Goal: Task Accomplishment & Management: Use online tool/utility

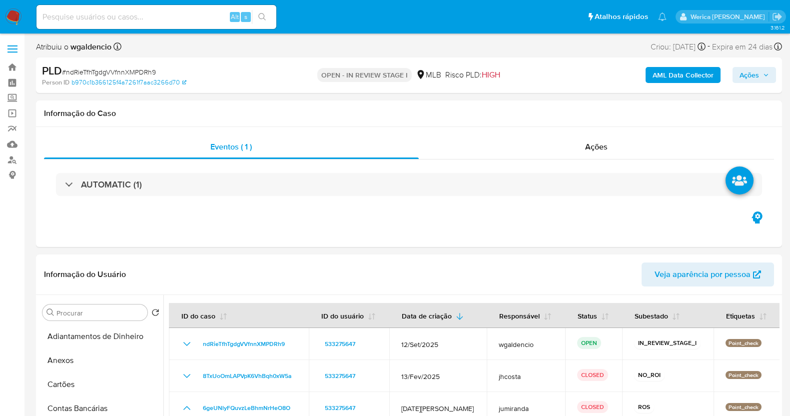
select select "10"
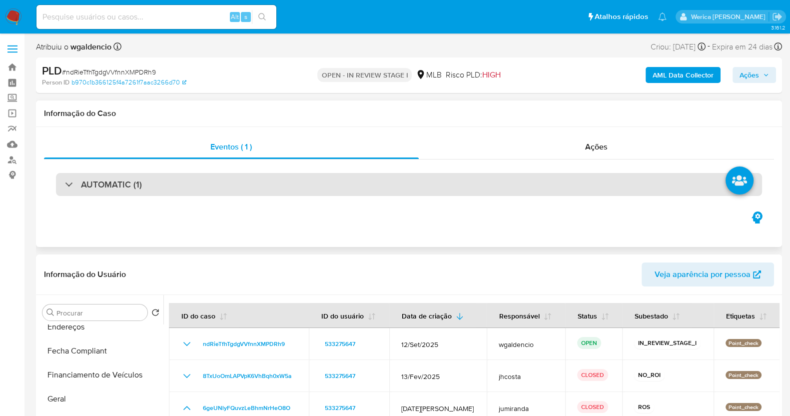
click at [416, 179] on div "AUTOMATIC (1)" at bounding box center [409, 184] width 706 height 23
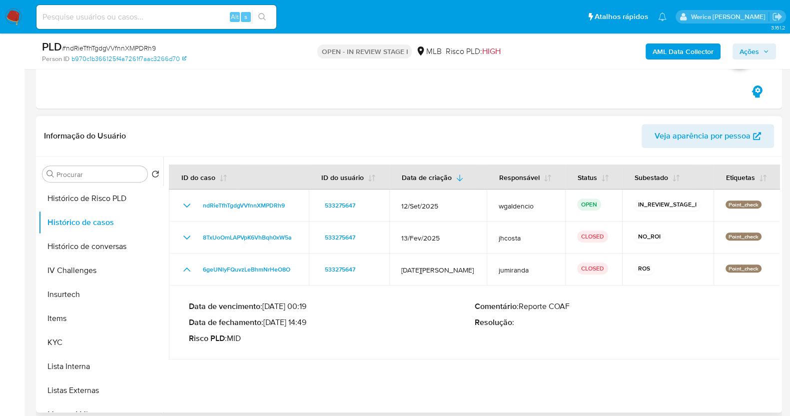
scroll to position [437, 0]
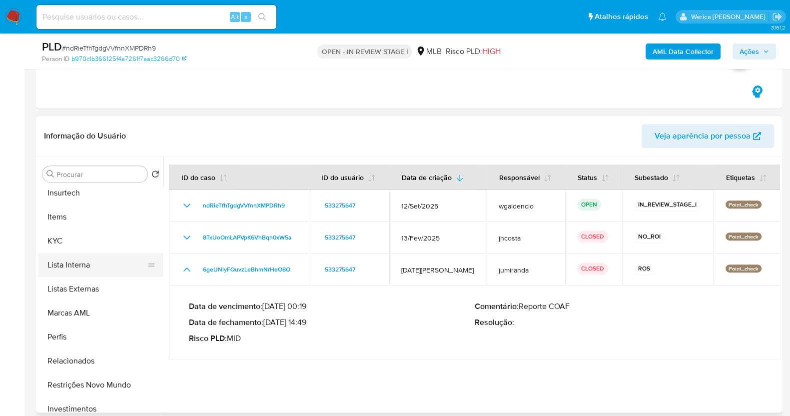
click at [100, 253] on button "Lista Interna" at bounding box center [96, 265] width 117 height 24
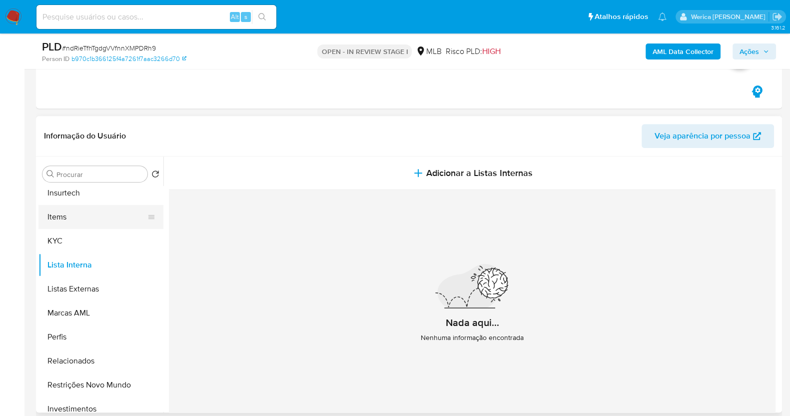
click at [75, 223] on button "Items" at bounding box center [96, 217] width 117 height 24
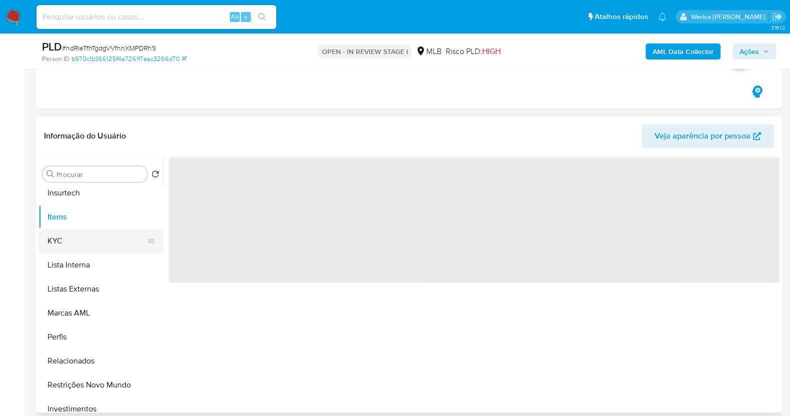
click at [93, 242] on button "KYC" at bounding box center [96, 241] width 117 height 24
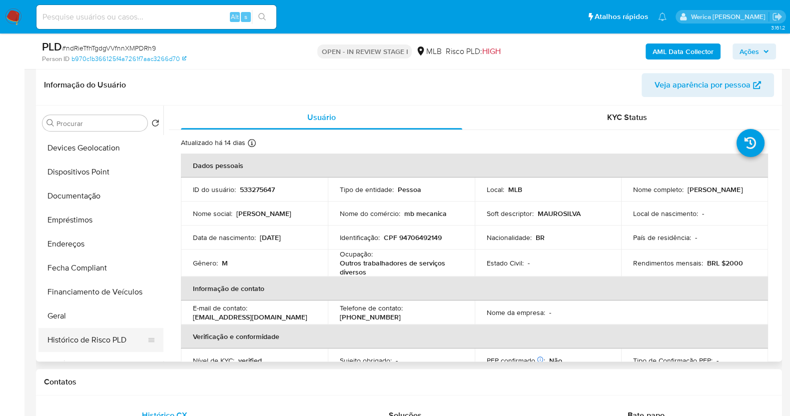
scroll to position [330, 0]
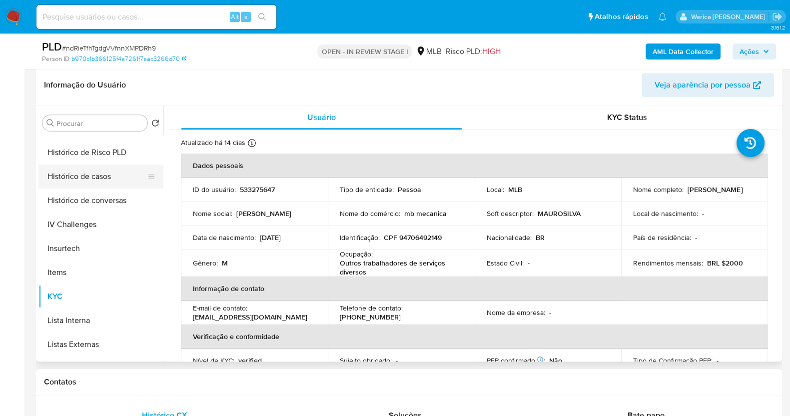
click at [135, 182] on button "Histórico de casos" at bounding box center [96, 176] width 117 height 24
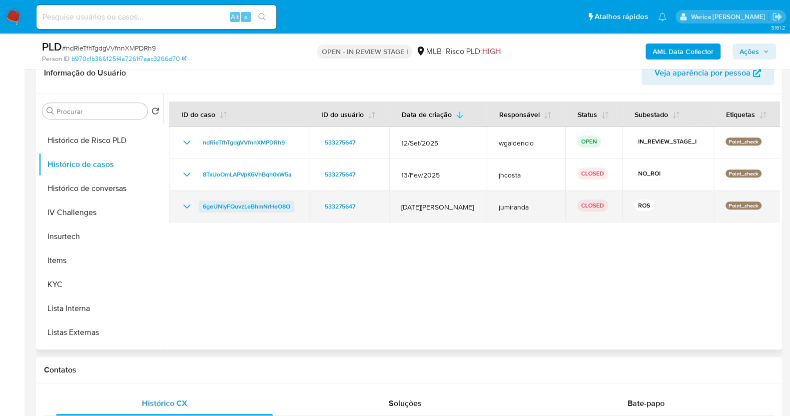
click at [285, 201] on span "6geUNlyFQuvzLeBhmNrHeO8O" at bounding box center [246, 206] width 87 height 12
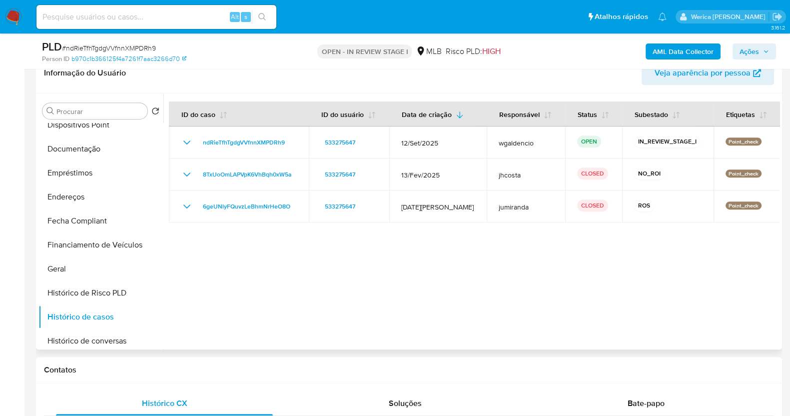
scroll to position [80, 0]
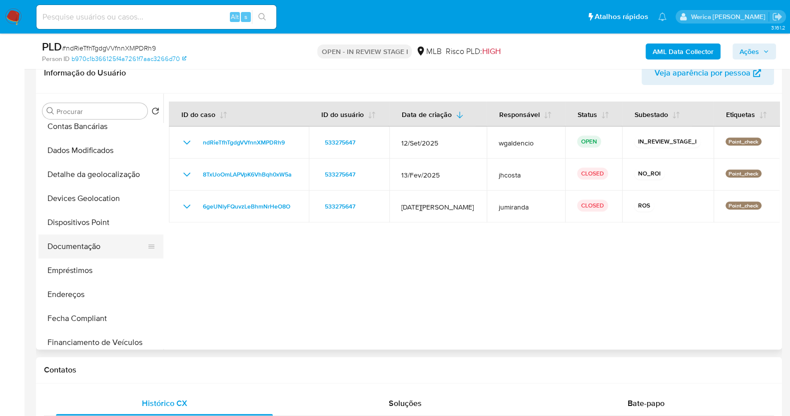
click at [114, 245] on button "Documentação" at bounding box center [96, 246] width 117 height 24
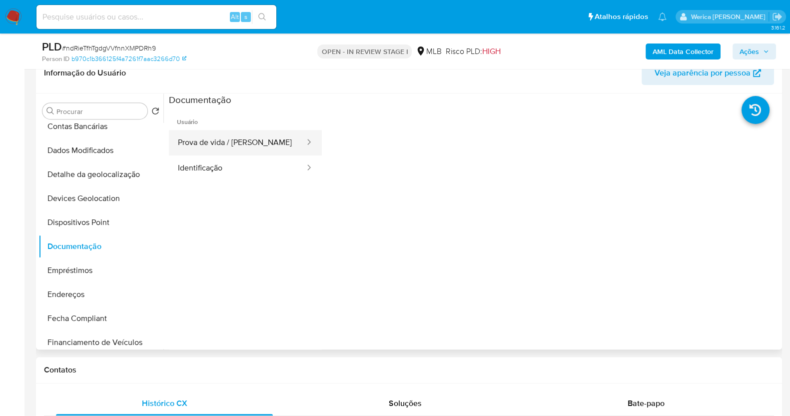
click at [224, 147] on button "Prova de vida / Selfie" at bounding box center [237, 142] width 137 height 25
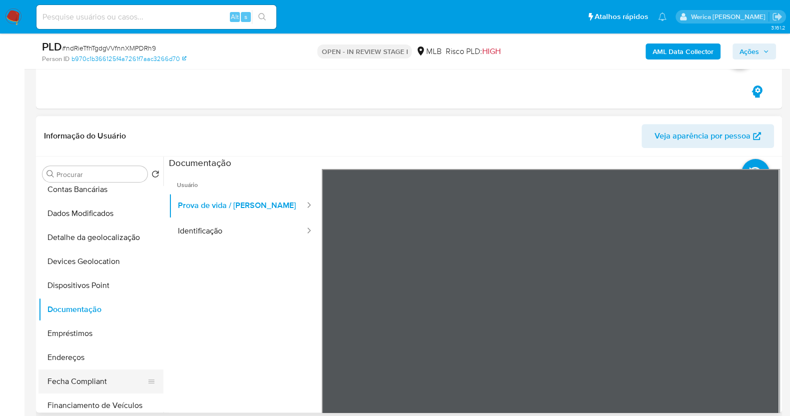
scroll to position [330, 0]
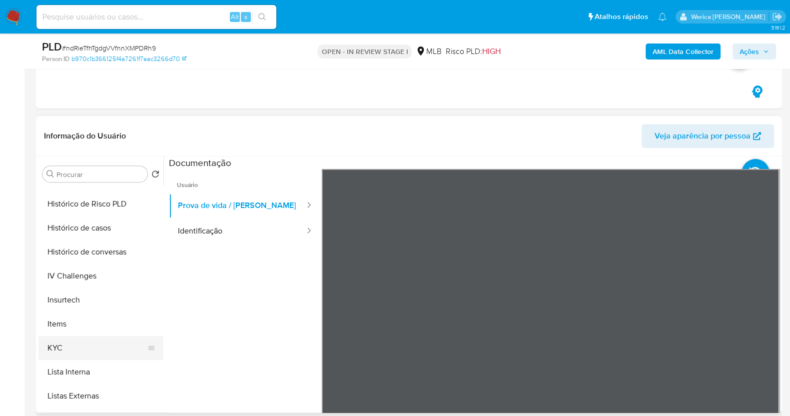
click at [100, 337] on button "KYC" at bounding box center [96, 348] width 117 height 24
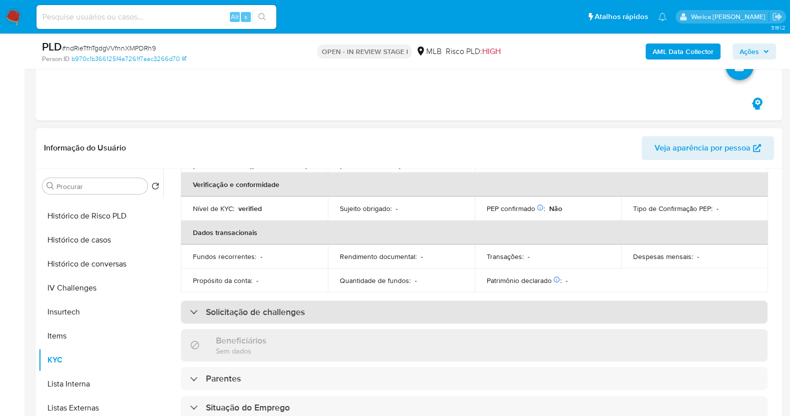
scroll to position [62, 0]
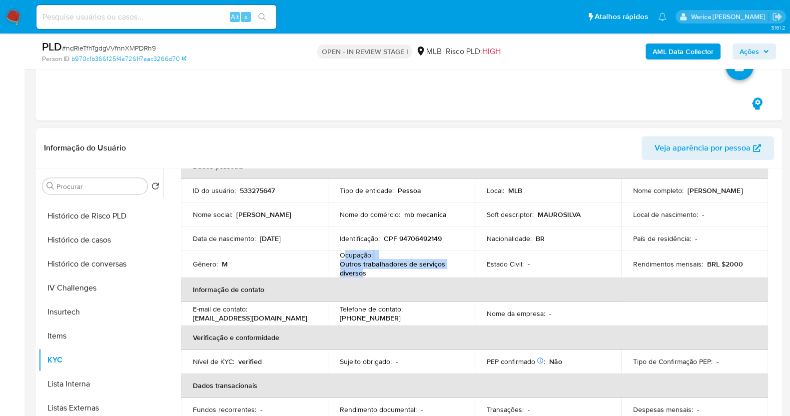
drag, startPoint x: 345, startPoint y: 253, endPoint x: 361, endPoint y: 271, distance: 23.7
click at [361, 271] on div "Ocupação : Outros trabalhadores de serviços diversos" at bounding box center [401, 263] width 123 height 27
copy div "cupação : Outros trabalhadores de serviços diverso"
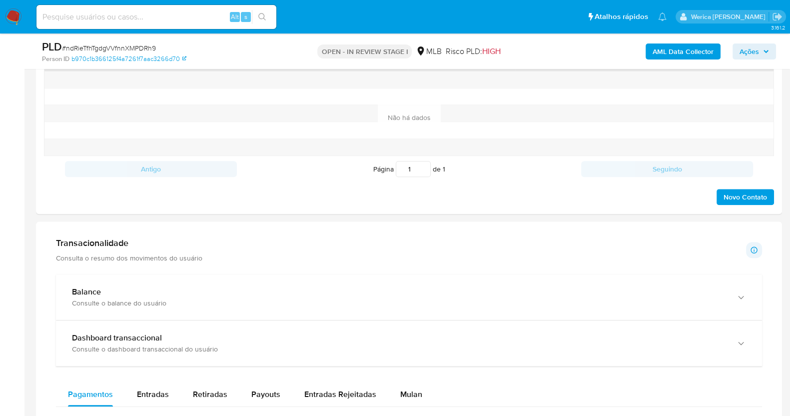
scroll to position [625, 0]
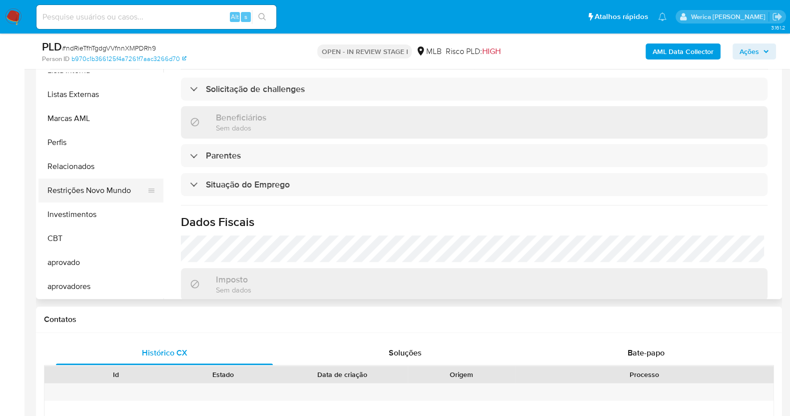
drag, startPoint x: 98, startPoint y: 193, endPoint x: 101, endPoint y: 177, distance: 16.4
click at [98, 192] on button "Restrições Novo Mundo" at bounding box center [96, 190] width 117 height 24
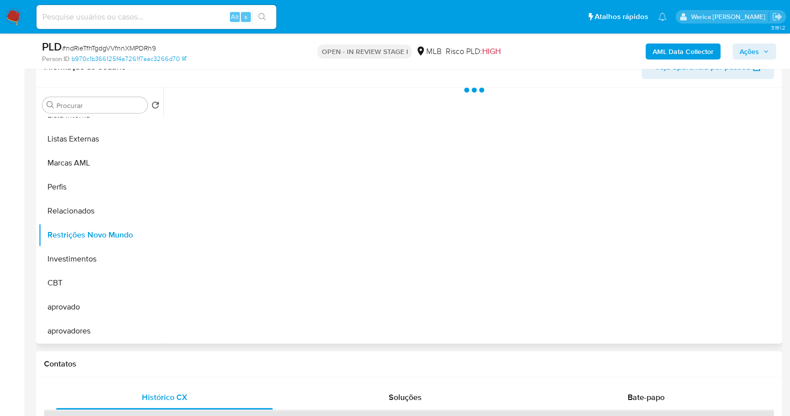
scroll to position [499, 0]
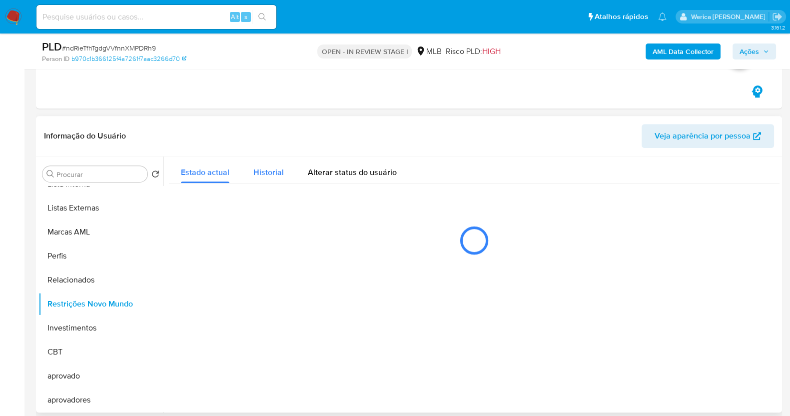
click at [277, 172] on span "Historial" at bounding box center [268, 171] width 30 height 11
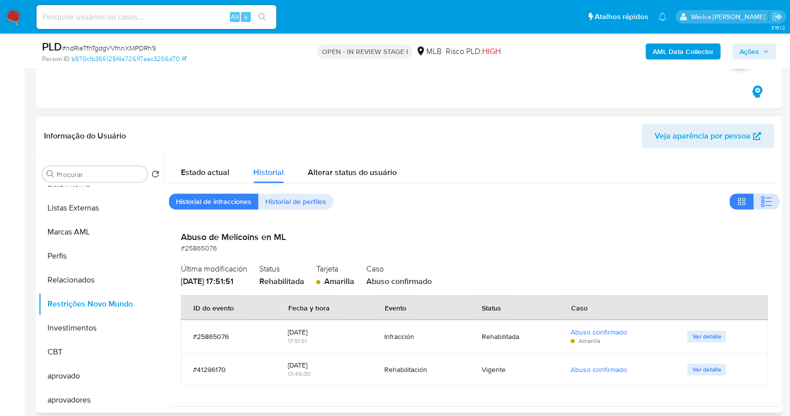
click at [754, 203] on button "button" at bounding box center [767, 201] width 26 height 16
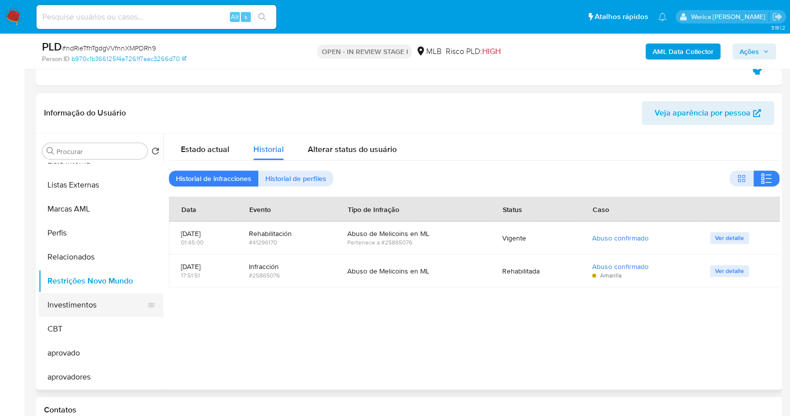
scroll to position [268, 0]
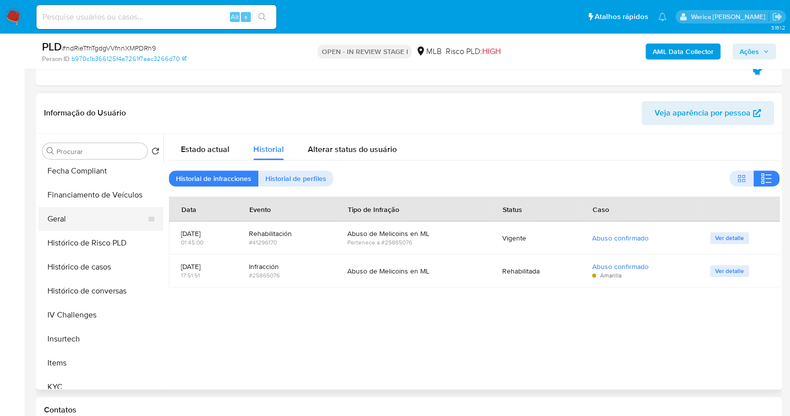
click at [91, 223] on button "Geral" at bounding box center [96, 219] width 117 height 24
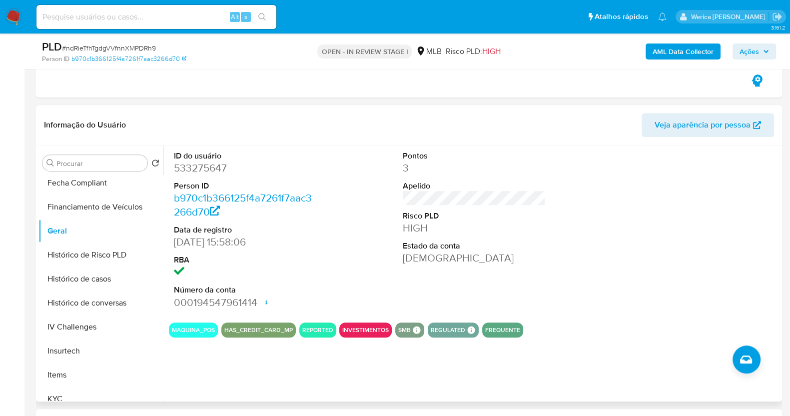
click at [627, 213] on div at bounding box center [703, 229] width 153 height 169
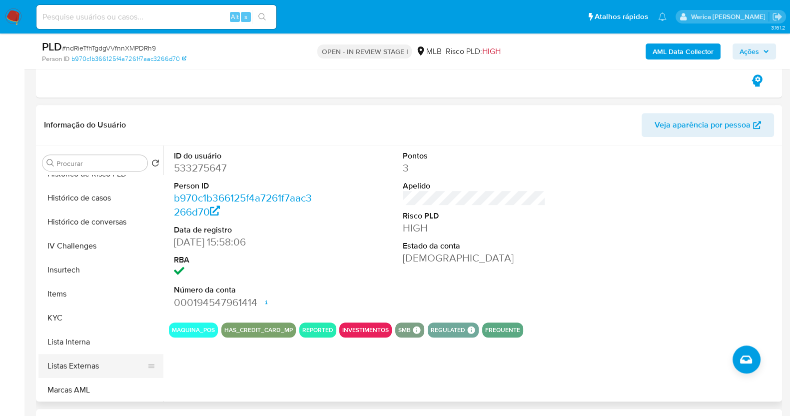
scroll to position [393, 0]
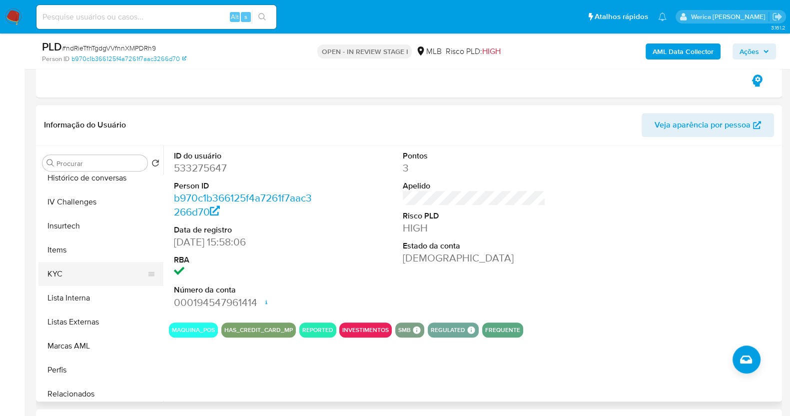
click at [98, 276] on button "KYC" at bounding box center [96, 274] width 117 height 24
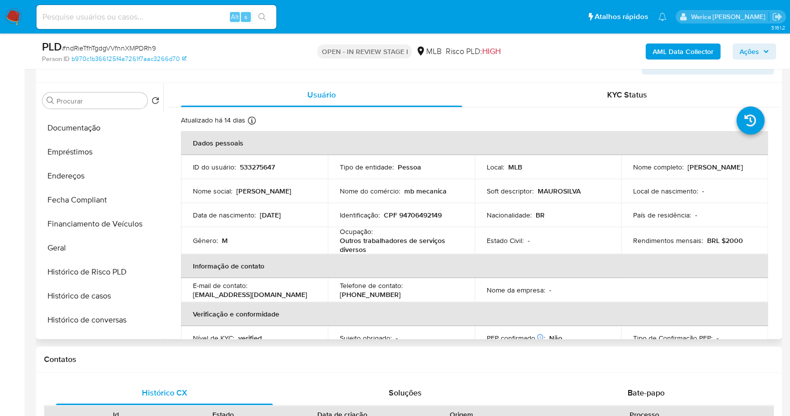
scroll to position [143, 0]
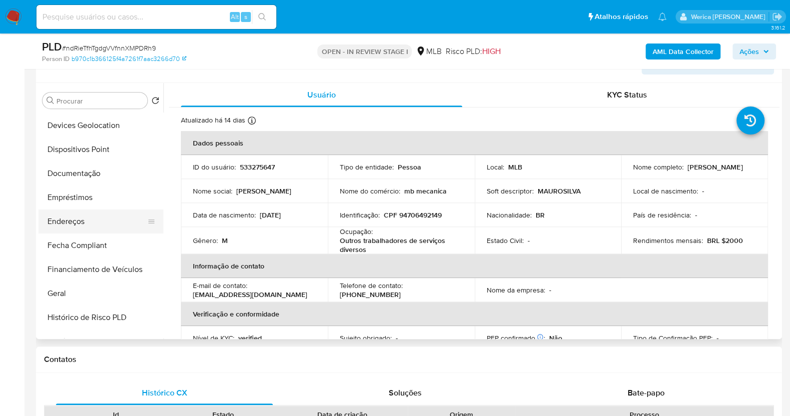
drag, startPoint x: 80, startPoint y: 202, endPoint x: 82, endPoint y: 214, distance: 12.3
click at [80, 202] on button "Empréstimos" at bounding box center [100, 197] width 125 height 24
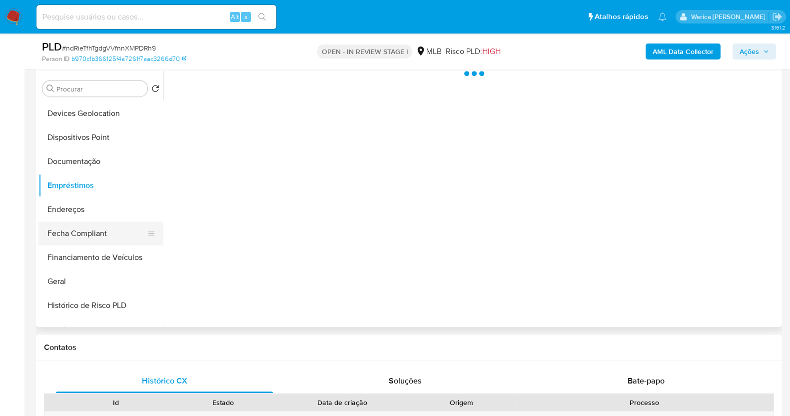
click at [85, 223] on button "Fecha Compliant" at bounding box center [96, 233] width 117 height 24
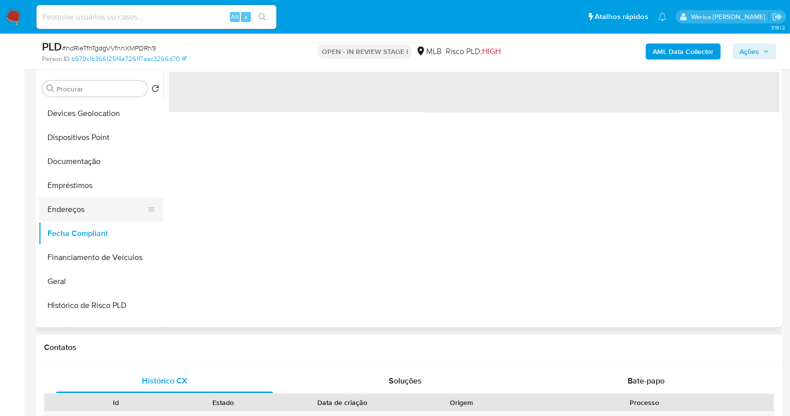
click at [85, 209] on button "Endereços" at bounding box center [96, 209] width 117 height 24
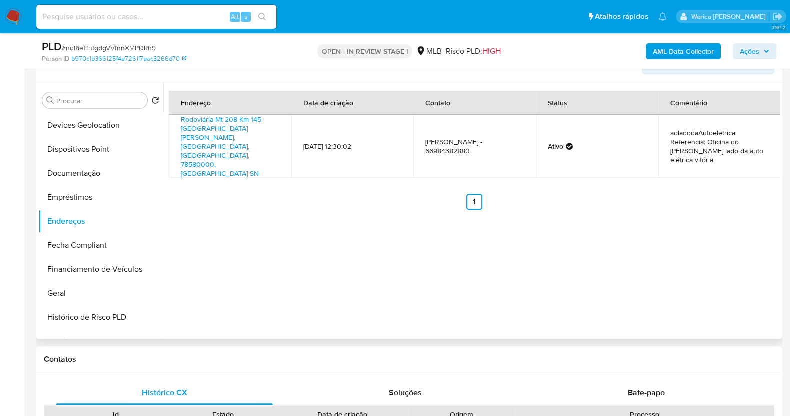
click at [651, 257] on div "Endereço Data de criação Contato Status Comentário Rodoviária Mt 208 Km 145 Ofi…" at bounding box center [471, 211] width 616 height 256
drag, startPoint x: 651, startPoint y: 257, endPoint x: 650, endPoint y: 234, distance: 22.5
click at [651, 257] on div "Endereço Data de criação Contato Status Comentário Rodoviária Mt 208 Km 145 Ofi…" at bounding box center [471, 211] width 616 height 256
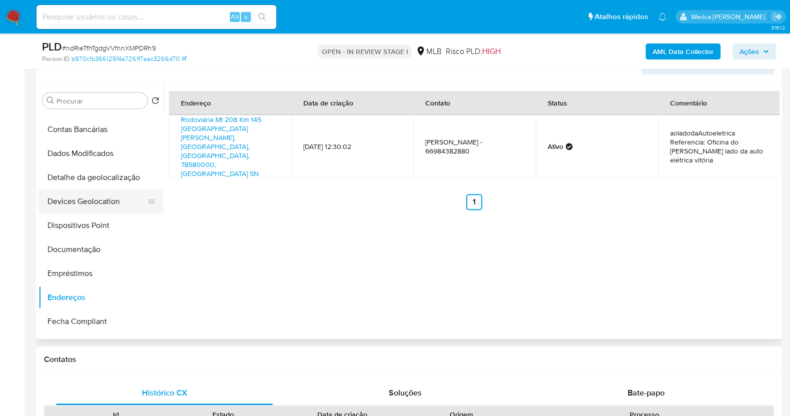
scroll to position [18, 0]
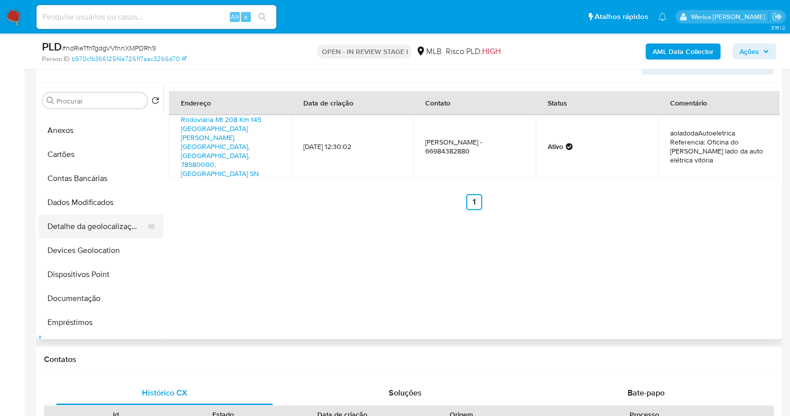
click at [102, 216] on button "Detalhe da geolocalização" at bounding box center [96, 226] width 117 height 24
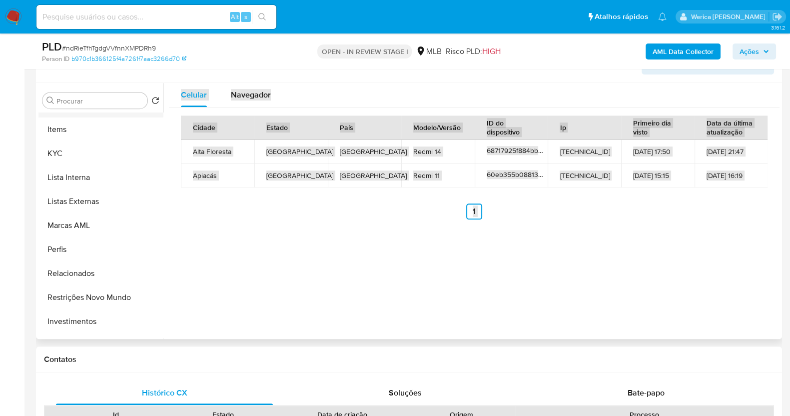
scroll to position [455, 0]
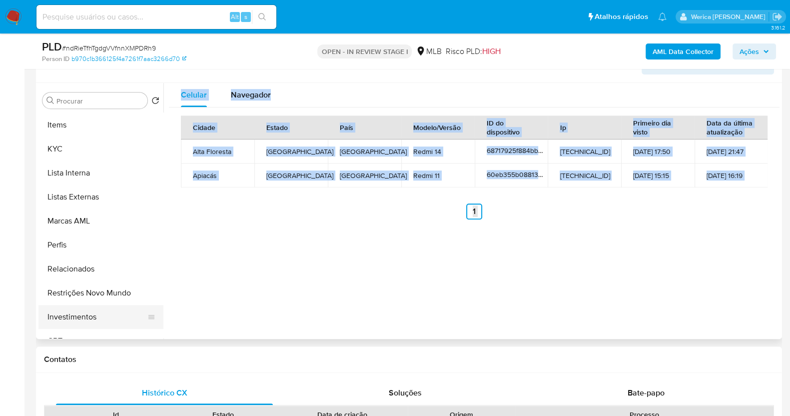
click at [85, 310] on button "Investimentos" at bounding box center [96, 317] width 117 height 24
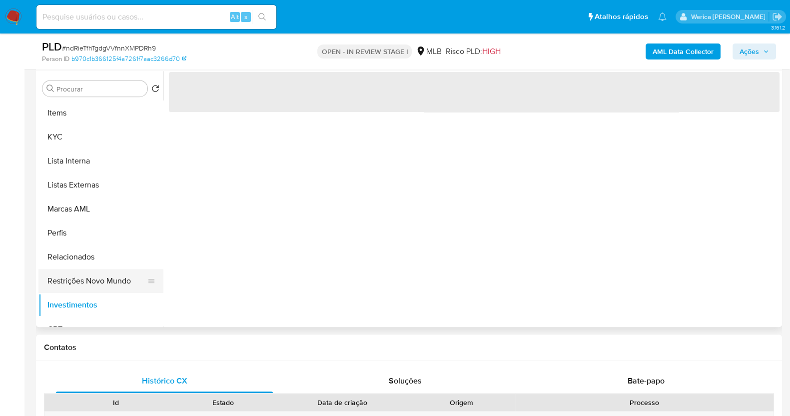
click at [78, 291] on button "Restrições Novo Mundo" at bounding box center [96, 281] width 117 height 24
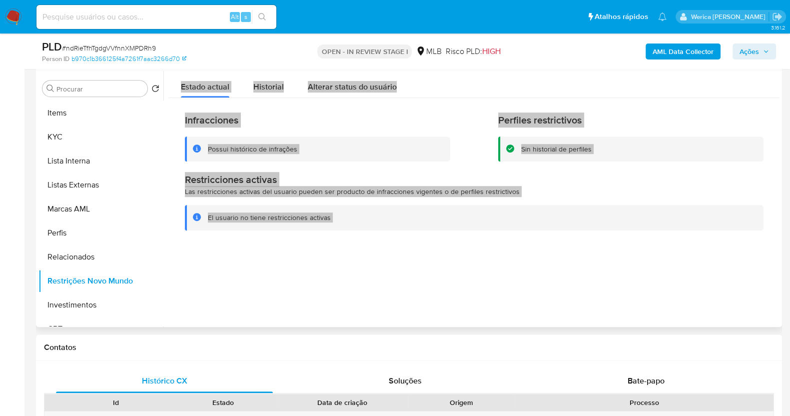
click at [266, 91] on span "Historial" at bounding box center [268, 86] width 30 height 11
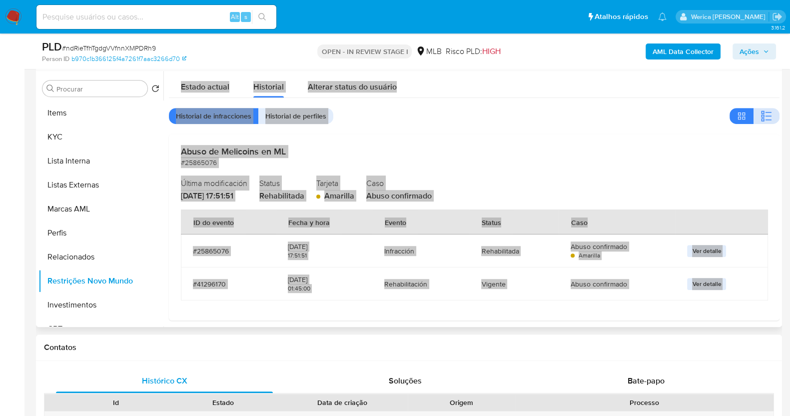
click at [765, 109] on span "button" at bounding box center [767, 116] width 12 height 14
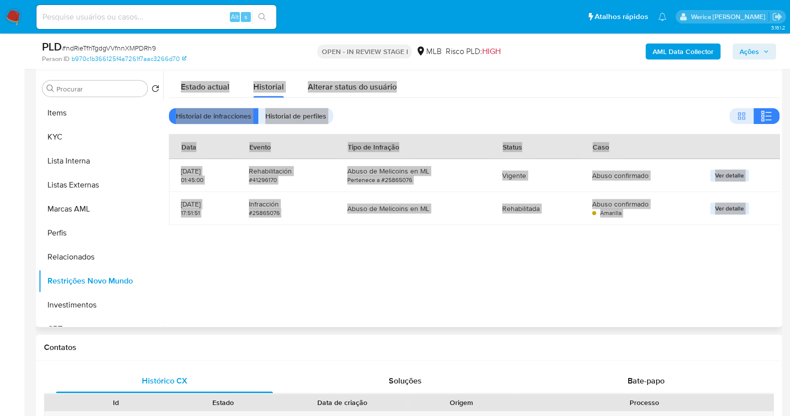
click at [739, 82] on div "Estado actual Historial Alterar status do usuário" at bounding box center [474, 84] width 611 height 26
click at [548, 306] on div at bounding box center [471, 199] width 616 height 256
click at [487, 280] on div at bounding box center [471, 199] width 616 height 256
click at [477, 218] on div "Abuso de Melicoins en ML" at bounding box center [412, 208] width 131 height 24
click at [475, 200] on div "Abuso de Melicoins en ML" at bounding box center [412, 208] width 131 height 24
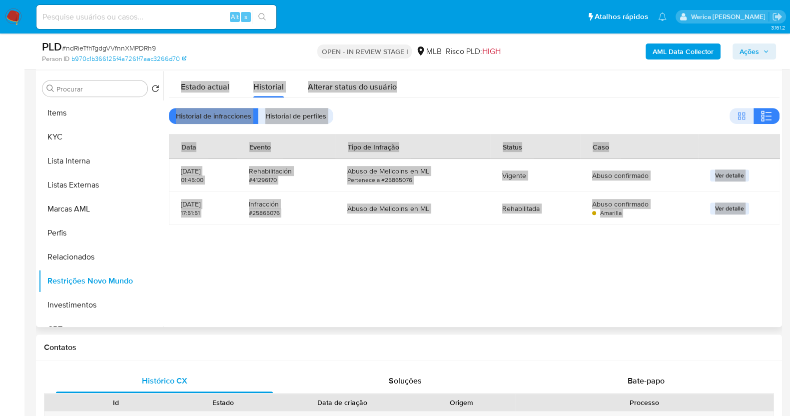
click at [456, 131] on div "Estado actual Historial Alterar status do usuário Historial de infracciones His…" at bounding box center [474, 148] width 611 height 154
click at [427, 81] on div "Estado actual Historial Alterar status do usuário" at bounding box center [474, 84] width 611 height 26
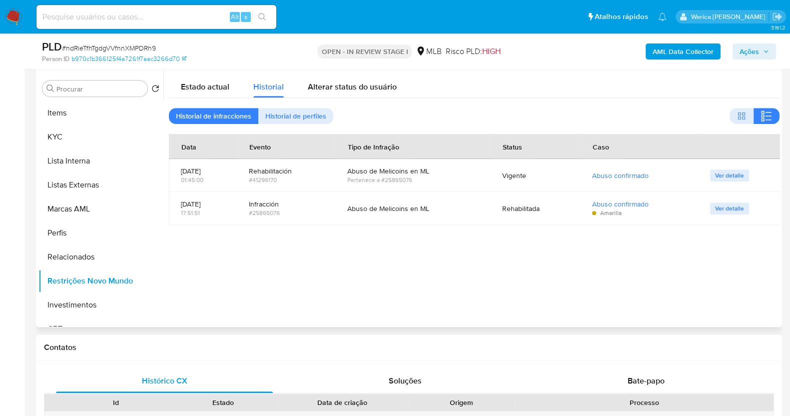
click at [427, 81] on div "Estado actual Historial Alterar status do usuário" at bounding box center [474, 84] width 611 height 26
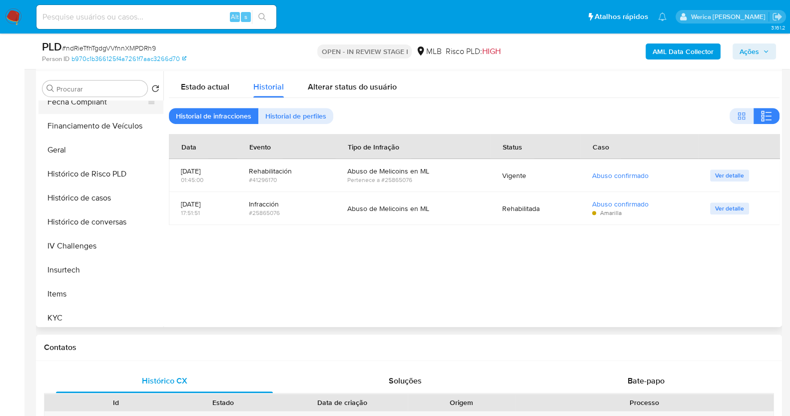
scroll to position [143, 0]
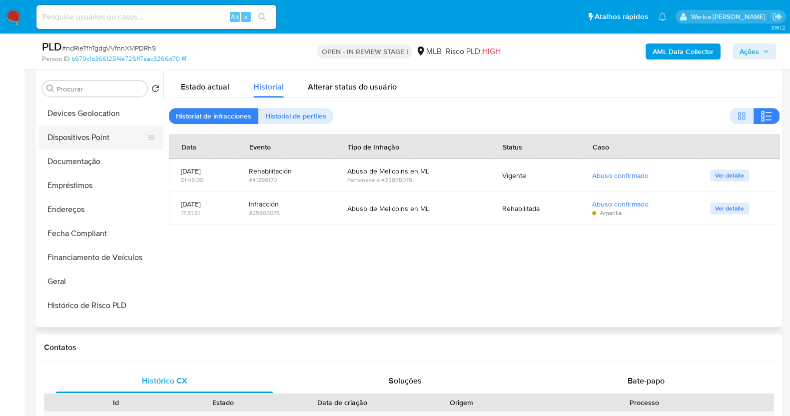
click at [107, 141] on button "Dispositivos Point" at bounding box center [96, 137] width 117 height 24
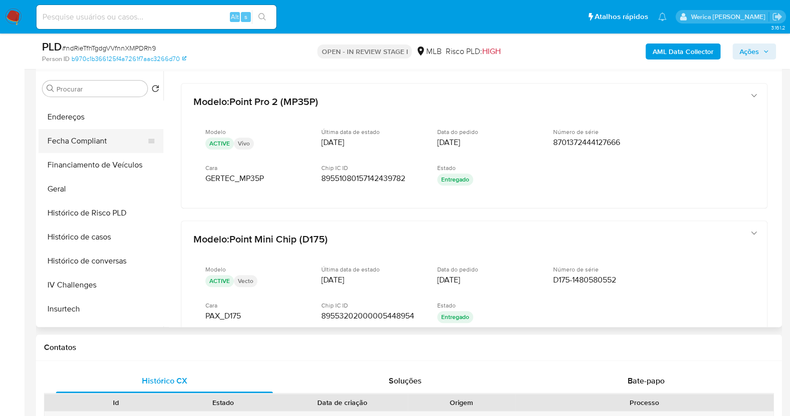
scroll to position [393, 0]
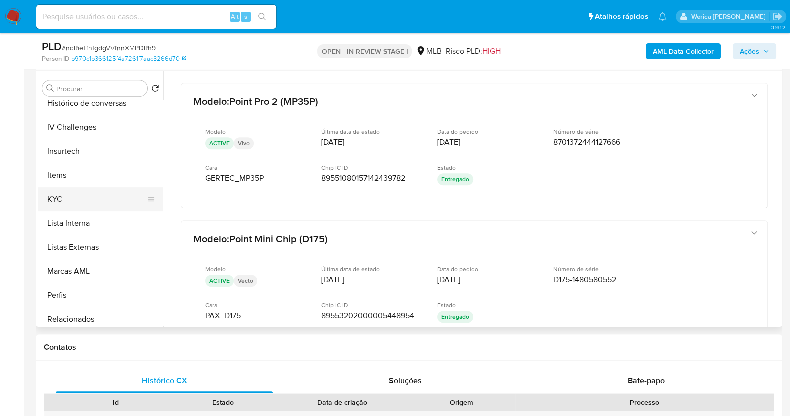
click at [89, 195] on button "KYC" at bounding box center [96, 199] width 117 height 24
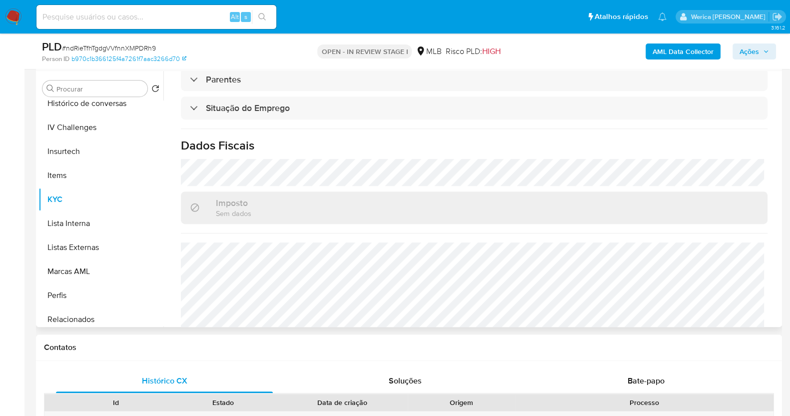
scroll to position [417, 0]
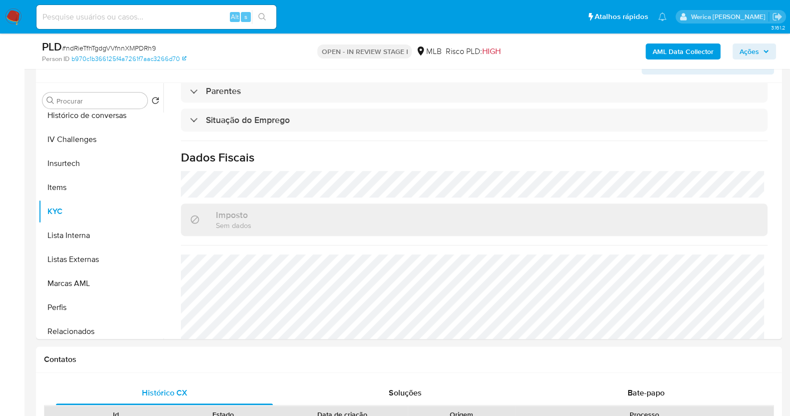
click at [668, 50] on b "AML Data Collector" at bounding box center [683, 51] width 61 height 16
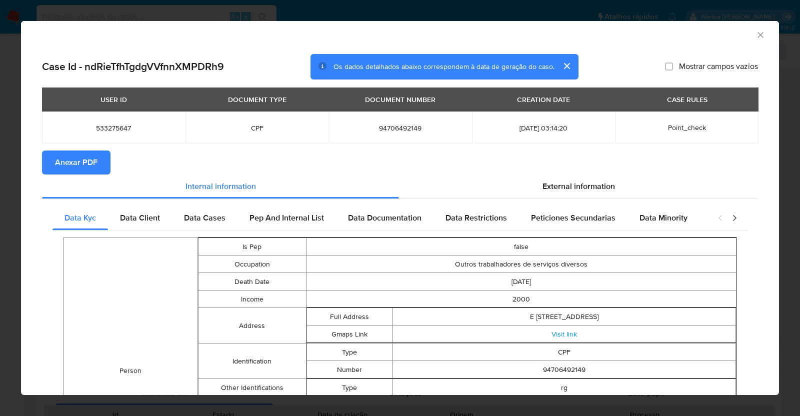
click at [94, 154] on span "Anexar PDF" at bounding box center [76, 162] width 42 height 22
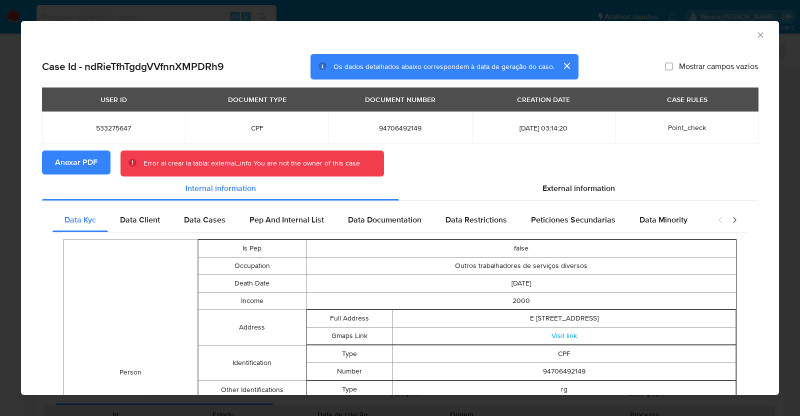
click at [90, 166] on span "Anexar PDF" at bounding box center [76, 162] width 42 height 22
click at [755, 33] on icon "Fechar a janela" at bounding box center [760, 35] width 10 height 10
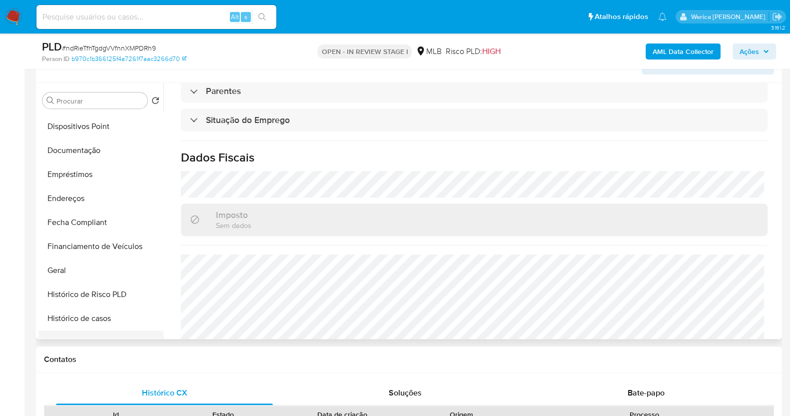
scroll to position [18, 0]
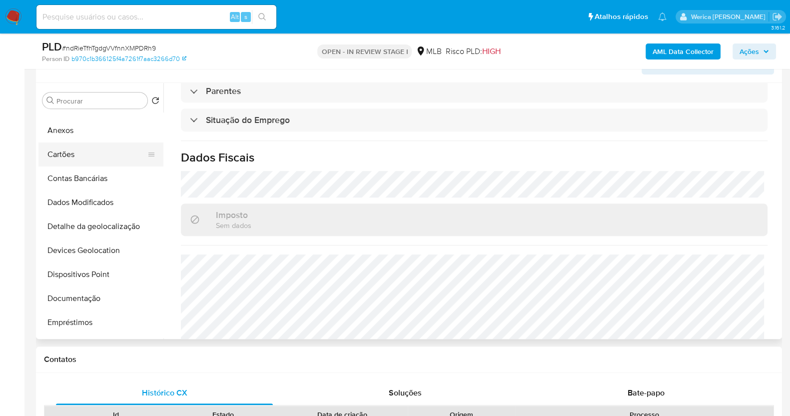
drag, startPoint x: 70, startPoint y: 126, endPoint x: 115, endPoint y: 136, distance: 46.1
click at [71, 125] on button "Anexos" at bounding box center [100, 130] width 125 height 24
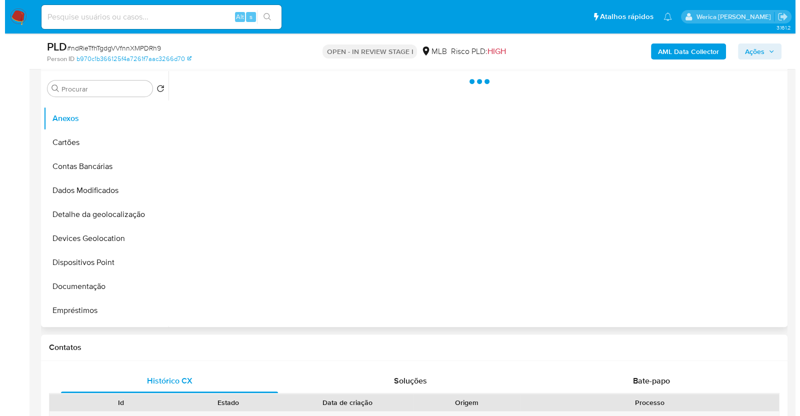
scroll to position [0, 0]
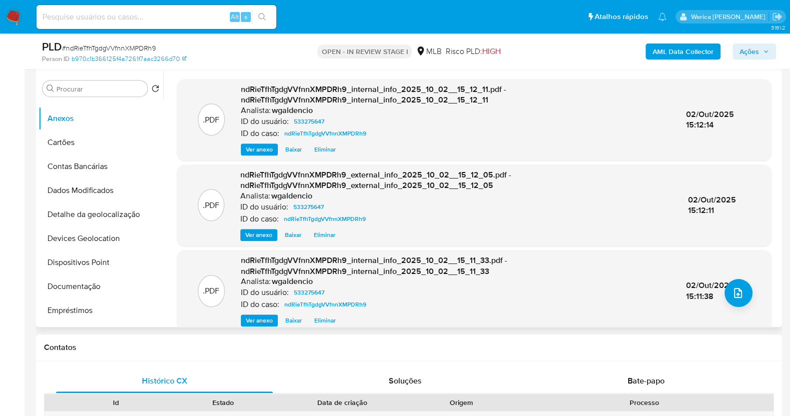
click at [751, 302] on div ".PDF ndRieTfhTgdgVVfnnXMPDRh9_internal_info_2025_10_02__15_11_33.pdf - ndRieTfh…" at bounding box center [474, 290] width 585 height 71
click at [720, 301] on div ".PDF ndRieTfhTgdgVVfnnXMPDRh9_internal_info_2025_10_02__15_11_33.pdf - ndRieTfh…" at bounding box center [474, 290] width 585 height 71
click at [735, 291] on icon "upload-file" at bounding box center [738, 293] width 12 height 12
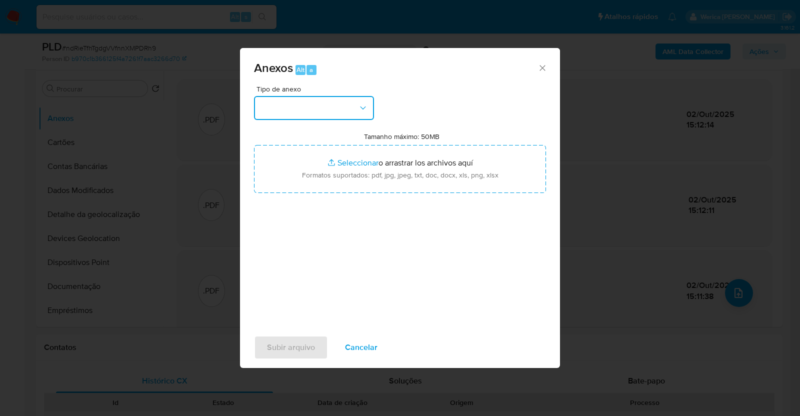
click at [302, 101] on button "button" at bounding box center [314, 108] width 120 height 24
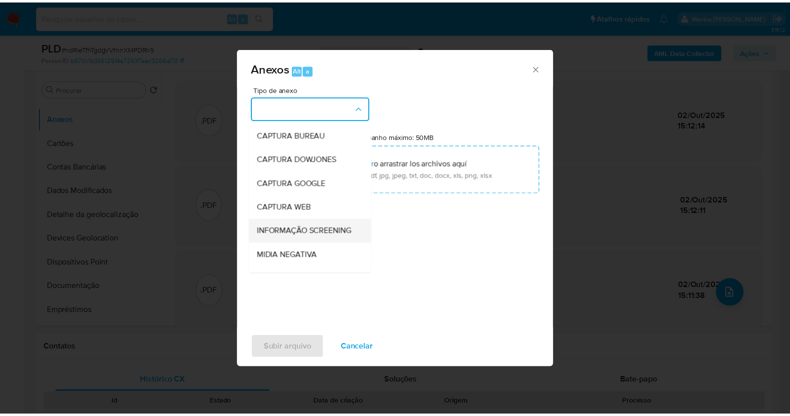
scroll to position [124, 0]
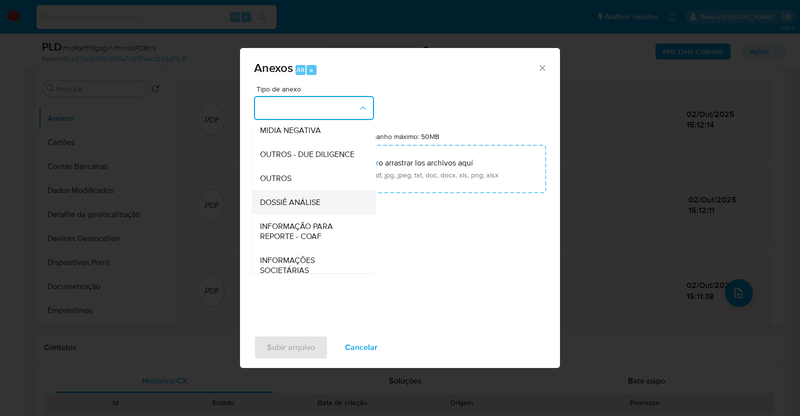
click at [311, 207] on span "DOSSIÊ ANÁLISE" at bounding box center [290, 202] width 60 height 10
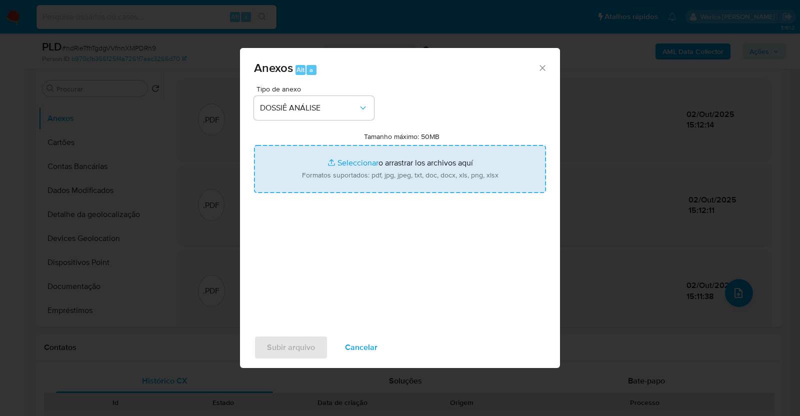
click at [345, 171] on input "Tamanho máximo: 50MB Seleccionar archivos" at bounding box center [400, 169] width 292 height 48
type input "C:\fakepath\2° SAR - XXXXX - CPF 94706492149 - MAURO SILVA.pdf"
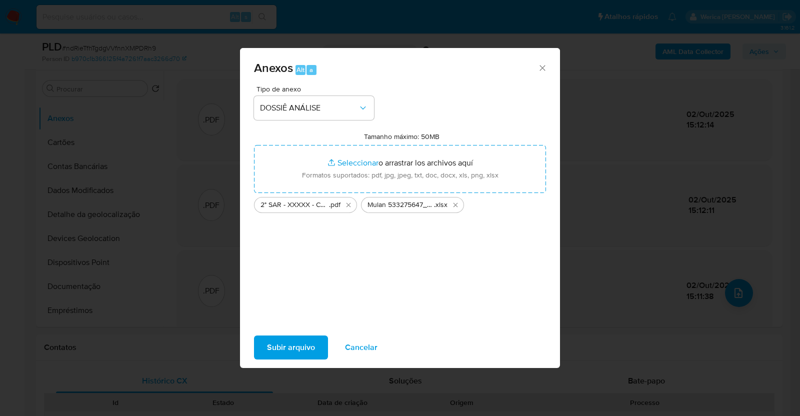
click at [291, 353] on span "Subir arquivo" at bounding box center [291, 347] width 48 height 22
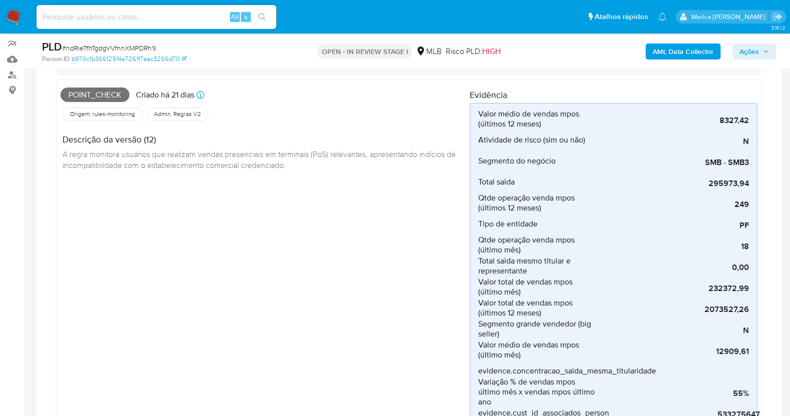
scroll to position [0, 0]
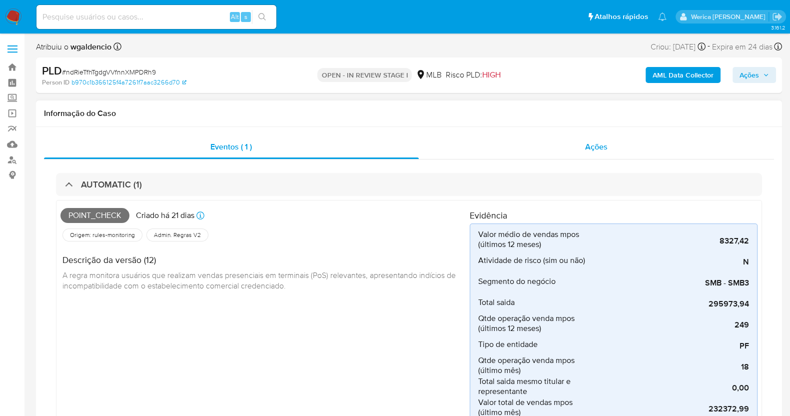
click at [600, 145] on span "Ações" at bounding box center [596, 146] width 22 height 11
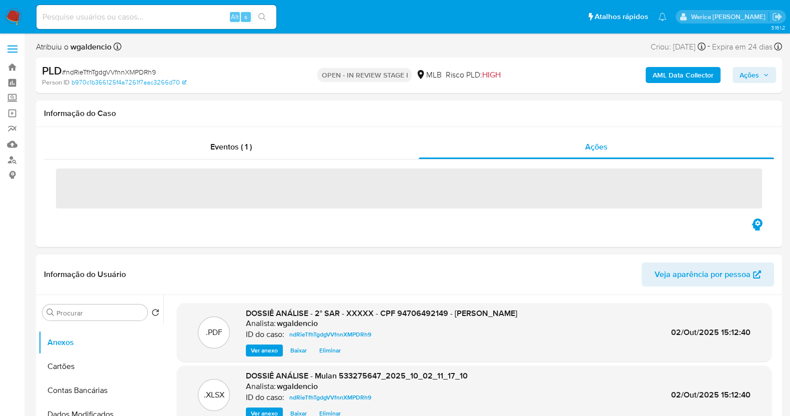
click at [755, 77] on span "Ações" at bounding box center [749, 75] width 19 height 16
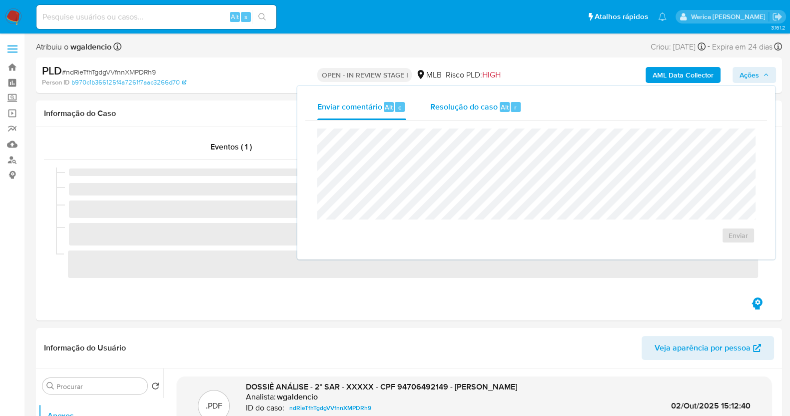
click at [442, 104] on span "Resolução do caso" at bounding box center [463, 106] width 67 height 11
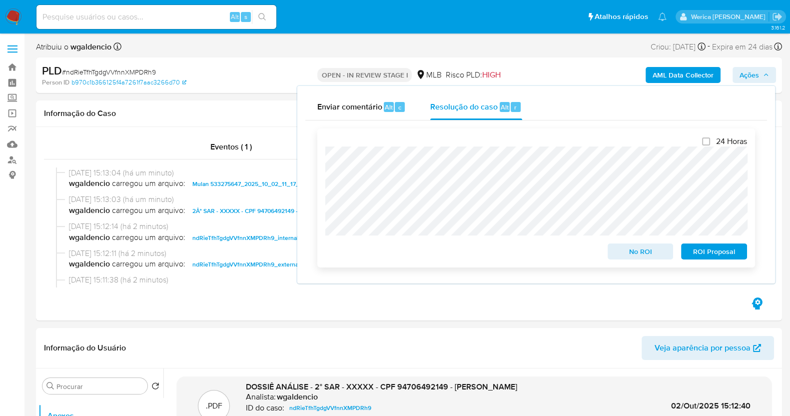
click at [734, 254] on span "ROI Proposal" at bounding box center [714, 251] width 52 height 14
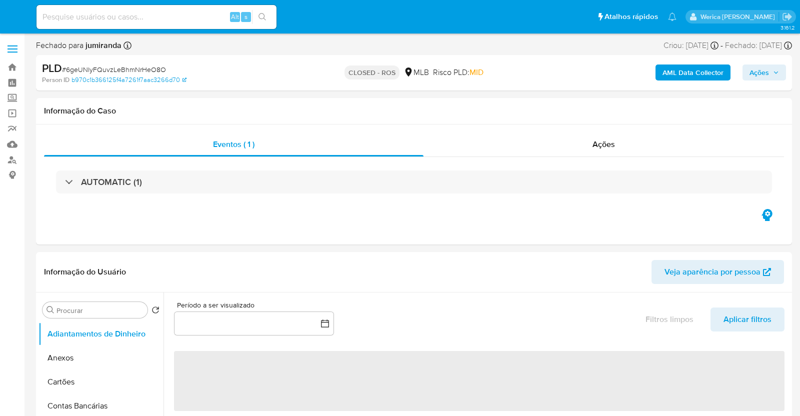
select select "10"
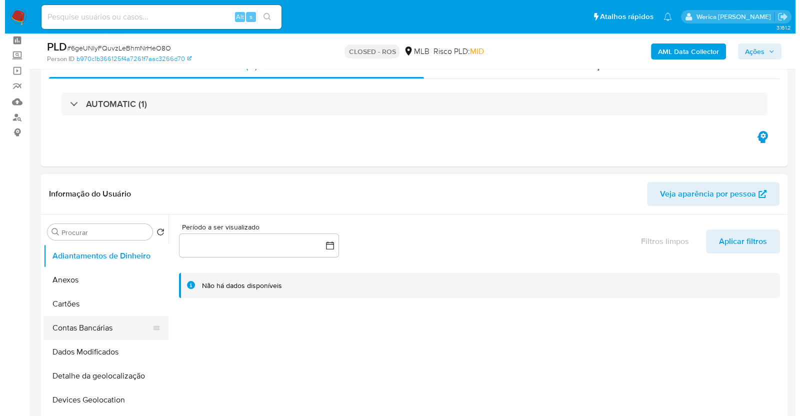
scroll to position [62, 0]
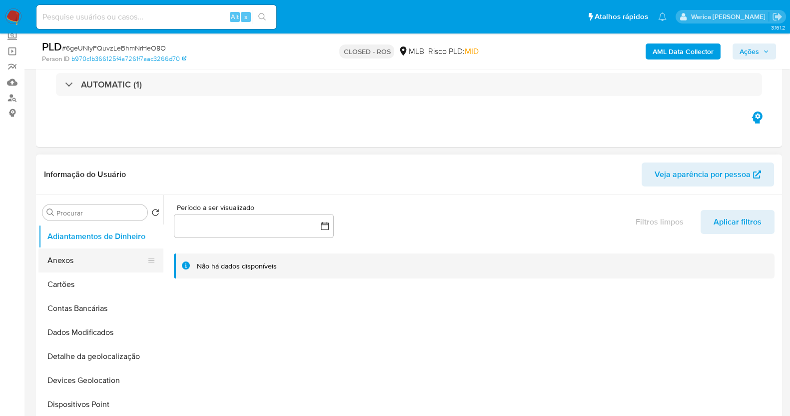
click at [80, 259] on button "Anexos" at bounding box center [96, 260] width 117 height 24
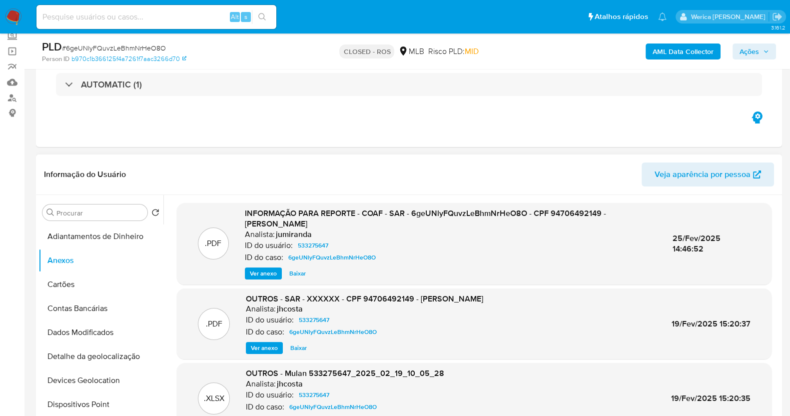
click at [260, 271] on span "Ver anexo" at bounding box center [263, 273] width 27 height 10
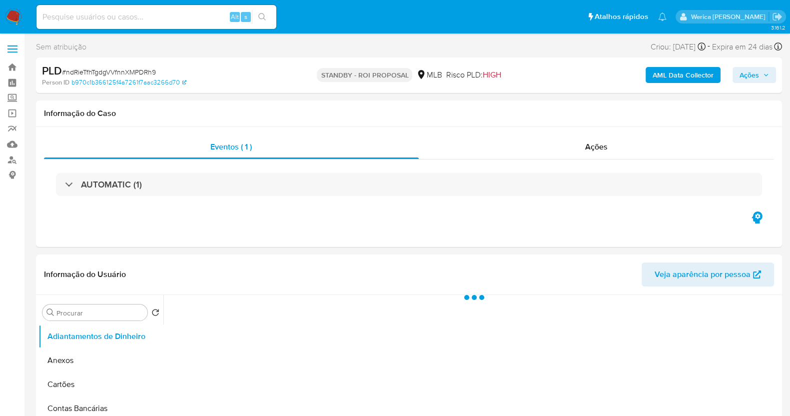
select select "10"
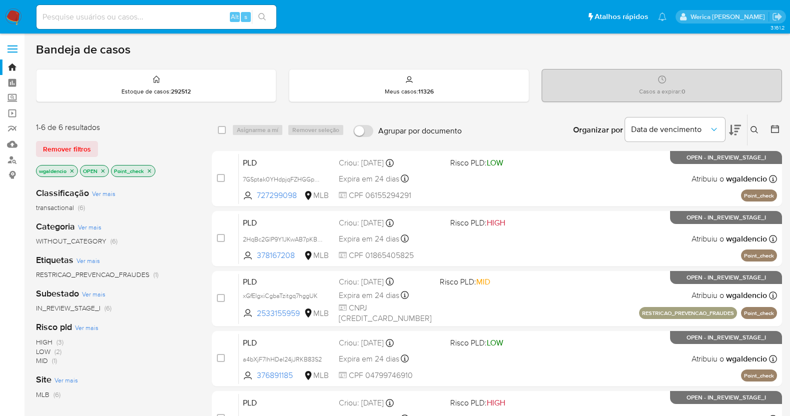
scroll to position [124, 0]
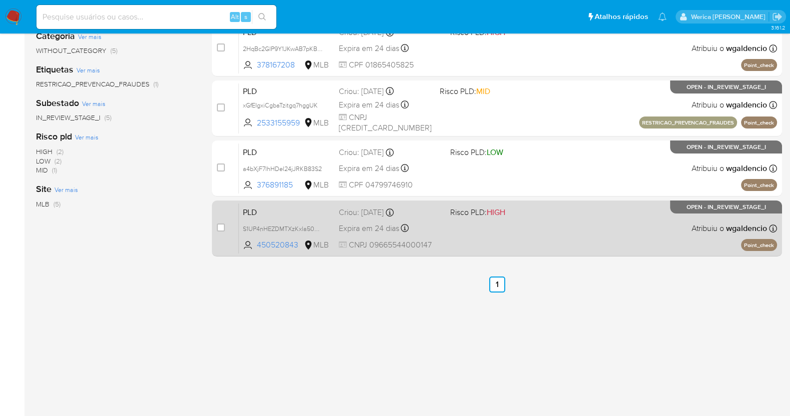
scroll to position [192, 0]
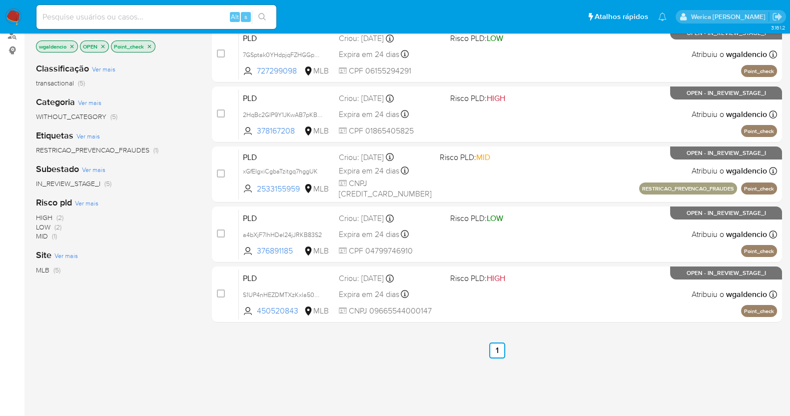
scroll to position [62, 0]
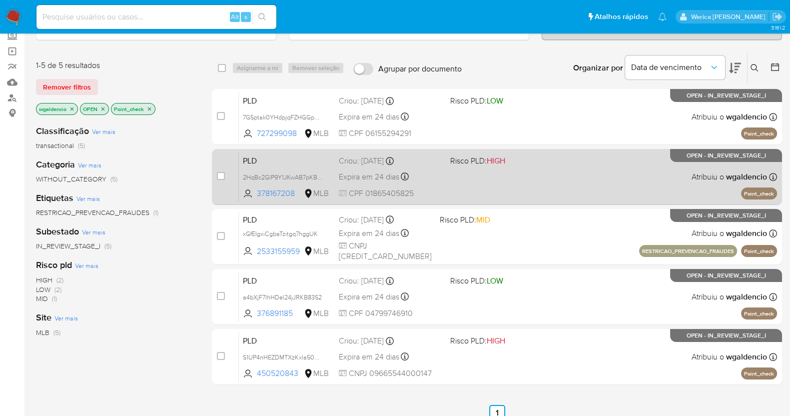
click at [593, 168] on div "PLD 2HqBc2GlP9Y1JKwAB7pKB6P7 378167208 MLB Risco PLD: HIGH Criou: 12/09/2025 Cr…" at bounding box center [508, 176] width 538 height 50
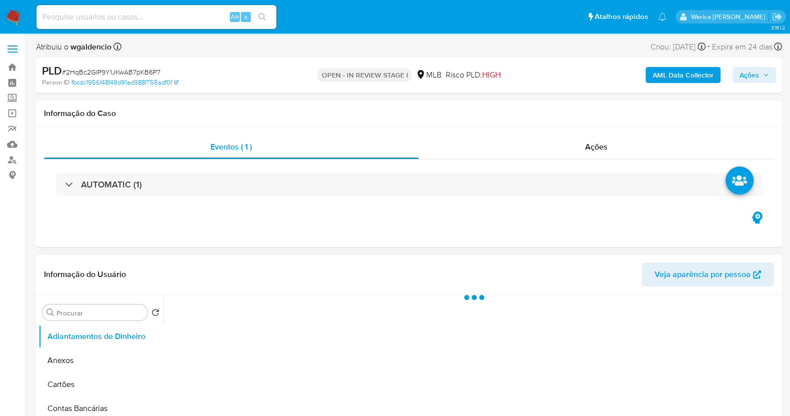
select select "10"
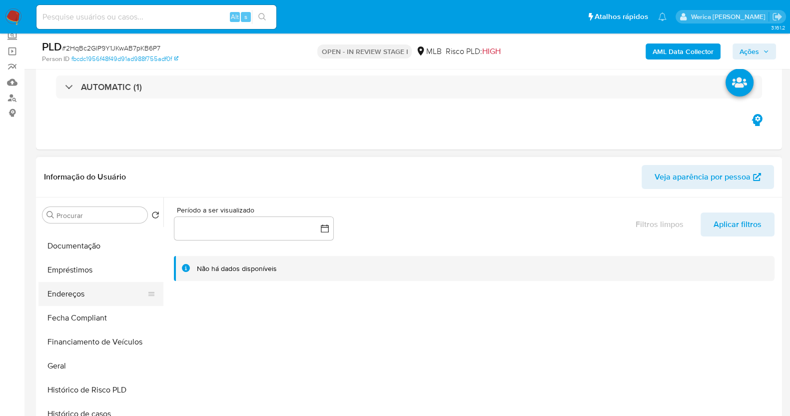
scroll to position [187, 0]
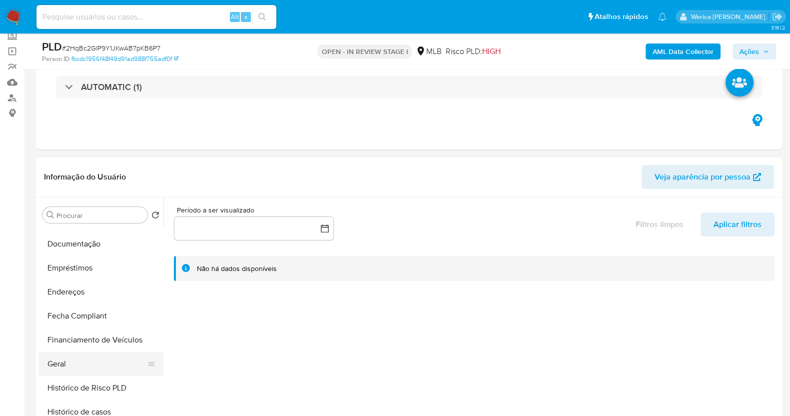
click at [87, 364] on button "Geral" at bounding box center [96, 364] width 117 height 24
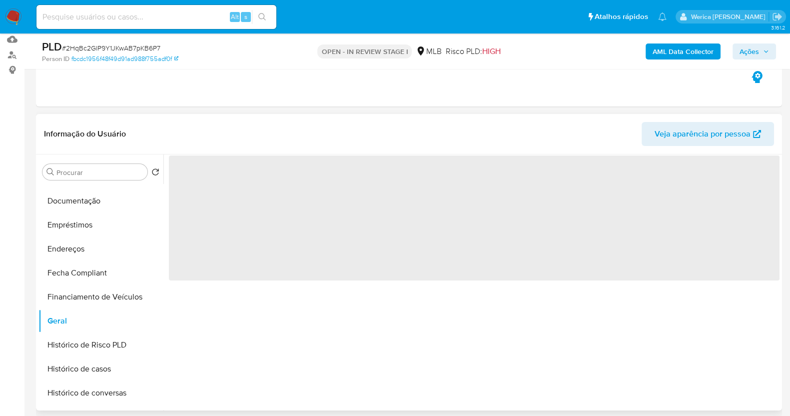
scroll to position [124, 0]
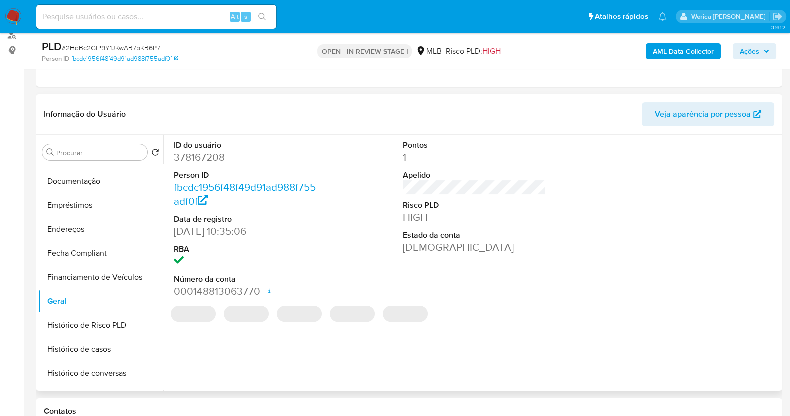
click at [214, 150] on dd "378167208" at bounding box center [245, 157] width 143 height 14
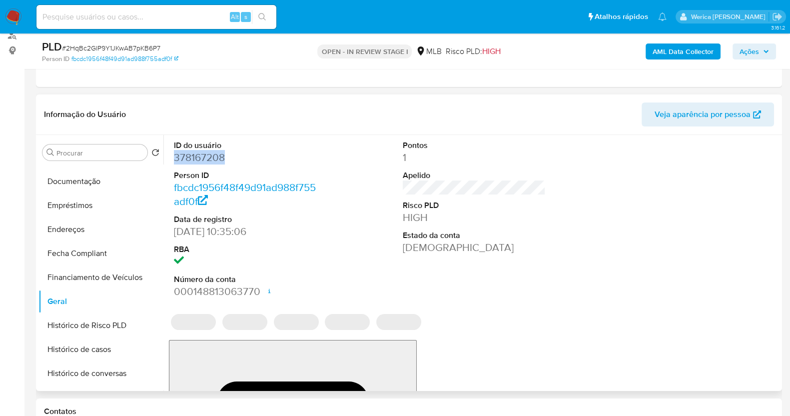
copy dd "378167208"
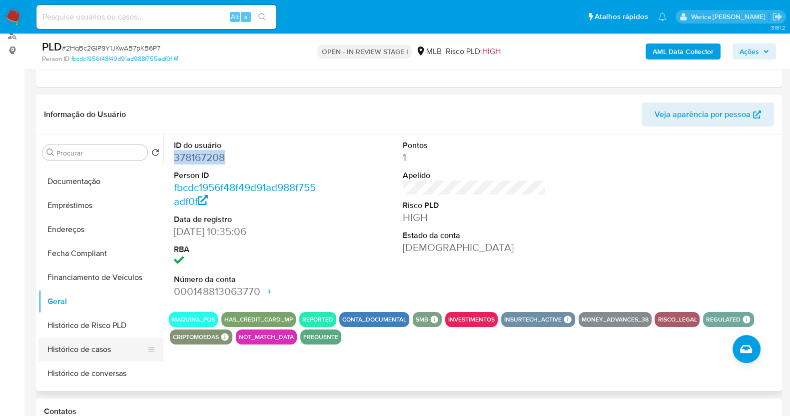
click at [89, 341] on button "Histórico de casos" at bounding box center [96, 349] width 117 height 24
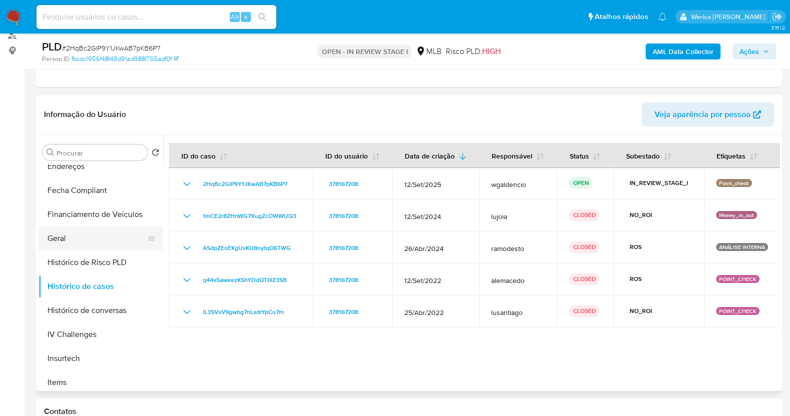
scroll to position [312, 0]
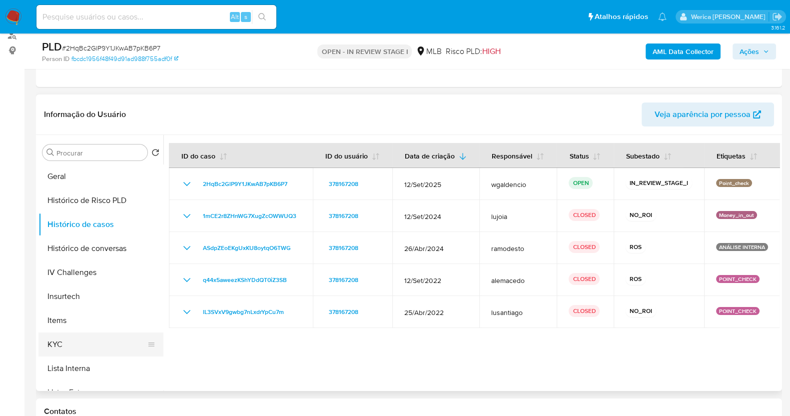
click at [78, 343] on button "KYC" at bounding box center [96, 344] width 117 height 24
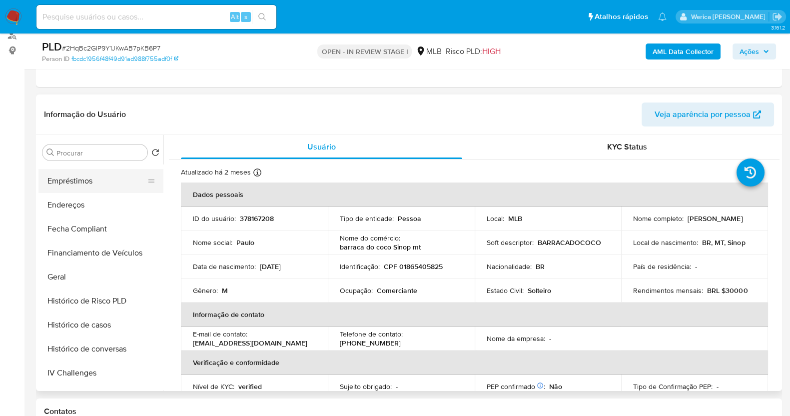
scroll to position [124, 0]
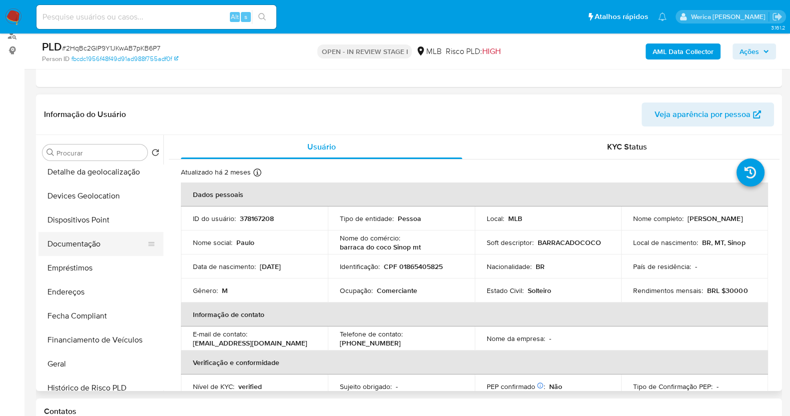
drag, startPoint x: 118, startPoint y: 236, endPoint x: 119, endPoint y: 241, distance: 5.0
click at [119, 241] on button "Documentação" at bounding box center [96, 244] width 117 height 24
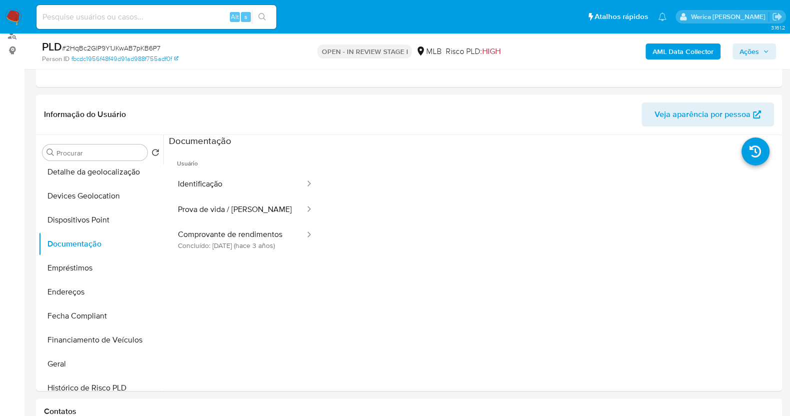
click at [235, 182] on button "Identificação" at bounding box center [237, 183] width 137 height 25
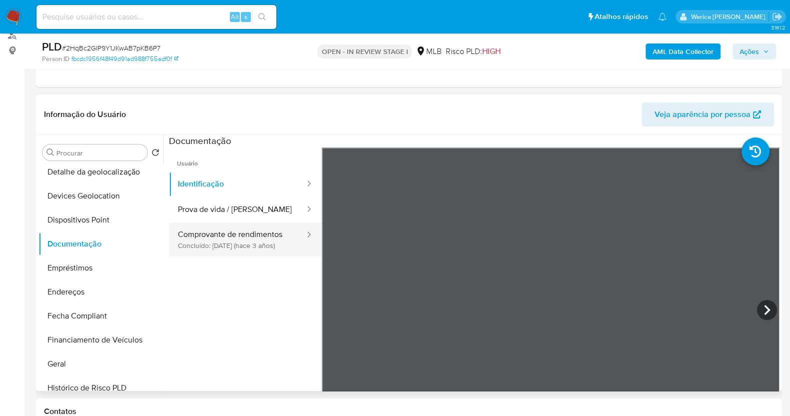
click at [298, 235] on div at bounding box center [306, 234] width 16 height 11
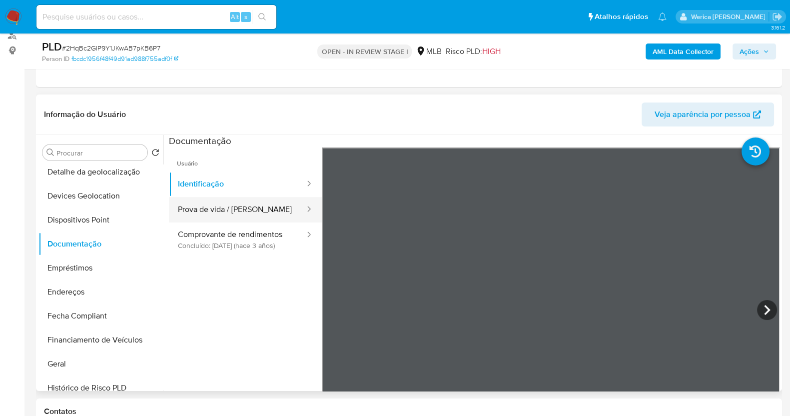
click at [277, 213] on button "Prova de vida / [PERSON_NAME]" at bounding box center [237, 209] width 137 height 25
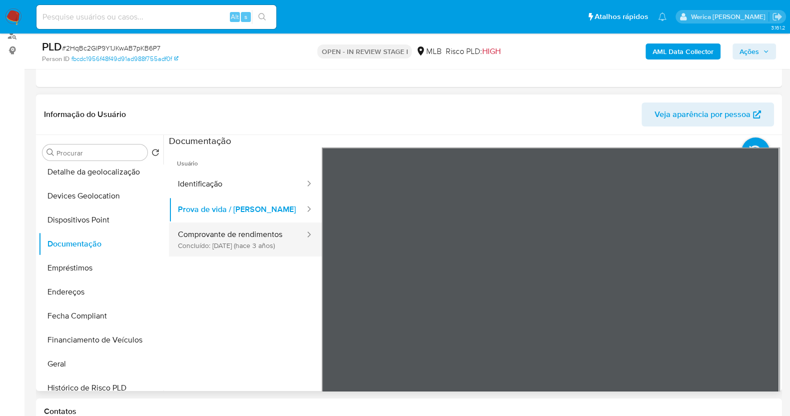
click at [241, 229] on button "Comprovante de rendimentos Concluído: 28/11/2022 (hace 3 años)" at bounding box center [237, 239] width 137 height 34
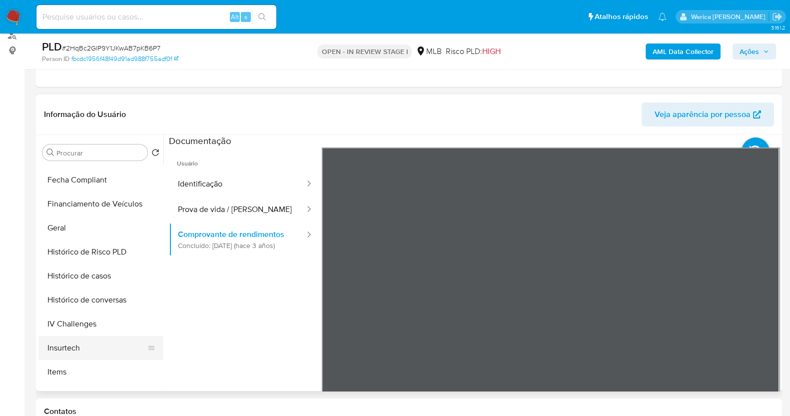
scroll to position [312, 0]
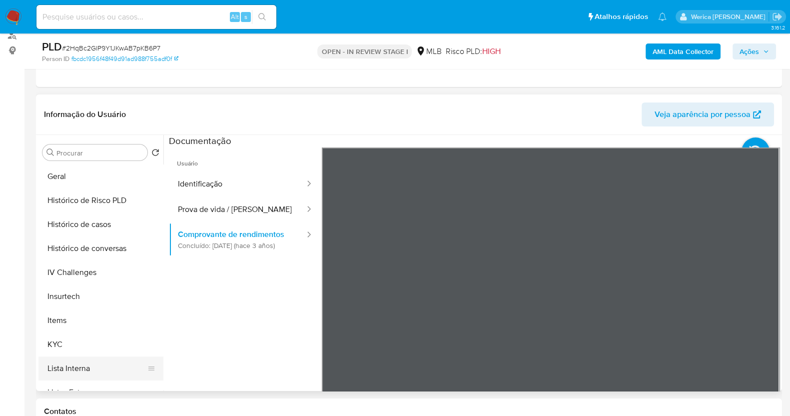
click at [95, 361] on button "Lista Interna" at bounding box center [96, 368] width 117 height 24
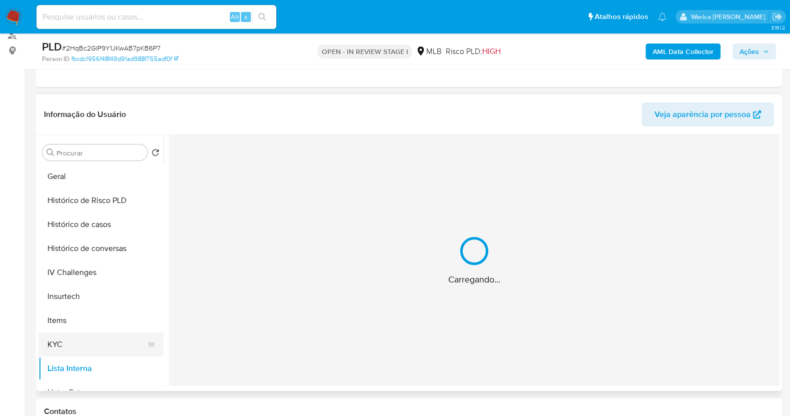
click at [92, 351] on button "KYC" at bounding box center [96, 344] width 117 height 24
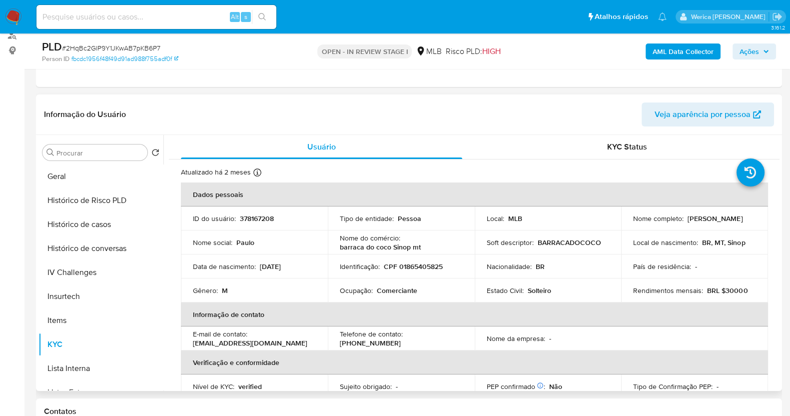
click at [370, 286] on p "Ocupação :" at bounding box center [356, 290] width 33 height 9
copy div "Ocupação : Comerciante"
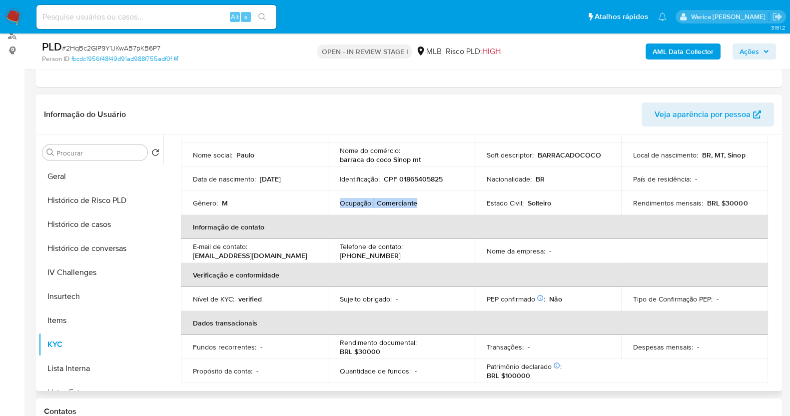
scroll to position [62, 0]
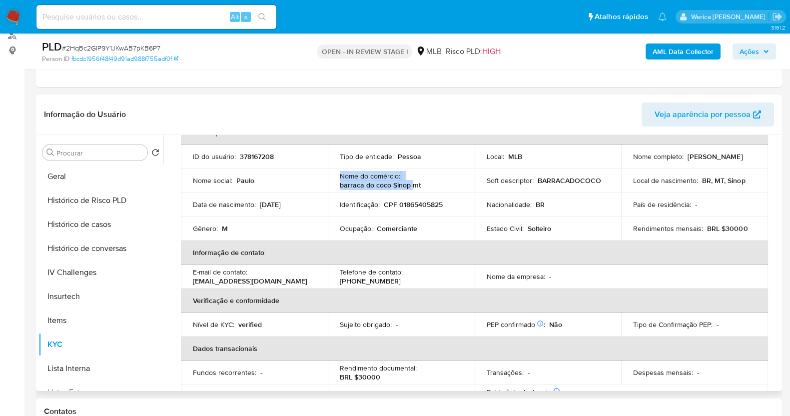
drag, startPoint x: 337, startPoint y: 176, endPoint x: 413, endPoint y: 185, distance: 76.0
click at [413, 185] on td "Nome do comércio : barraca do coco Sinop mt" at bounding box center [401, 180] width 147 height 24
click at [412, 185] on p "barraca do coco Sinop mt" at bounding box center [380, 184] width 81 height 9
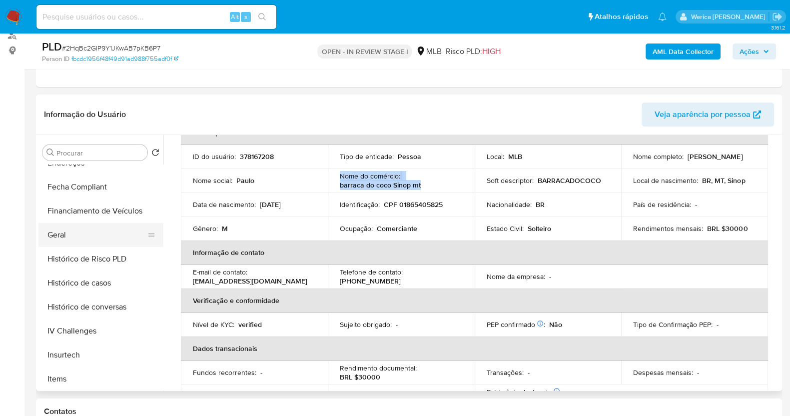
scroll to position [187, 0]
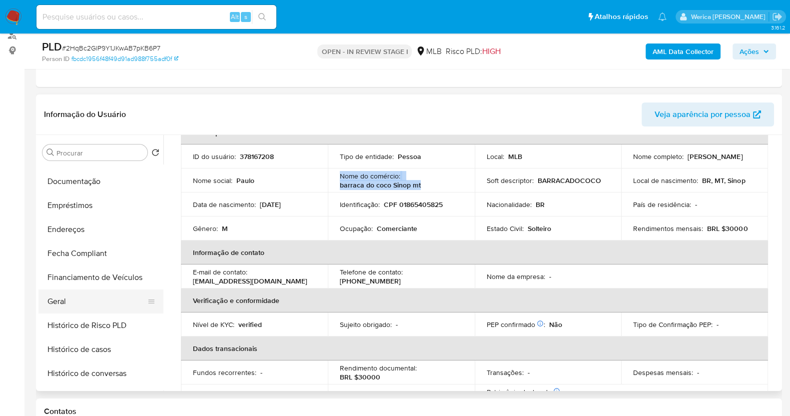
click at [107, 293] on button "Geral" at bounding box center [96, 301] width 117 height 24
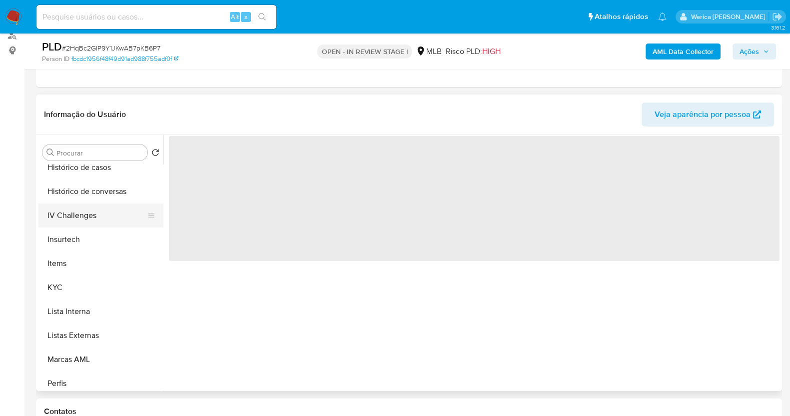
scroll to position [374, 0]
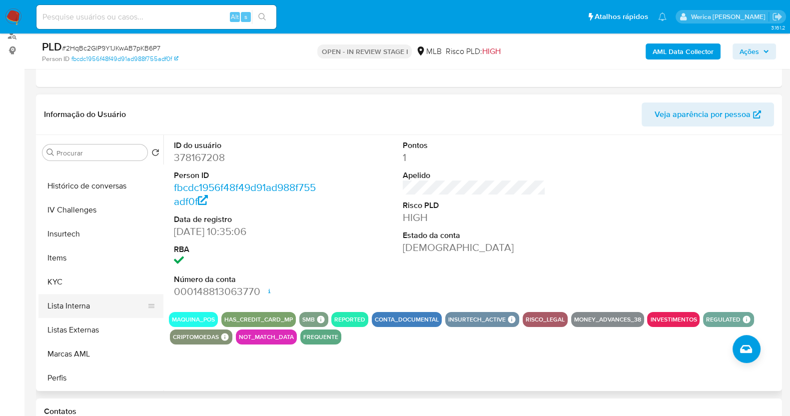
click at [111, 304] on button "Lista Interna" at bounding box center [96, 306] width 117 height 24
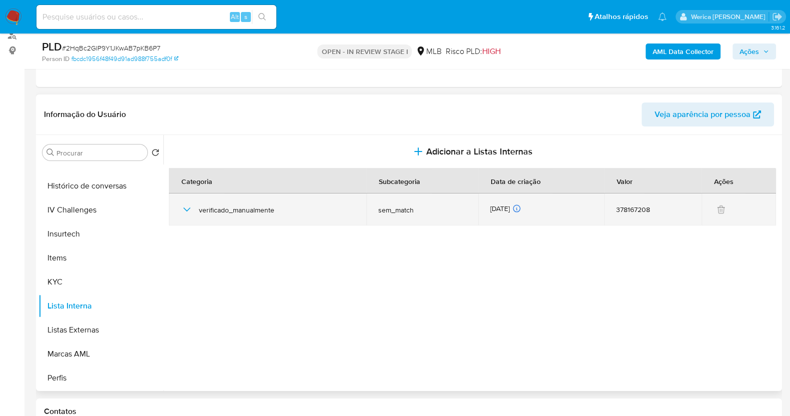
click at [200, 209] on span "verificado_manualmente" at bounding box center [276, 209] width 155 height 9
click at [197, 215] on div "verificado_manualmente" at bounding box center [267, 209] width 173 height 32
click at [187, 211] on icon "button" at bounding box center [187, 209] width 12 height 12
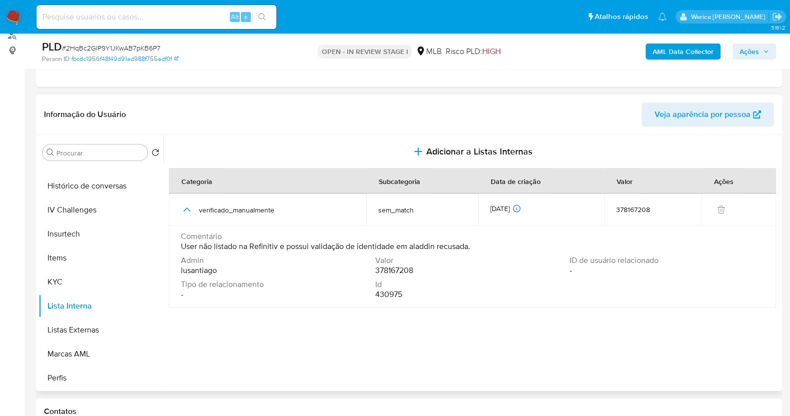
click at [221, 248] on span "User não listado na Refinitiv e possui validação de identidade em aladdin recus…" at bounding box center [325, 246] width 289 height 10
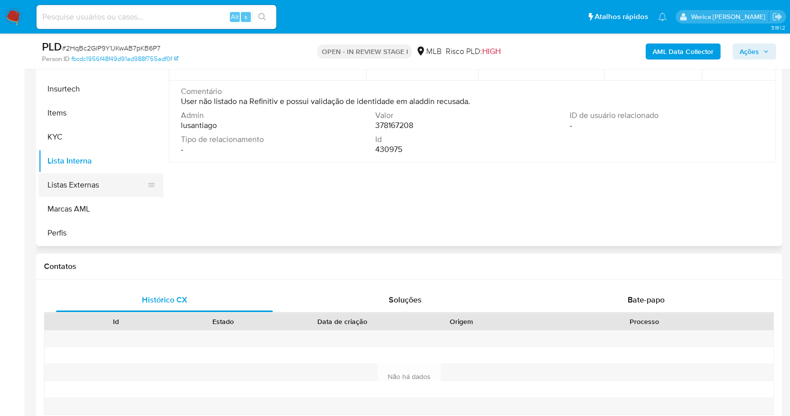
scroll to position [249, 0]
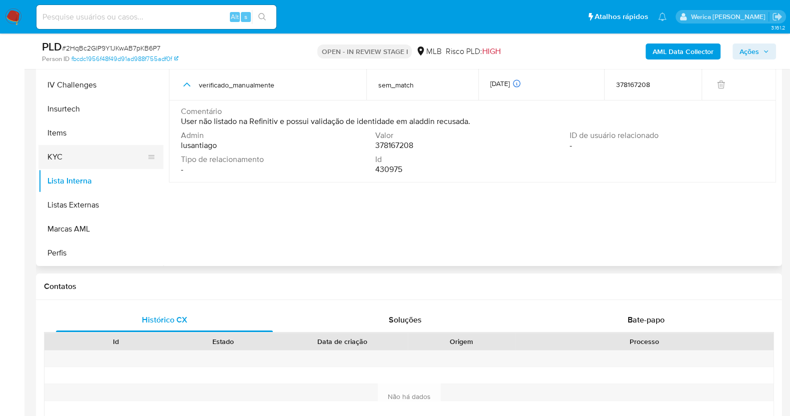
click at [52, 149] on button "KYC" at bounding box center [96, 157] width 117 height 24
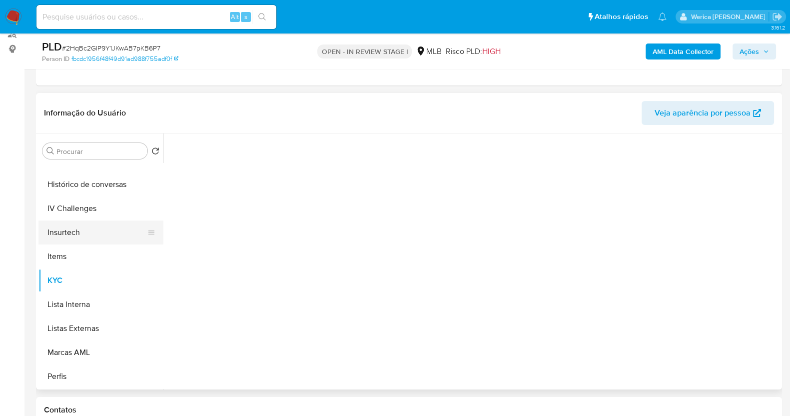
scroll to position [124, 0]
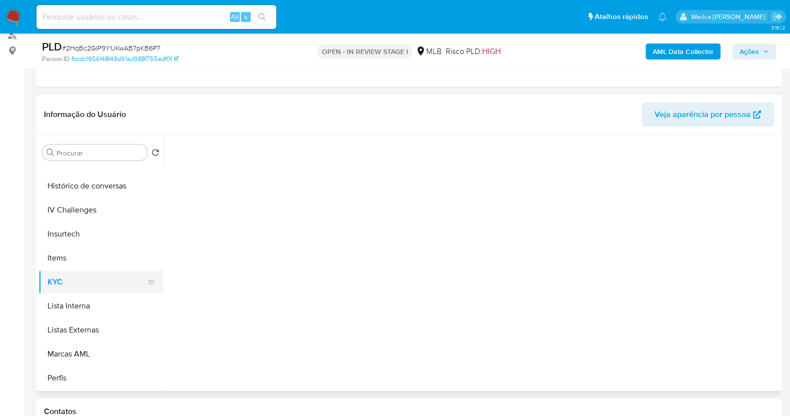
drag, startPoint x: 78, startPoint y: 236, endPoint x: 81, endPoint y: 282, distance: 46.1
click at [78, 239] on button "Insurtech" at bounding box center [100, 234] width 125 height 24
click at [81, 282] on button "KYC" at bounding box center [96, 282] width 117 height 24
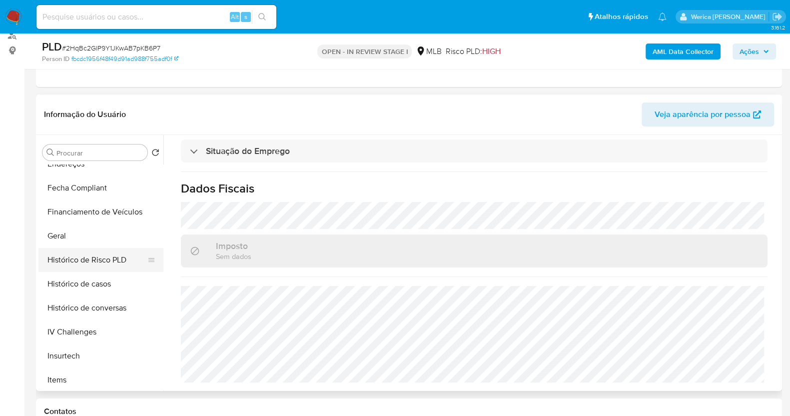
scroll to position [249, 0]
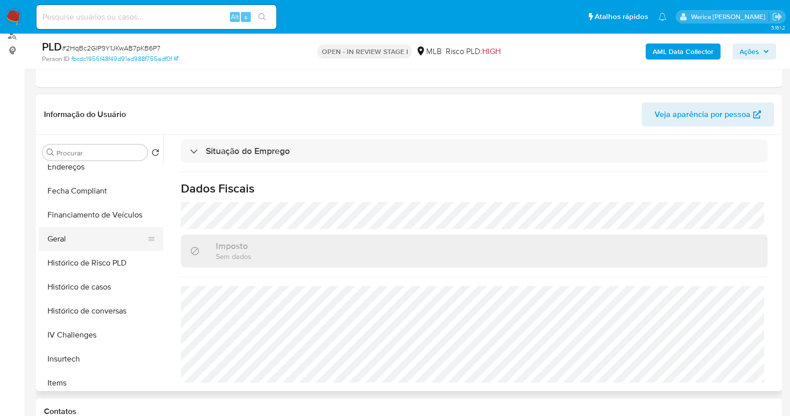
drag, startPoint x: 76, startPoint y: 227, endPoint x: 95, endPoint y: 236, distance: 21.5
click at [77, 228] on button "Geral" at bounding box center [96, 239] width 117 height 24
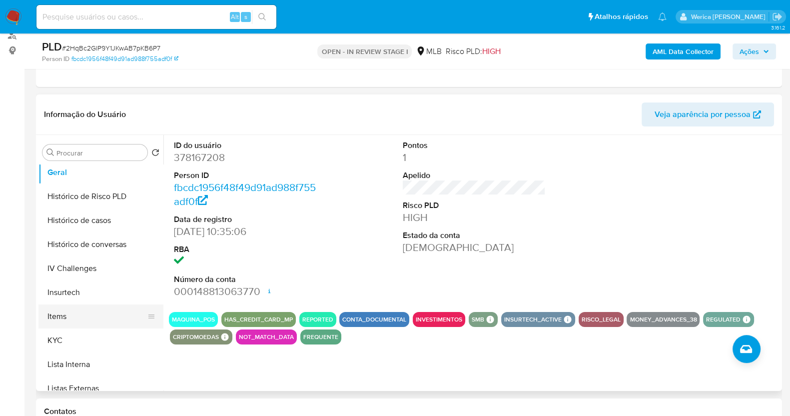
scroll to position [374, 0]
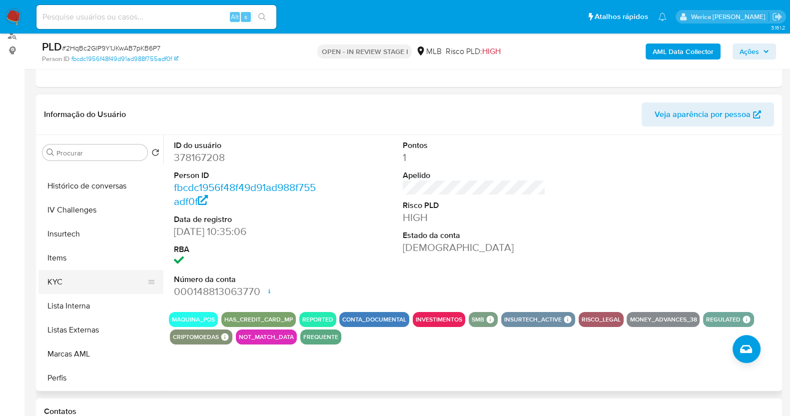
click at [78, 284] on button "KYC" at bounding box center [96, 282] width 117 height 24
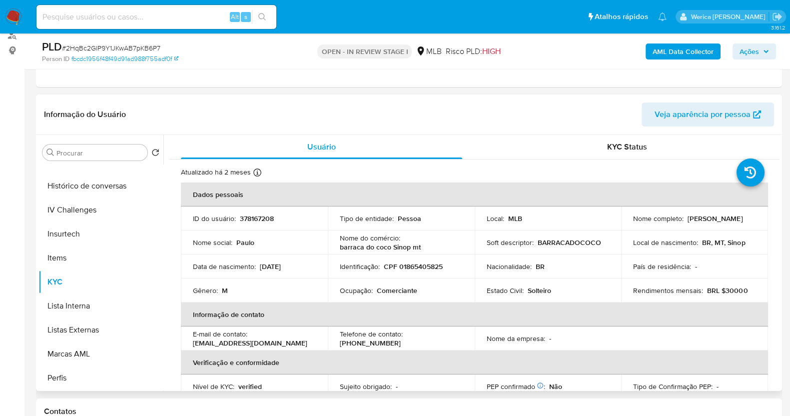
drag, startPoint x: 666, startPoint y: 316, endPoint x: 655, endPoint y: 264, distance: 53.1
click at [666, 316] on th "Informação de contato" at bounding box center [474, 314] width 587 height 24
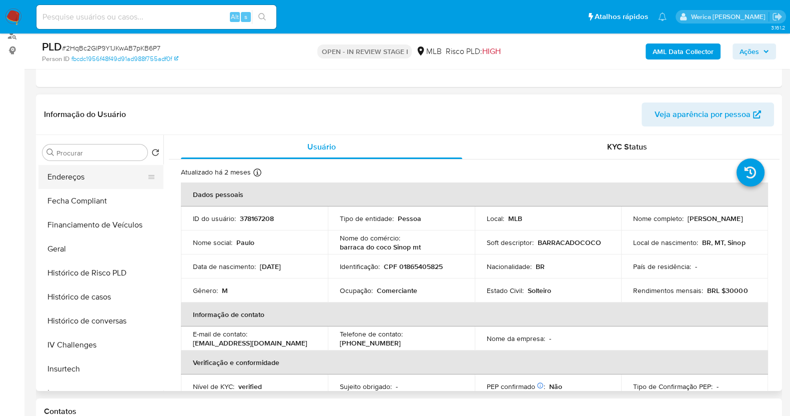
scroll to position [124, 0]
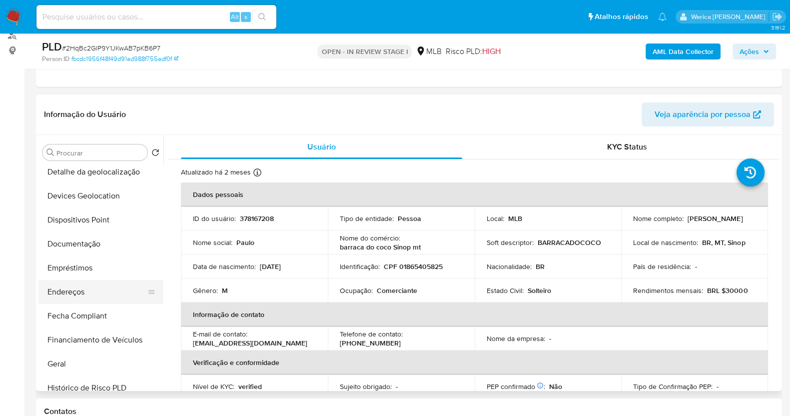
click at [103, 291] on button "Endereços" at bounding box center [96, 292] width 117 height 24
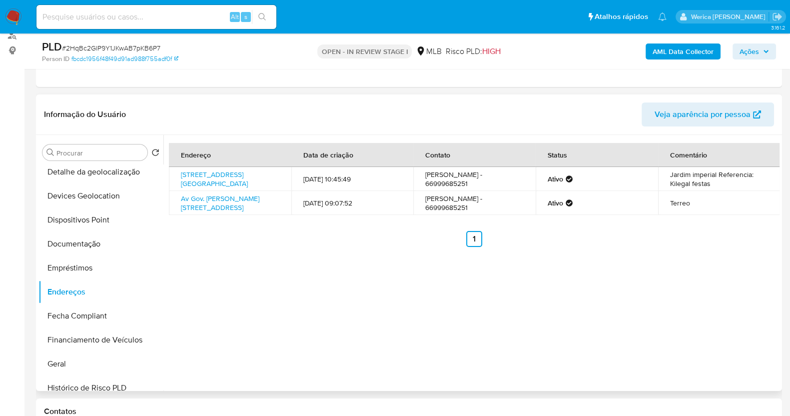
click at [712, 301] on div "Endereço Data de criação Contato Status Comentário Avenida Dos Ingás 3427, Sino…" at bounding box center [471, 263] width 616 height 256
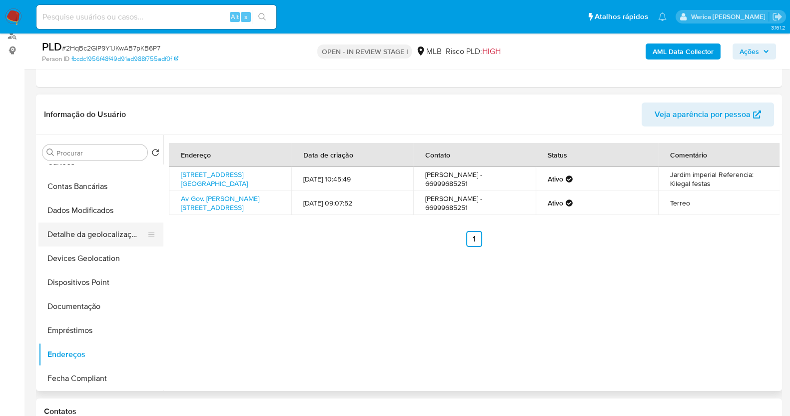
click at [112, 237] on button "Detalhe da geolocalização" at bounding box center [96, 234] width 117 height 24
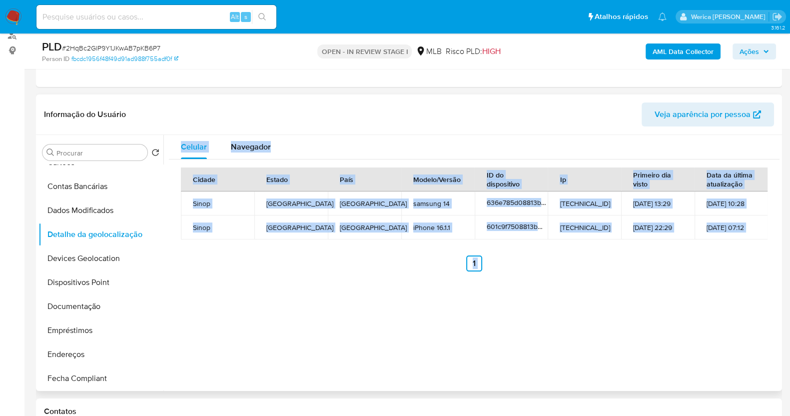
click at [692, 280] on div "Celular Navegador Cidade Estado País Modelo/Versão ID do dispositivo Ip Primeir…" at bounding box center [471, 263] width 616 height 256
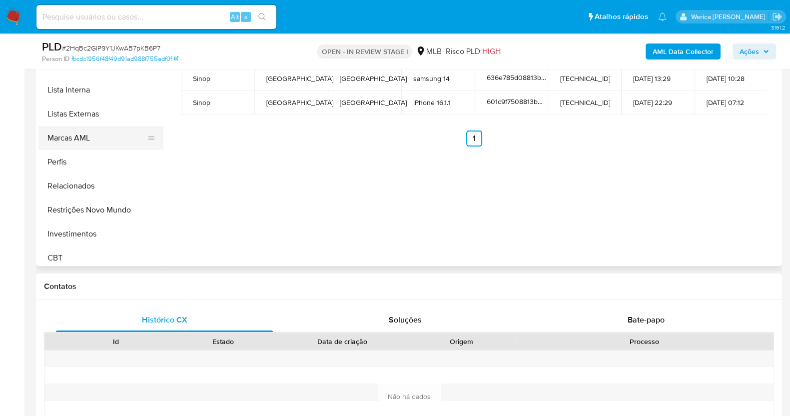
scroll to position [499, 0]
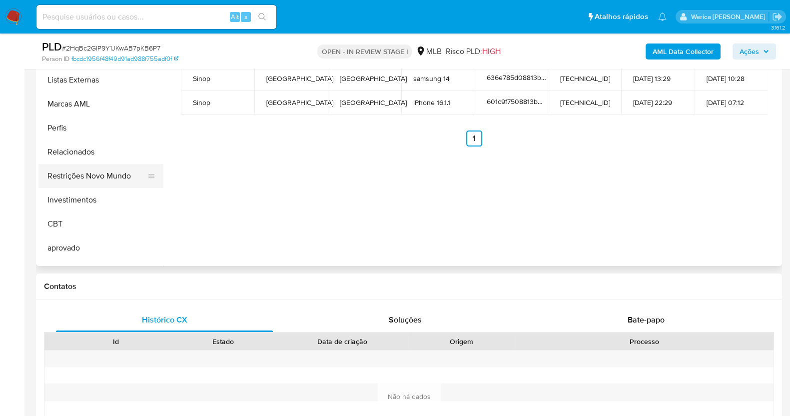
click at [106, 166] on button "Restrições Novo Mundo" at bounding box center [96, 176] width 117 height 24
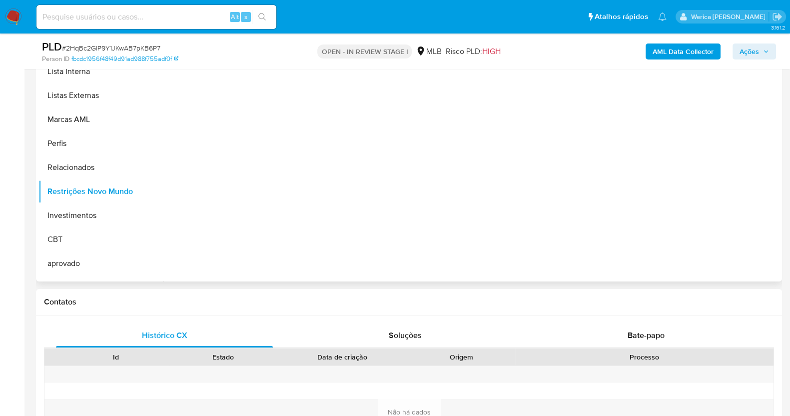
scroll to position [187, 0]
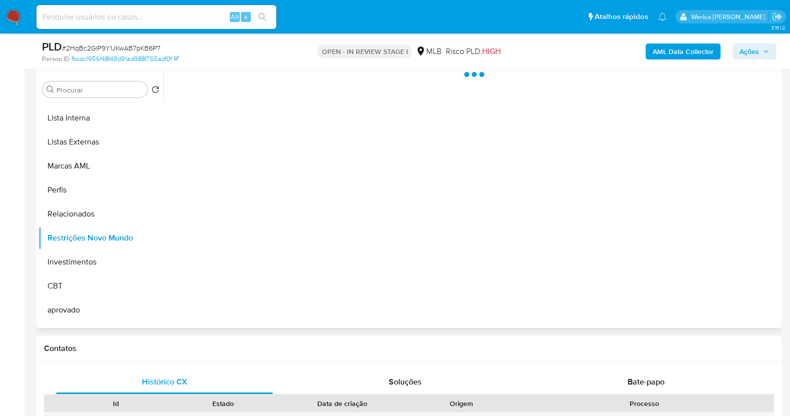
click at [316, 240] on div at bounding box center [471, 200] width 616 height 256
click at [294, 125] on div at bounding box center [471, 200] width 616 height 256
click at [279, 82] on span "Historial" at bounding box center [268, 87] width 30 height 11
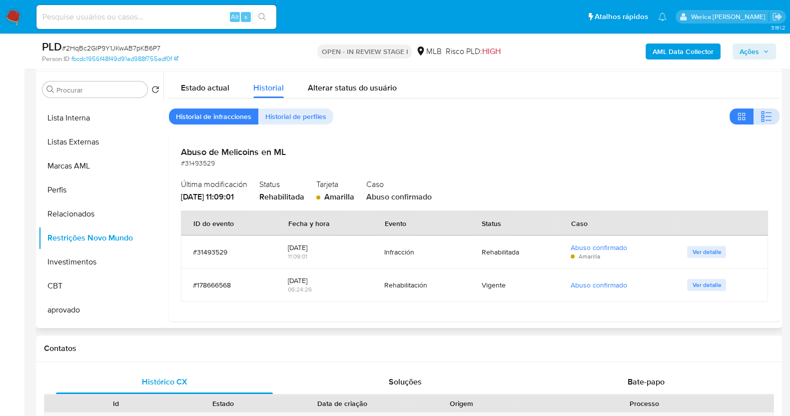
click at [769, 113] on icon "button" at bounding box center [767, 116] width 12 height 12
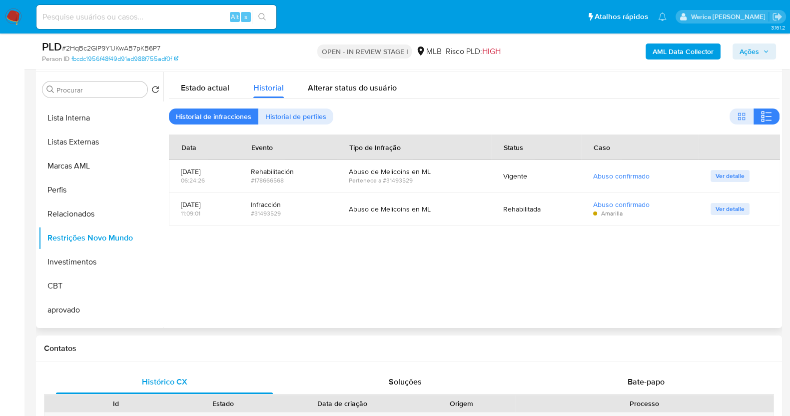
click at [580, 287] on div at bounding box center [471, 200] width 616 height 256
click at [579, 287] on div at bounding box center [471, 200] width 616 height 256
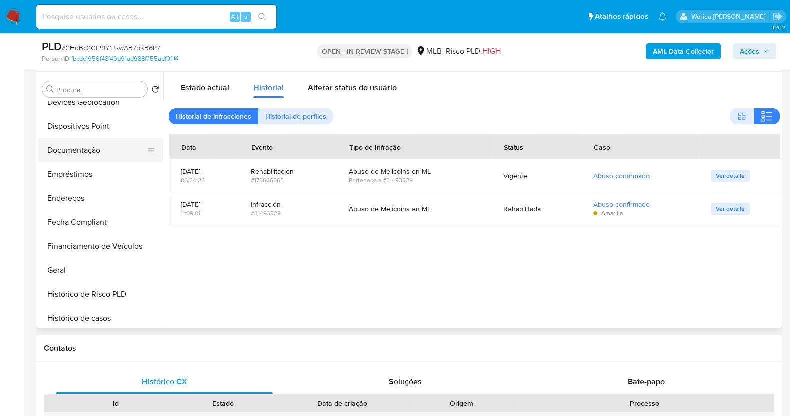
scroll to position [62, 0]
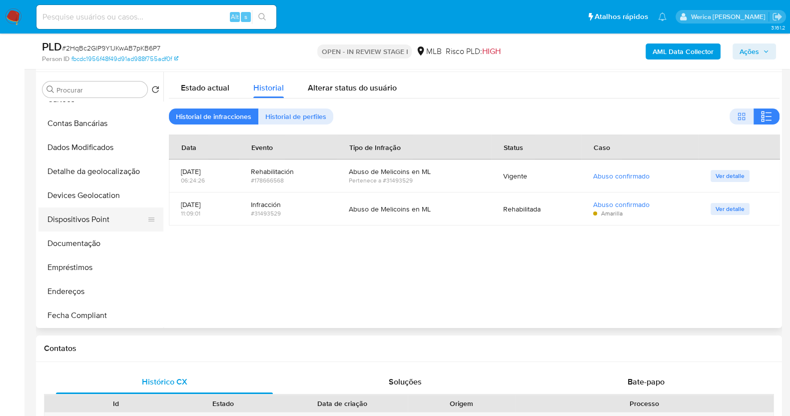
click at [110, 221] on button "Dispositivos Point" at bounding box center [96, 219] width 117 height 24
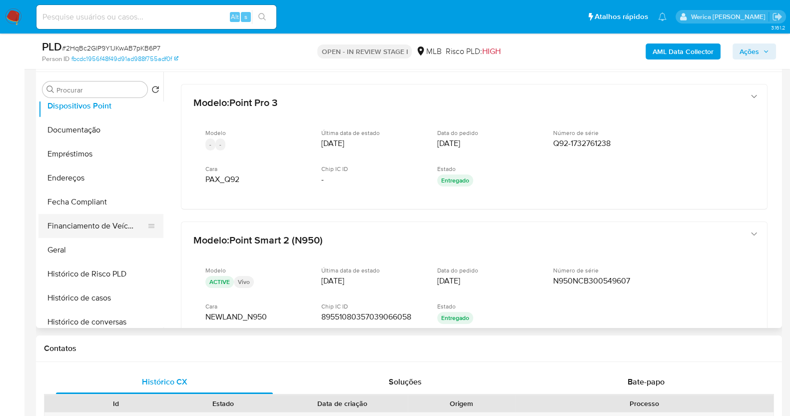
scroll to position [187, 0]
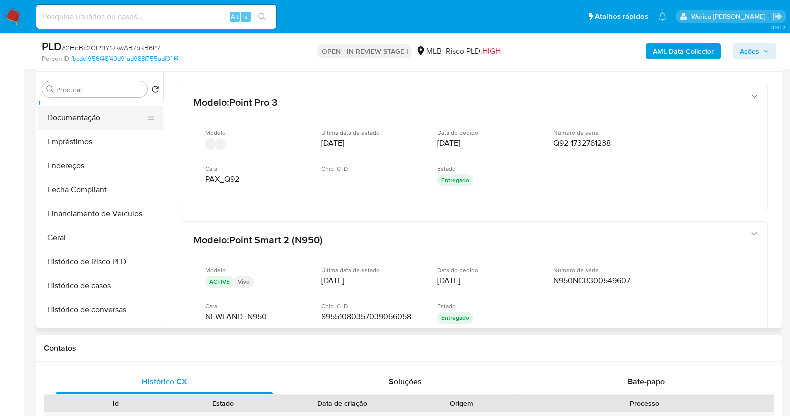
click at [106, 117] on button "Documentação" at bounding box center [96, 118] width 117 height 24
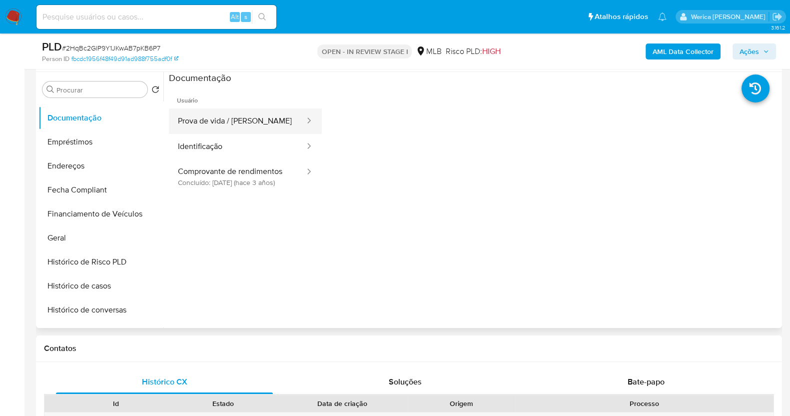
click at [255, 114] on button "Prova de vida / Selfie" at bounding box center [237, 120] width 137 height 25
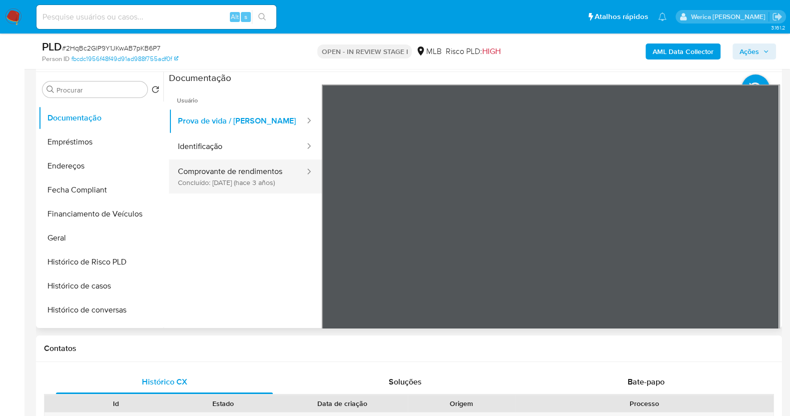
click at [258, 160] on button "Comprovante de rendimentos Concluído: 28/11/2022 (hace 3 años)" at bounding box center [237, 176] width 137 height 34
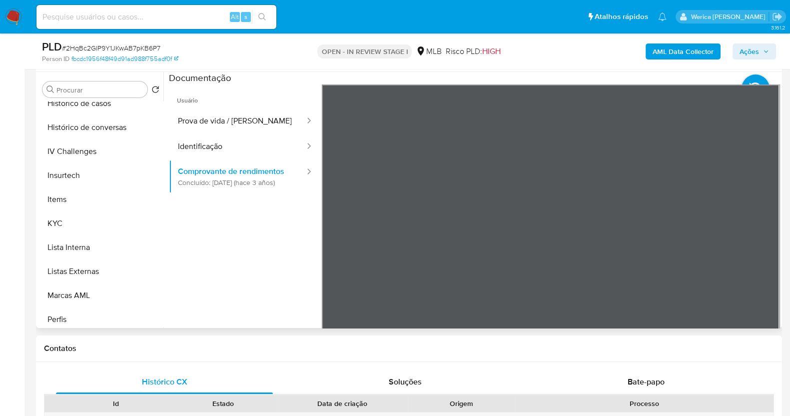
scroll to position [437, 0]
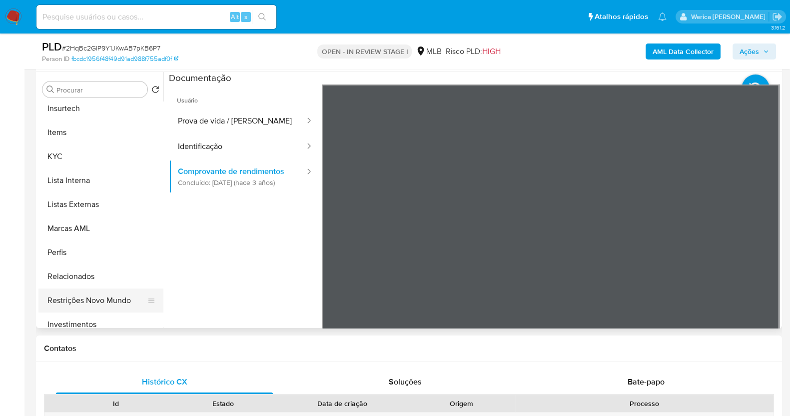
click at [124, 304] on button "Restrições Novo Mundo" at bounding box center [96, 300] width 117 height 24
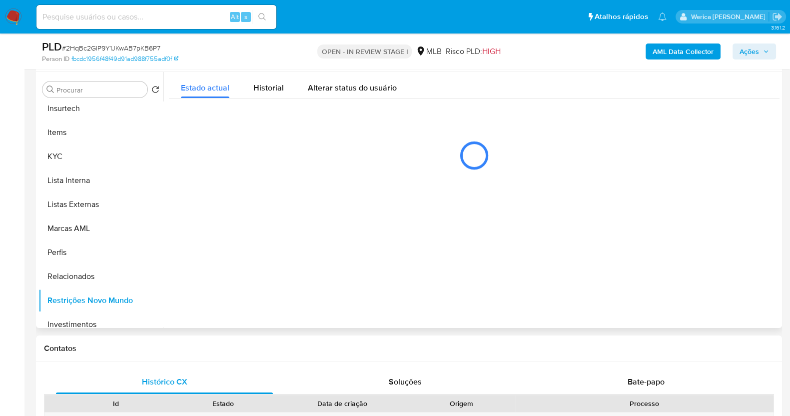
click at [248, 122] on div "Estado actual Historial Alterar status do usuário" at bounding box center [474, 126] width 611 height 109
click at [251, 80] on button "Historial" at bounding box center [268, 85] width 54 height 26
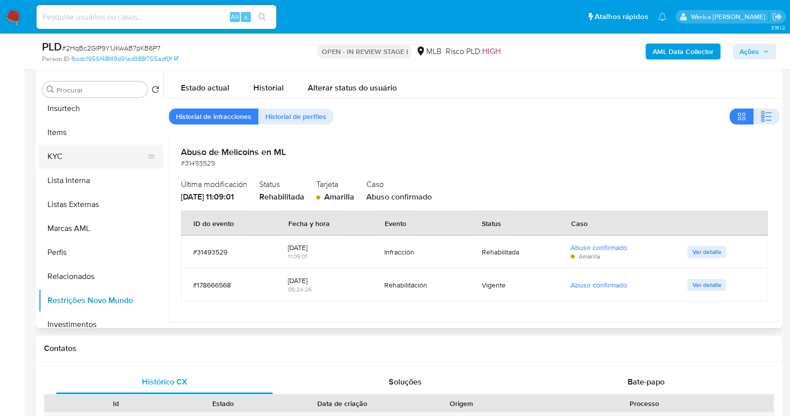
click at [80, 163] on button "KYC" at bounding box center [96, 156] width 117 height 24
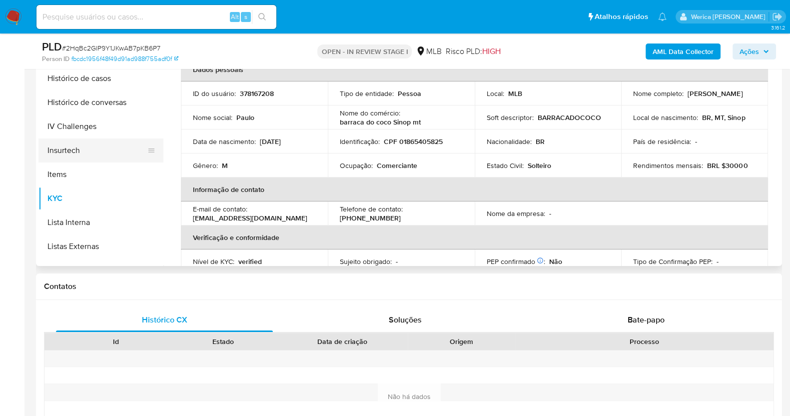
scroll to position [268, 0]
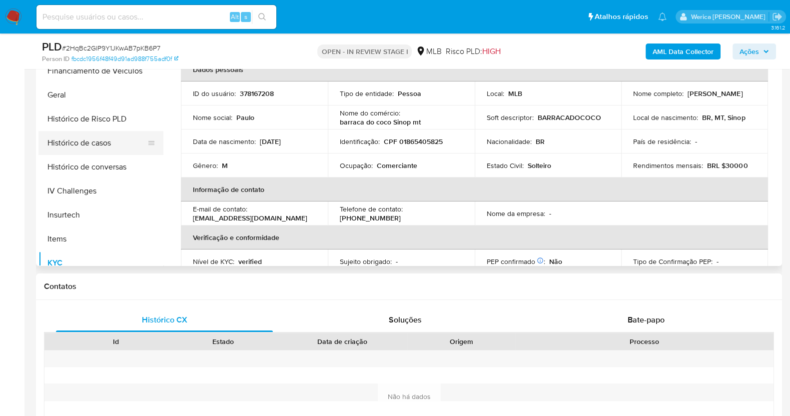
click at [112, 141] on button "Histórico de casos" at bounding box center [96, 143] width 117 height 24
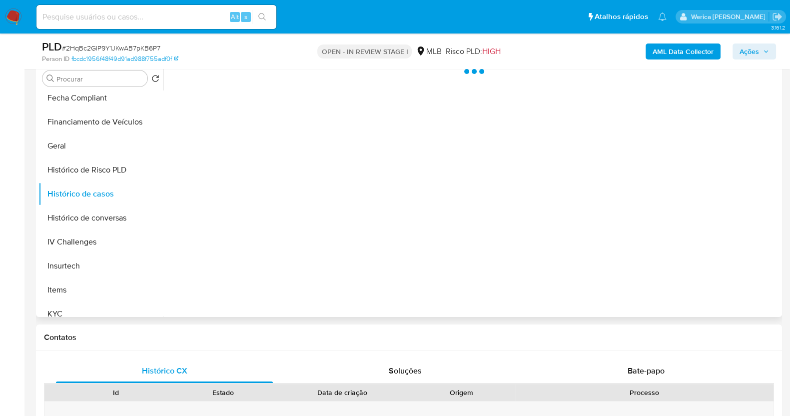
scroll to position [124, 0]
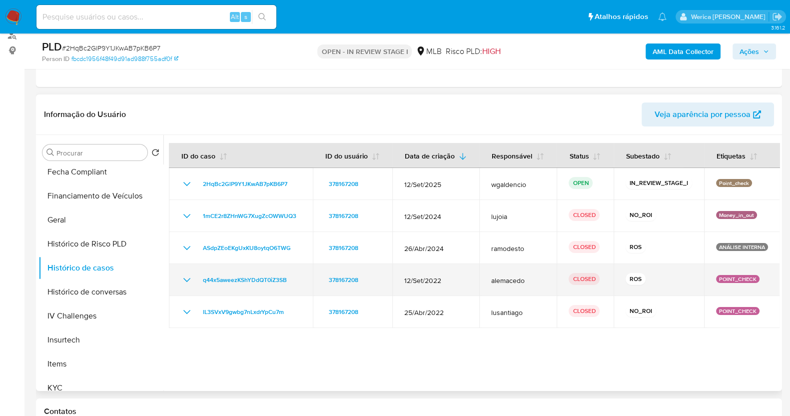
click at [187, 283] on icon "Mostrar/Ocultar" at bounding box center [187, 280] width 12 height 12
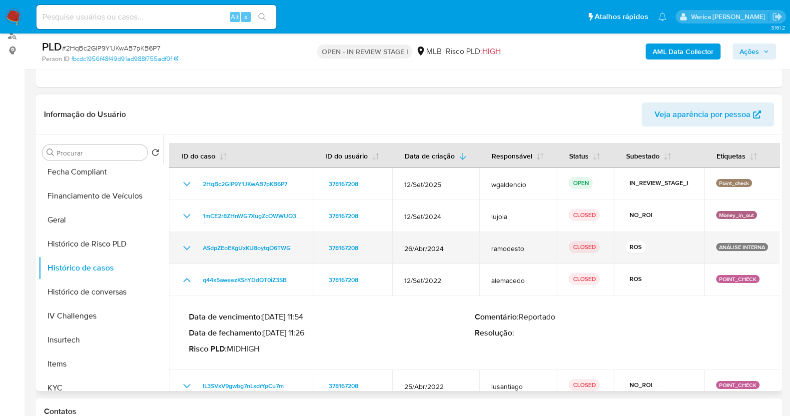
click at [192, 249] on icon "Mostrar/Ocultar" at bounding box center [187, 248] width 12 height 12
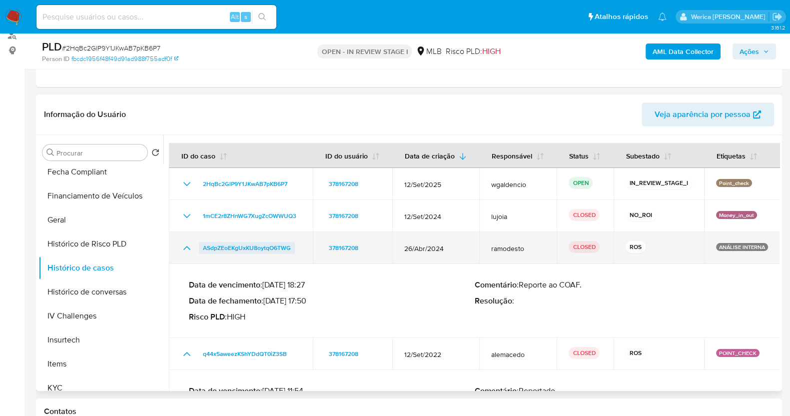
click at [220, 245] on span "ASdpZEoEKgUxKU8oytqO6TWG" at bounding box center [247, 248] width 88 height 12
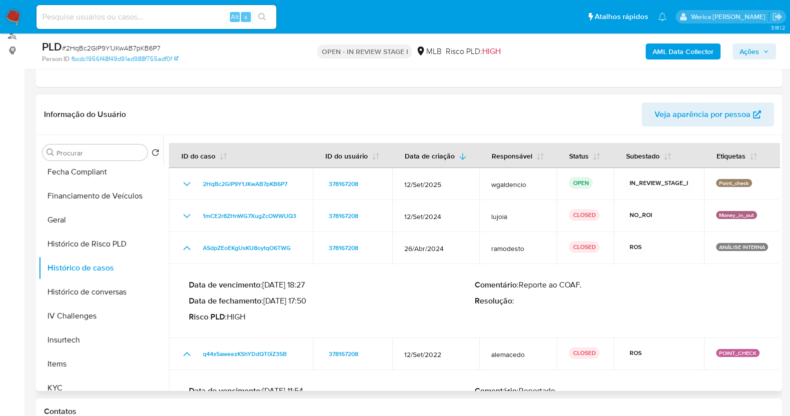
drag, startPoint x: 265, startPoint y: 301, endPoint x: 309, endPoint y: 305, distance: 43.7
click at [309, 305] on p "Data de fechamento : 04/06/2024 17:50" at bounding box center [332, 301] width 286 height 10
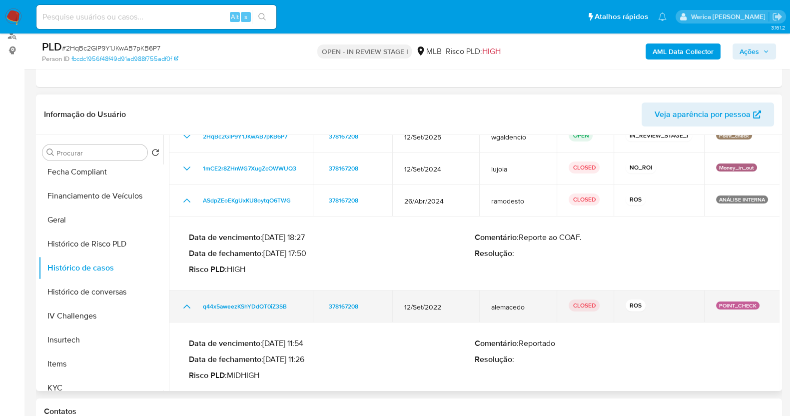
scroll to position [90, 0]
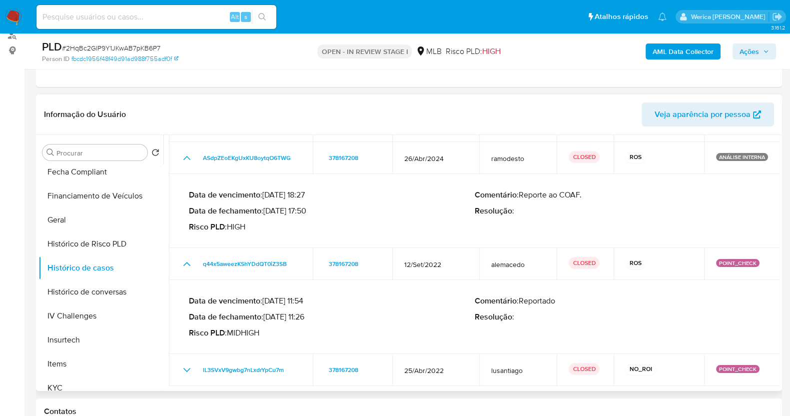
click at [270, 300] on p "Data de vencimento : 27/10/2022 11:54" at bounding box center [332, 301] width 286 height 10
drag, startPoint x: 269, startPoint y: 314, endPoint x: 306, endPoint y: 316, distance: 36.5
click at [306, 316] on p "Data de fechamento : 16/11/2022 11:26" at bounding box center [332, 317] width 286 height 10
drag, startPoint x: 267, startPoint y: 316, endPoint x: 305, endPoint y: 316, distance: 37.5
click at [305, 316] on p "Data de fechamento : 16/11/2022 11:26" at bounding box center [332, 317] width 286 height 10
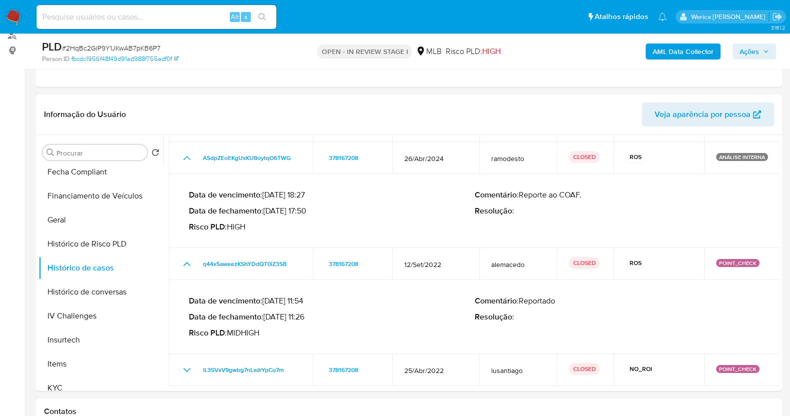
click at [692, 48] on b "AML Data Collector" at bounding box center [683, 51] width 61 height 16
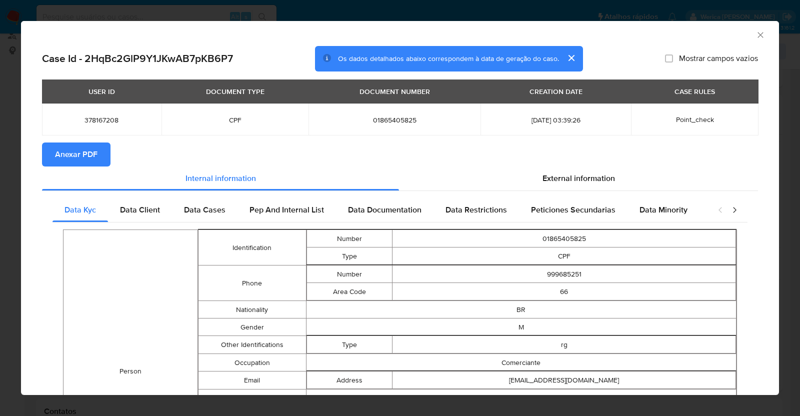
click at [91, 143] on span "Anexar PDF" at bounding box center [76, 154] width 42 height 22
click at [749, 41] on div "AML Data Collector" at bounding box center [400, 33] width 758 height 25
click at [755, 36] on icon "Fechar a janela" at bounding box center [760, 35] width 10 height 10
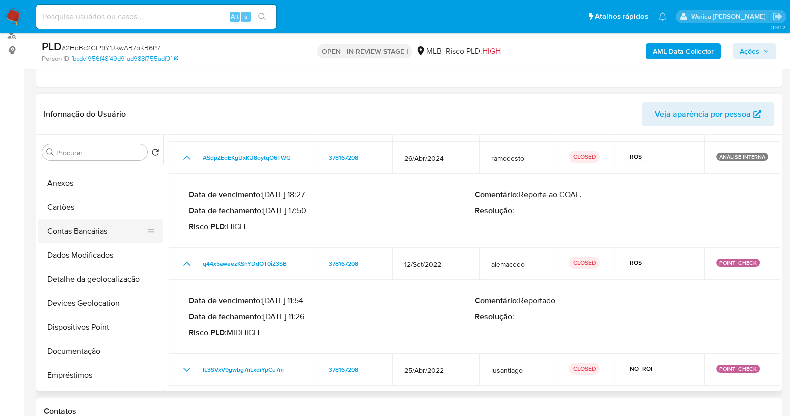
scroll to position [0, 0]
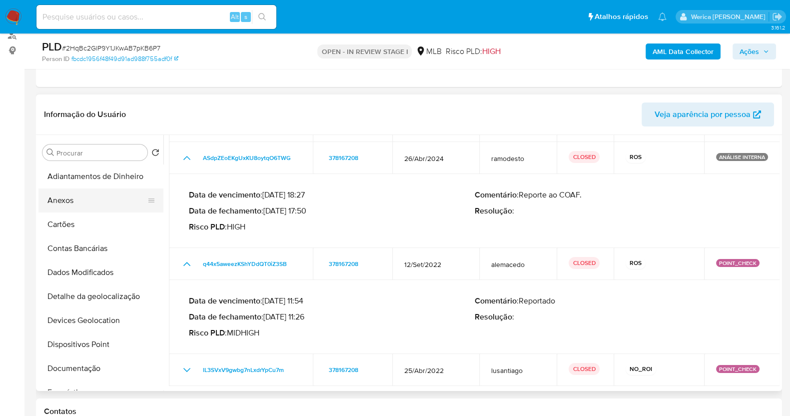
click at [85, 201] on button "Anexos" at bounding box center [96, 200] width 117 height 24
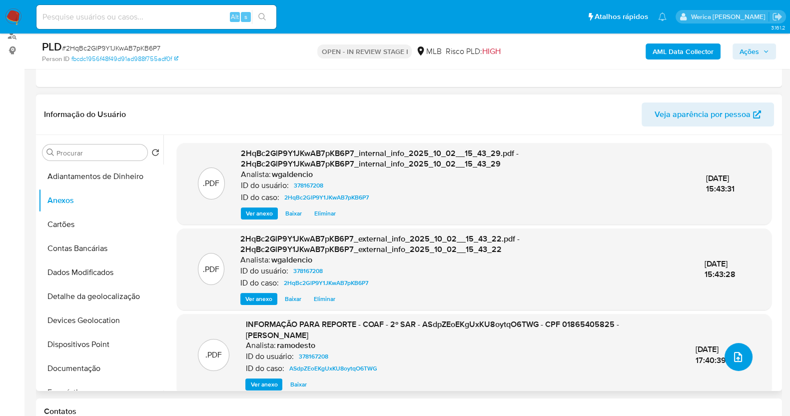
click at [738, 361] on span "upload-file" at bounding box center [738, 357] width 12 height 12
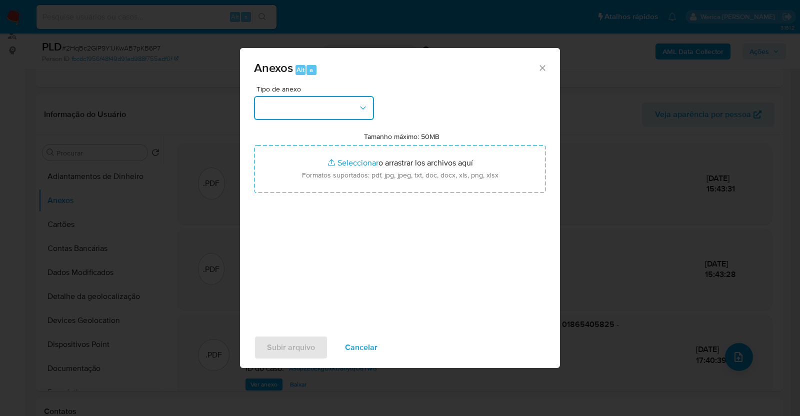
click at [338, 126] on div "Tipo de anexo Tamanho máximo: 50MB Seleccionar archivos Seleccionar o arrastrar…" at bounding box center [400, 203] width 292 height 236
click at [351, 86] on span "Tipo de anexo" at bounding box center [316, 88] width 120 height 7
click at [348, 107] on button "button" at bounding box center [314, 108] width 120 height 24
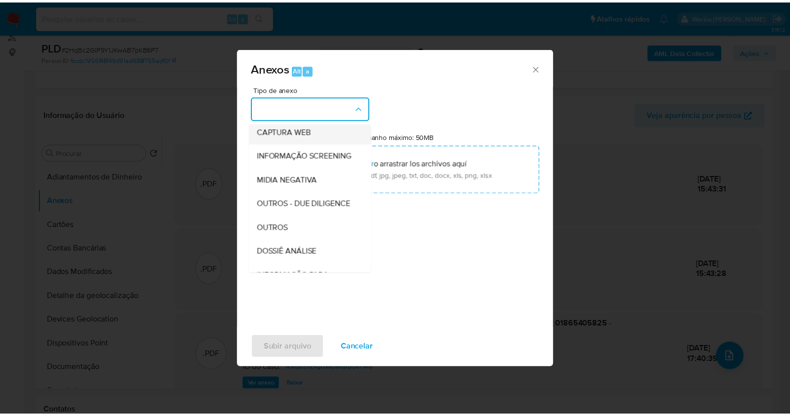
scroll to position [124, 0]
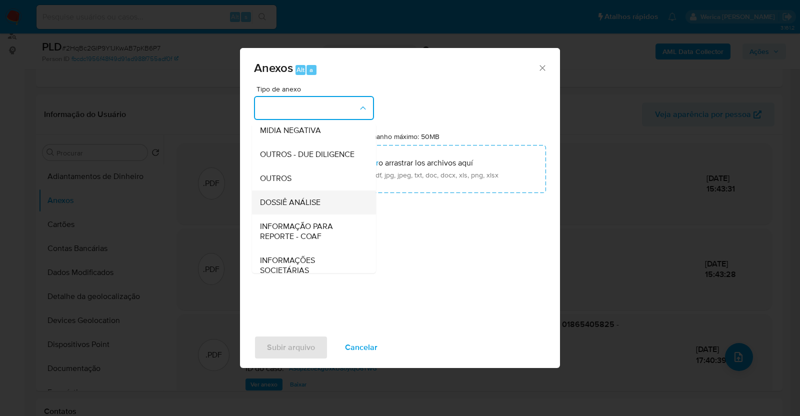
click at [322, 214] on div "DOSSIÊ ANÁLISE" at bounding box center [311, 202] width 102 height 24
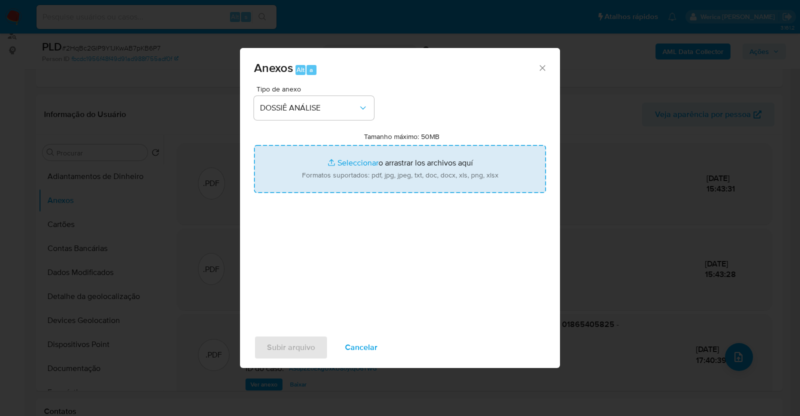
click at [402, 168] on input "Tamanho máximo: 50MB Seleccionar archivos" at bounding box center [400, 169] width 292 height 48
click at [445, 183] on input "Tamanho máximo: 50MB Seleccionar archivos" at bounding box center [400, 169] width 292 height 48
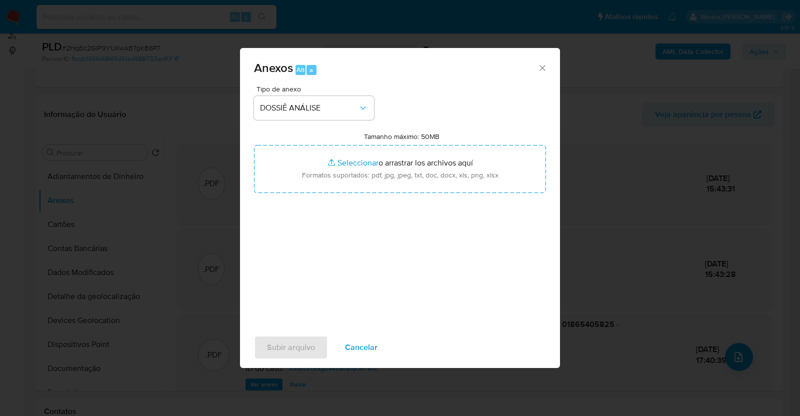
type input "C:\fakepath\3 ° SAR - XXXX - CPF 01865405825 - PAULO SERGIO LEMES.pdf"
click at [285, 352] on span "Subir arquivo" at bounding box center [291, 347] width 48 height 22
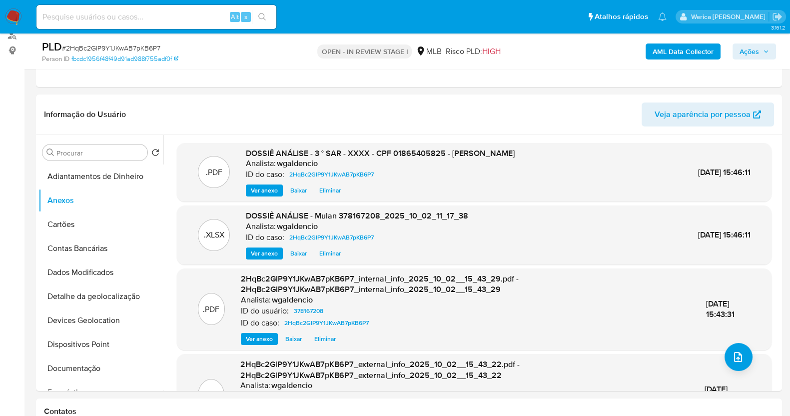
click at [753, 47] on span "Ações" at bounding box center [749, 51] width 19 height 16
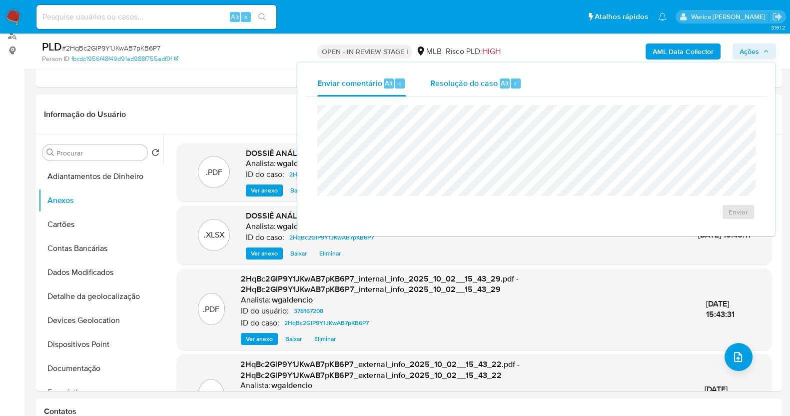
click at [486, 89] on div "Resolução do caso Alt r" at bounding box center [475, 83] width 91 height 26
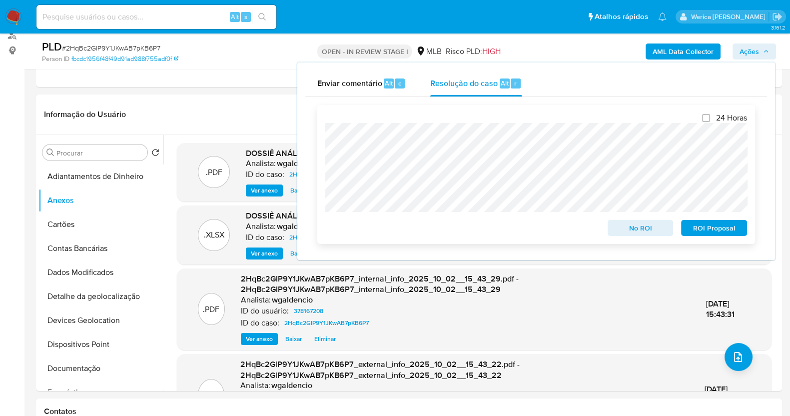
click at [711, 227] on span "ROI Proposal" at bounding box center [714, 228] width 52 height 14
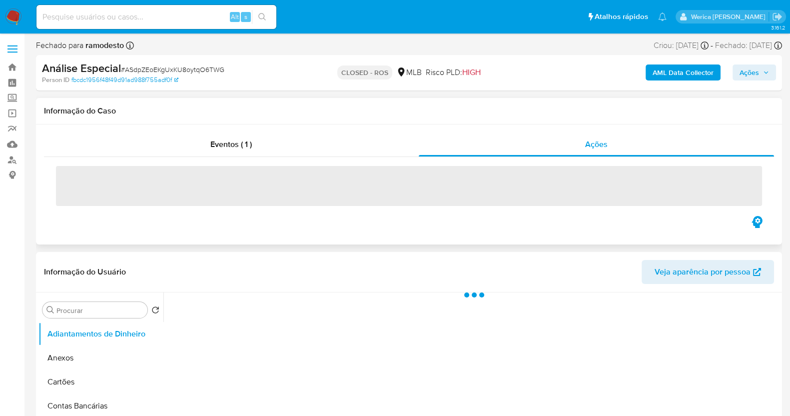
click at [595, 131] on div "Eventos ( 1 ) Ações ‌" at bounding box center [409, 184] width 746 height 120
select select "10"
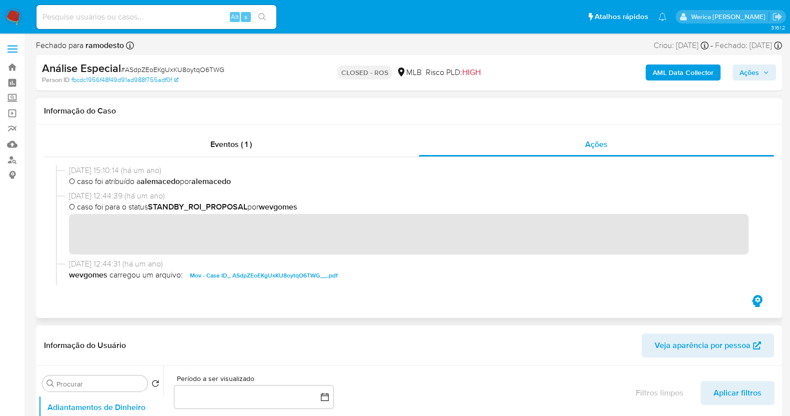
scroll to position [562, 0]
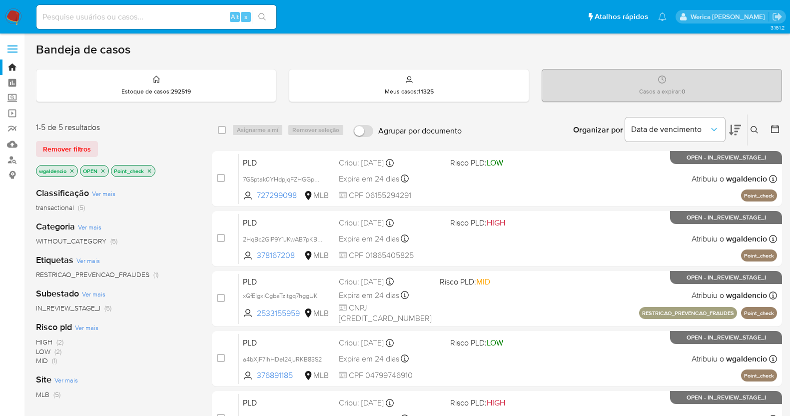
scroll to position [62, 0]
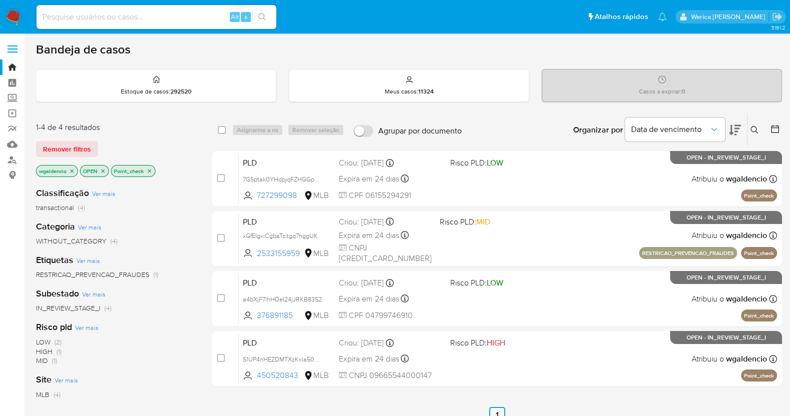
click at [150, 170] on icon "close-filter" at bounding box center [149, 171] width 6 height 6
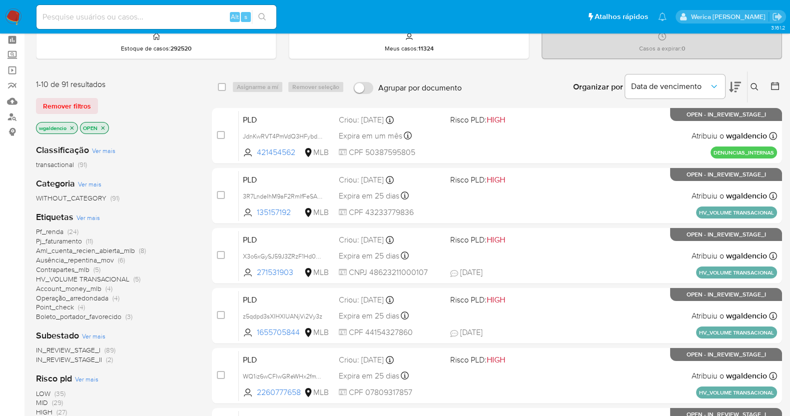
scroll to position [62, 0]
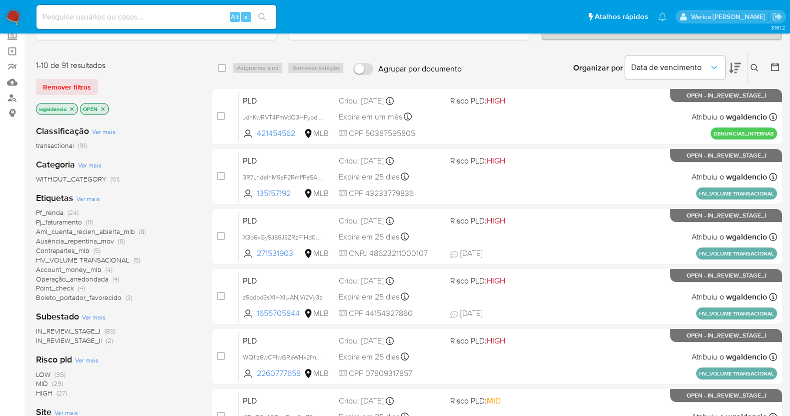
click at [58, 211] on span "Pf_renda" at bounding box center [49, 212] width 27 height 10
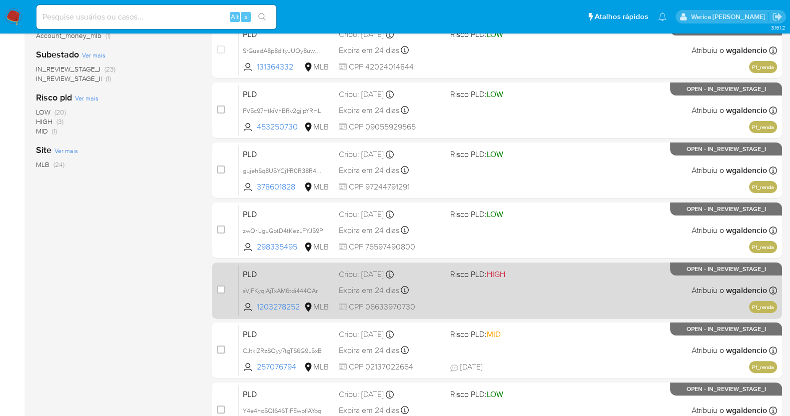
scroll to position [249, 0]
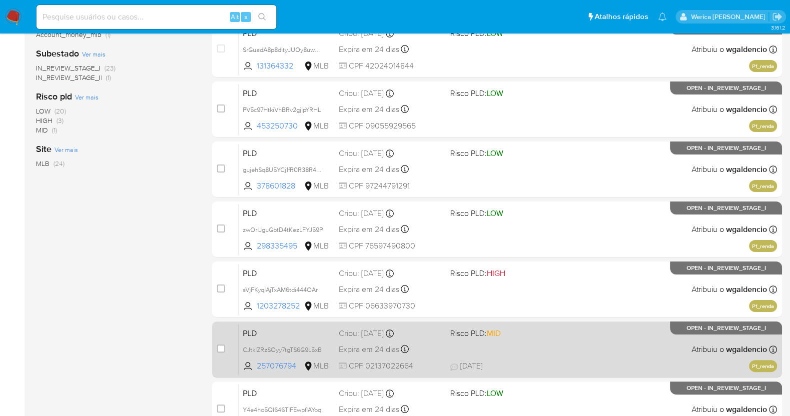
click at [541, 347] on div "PLD CJtkIZRzSOyy7tgTS6G9L5xB 257076794 MLB Risco PLD: MID Criou: 12/09/2025 Cri…" at bounding box center [508, 349] width 538 height 50
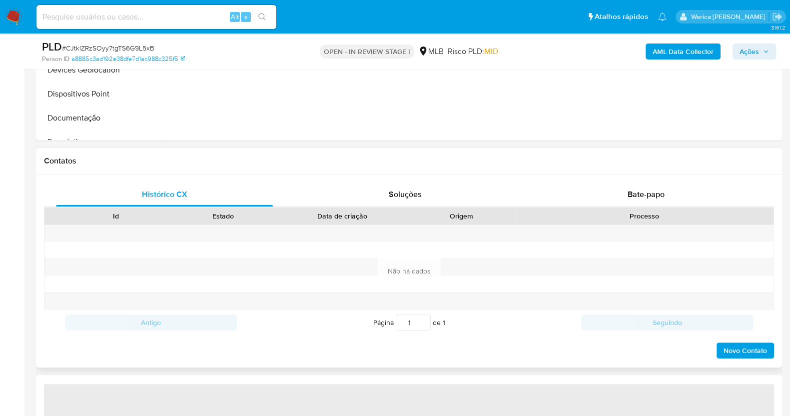
select select "10"
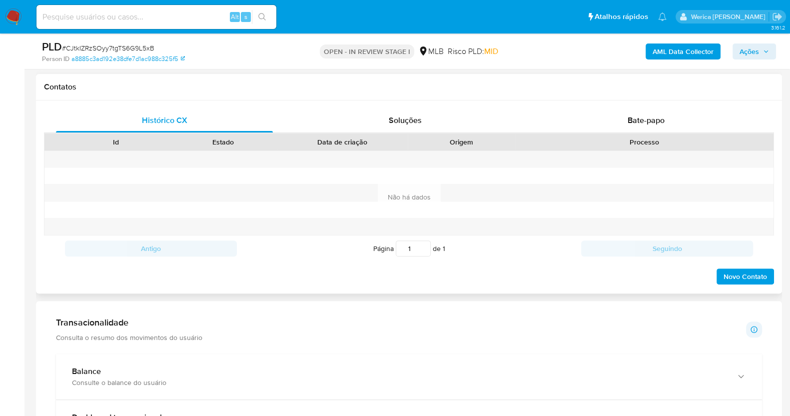
scroll to position [437, 0]
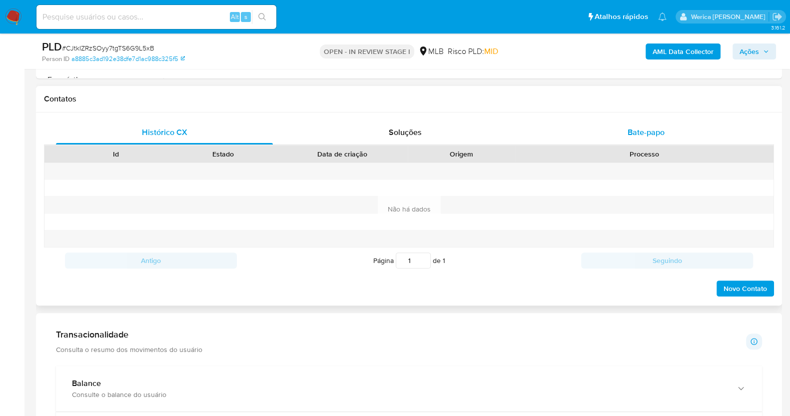
click at [651, 136] on span "Bate-papo" at bounding box center [646, 131] width 37 height 11
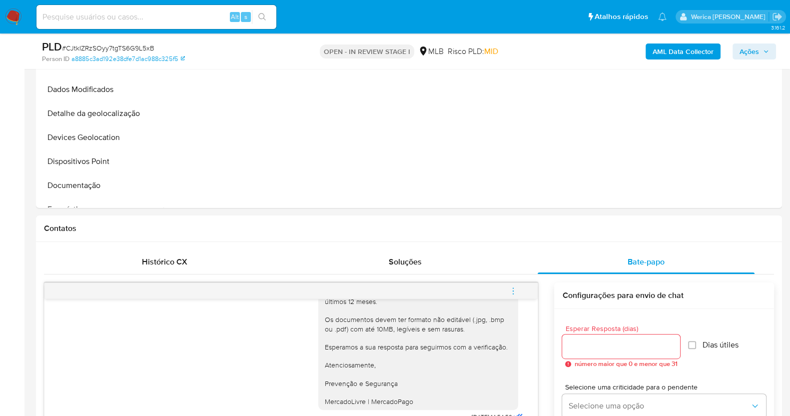
scroll to position [187, 0]
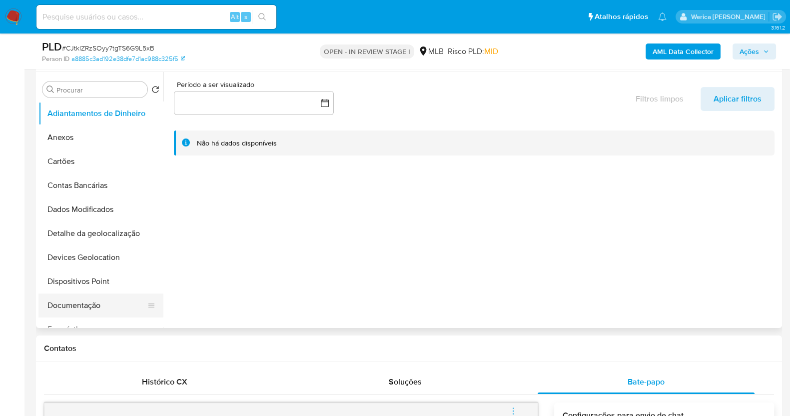
click at [97, 307] on button "Documentação" at bounding box center [96, 305] width 117 height 24
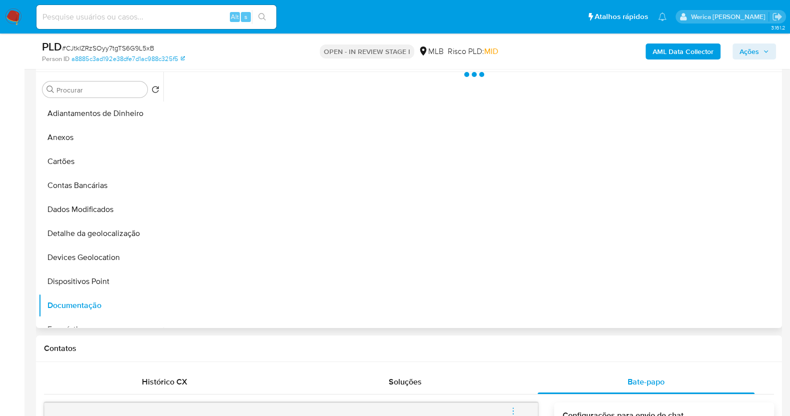
click at [242, 183] on div at bounding box center [471, 200] width 616 height 256
click at [243, 158] on div at bounding box center [471, 200] width 616 height 256
click at [244, 157] on div at bounding box center [471, 200] width 616 height 256
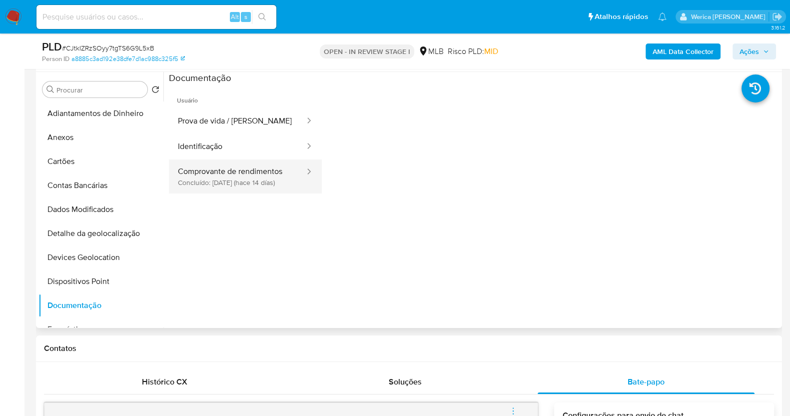
click at [255, 166] on button "Comprovante de rendimentos Concluído: 18/09/2025 (hace 14 días)" at bounding box center [237, 176] width 137 height 34
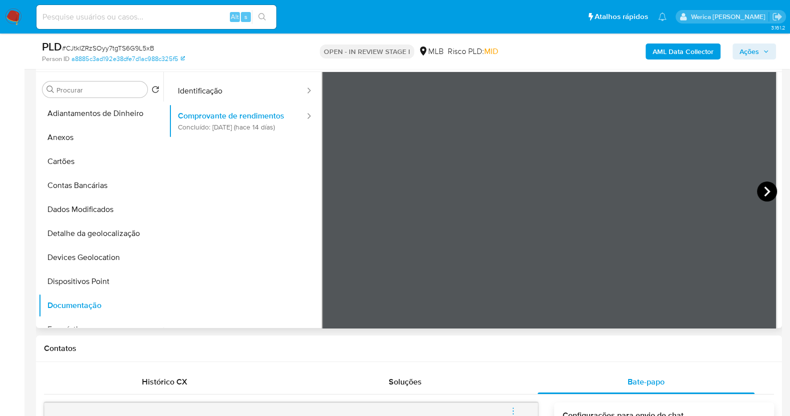
scroll to position [87, 0]
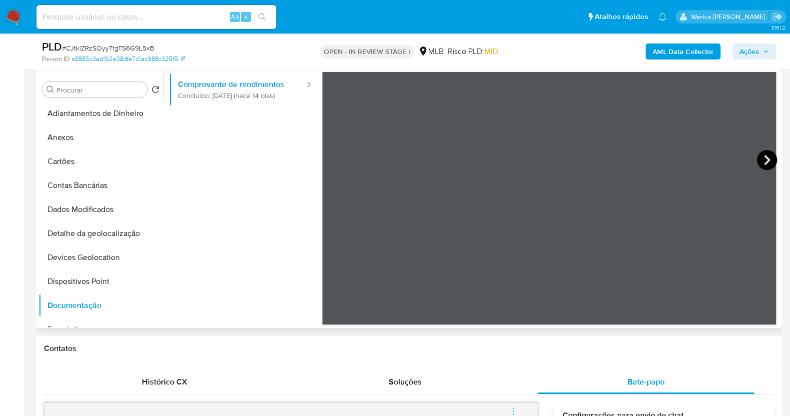
click at [767, 158] on icon at bounding box center [767, 160] width 20 height 20
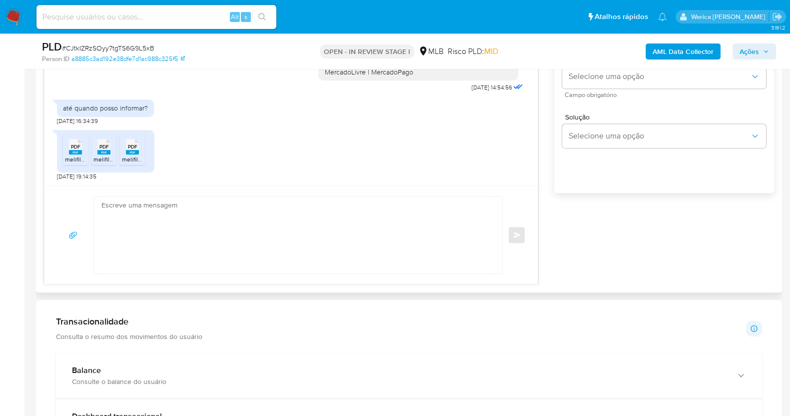
scroll to position [620, 0]
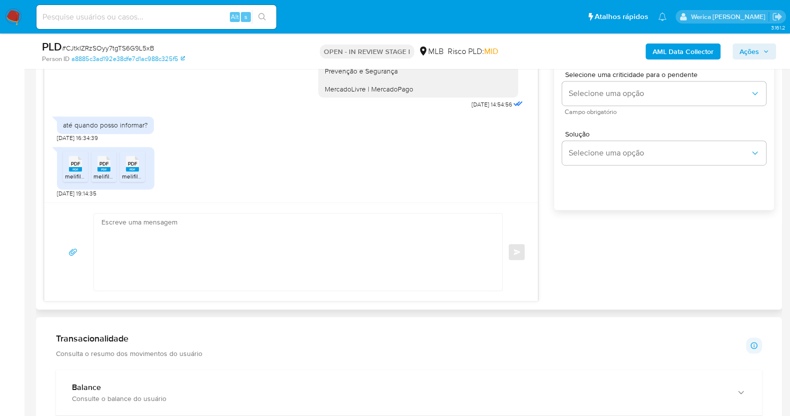
click at [79, 165] on span "PDF" at bounding box center [75, 163] width 9 height 6
click at [103, 160] on span "PDF" at bounding box center [103, 163] width 9 height 6
click at [139, 164] on div "PDF PDF" at bounding box center [132, 162] width 21 height 19
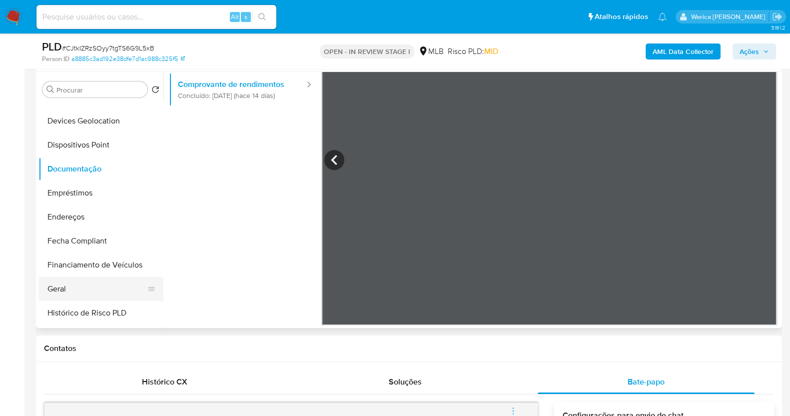
scroll to position [187, 0]
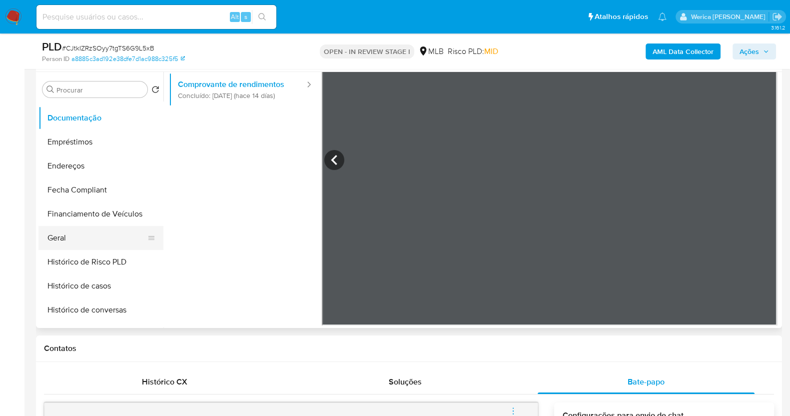
click at [103, 241] on button "Geral" at bounding box center [96, 238] width 117 height 24
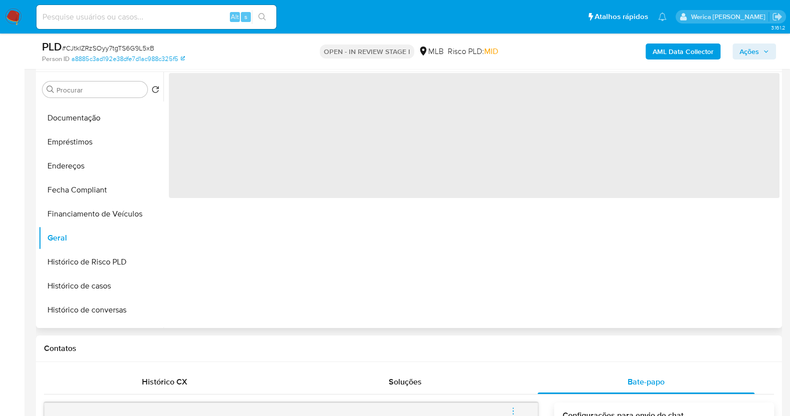
scroll to position [0, 0]
click at [291, 176] on span "‌" at bounding box center [474, 135] width 611 height 125
click at [290, 108] on span "‌" at bounding box center [474, 135] width 611 height 125
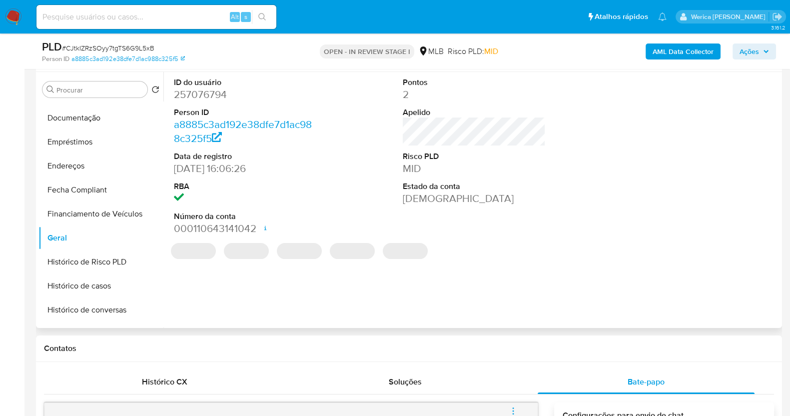
click at [282, 91] on dd "257076794" at bounding box center [245, 94] width 143 height 14
click at [200, 93] on dd "257076794" at bounding box center [245, 94] width 143 height 14
click at [199, 93] on dd "257076794" at bounding box center [245, 94] width 143 height 14
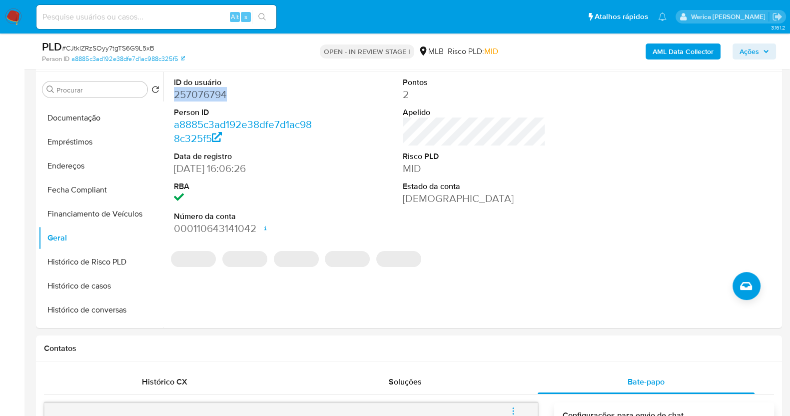
copy dd "257076794"
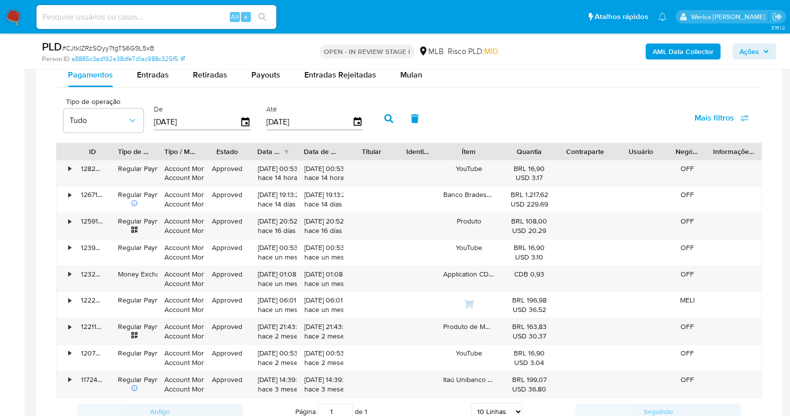
scroll to position [829, 0]
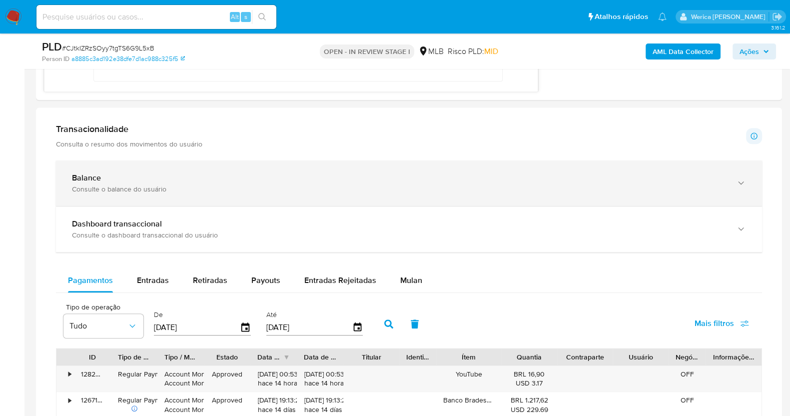
click at [438, 181] on div "Balance Consulte o balance do usuário" at bounding box center [399, 183] width 654 height 20
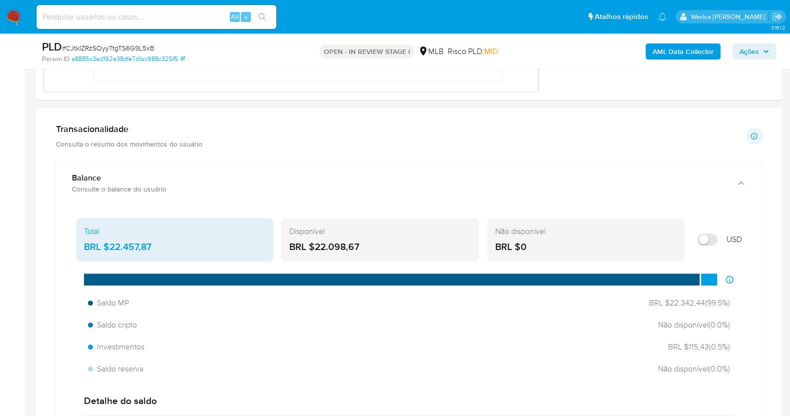
scroll to position [892, 0]
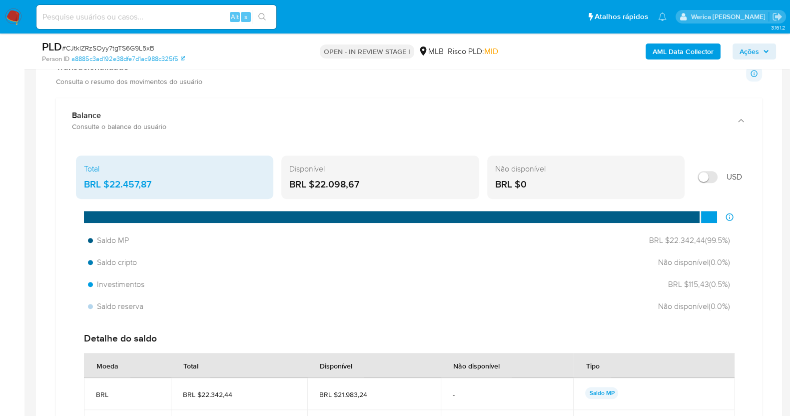
drag, startPoint x: 106, startPoint y: 184, endPoint x: 165, endPoint y: 184, distance: 58.5
click at [165, 184] on div "BRL $22.457,87" at bounding box center [174, 184] width 181 height 13
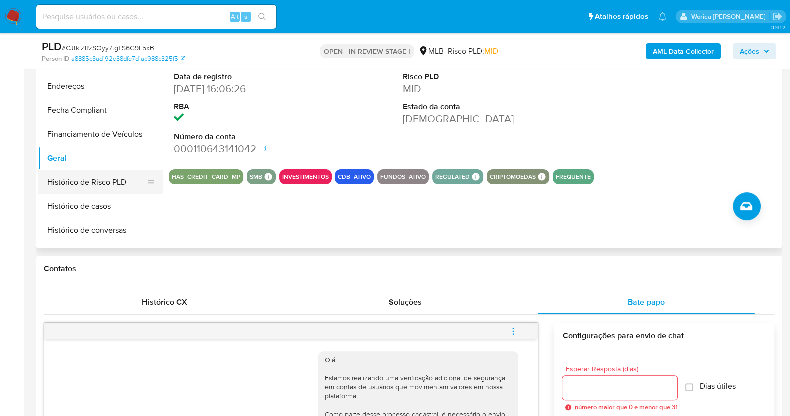
scroll to position [375, 0]
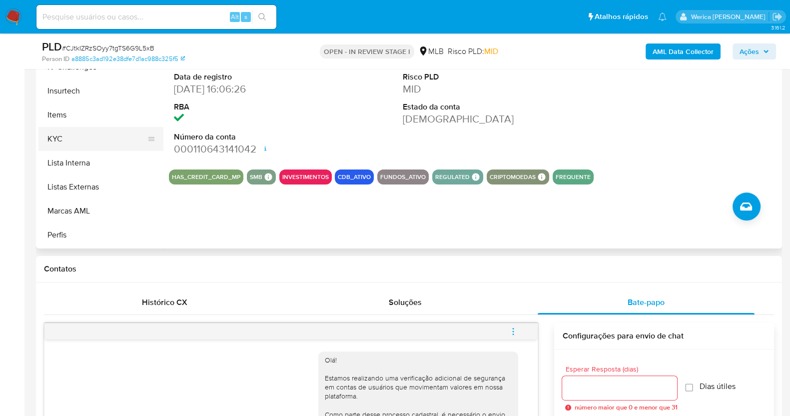
click at [85, 143] on button "KYC" at bounding box center [96, 139] width 117 height 24
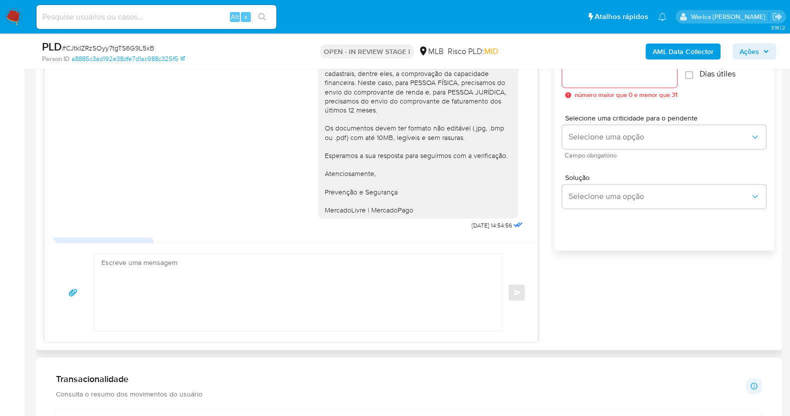
scroll to position [199, 0]
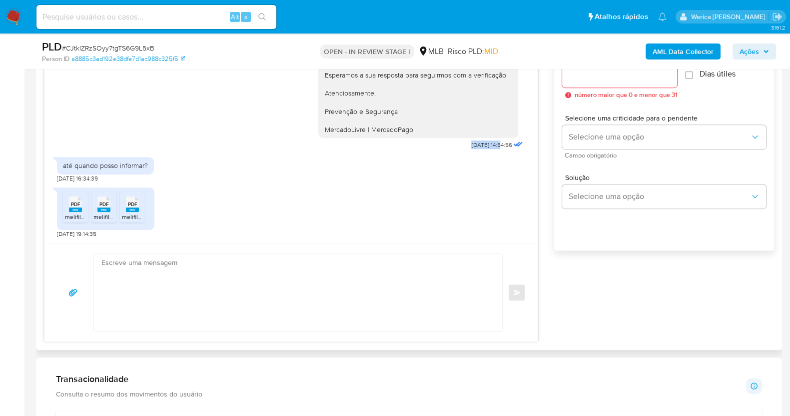
drag, startPoint x: 445, startPoint y: 144, endPoint x: 480, endPoint y: 144, distance: 35.0
click at [480, 144] on div "Olá! Estamos realizando uma verificação adicional de segurança em contas de usu…" at bounding box center [421, 2] width 207 height 302
copy span "01/10/2025"
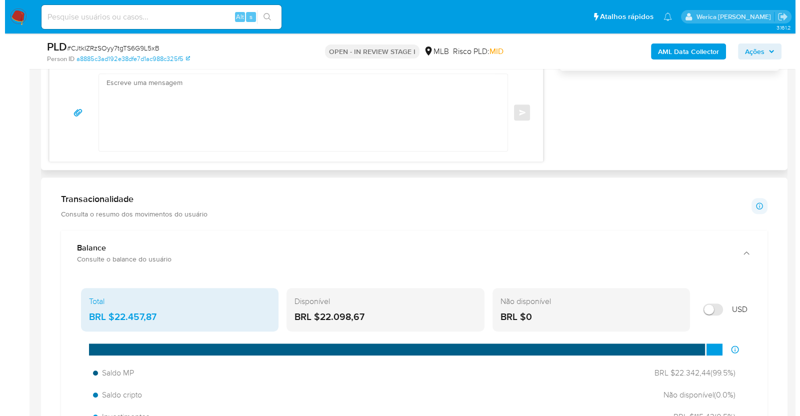
scroll to position [829, 0]
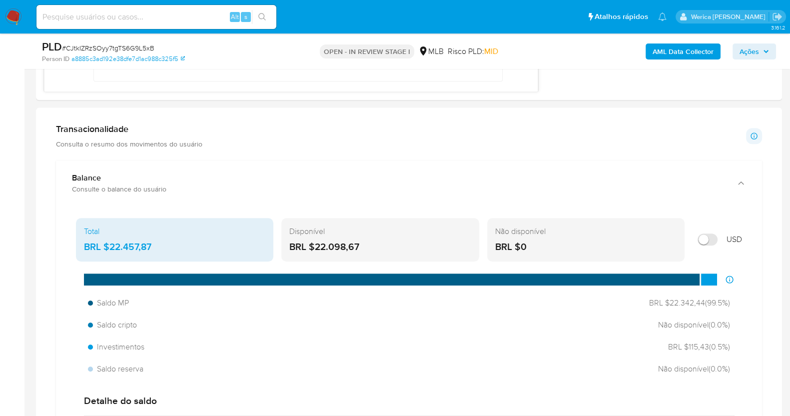
click at [687, 57] on b "AML Data Collector" at bounding box center [683, 51] width 61 height 16
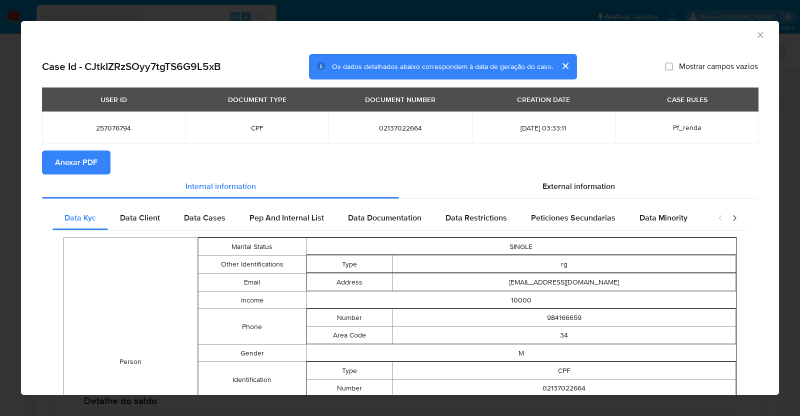
click at [82, 163] on span "Anexar PDF" at bounding box center [76, 162] width 42 height 22
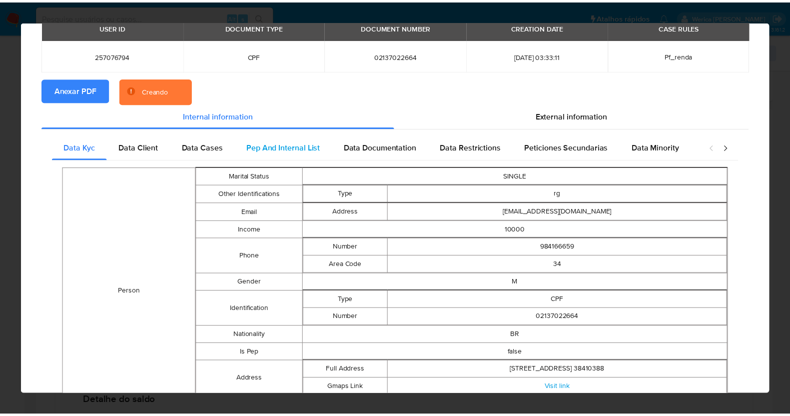
scroll to position [122, 0]
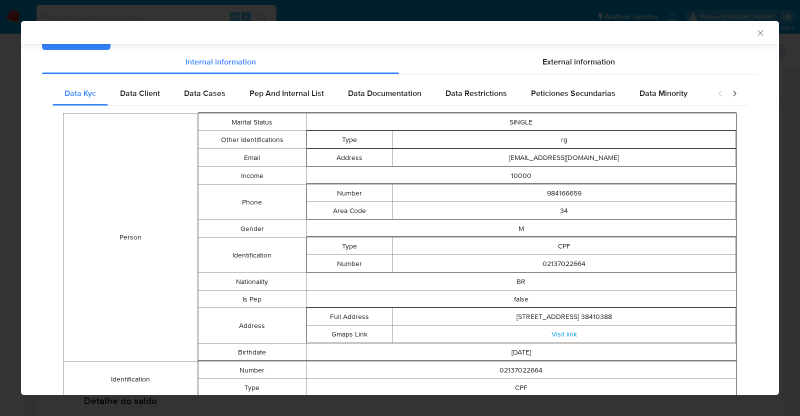
click at [755, 34] on icon "Fechar a janela" at bounding box center [760, 33] width 10 height 10
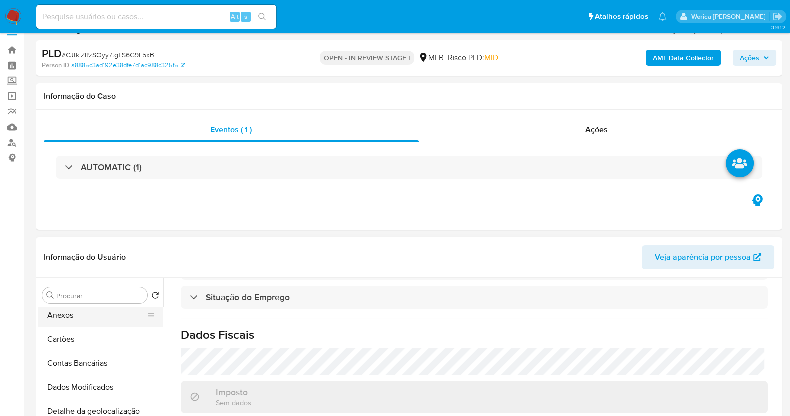
scroll to position [0, 0]
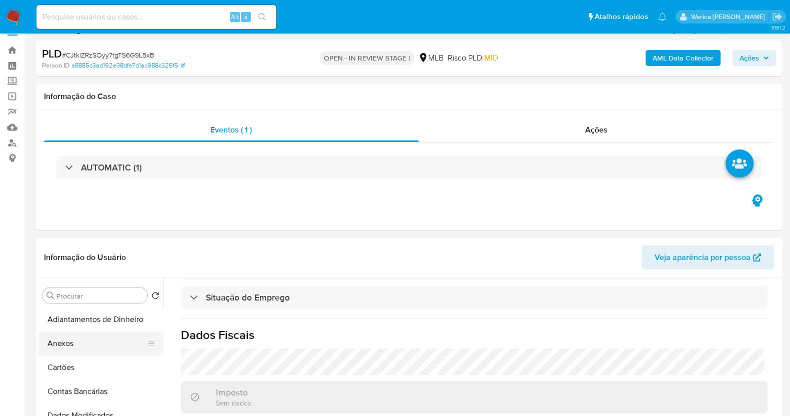
click at [81, 344] on button "Anexos" at bounding box center [96, 343] width 117 height 24
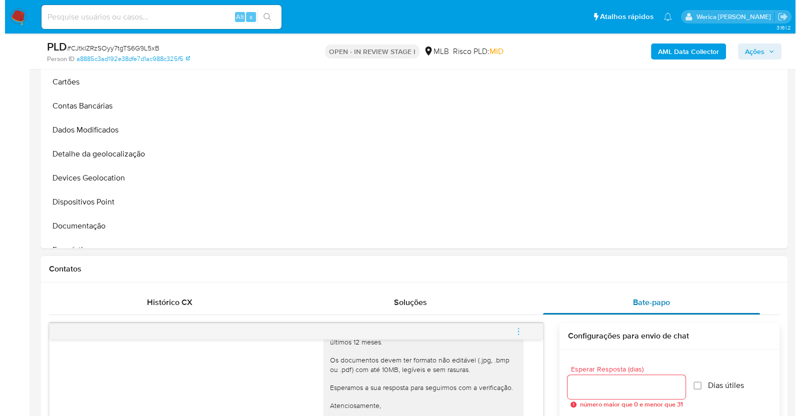
scroll to position [142, 0]
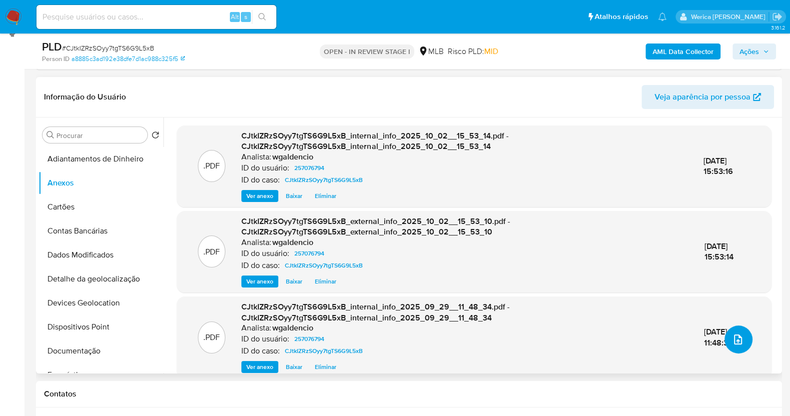
click at [737, 351] on button "upload-file" at bounding box center [739, 339] width 28 height 28
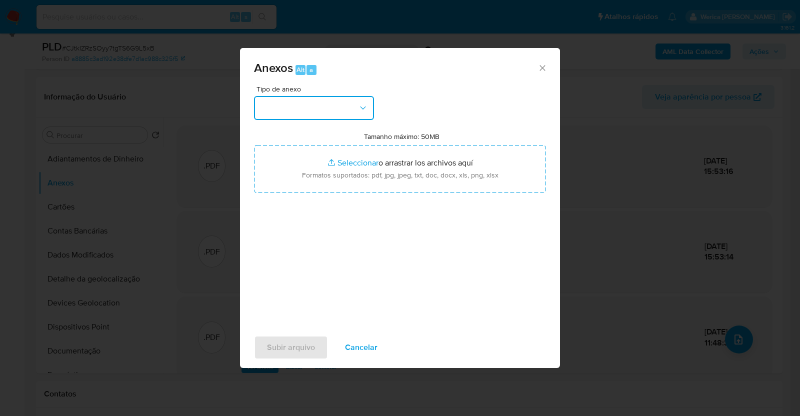
click at [343, 102] on button "button" at bounding box center [314, 108] width 120 height 24
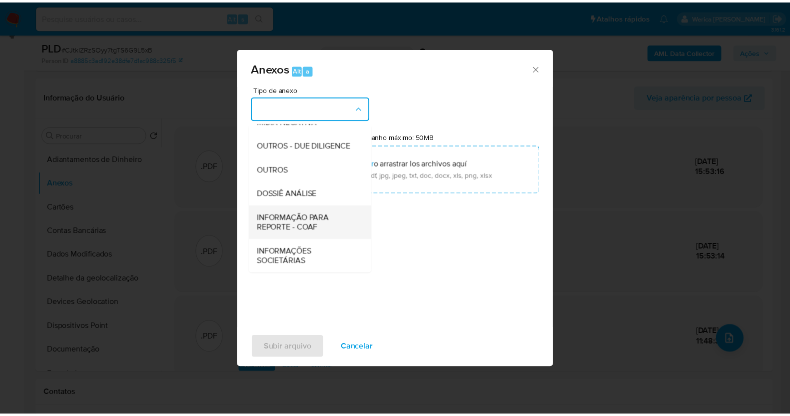
scroll to position [153, 0]
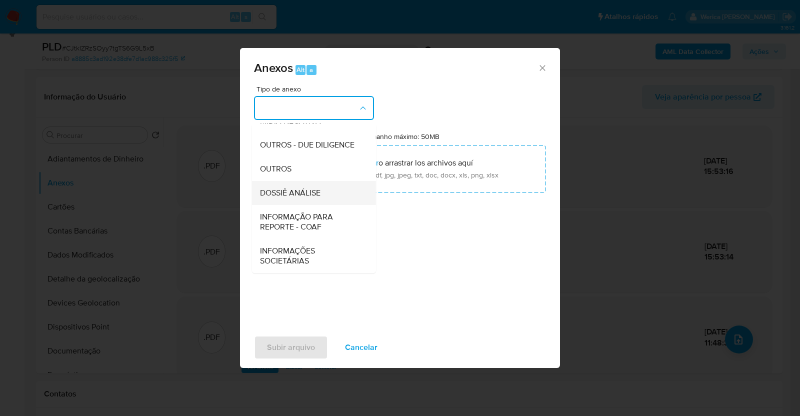
click at [326, 203] on div "DOSSIÊ ANÁLISE" at bounding box center [311, 193] width 102 height 24
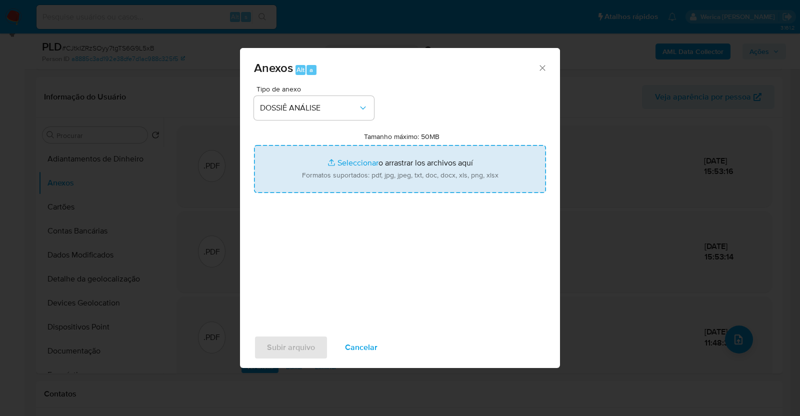
click at [373, 168] on input "Tamanho máximo: 50MB Seleccionar archivos" at bounding box center [400, 169] width 292 height 48
type input "C:\fakepath\Mulan 257076794_2025_09_26_08_59_47 (3).xlsx"
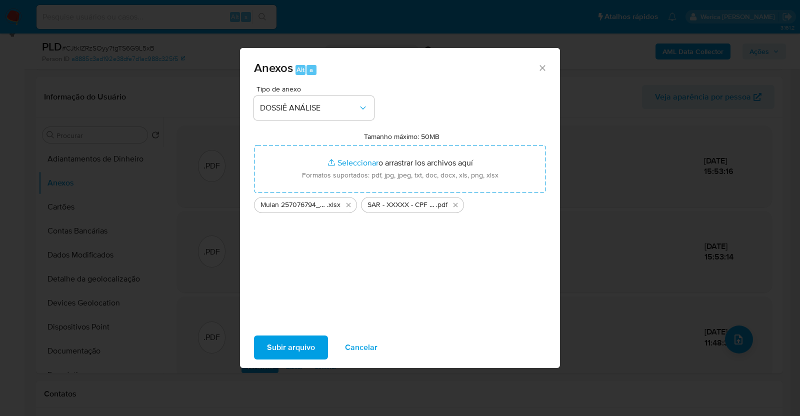
click at [298, 343] on span "Subir arquivo" at bounding box center [291, 347] width 48 height 22
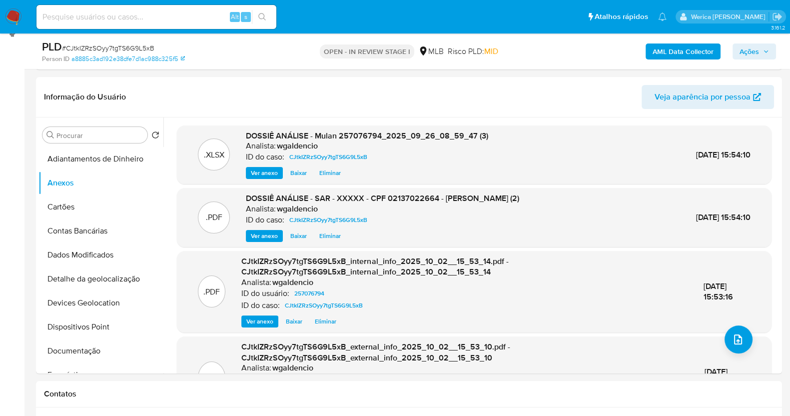
drag, startPoint x: 747, startPoint y: 54, endPoint x: 735, endPoint y: 58, distance: 13.3
click at [747, 54] on span "Ações" at bounding box center [749, 51] width 19 height 16
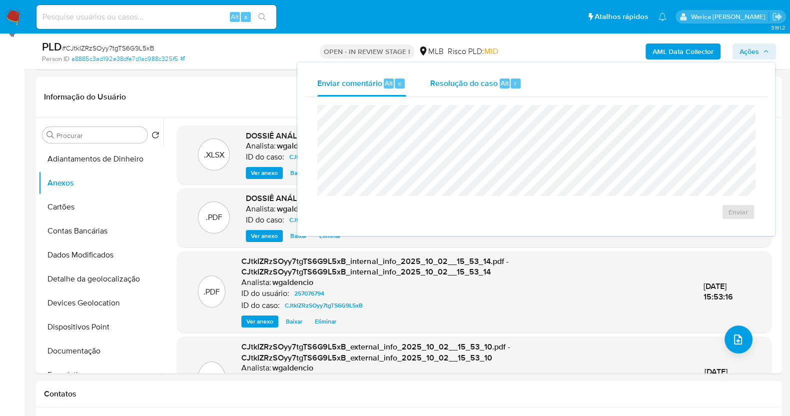
click at [503, 72] on div "Resolução do caso Alt r" at bounding box center [475, 83] width 91 height 26
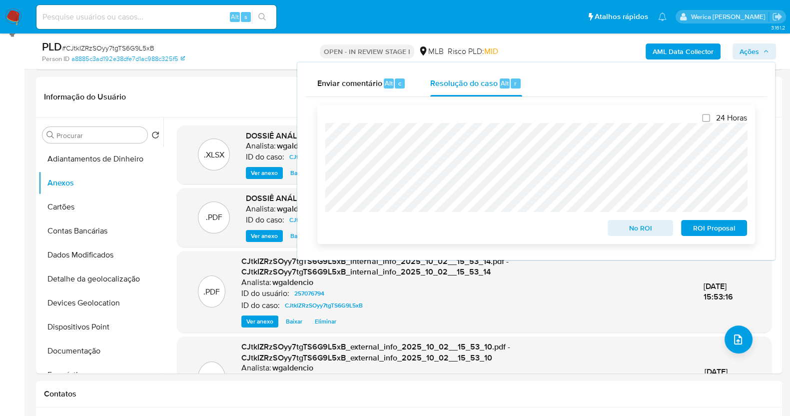
click at [707, 225] on span "ROI Proposal" at bounding box center [714, 228] width 52 height 14
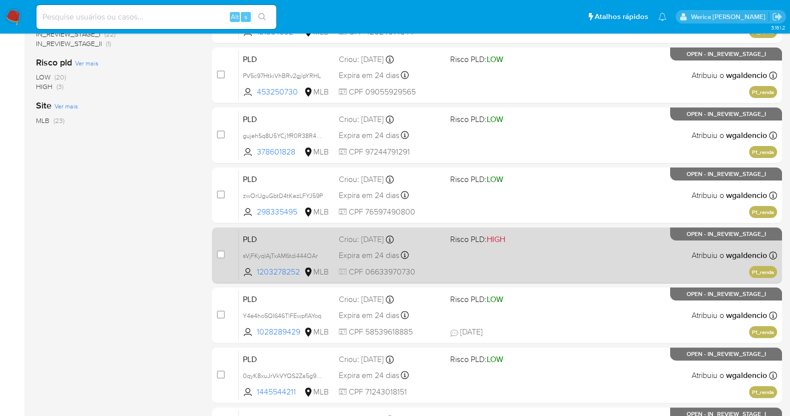
scroll to position [408, 0]
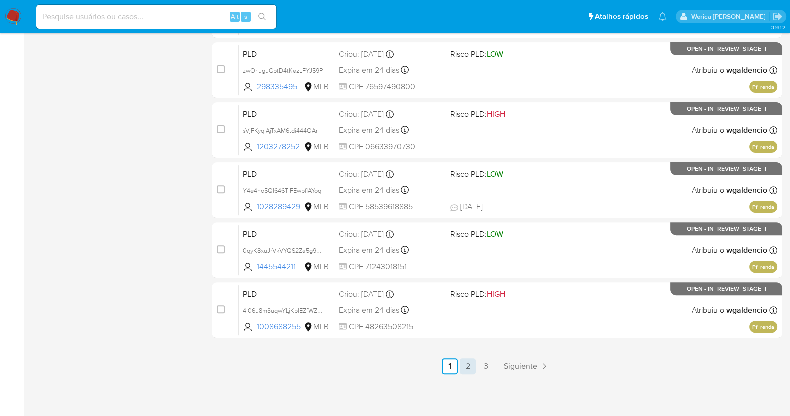
click at [461, 368] on link "2" at bounding box center [468, 366] width 16 height 16
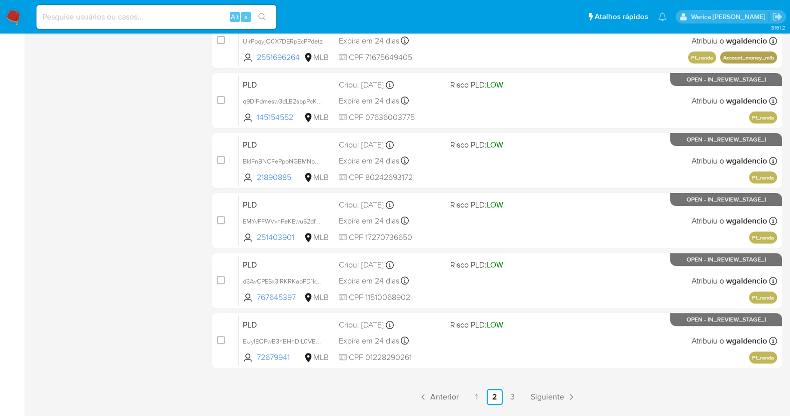
scroll to position [408, 0]
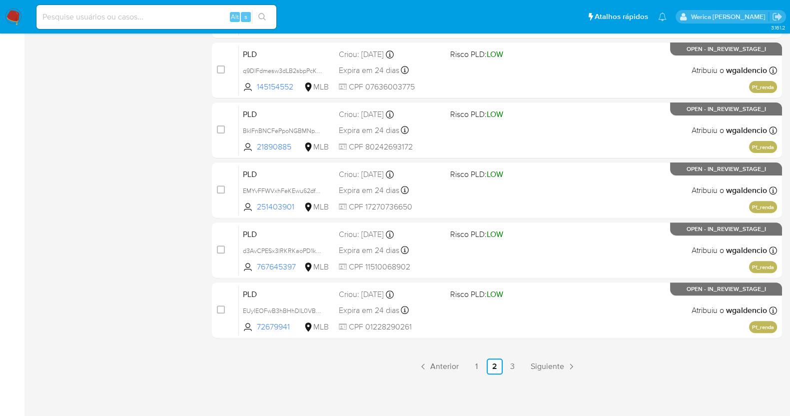
click at [511, 361] on link "3" at bounding box center [513, 366] width 16 height 16
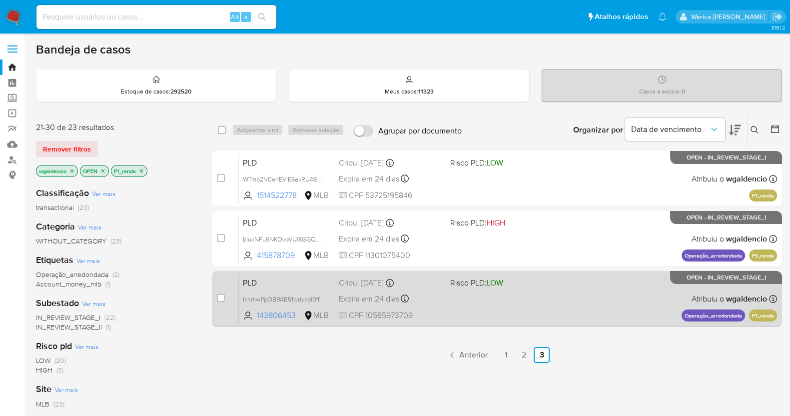
scroll to position [62, 0]
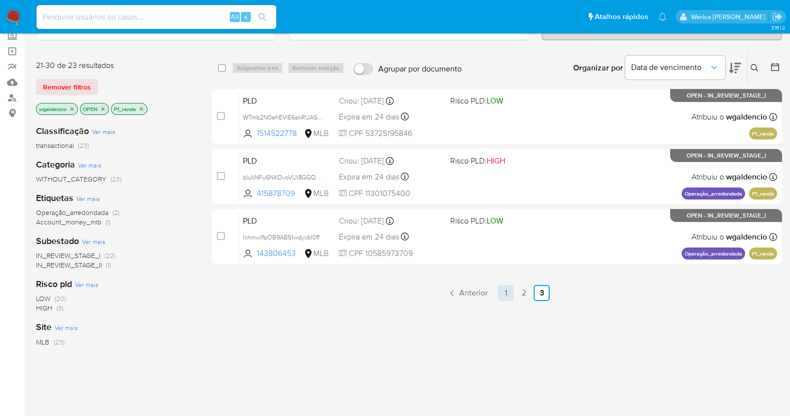
click at [513, 287] on link "1" at bounding box center [506, 293] width 16 height 16
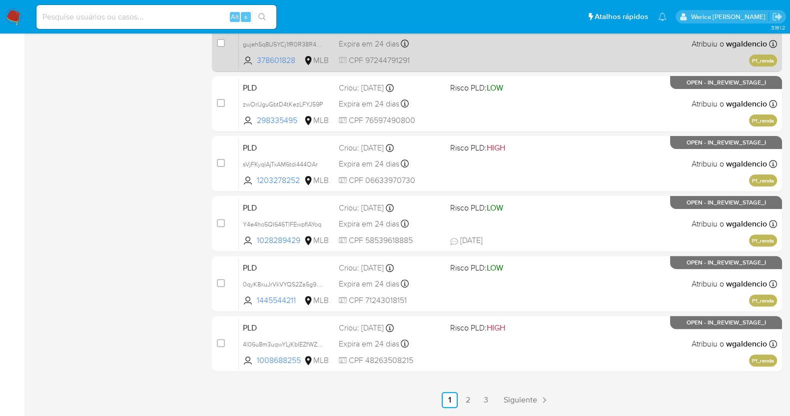
scroll to position [408, 0]
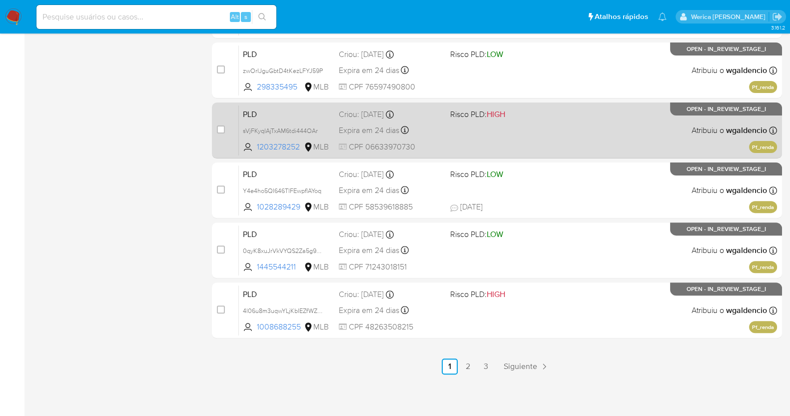
click at [547, 143] on div "PLD sVjFKyqlAjTxAM6tdi444OAr 1203278252 MLB Risco PLD: HIGH Criou: [DATE] Criou…" at bounding box center [508, 130] width 538 height 50
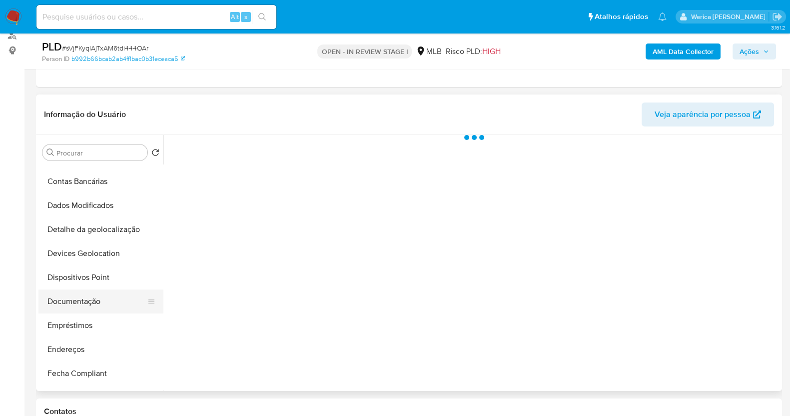
scroll to position [124, 0]
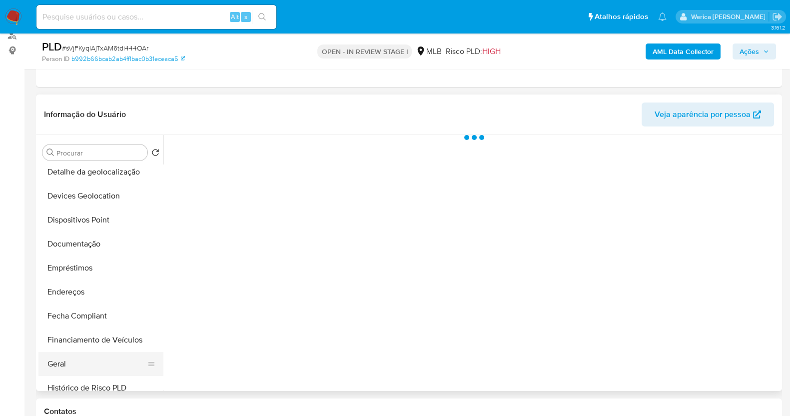
select select "10"
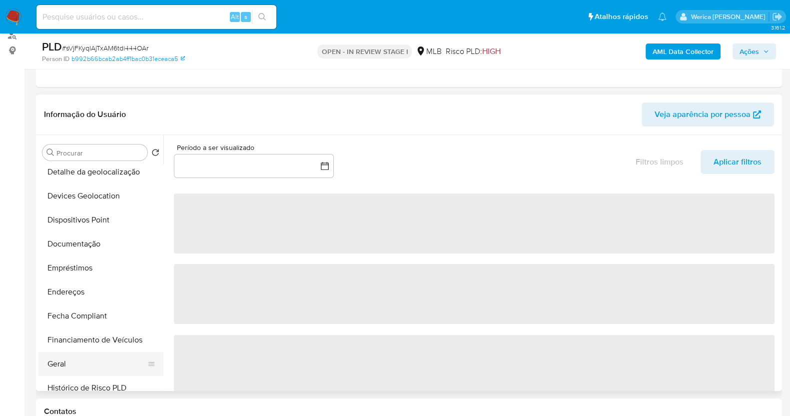
click at [78, 362] on button "Geral" at bounding box center [96, 364] width 117 height 24
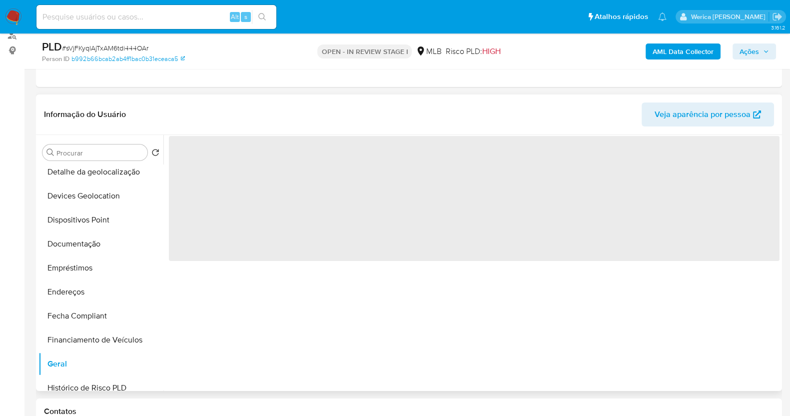
click at [245, 214] on span "‌" at bounding box center [474, 198] width 611 height 125
click at [216, 160] on span "‌" at bounding box center [474, 198] width 611 height 125
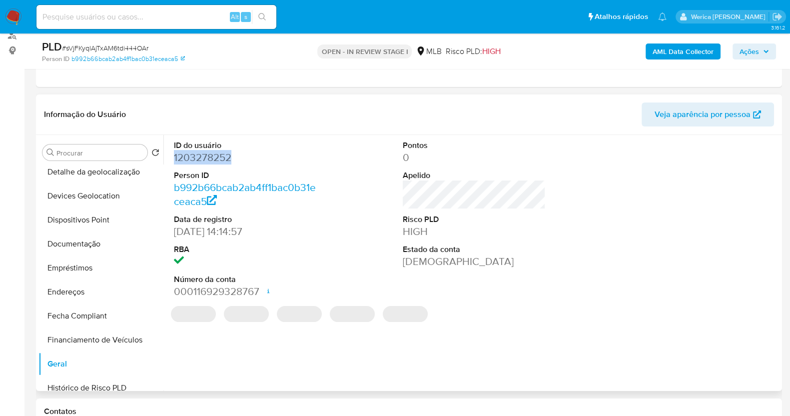
click at [214, 151] on dd "1203278252" at bounding box center [245, 157] width 143 height 14
copy dd "1203278252"
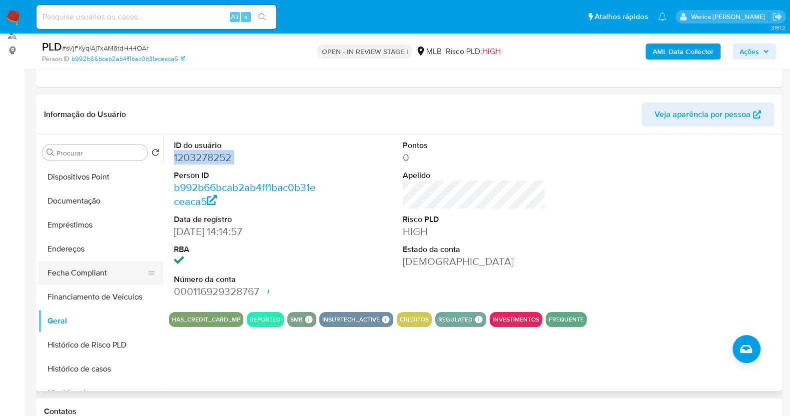
scroll to position [187, 0]
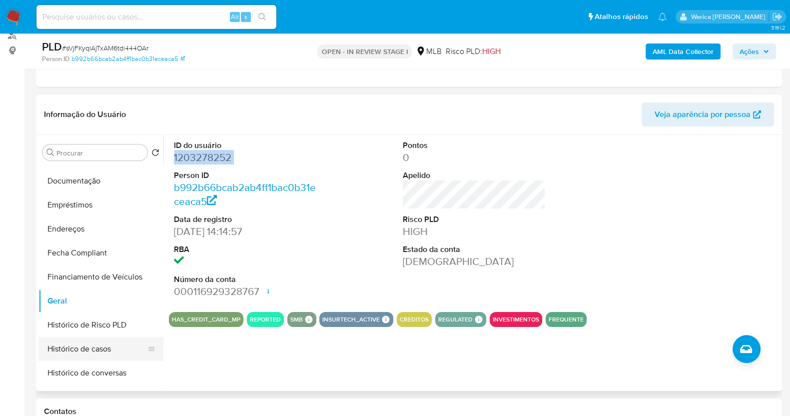
click at [102, 347] on button "Histórico de casos" at bounding box center [96, 349] width 117 height 24
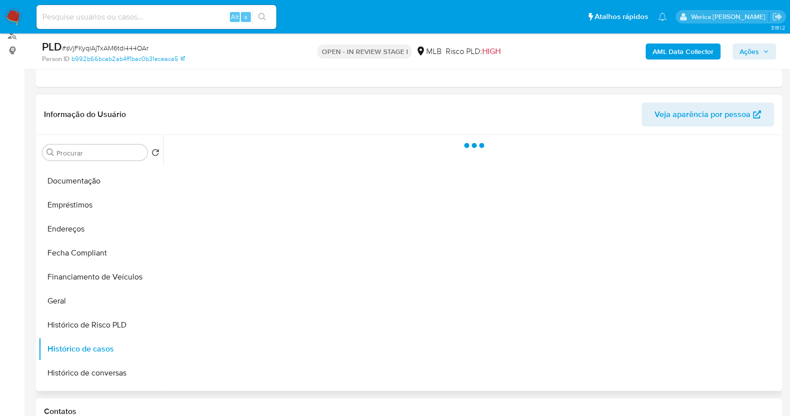
click at [455, 216] on div at bounding box center [471, 263] width 616 height 256
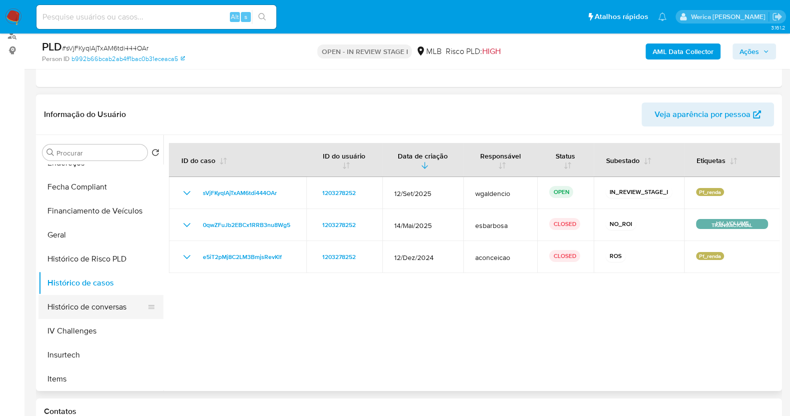
scroll to position [312, 0]
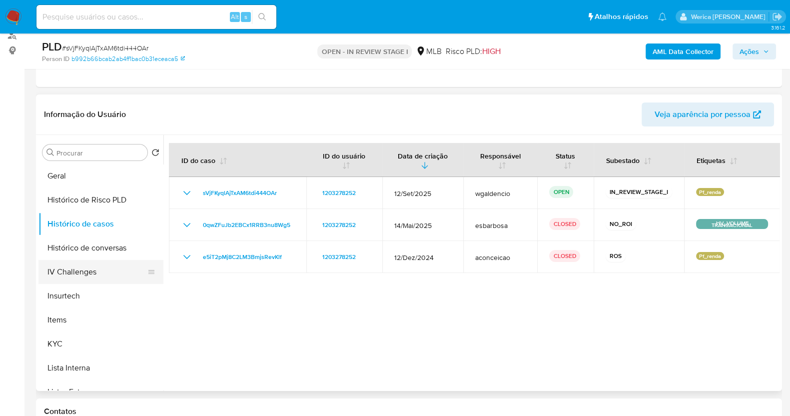
drag, startPoint x: 79, startPoint y: 353, endPoint x: 154, endPoint y: 273, distance: 109.6
click at [79, 352] on button "KYC" at bounding box center [100, 344] width 125 height 24
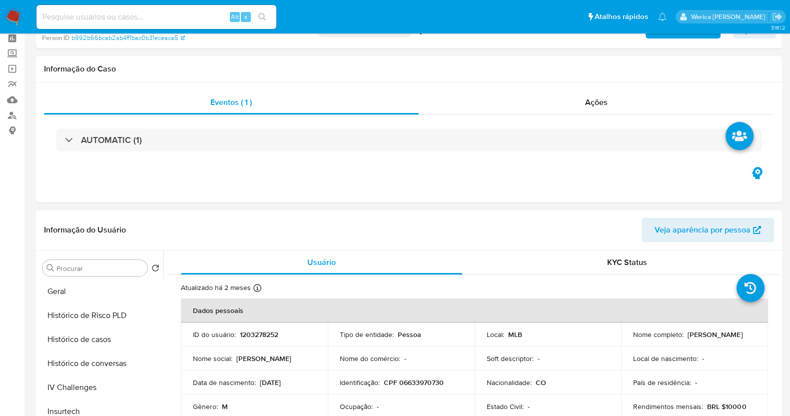
scroll to position [0, 0]
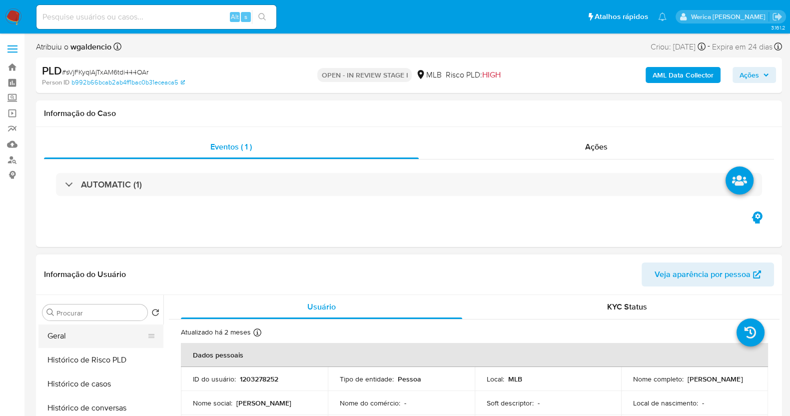
click at [87, 334] on button "Geral" at bounding box center [96, 336] width 117 height 24
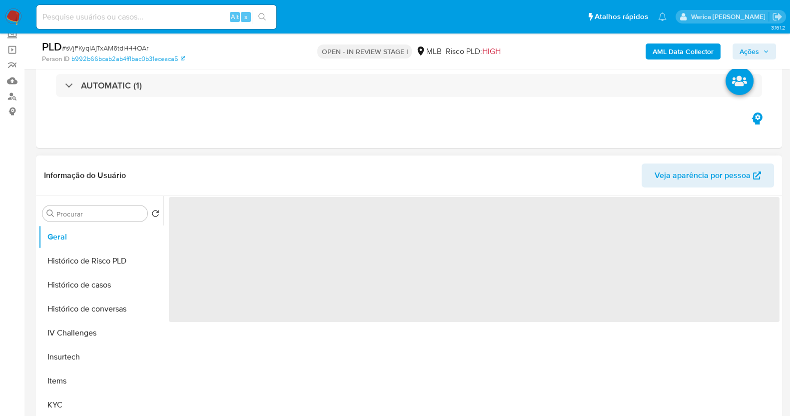
scroll to position [124, 0]
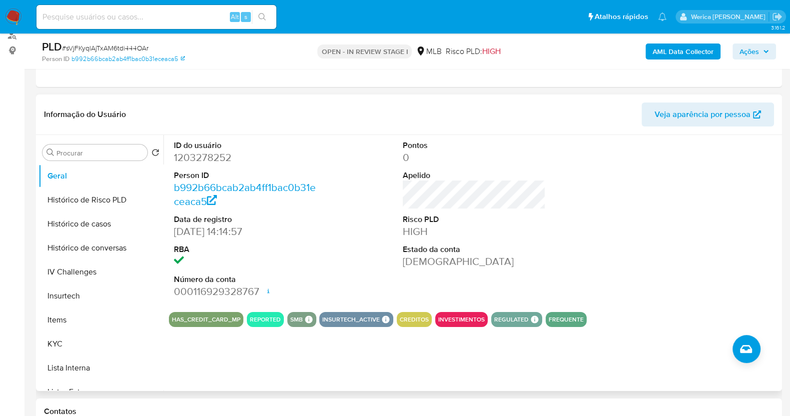
click at [631, 214] on div at bounding box center [703, 219] width 153 height 169
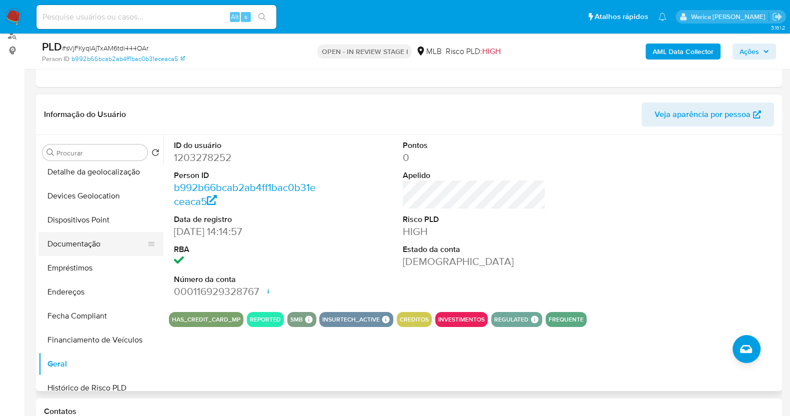
click at [95, 238] on button "Documentação" at bounding box center [96, 244] width 117 height 24
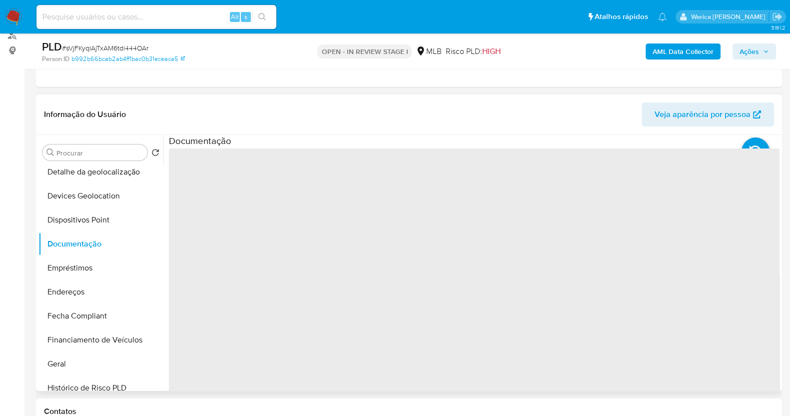
click at [207, 173] on span "‌" at bounding box center [474, 308] width 611 height 320
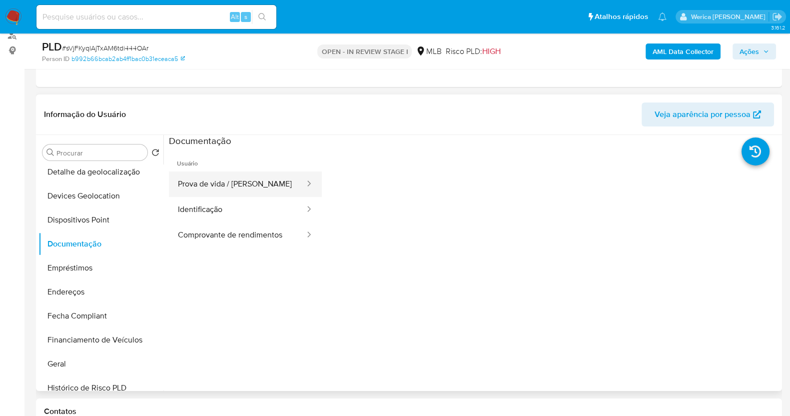
click at [208, 174] on button "Prova de vida / [PERSON_NAME]" at bounding box center [237, 183] width 137 height 25
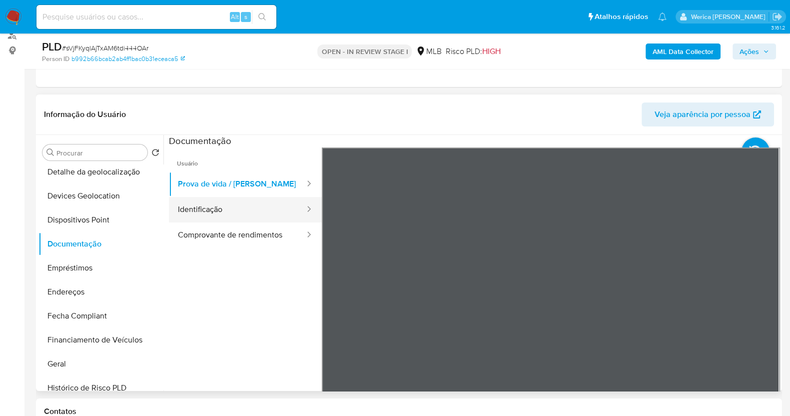
click at [301, 201] on div at bounding box center [306, 209] width 16 height 25
click at [277, 206] on button "Identificação" at bounding box center [237, 209] width 137 height 25
click at [252, 218] on button "Identificação" at bounding box center [237, 209] width 137 height 25
click at [226, 221] on button "Identificação" at bounding box center [237, 209] width 137 height 25
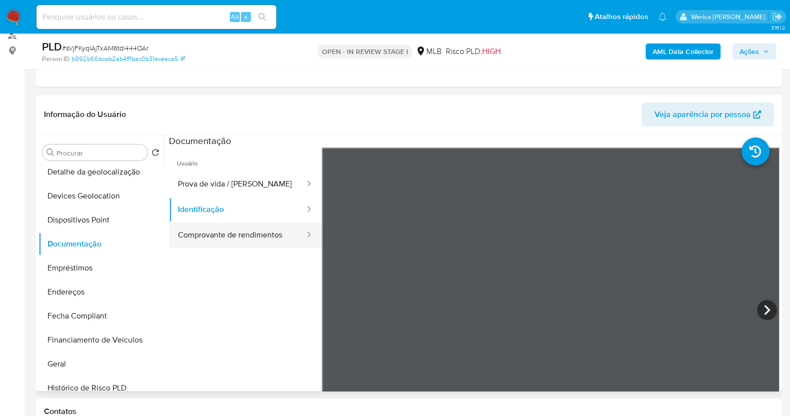
click at [232, 237] on button "Comprovante de rendimentos" at bounding box center [237, 234] width 137 height 25
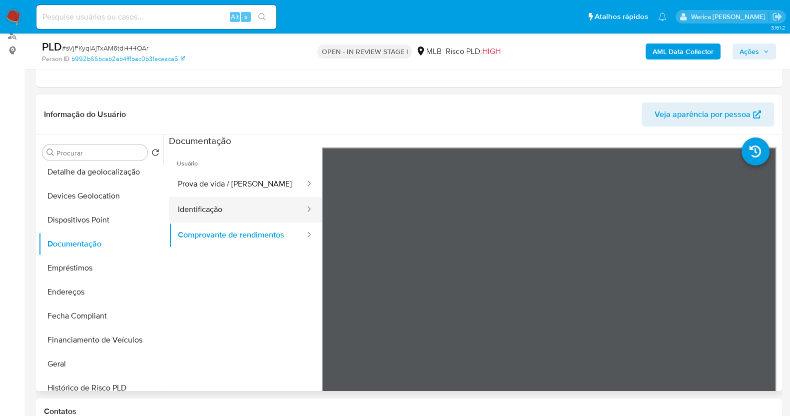
click at [278, 205] on button "Identificação" at bounding box center [237, 209] width 137 height 25
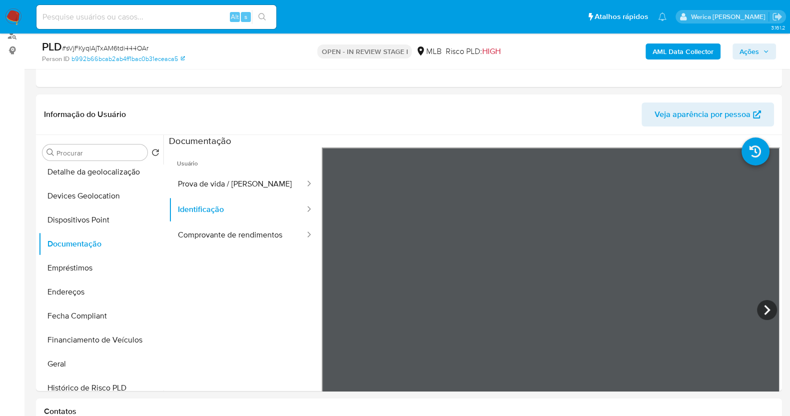
click at [247, 228] on button "Comprovante de rendimentos" at bounding box center [237, 234] width 137 height 25
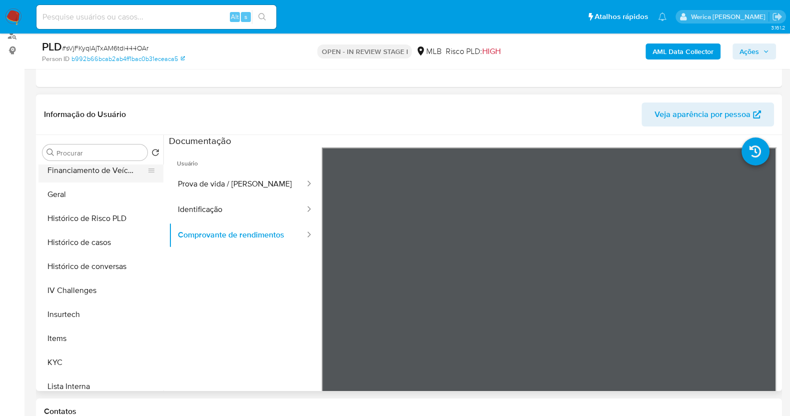
scroll to position [312, 0]
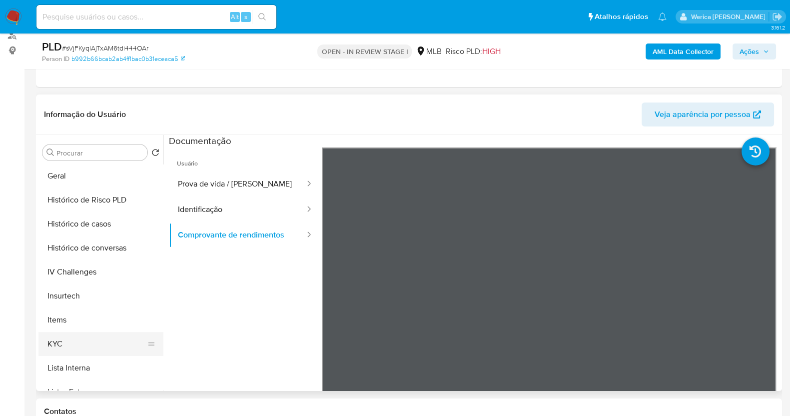
click at [77, 347] on button "KYC" at bounding box center [96, 344] width 117 height 24
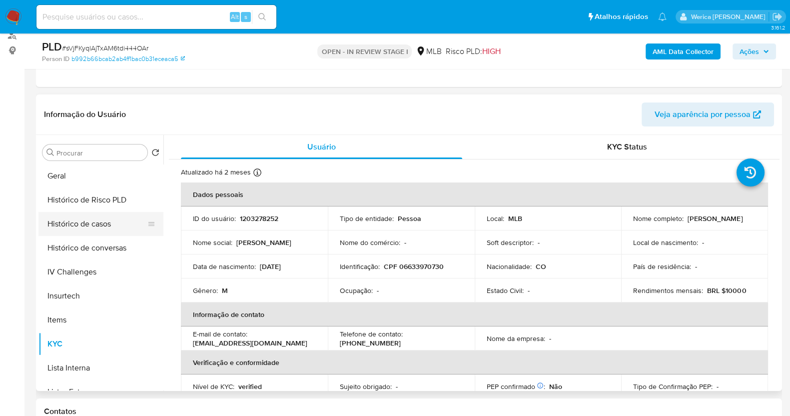
click at [95, 222] on button "Histórico de casos" at bounding box center [96, 224] width 117 height 24
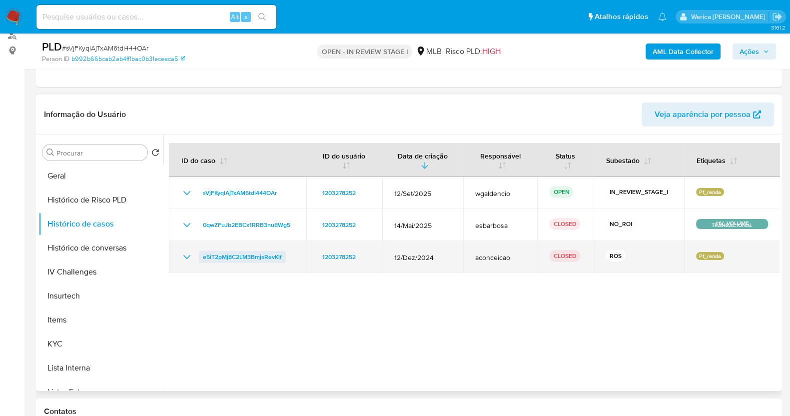
click at [264, 251] on span "e5iT2pMj8C2LM3BmjsRevKlf" at bounding box center [242, 257] width 79 height 12
click at [259, 257] on span "e5iT2pMj8C2LM3BmjsRevKlf" at bounding box center [242, 257] width 79 height 12
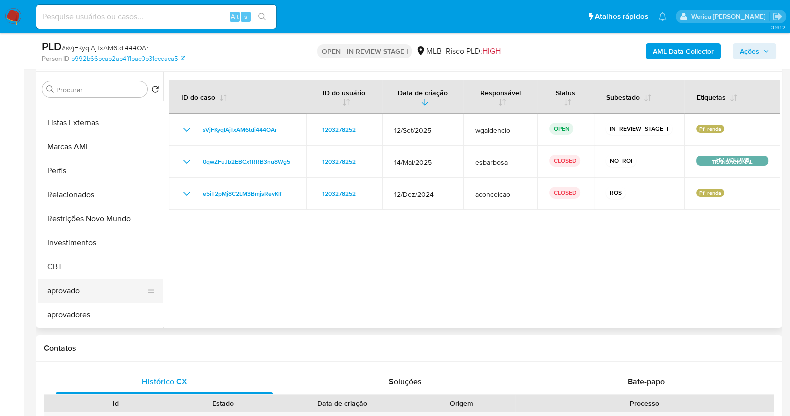
scroll to position [331, 0]
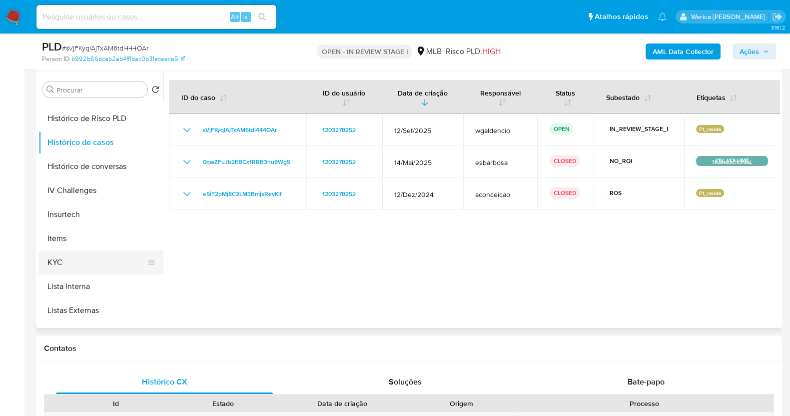
click at [82, 264] on button "KYC" at bounding box center [96, 262] width 117 height 24
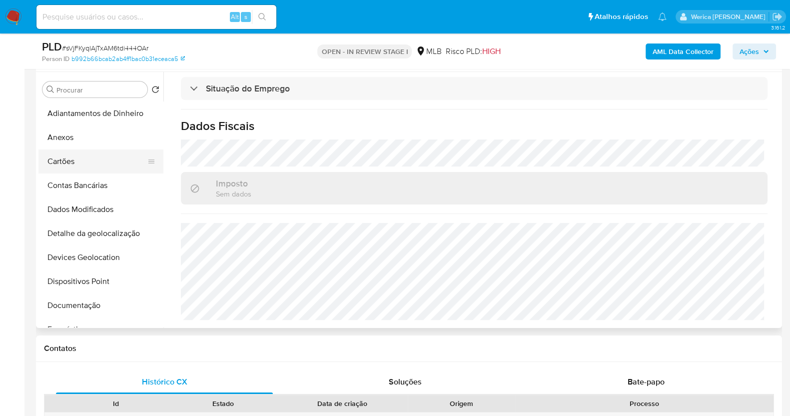
scroll to position [249, 0]
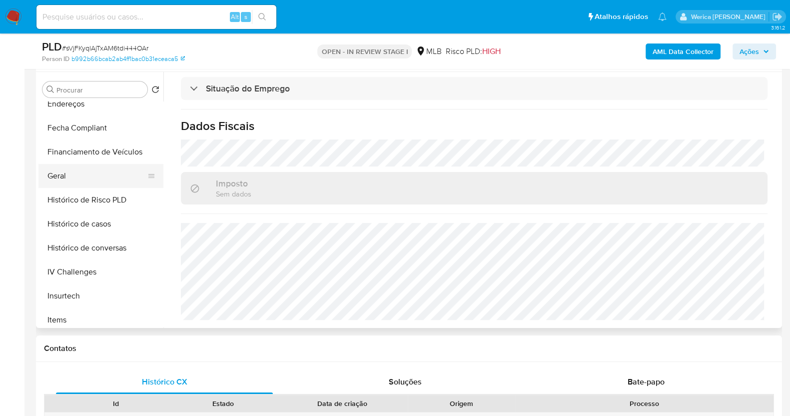
click at [87, 178] on button "Geral" at bounding box center [96, 176] width 117 height 24
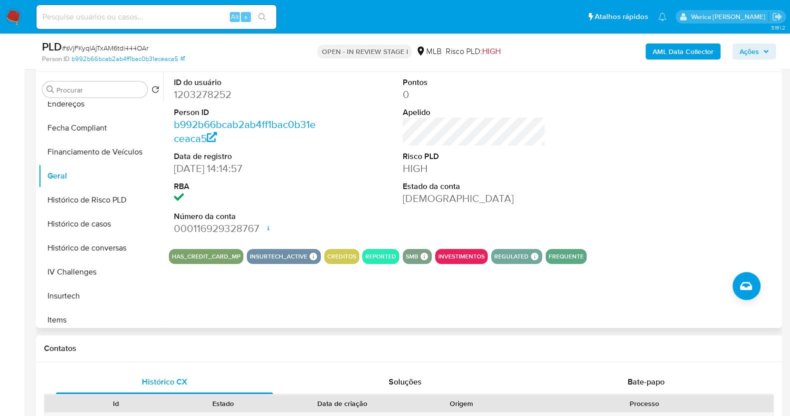
click at [642, 272] on div "ID do usuário 1203278252 Person ID b992b66bcab2ab4ff1bac0b31eceaca5 Data de reg…" at bounding box center [471, 200] width 616 height 256
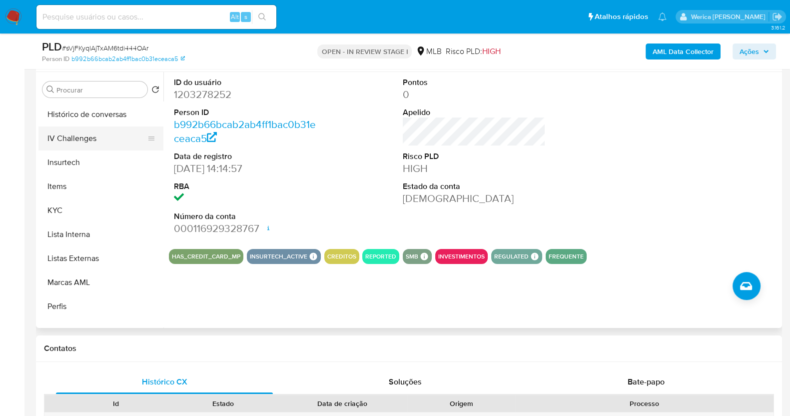
scroll to position [437, 0]
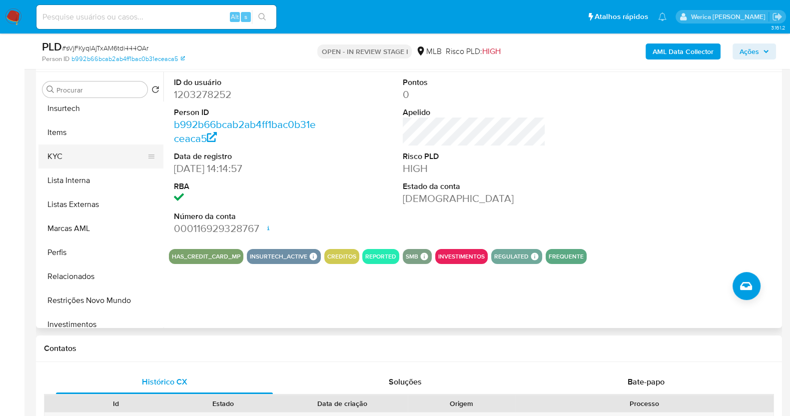
click at [90, 153] on button "KYC" at bounding box center [96, 156] width 117 height 24
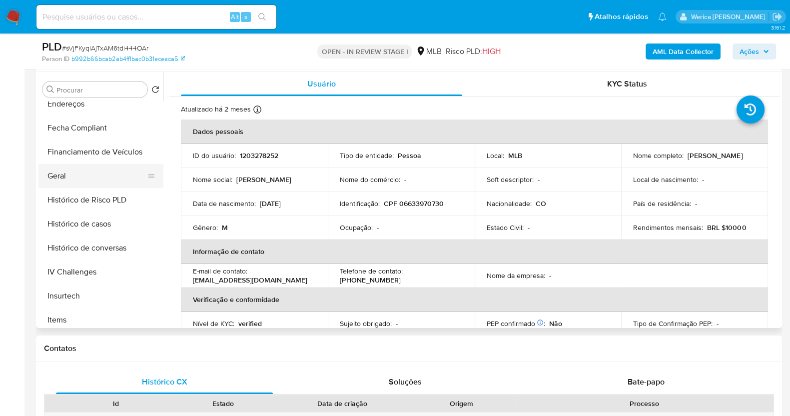
scroll to position [187, 0]
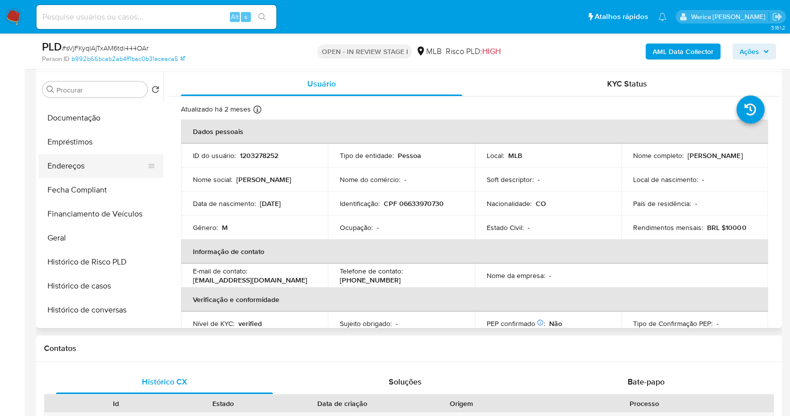
click at [91, 168] on button "Endereços" at bounding box center [96, 166] width 117 height 24
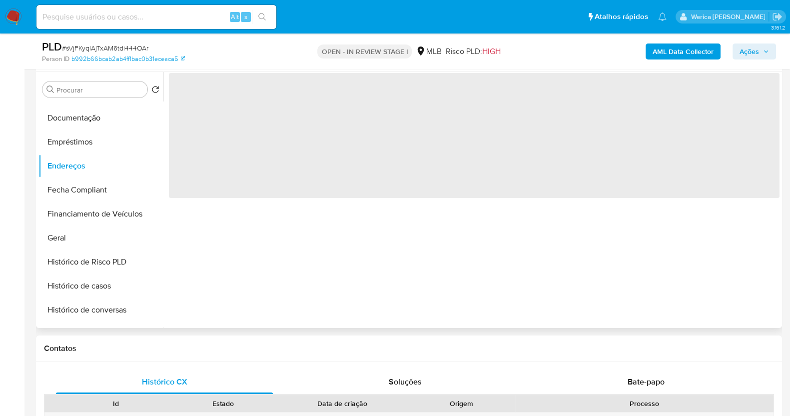
click at [410, 292] on div "‌" at bounding box center [471, 200] width 616 height 256
click at [418, 296] on div "‌" at bounding box center [471, 200] width 616 height 256
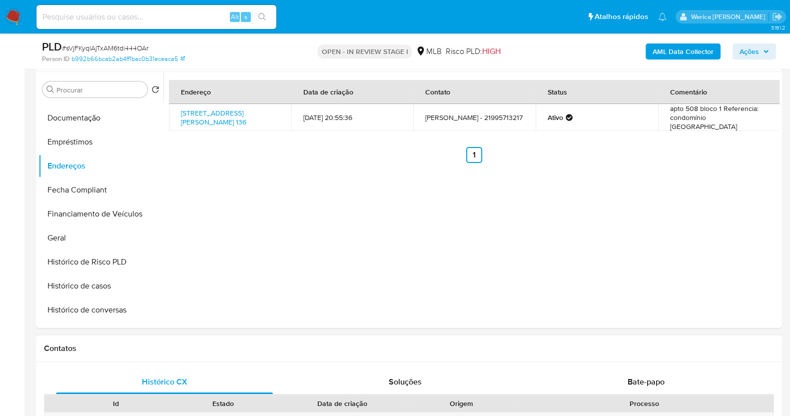
click at [585, 348] on h1 "Contatos" at bounding box center [409, 348] width 730 height 10
click at [640, 233] on div "Endereço Data de criação Contato Status Comentário Rua Laura Teles 136, Rio De …" at bounding box center [471, 200] width 616 height 256
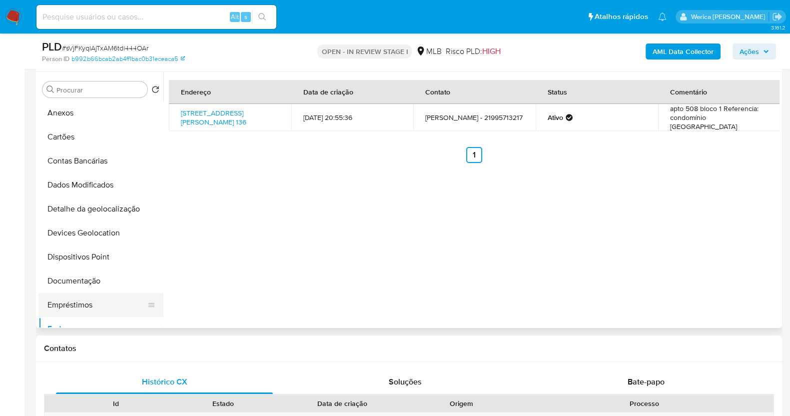
scroll to position [0, 0]
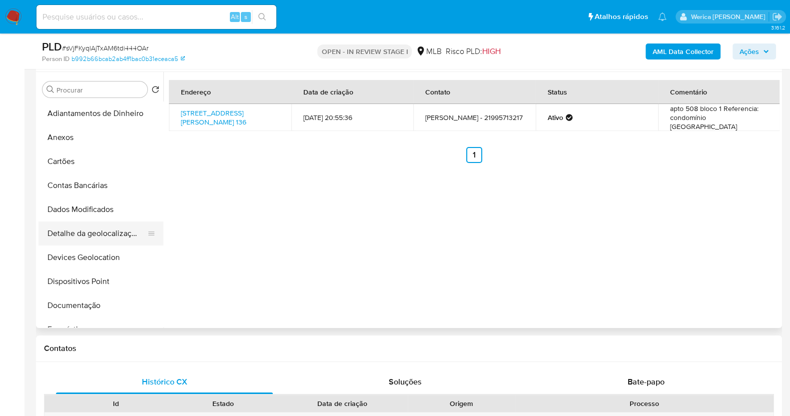
click at [135, 231] on button "Detalhe da geolocalização" at bounding box center [96, 233] width 117 height 24
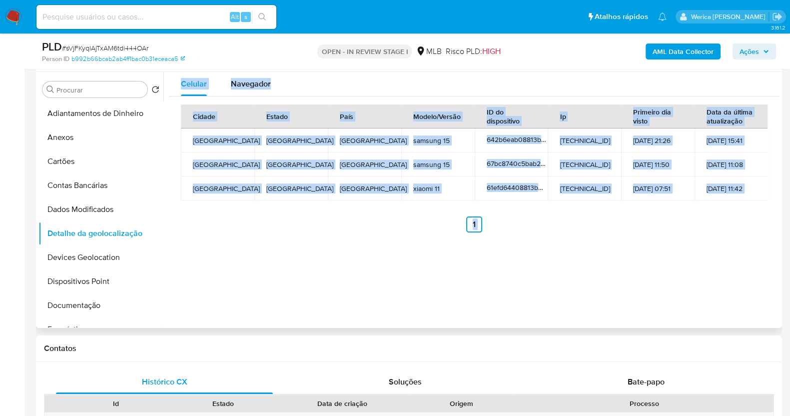
click at [188, 179] on td "Rio de Janeiro" at bounding box center [217, 188] width 73 height 24
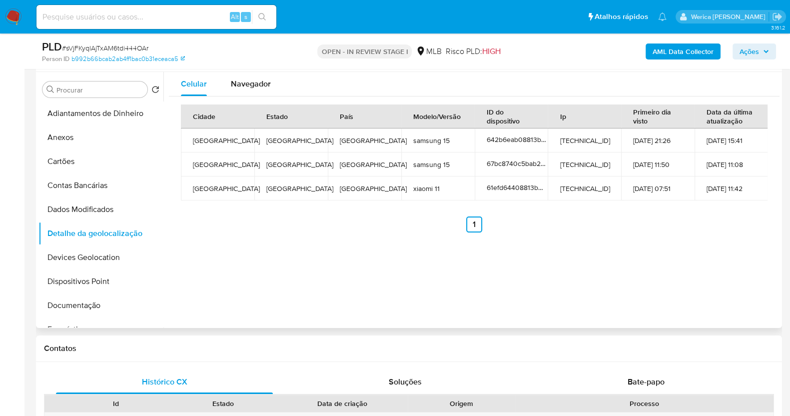
click at [625, 242] on div "Celular Navegador Cidade Estado País Modelo/Versão ID do dispositivo Ip Primeir…" at bounding box center [471, 200] width 616 height 256
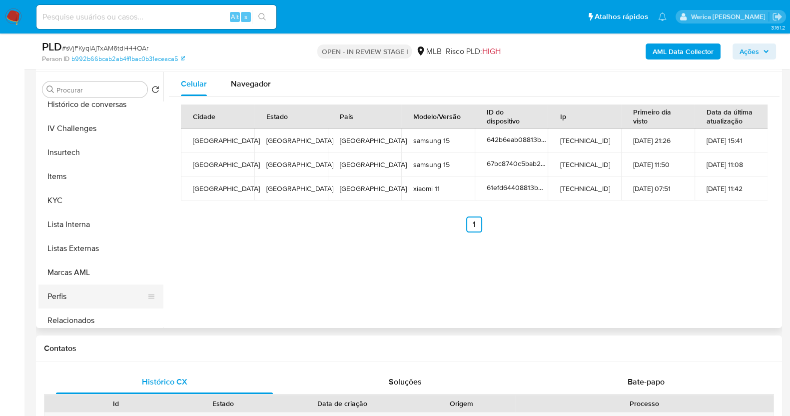
scroll to position [437, 0]
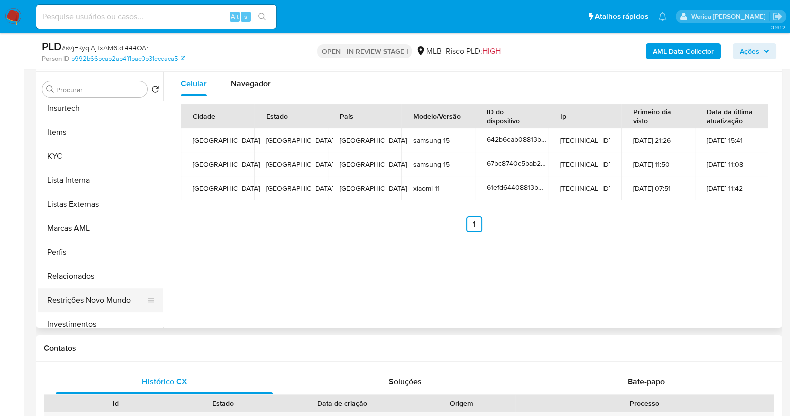
drag, startPoint x: 117, startPoint y: 294, endPoint x: 122, endPoint y: 294, distance: 5.0
click at [123, 294] on button "Restrições Novo Mundo" at bounding box center [96, 300] width 117 height 24
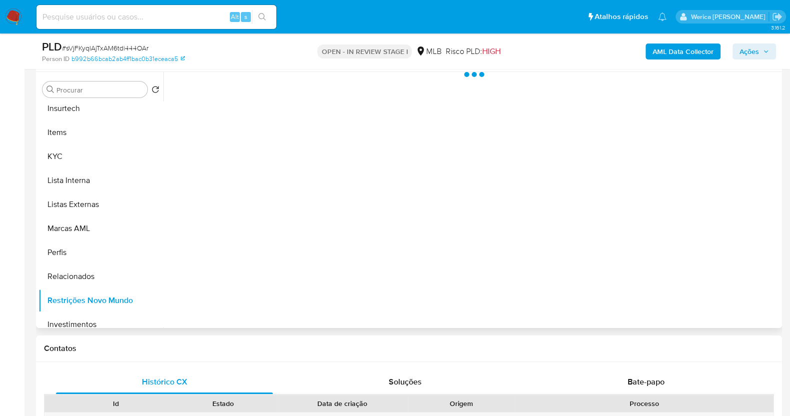
click at [270, 166] on div at bounding box center [471, 200] width 616 height 256
click at [271, 152] on div at bounding box center [471, 200] width 616 height 256
click at [269, 134] on div at bounding box center [471, 200] width 616 height 256
click at [265, 122] on div at bounding box center [471, 200] width 616 height 256
click at [281, 91] on span "Historial" at bounding box center [268, 87] width 30 height 11
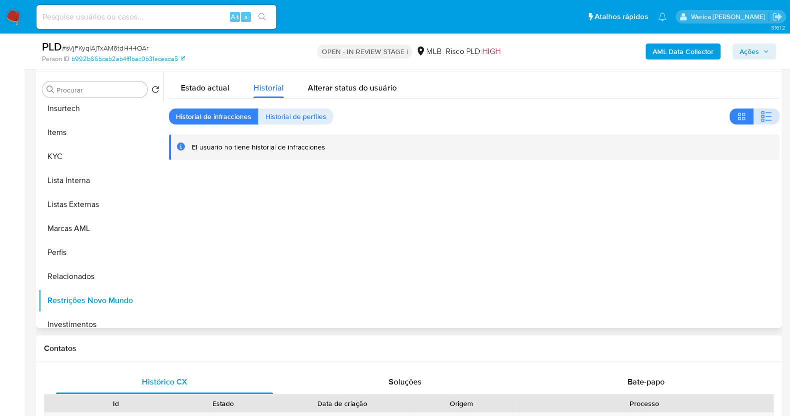
click at [754, 112] on div at bounding box center [755, 116] width 50 height 16
click at [754, 112] on button "button" at bounding box center [767, 116] width 26 height 16
click at [530, 210] on div at bounding box center [471, 200] width 616 height 256
click at [694, 266] on div at bounding box center [471, 200] width 616 height 256
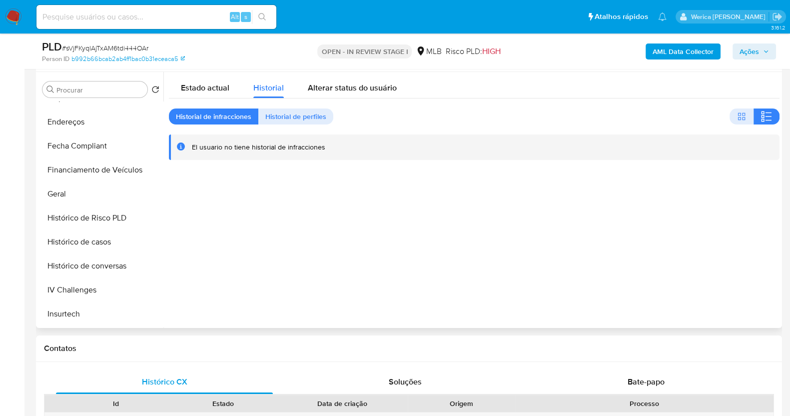
scroll to position [124, 0]
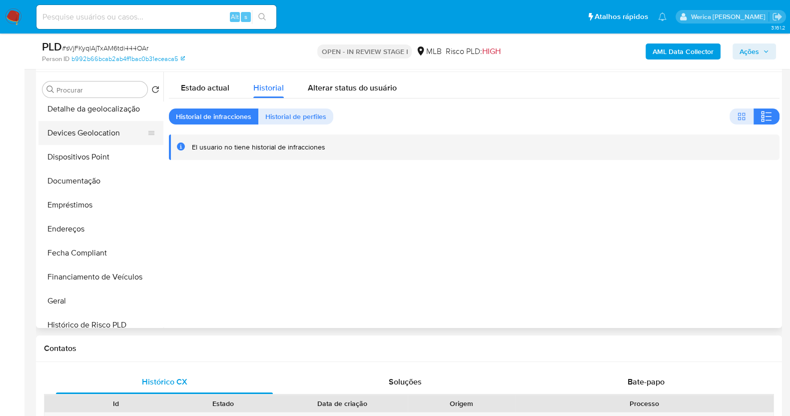
click at [108, 128] on button "Devices Geolocation" at bounding box center [96, 133] width 117 height 24
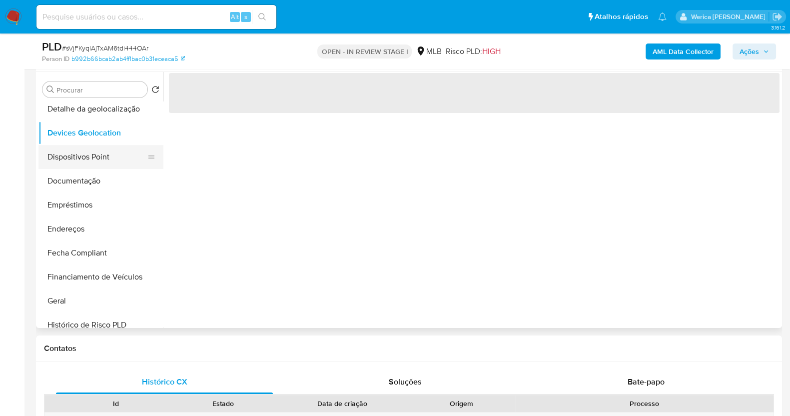
click at [107, 157] on button "Dispositivos Point" at bounding box center [96, 157] width 117 height 24
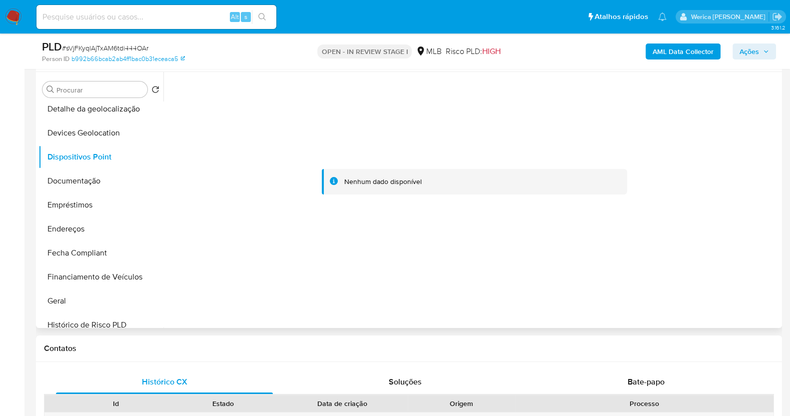
click at [649, 254] on div at bounding box center [474, 182] width 611 height 220
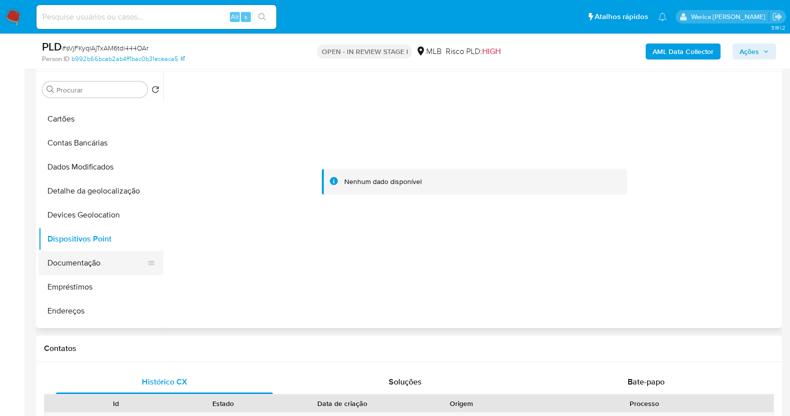
scroll to position [62, 0]
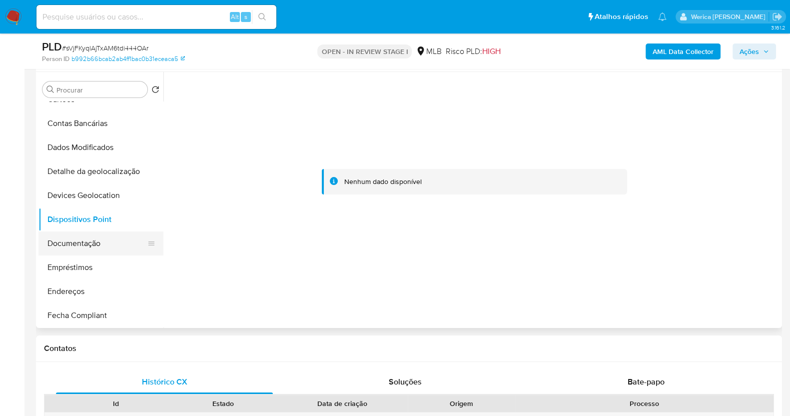
click at [102, 248] on button "Documentação" at bounding box center [96, 243] width 117 height 24
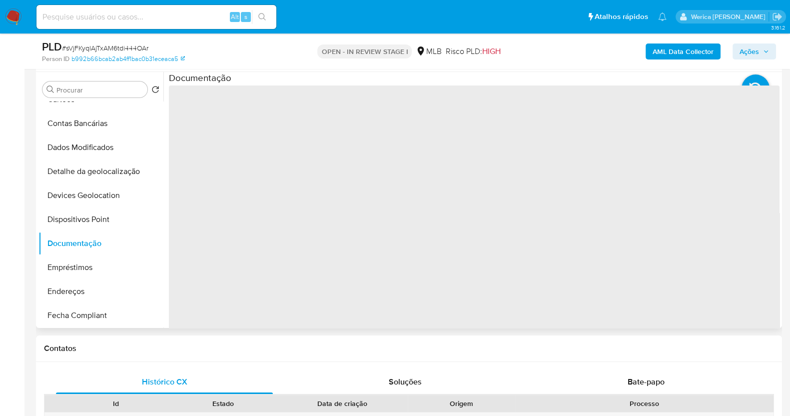
click at [255, 160] on span "‌" at bounding box center [474, 245] width 611 height 320
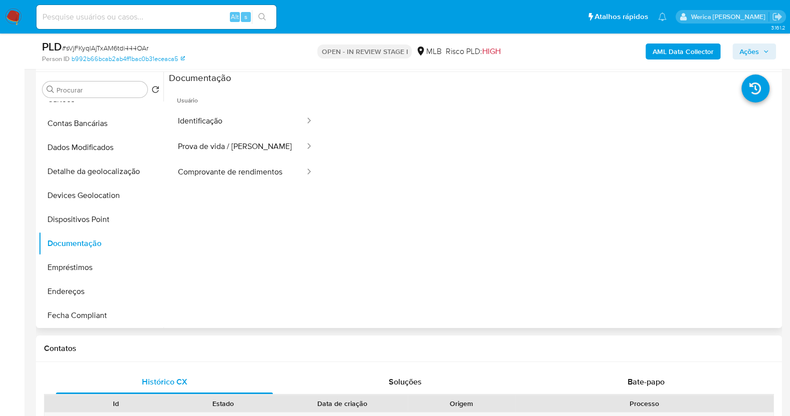
click at [255, 129] on button "Identificação" at bounding box center [237, 120] width 137 height 25
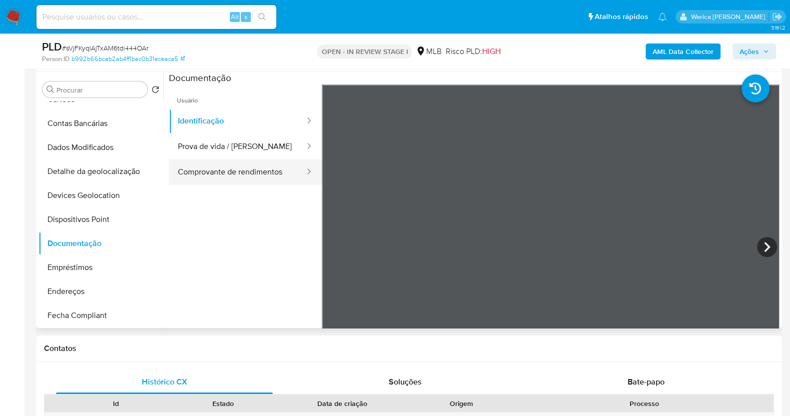
click at [268, 169] on button "Comprovante de rendimentos" at bounding box center [237, 171] width 137 height 25
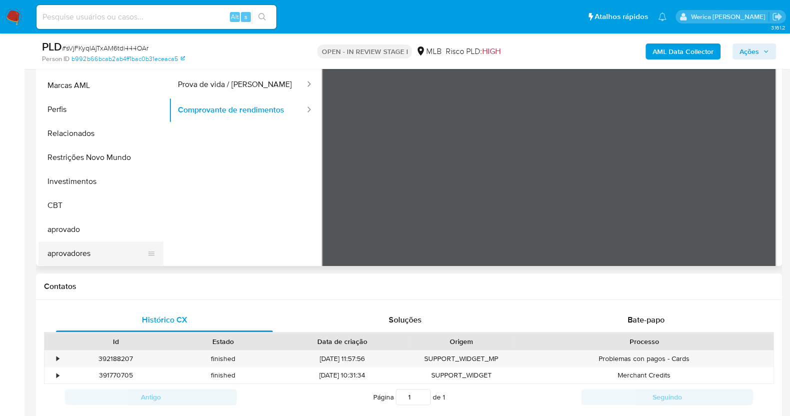
scroll to position [518, 0]
click at [99, 153] on button "Restrições Novo Mundo" at bounding box center [96, 157] width 117 height 24
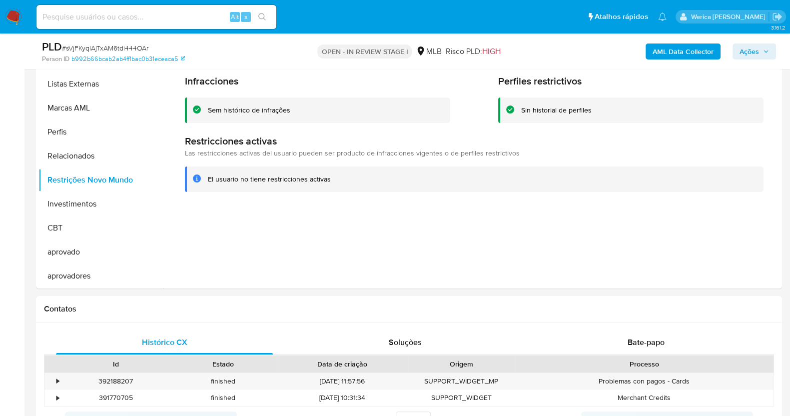
scroll to position [100, 0]
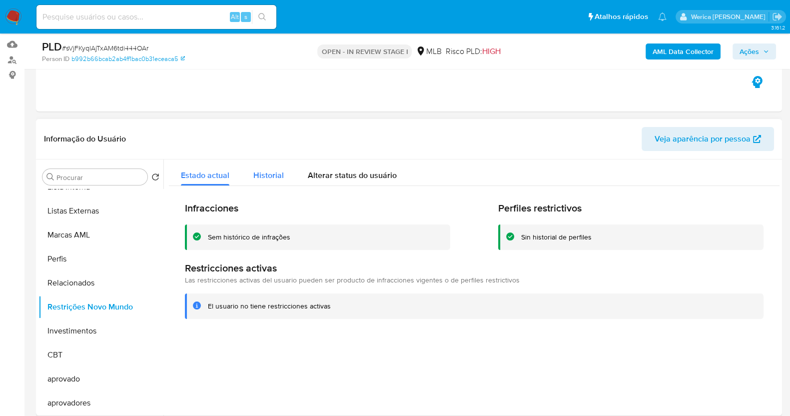
click at [274, 175] on span "Historial" at bounding box center [268, 174] width 30 height 11
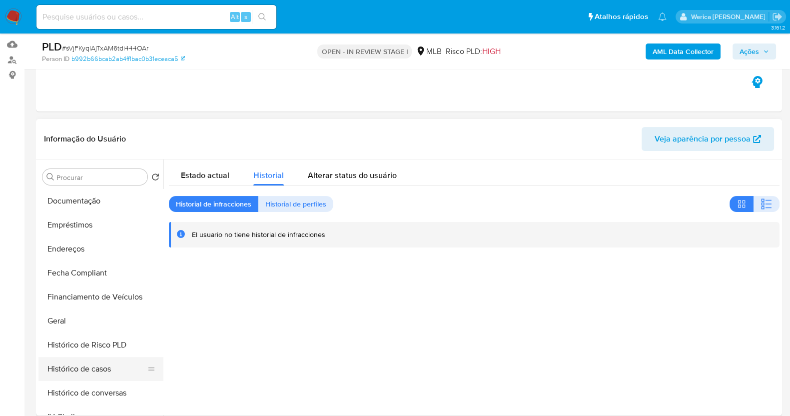
scroll to position [143, 0]
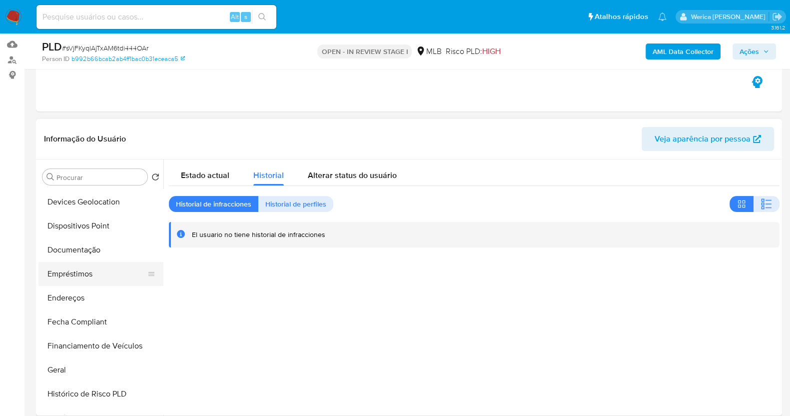
click at [99, 271] on button "Empréstimos" at bounding box center [96, 274] width 117 height 24
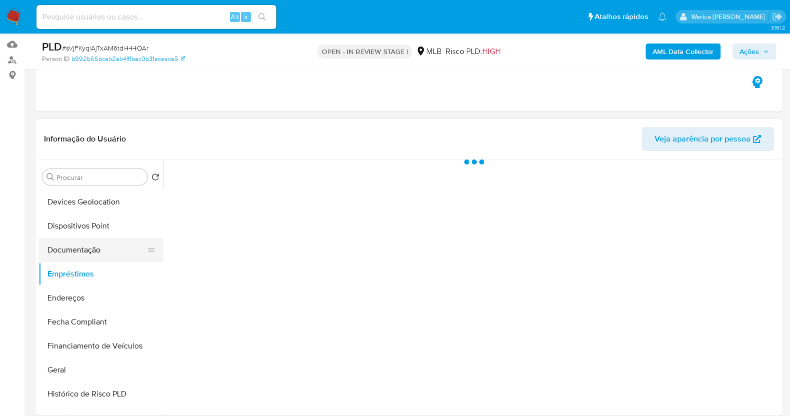
click at [99, 243] on button "Documentação" at bounding box center [96, 250] width 117 height 24
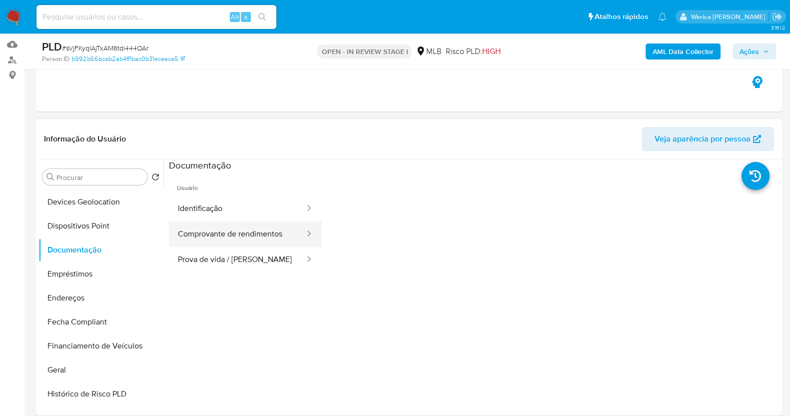
click at [197, 226] on button "Comprovante de rendimentos" at bounding box center [237, 233] width 137 height 25
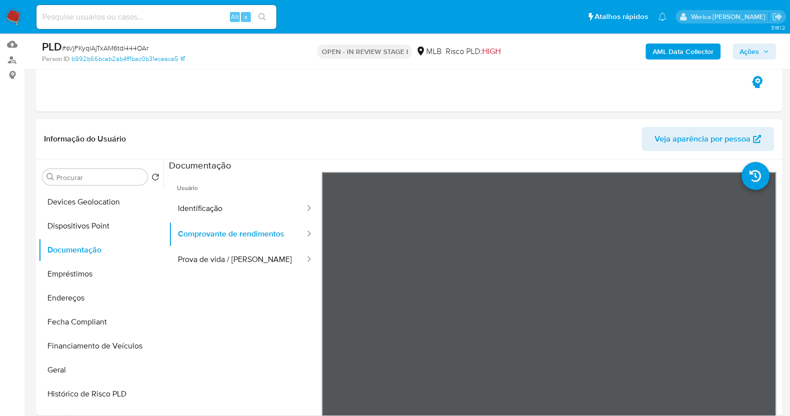
click at [678, 48] on b "AML Data Collector" at bounding box center [683, 51] width 61 height 16
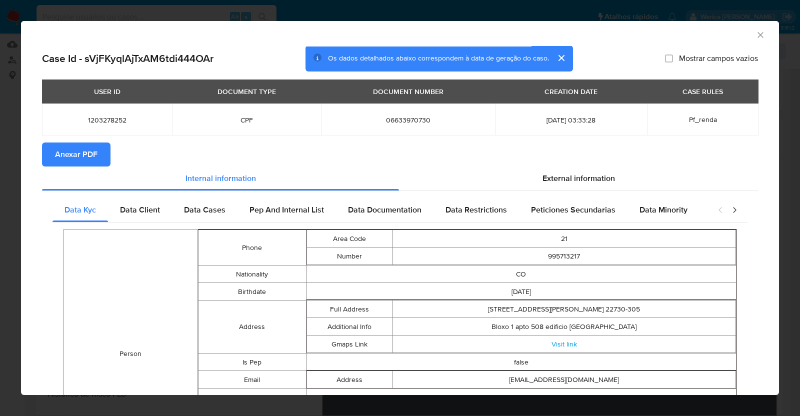
click at [106, 143] on button "Anexar PDF" at bounding box center [76, 154] width 68 height 24
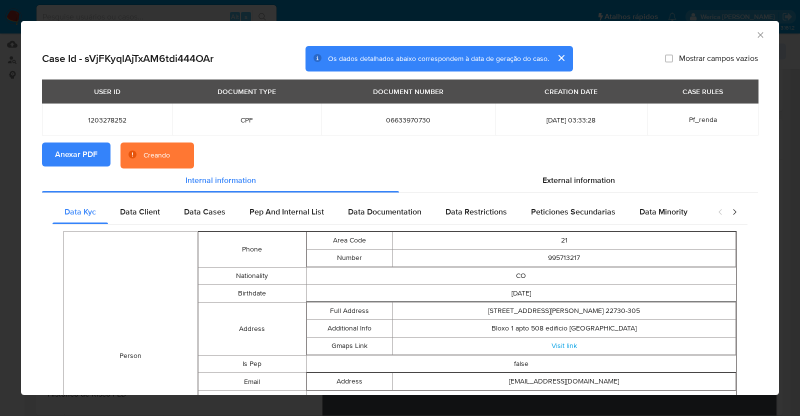
click at [755, 36] on icon "Fechar a janela" at bounding box center [760, 35] width 10 height 10
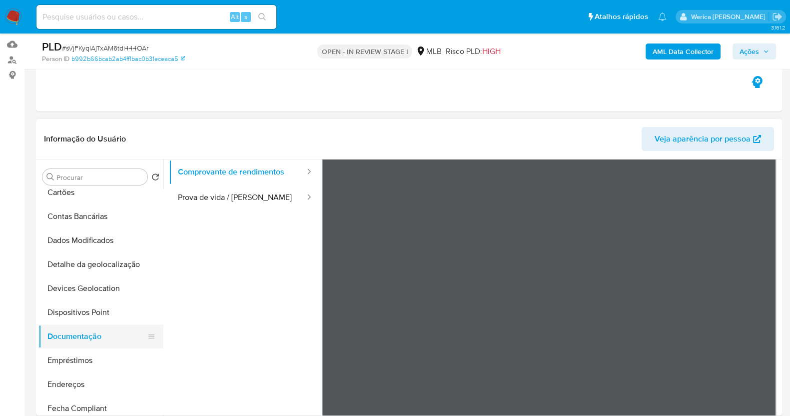
scroll to position [18, 0]
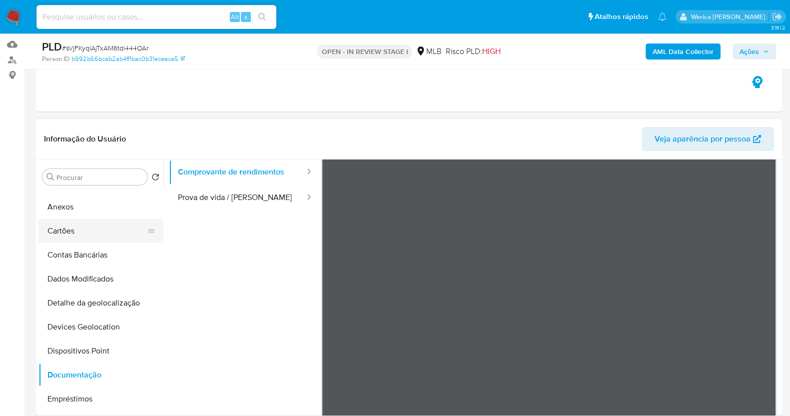
click at [97, 221] on button "Cartões" at bounding box center [96, 231] width 117 height 24
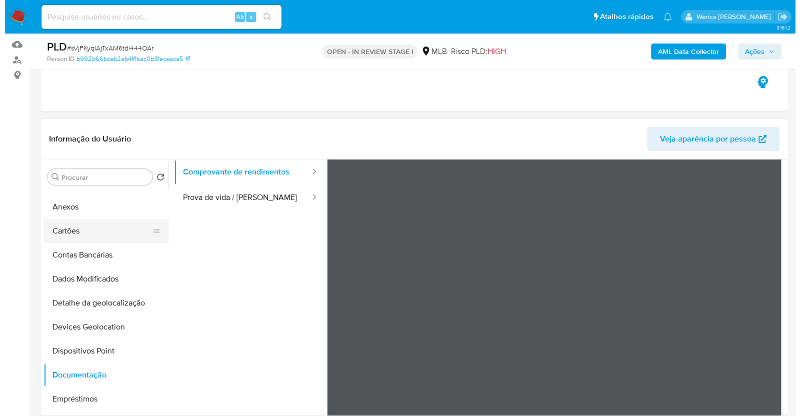
scroll to position [0, 0]
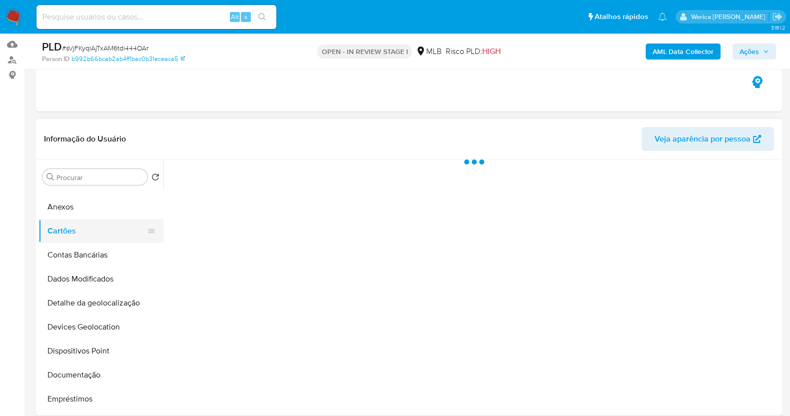
click at [97, 219] on button "Cartões" at bounding box center [96, 231] width 117 height 24
click at [629, 248] on div at bounding box center [471, 287] width 616 height 256
click at [692, 343] on div at bounding box center [471, 287] width 616 height 256
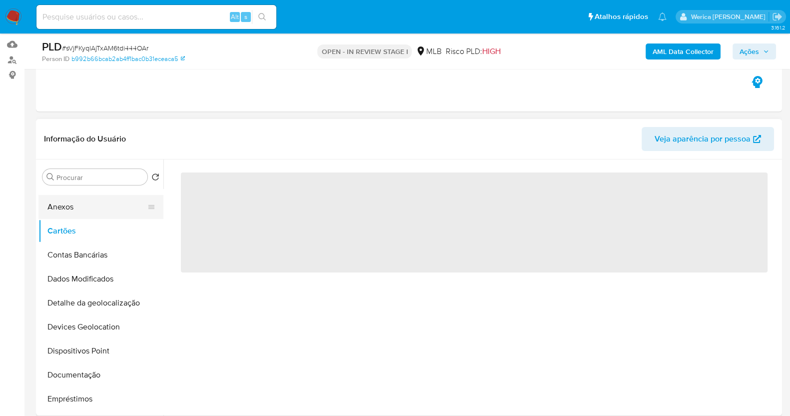
click at [122, 196] on button "Anexos" at bounding box center [96, 207] width 117 height 24
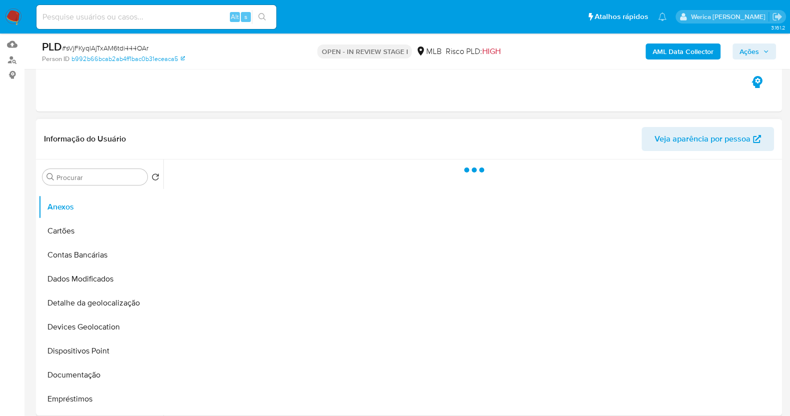
click at [745, 321] on div at bounding box center [471, 287] width 616 height 256
click at [710, 306] on div at bounding box center [471, 287] width 616 height 256
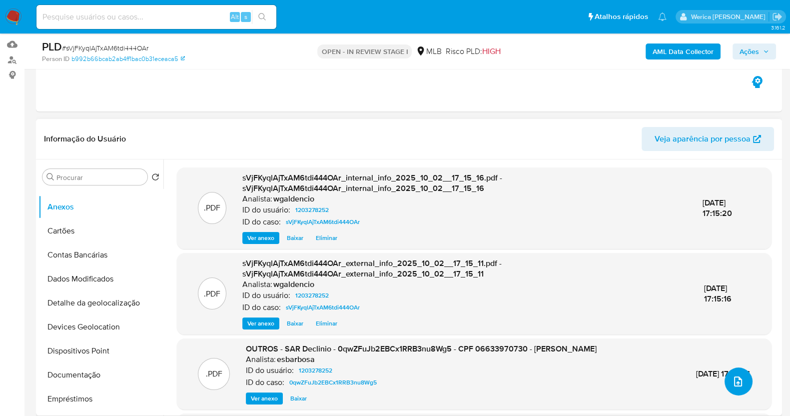
click at [733, 386] on span "upload-file" at bounding box center [738, 381] width 11 height 12
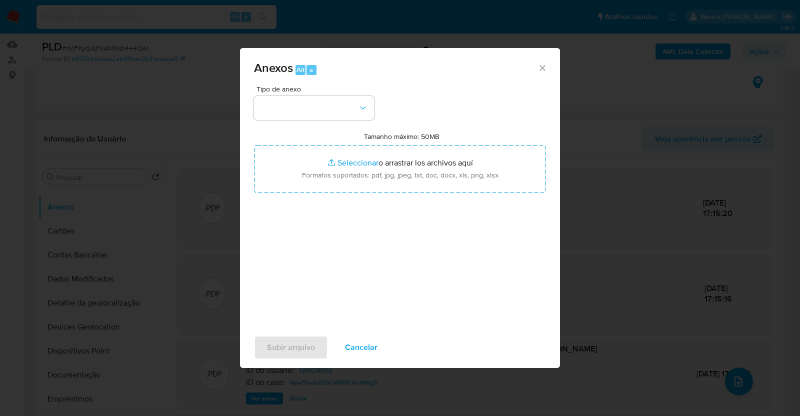
click at [291, 90] on span "Tipo de anexo" at bounding box center [316, 88] width 120 height 7
click at [294, 111] on button "button" at bounding box center [314, 108] width 120 height 24
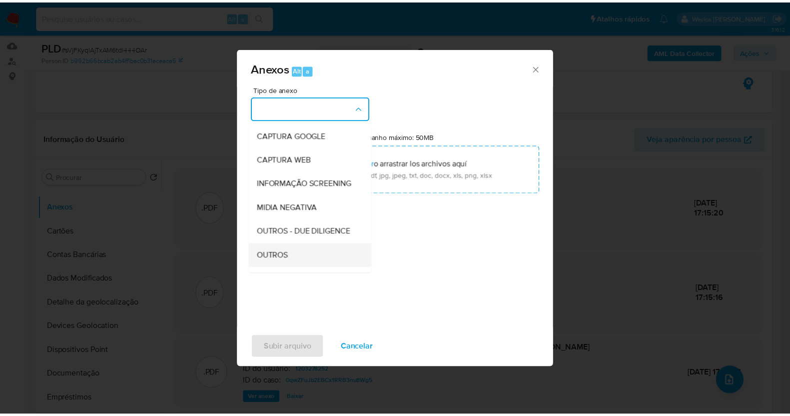
scroll to position [124, 0]
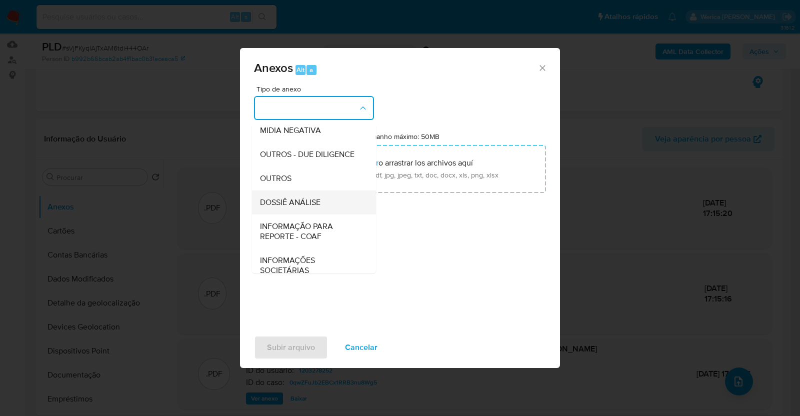
click at [302, 207] on span "DOSSIÊ ANÁLISE" at bounding box center [290, 202] width 60 height 10
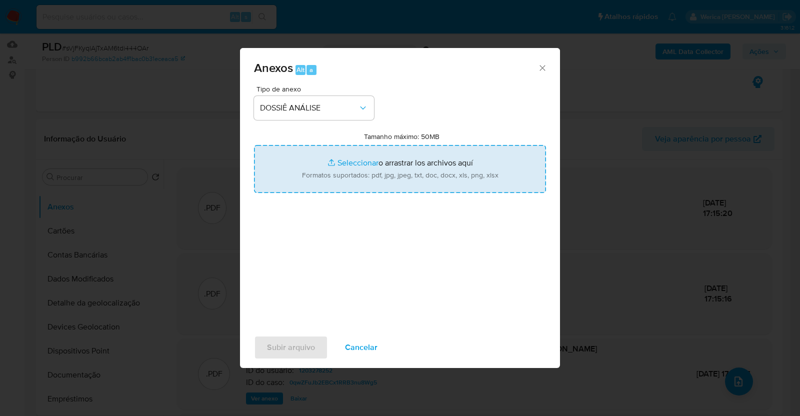
click at [337, 183] on input "Tamanho máximo: 50MB Seleccionar archivos" at bounding box center [400, 169] width 292 height 48
type input "C:\fakepath\Mulan 1203278252_2025_09_18_17_33_02.xlsx"
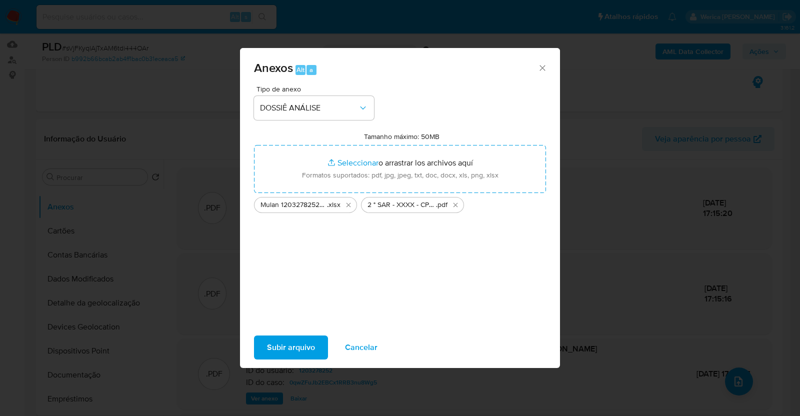
click at [313, 354] on span "Subir arquivo" at bounding box center [291, 347] width 48 height 22
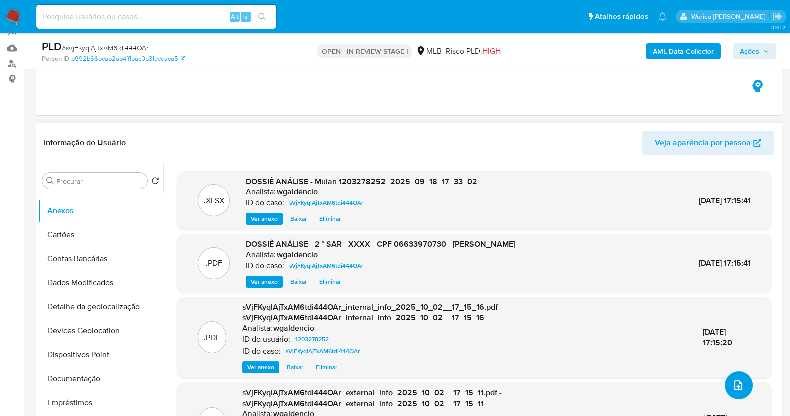
scroll to position [0, 0]
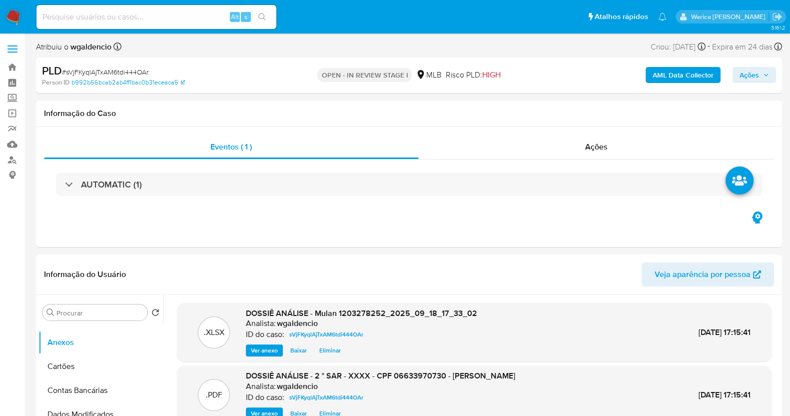
click at [760, 80] on span "Ações" at bounding box center [754, 75] width 29 height 14
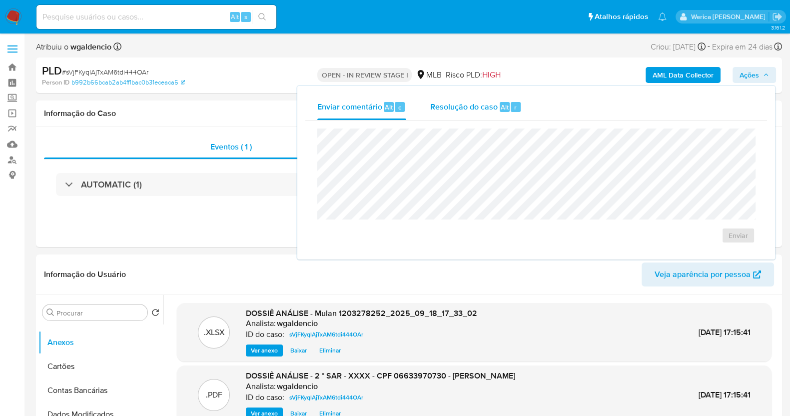
click at [481, 111] on span "Resolução do caso" at bounding box center [463, 106] width 67 height 11
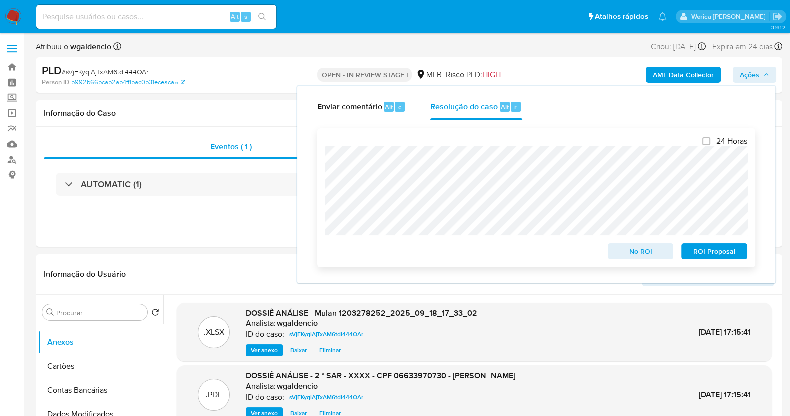
click at [687, 251] on button "ROI Proposal" at bounding box center [714, 251] width 66 height 16
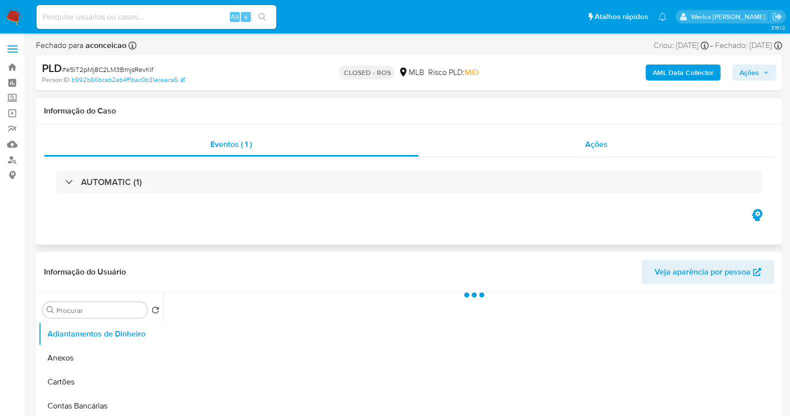
click at [608, 139] on div "Ações" at bounding box center [597, 144] width 356 height 24
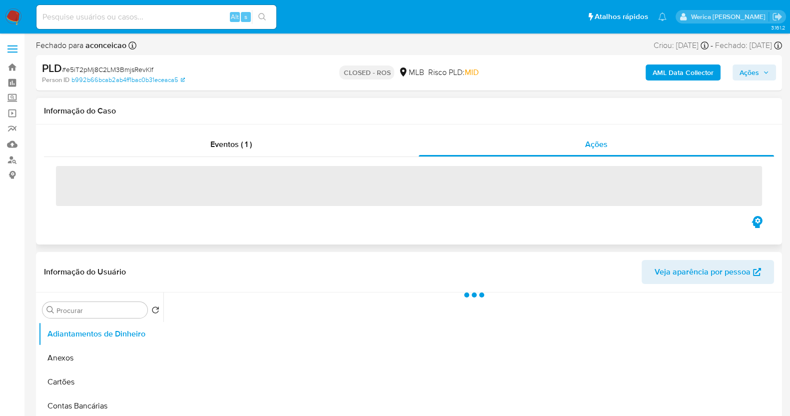
select select "10"
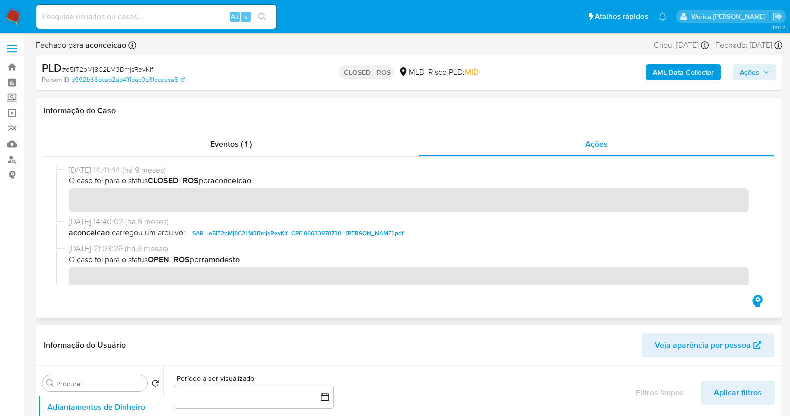
click at [358, 230] on span "SAR - e5iT2pMj8C2LM3BmjsRevKlf- CPF 06633970730 - [PERSON_NAME].pdf" at bounding box center [297, 233] width 211 height 12
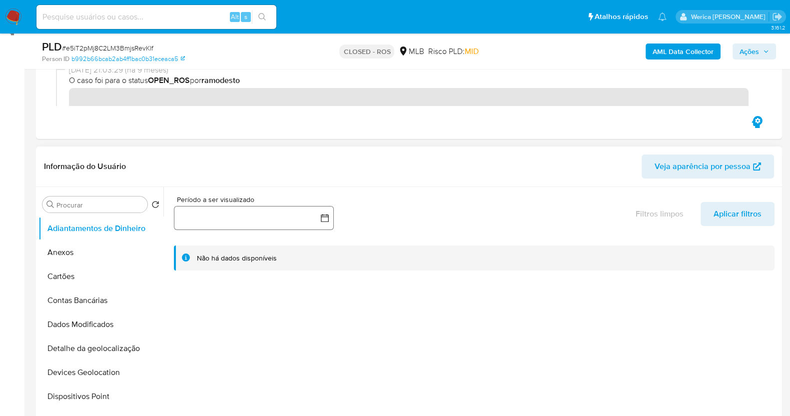
scroll to position [187, 0]
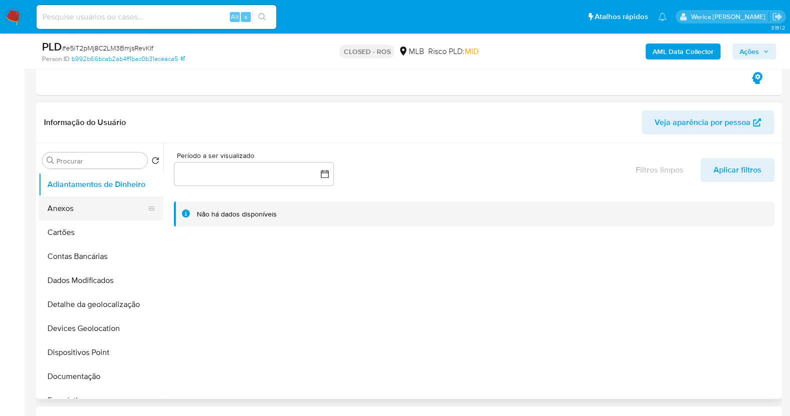
click at [105, 199] on button "Anexos" at bounding box center [96, 208] width 117 height 24
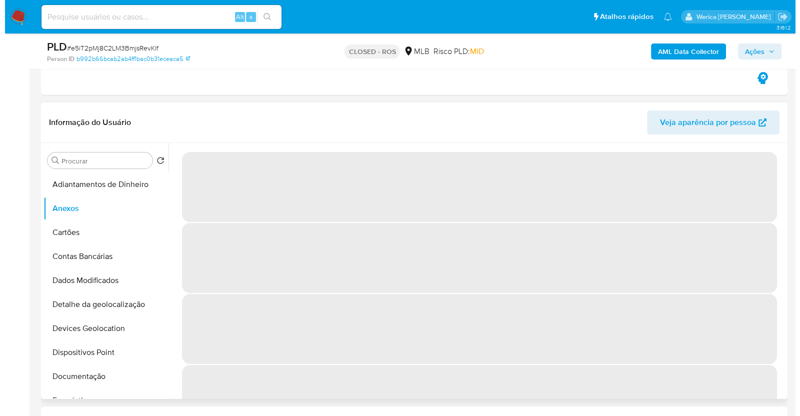
scroll to position [249, 0]
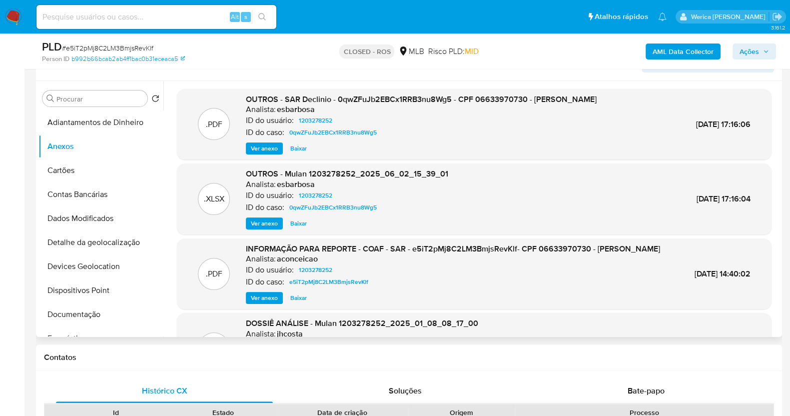
click at [267, 153] on span "Ver anexo" at bounding box center [264, 148] width 27 height 10
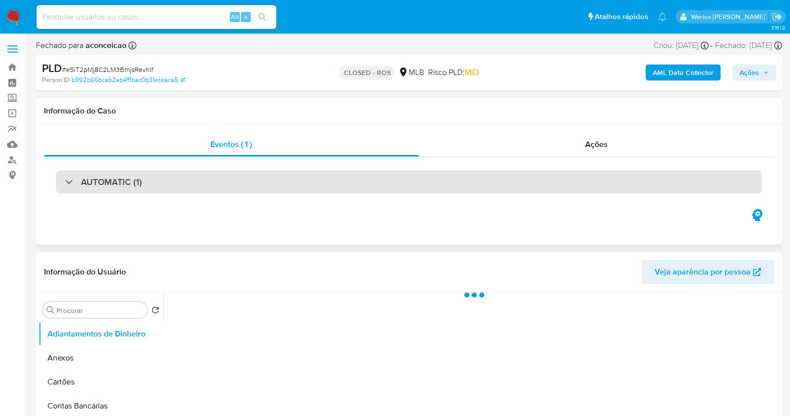
click at [464, 193] on div "AUTOMATIC (1)" at bounding box center [409, 181] width 706 height 23
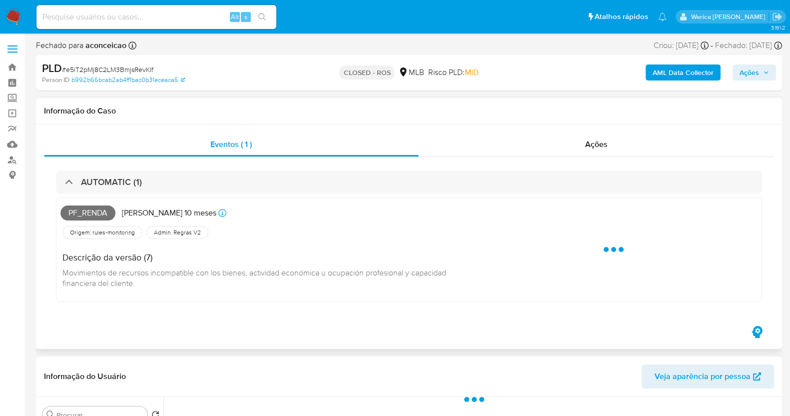
select select "10"
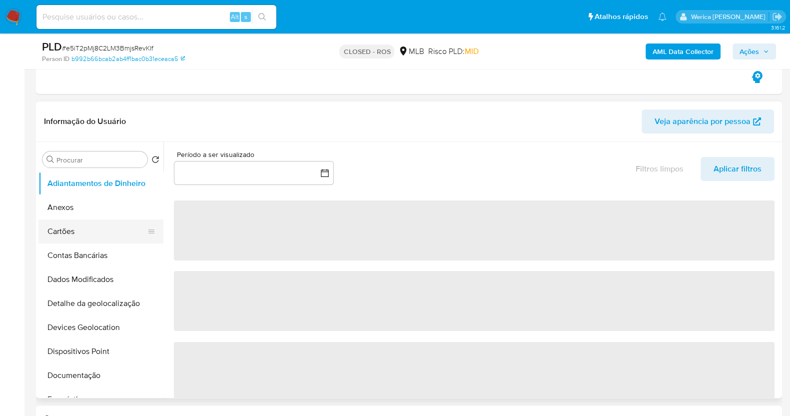
scroll to position [249, 0]
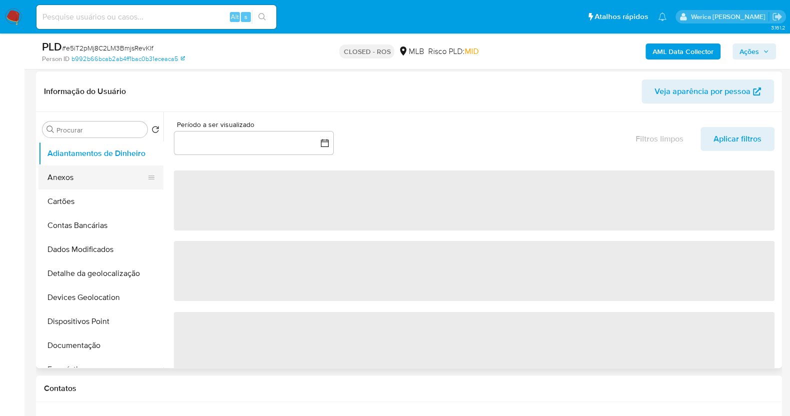
click at [92, 183] on button "Anexos" at bounding box center [96, 177] width 117 height 24
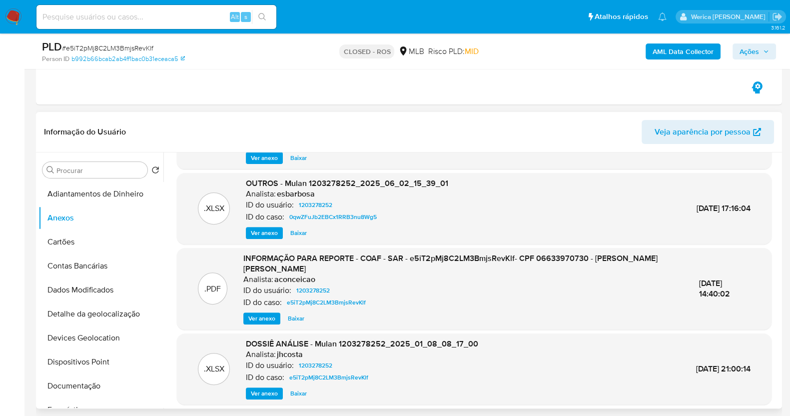
scroll to position [0, 0]
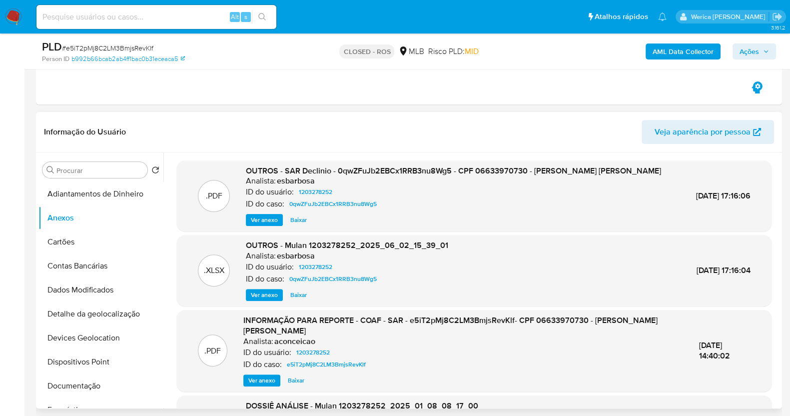
click at [257, 225] on span "Ver anexo" at bounding box center [264, 220] width 27 height 10
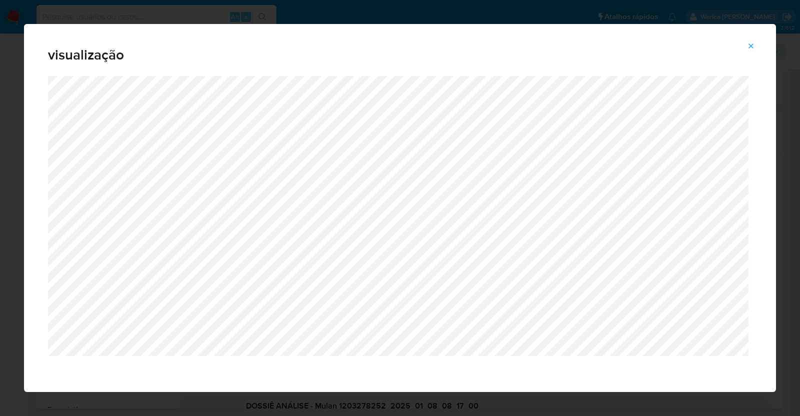
click at [747, 40] on span "Attachment preview" at bounding box center [751, 46] width 8 height 14
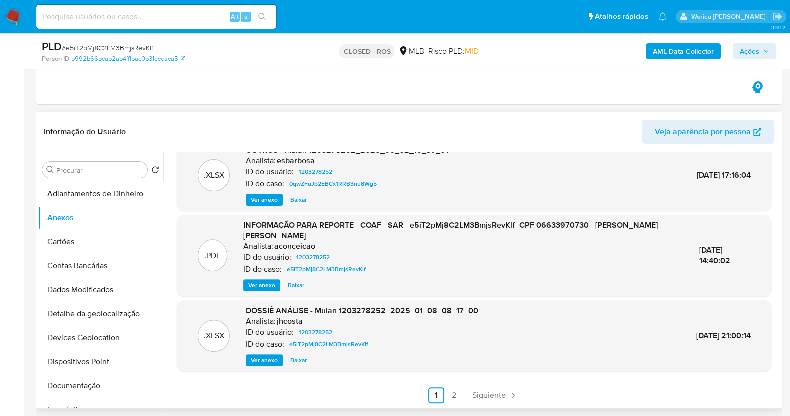
scroll to position [105, 0]
click at [258, 287] on span "Ver anexo" at bounding box center [261, 285] width 27 height 10
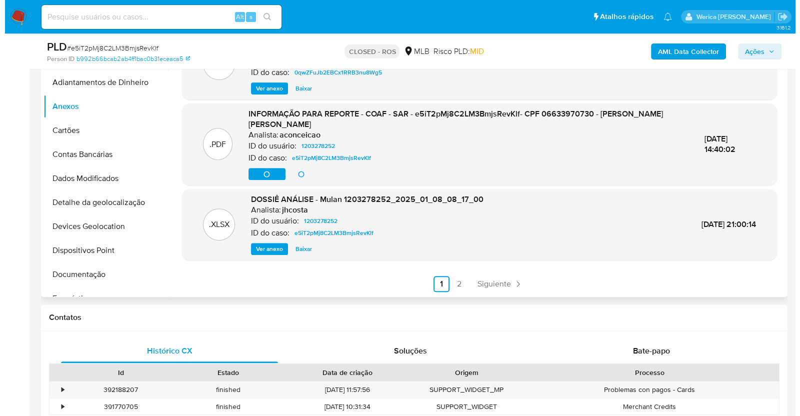
scroll to position [562, 0]
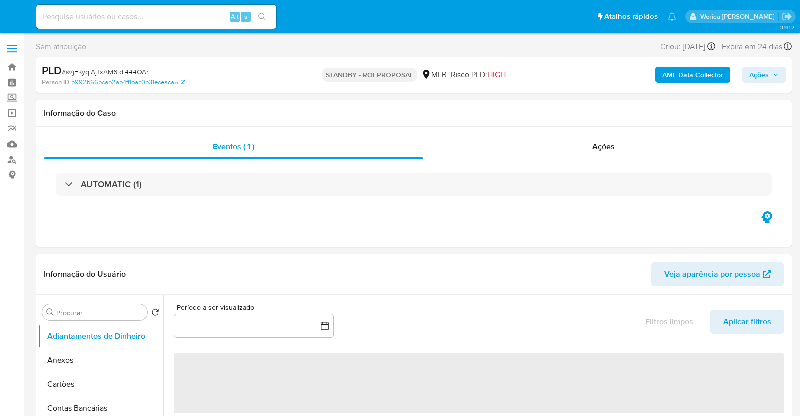
select select "10"
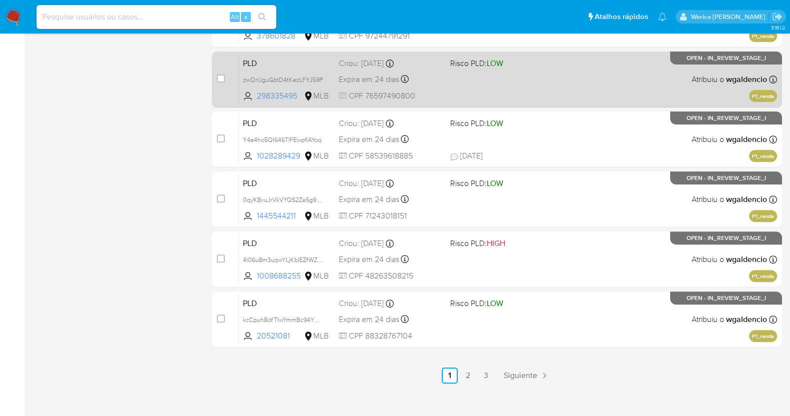
scroll to position [408, 0]
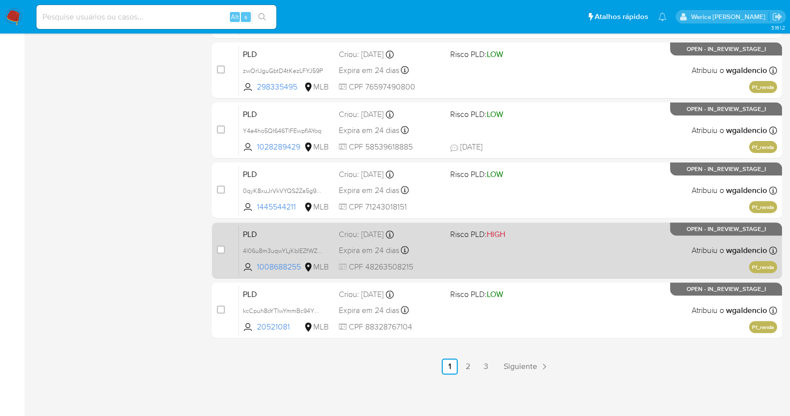
click at [542, 263] on div "PLD 4l06u8m3uqwYLjKbIEZfWZAo 1008688255 MLB Risco PLD: HIGH Criou: [DATE] Criou…" at bounding box center [508, 250] width 538 height 50
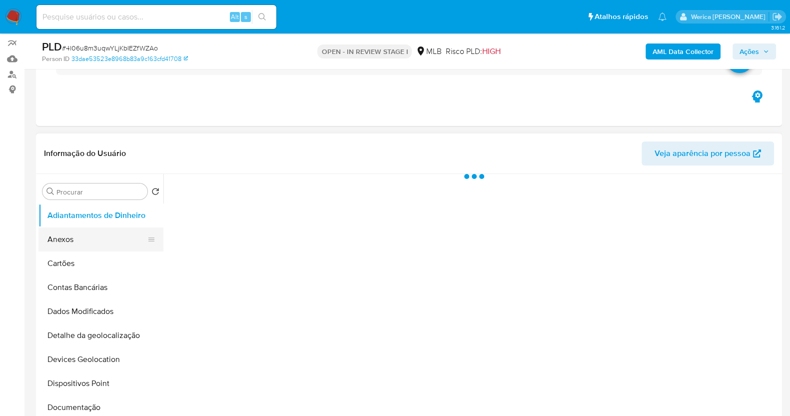
scroll to position [124, 0]
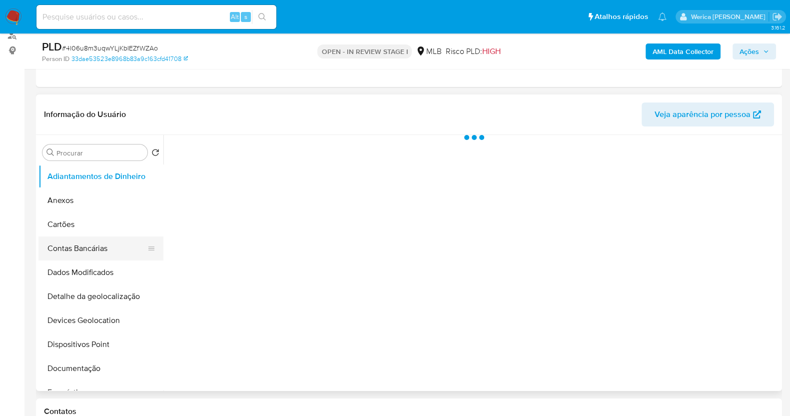
select select "10"
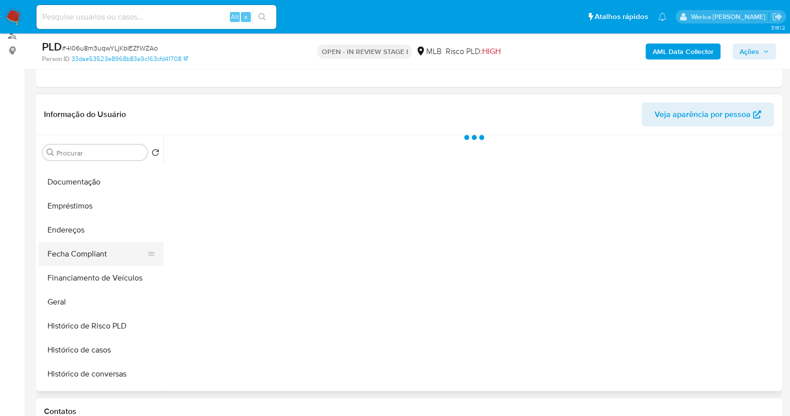
scroll to position [187, 0]
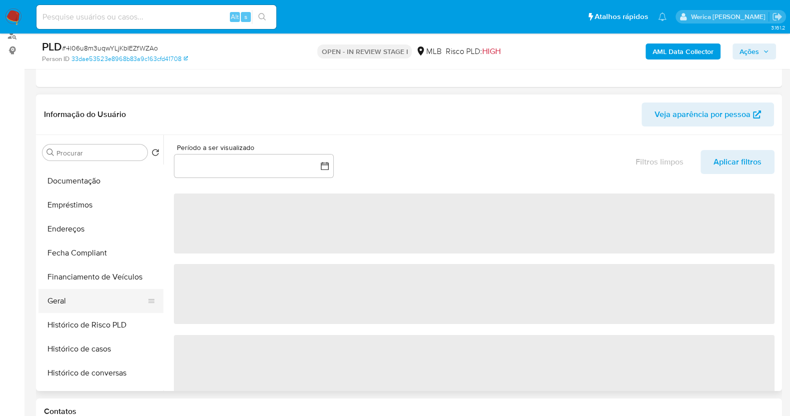
click at [89, 295] on button "Geral" at bounding box center [96, 301] width 117 height 24
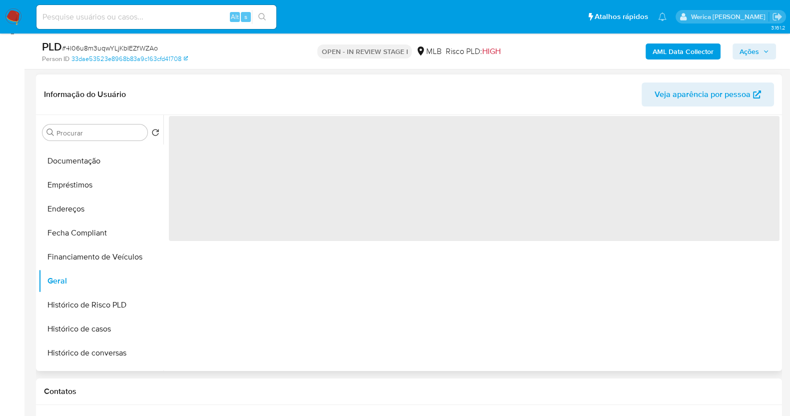
scroll to position [124, 0]
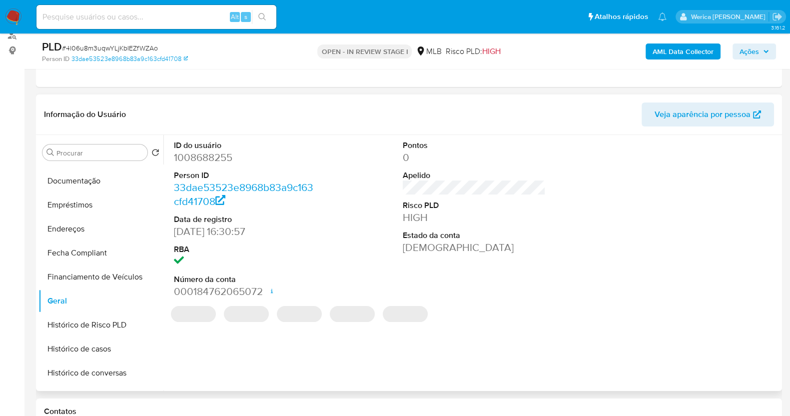
click at [223, 157] on dd "1008688255" at bounding box center [245, 157] width 143 height 14
copy dd "1008688255"
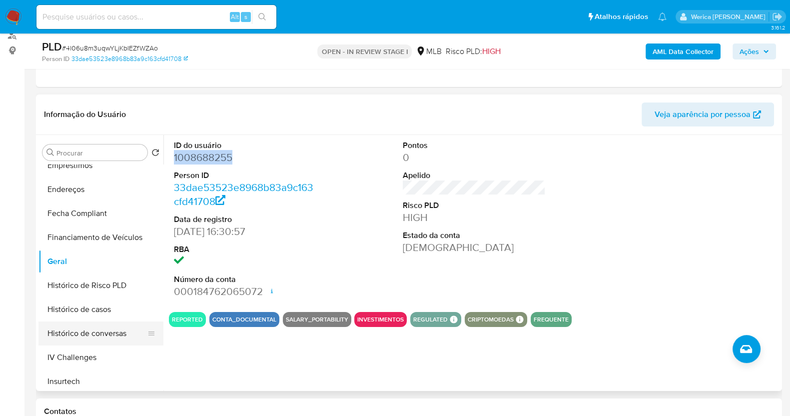
scroll to position [249, 0]
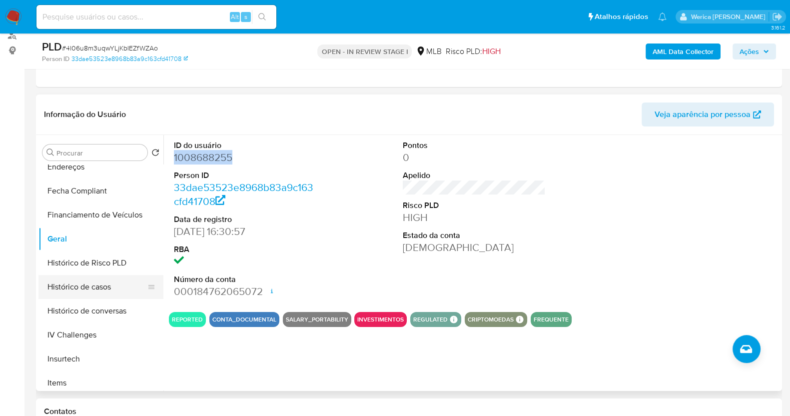
click at [110, 284] on button "Histórico de casos" at bounding box center [96, 287] width 117 height 24
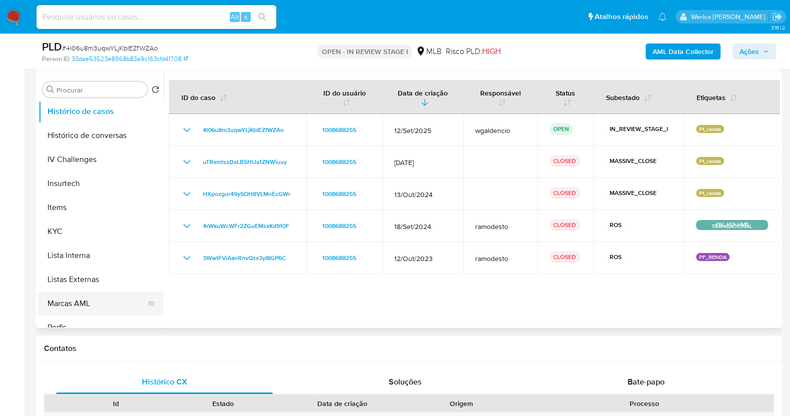
scroll to position [437, 0]
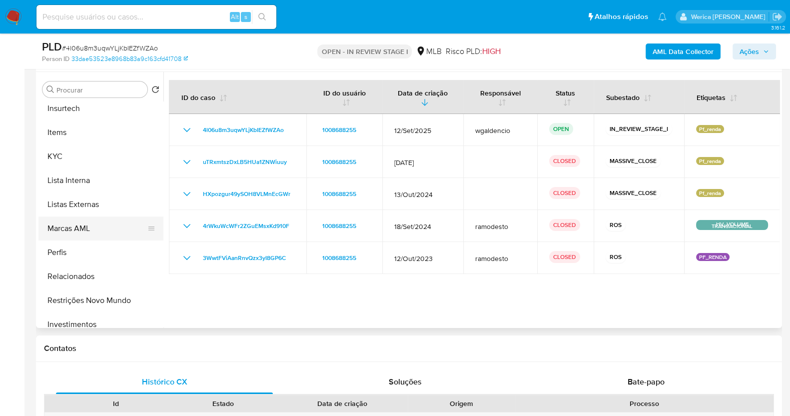
drag, startPoint x: 88, startPoint y: 251, endPoint x: 88, endPoint y: 234, distance: 17.0
click at [91, 251] on button "Perfis" at bounding box center [100, 252] width 125 height 24
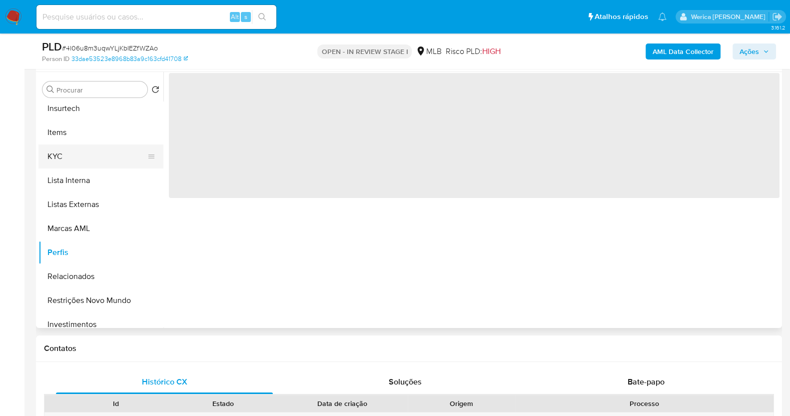
click at [85, 158] on button "KYC" at bounding box center [96, 156] width 117 height 24
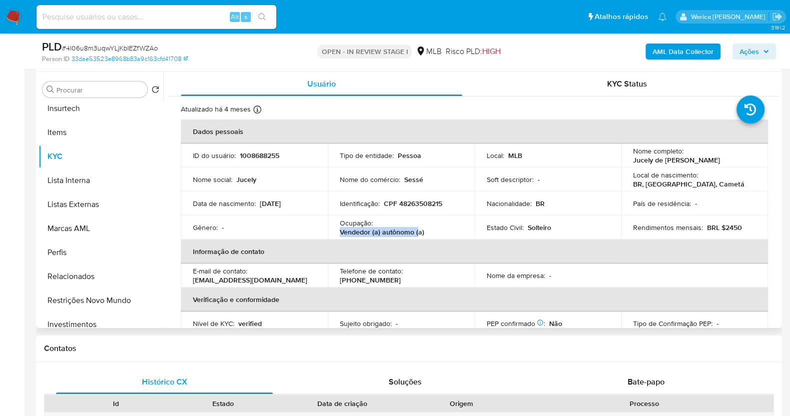
copy p "Vendedor (a) autônomo ("
drag, startPoint x: 334, startPoint y: 233, endPoint x: 415, endPoint y: 231, distance: 81.0
click at [415, 231] on td "Ocupação : Vendedor (a) autônomo (a)" at bounding box center [401, 227] width 147 height 24
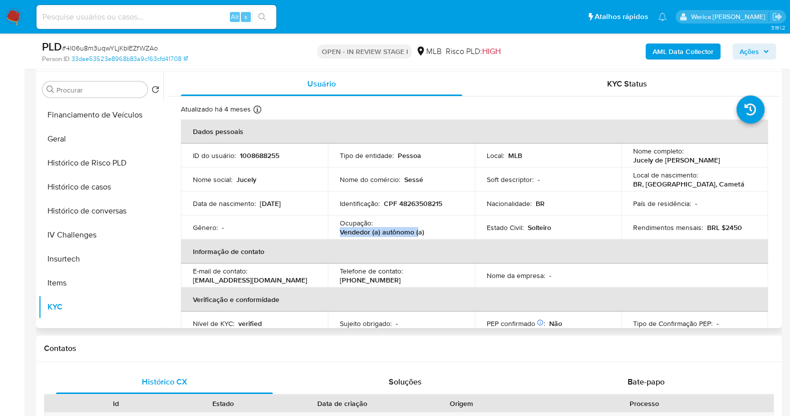
scroll to position [187, 0]
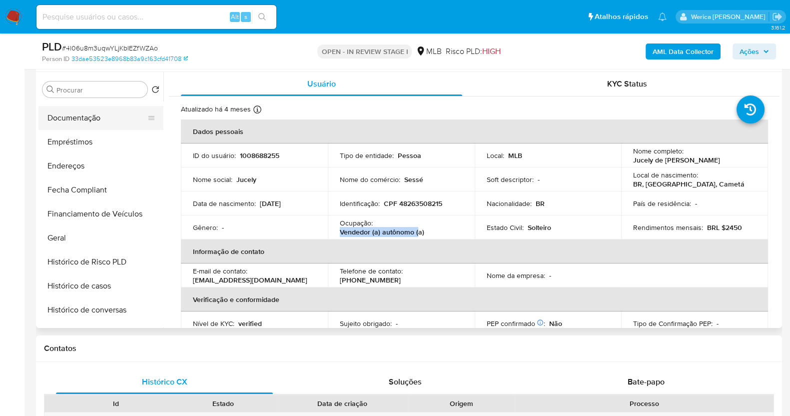
click at [100, 119] on button "Documentação" at bounding box center [96, 118] width 117 height 24
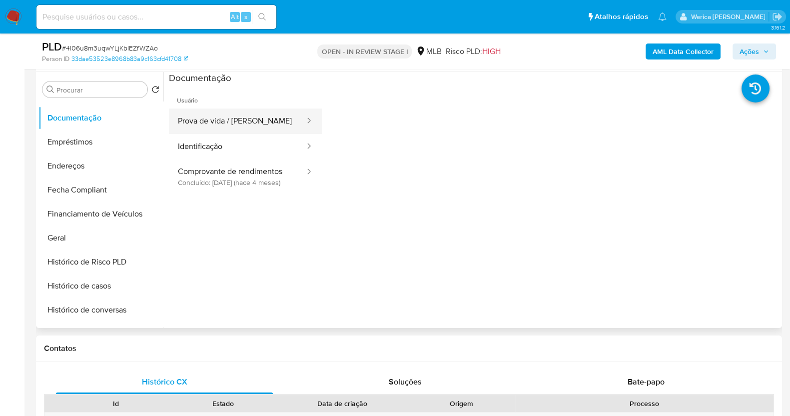
click at [225, 120] on button "Prova de vida / Selfie" at bounding box center [237, 120] width 137 height 25
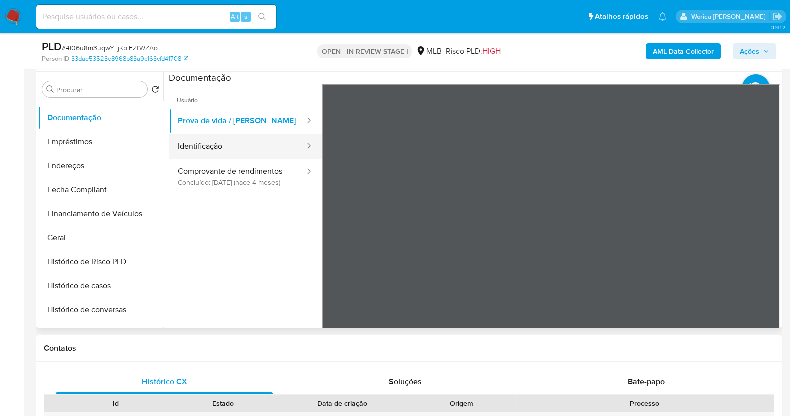
click at [239, 139] on button "Identificação" at bounding box center [237, 146] width 137 height 25
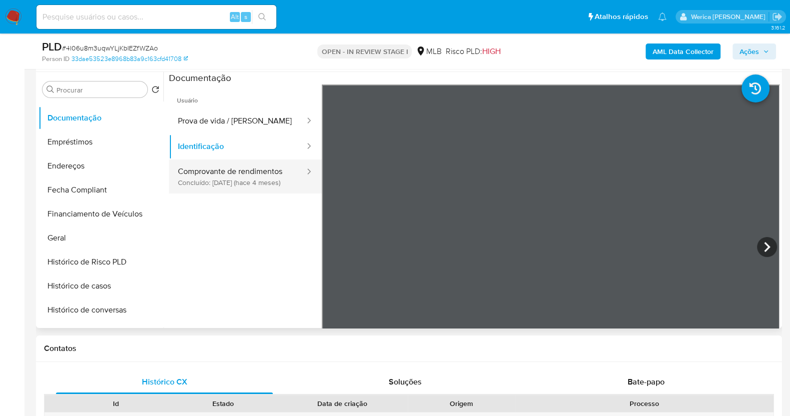
click at [263, 170] on button "Comprovante de rendimentos Concluído: 05/06/2025 (hace 4 meses)" at bounding box center [237, 176] width 137 height 34
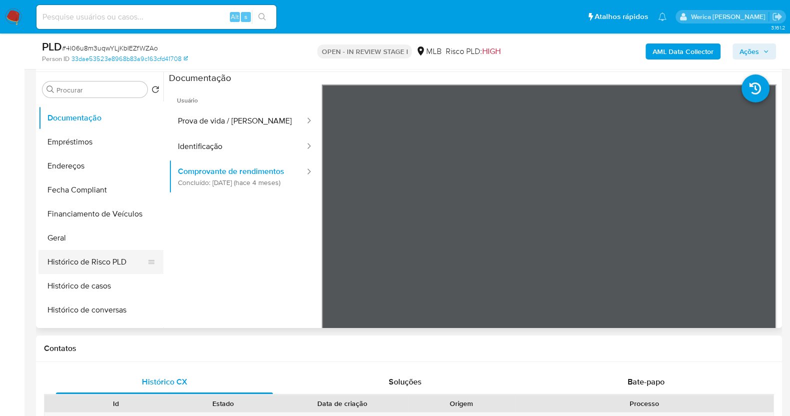
scroll to position [312, 0]
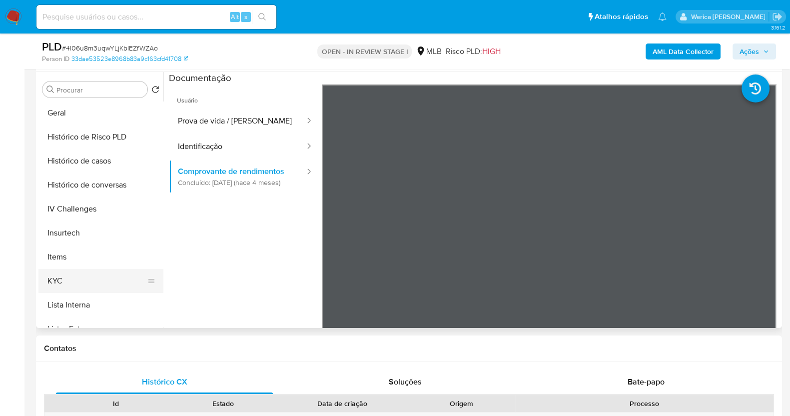
click at [91, 281] on button "KYC" at bounding box center [96, 281] width 117 height 24
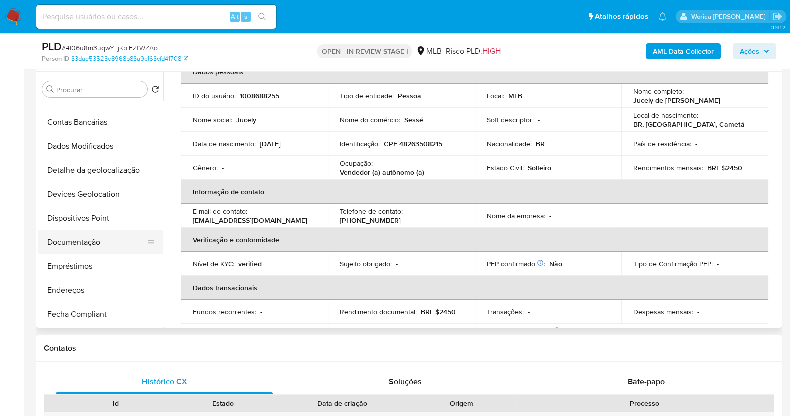
scroll to position [62, 0]
click at [102, 283] on button "Endereços" at bounding box center [96, 291] width 117 height 24
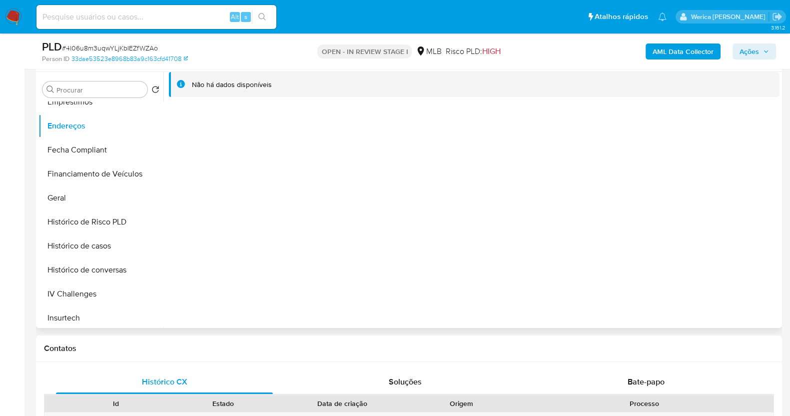
scroll to position [312, 0]
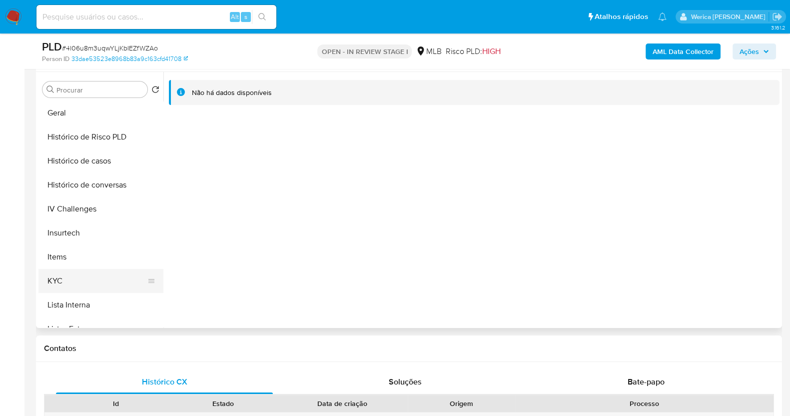
click at [98, 280] on button "KYC" at bounding box center [96, 281] width 117 height 24
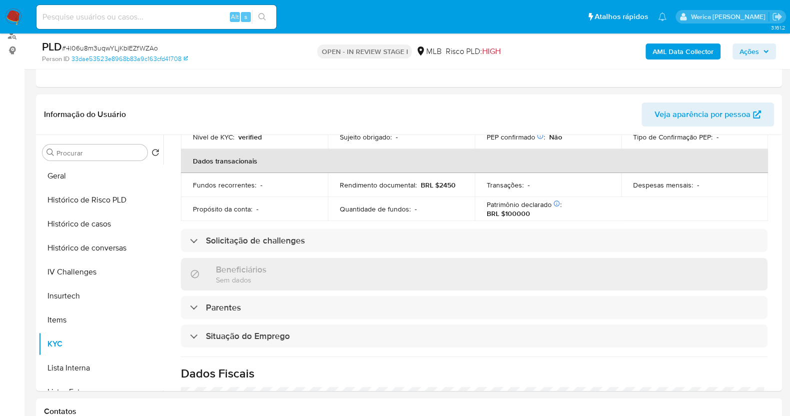
scroll to position [434, 0]
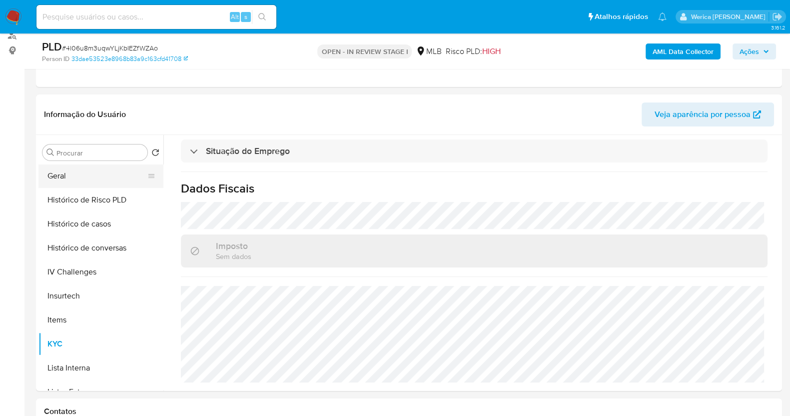
click at [65, 180] on button "Geral" at bounding box center [96, 176] width 117 height 24
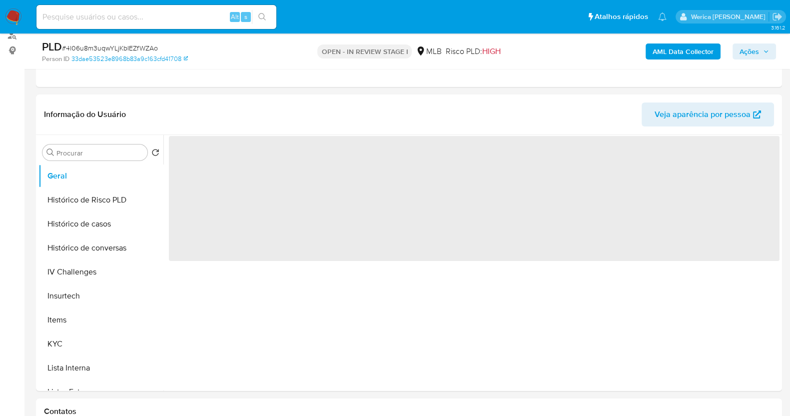
scroll to position [0, 0]
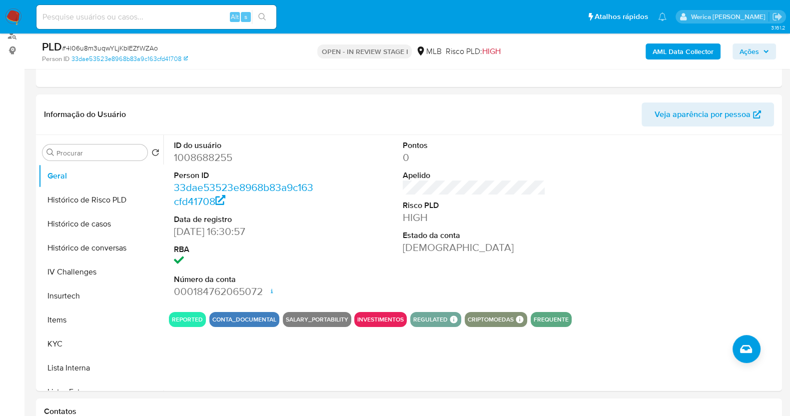
drag, startPoint x: 678, startPoint y: 281, endPoint x: 679, endPoint y: 271, distance: 9.6
click at [678, 281] on div at bounding box center [703, 219] width 153 height 169
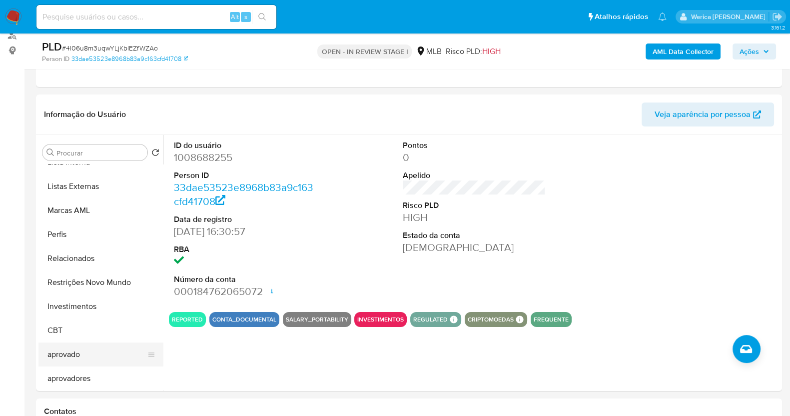
click at [92, 347] on button "aprovado" at bounding box center [96, 354] width 117 height 24
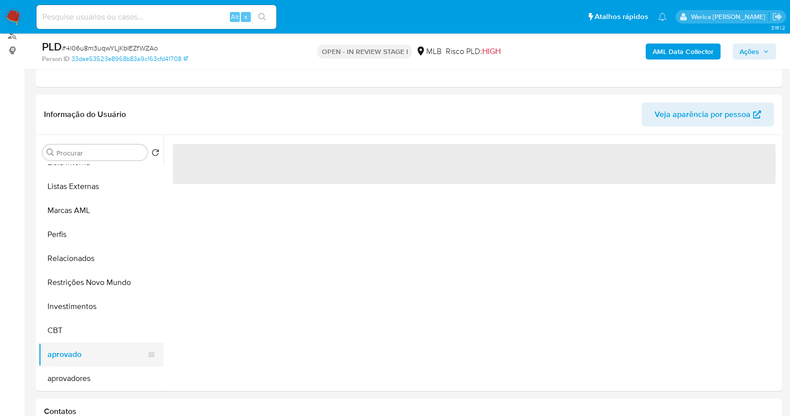
scroll to position [393, 0]
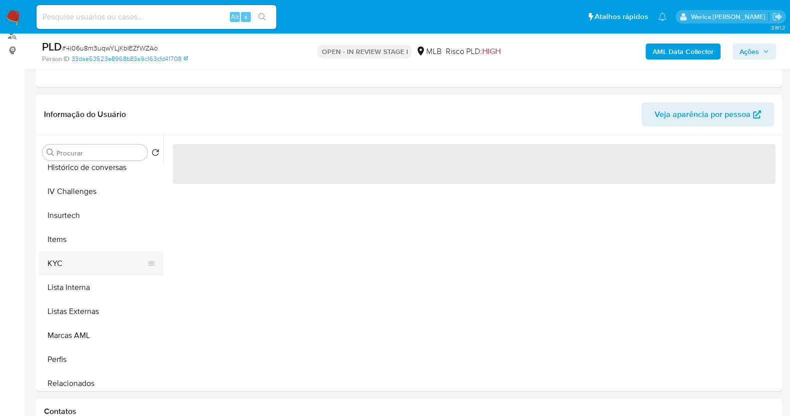
click at [70, 271] on button "KYC" at bounding box center [96, 263] width 117 height 24
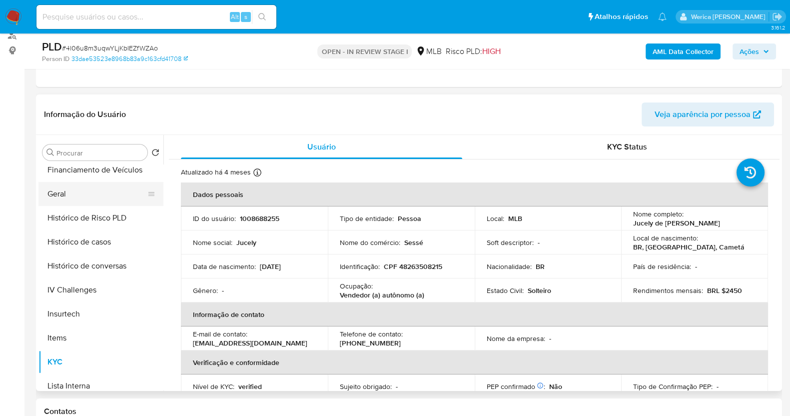
scroll to position [205, 0]
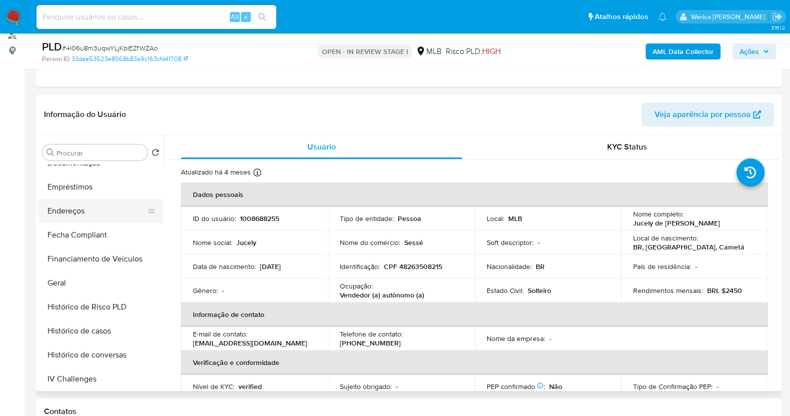
click at [110, 229] on button "Fecha Compliant" at bounding box center [100, 235] width 125 height 24
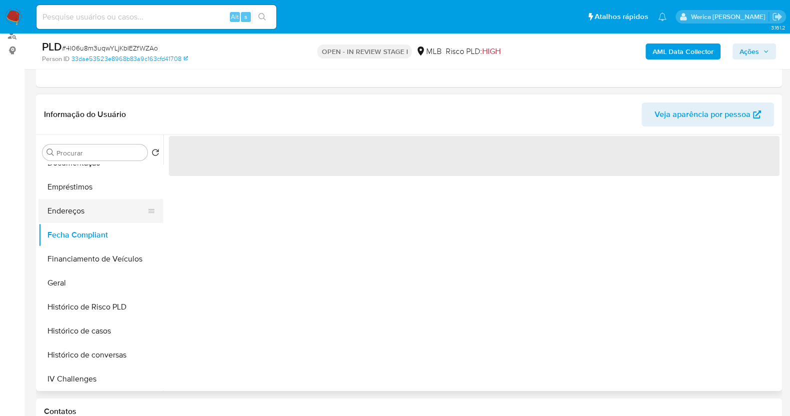
click at [106, 218] on button "Endereços" at bounding box center [96, 211] width 117 height 24
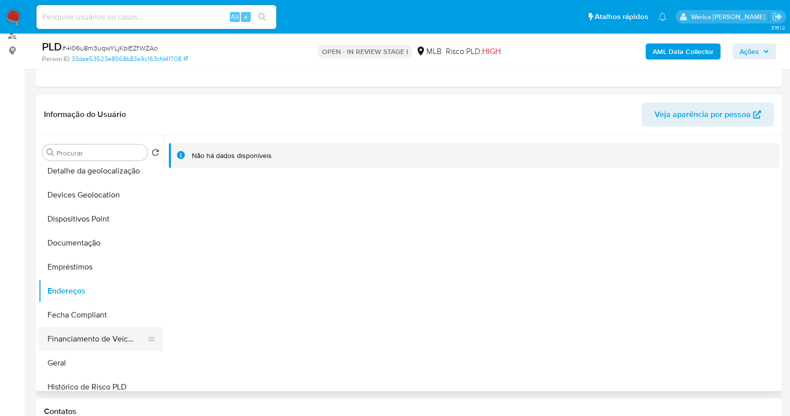
scroll to position [80, 0]
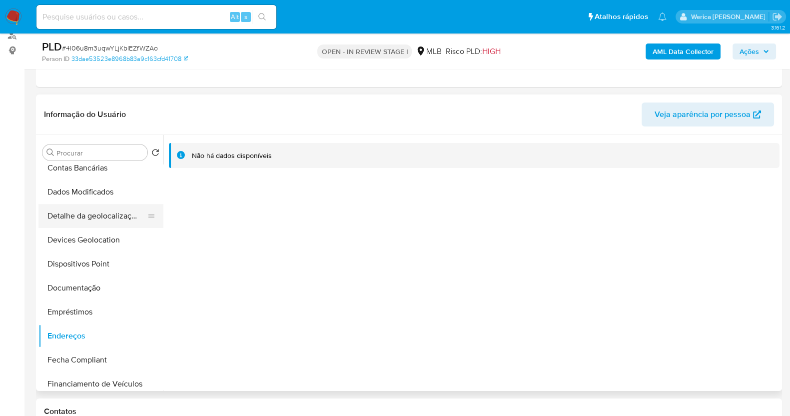
click at [101, 209] on button "Detalhe da geolocalização" at bounding box center [96, 216] width 117 height 24
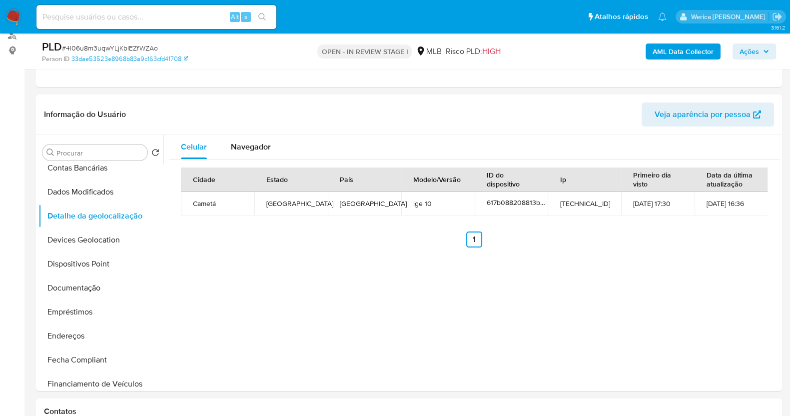
click at [512, 333] on div "Celular Navegador Cidade Estado País Modelo/Versão ID do dispositivo Ip Primeir…" at bounding box center [471, 263] width 616 height 256
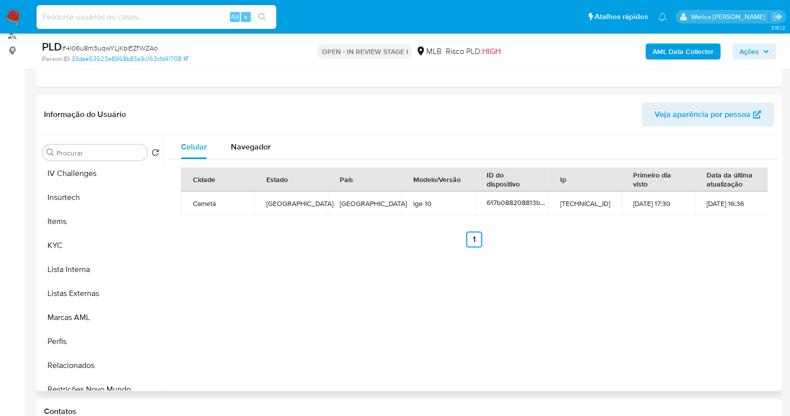
scroll to position [455, 0]
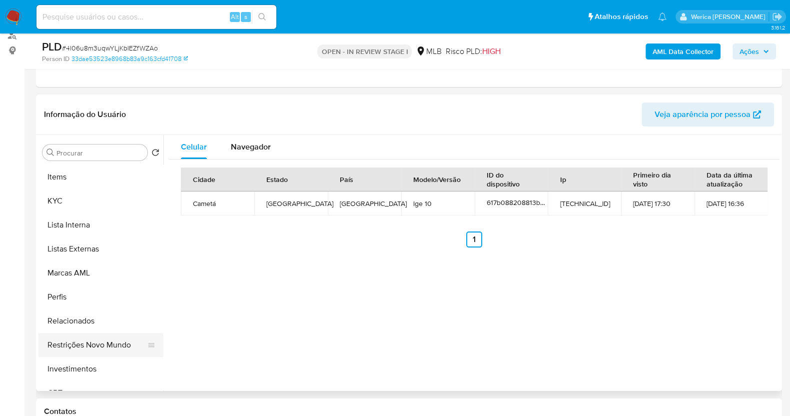
click at [116, 336] on button "Restrições Novo Mundo" at bounding box center [96, 345] width 117 height 24
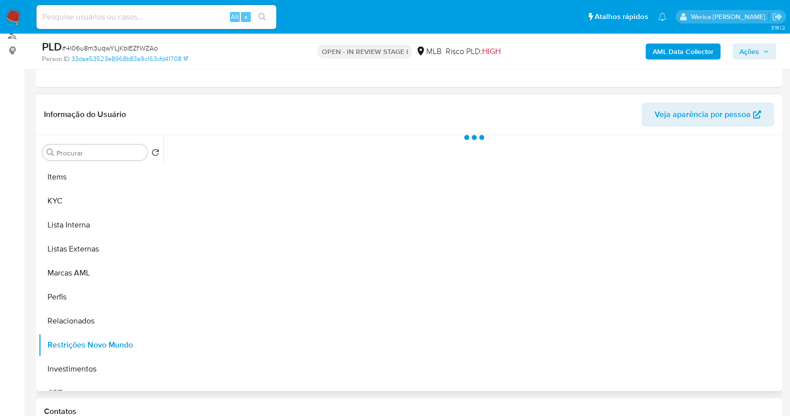
click at [429, 305] on div at bounding box center [471, 263] width 616 height 256
click at [493, 280] on div at bounding box center [471, 263] width 616 height 256
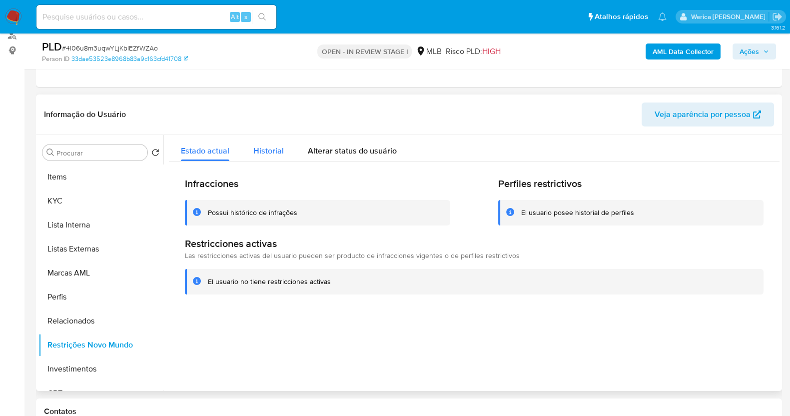
click at [262, 142] on div "Historial" at bounding box center [268, 148] width 30 height 26
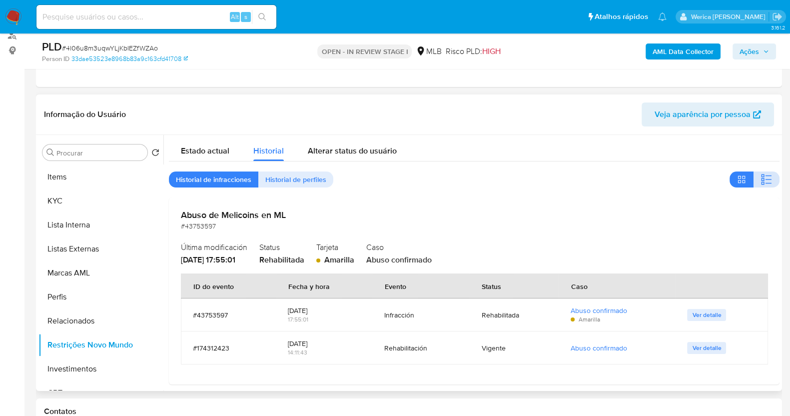
click at [761, 176] on icon "button" at bounding box center [767, 179] width 12 height 12
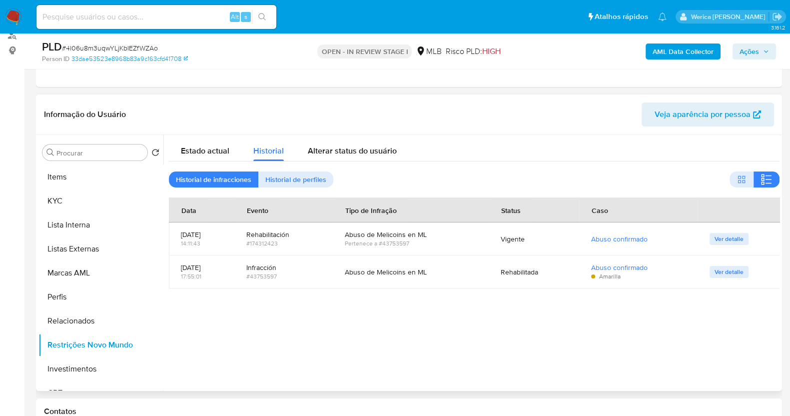
click at [672, 327] on div at bounding box center [471, 263] width 616 height 256
click at [671, 327] on div at bounding box center [471, 263] width 616 height 256
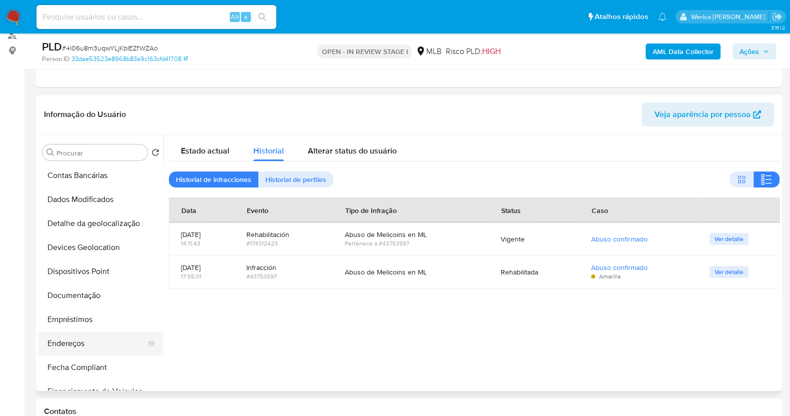
scroll to position [18, 0]
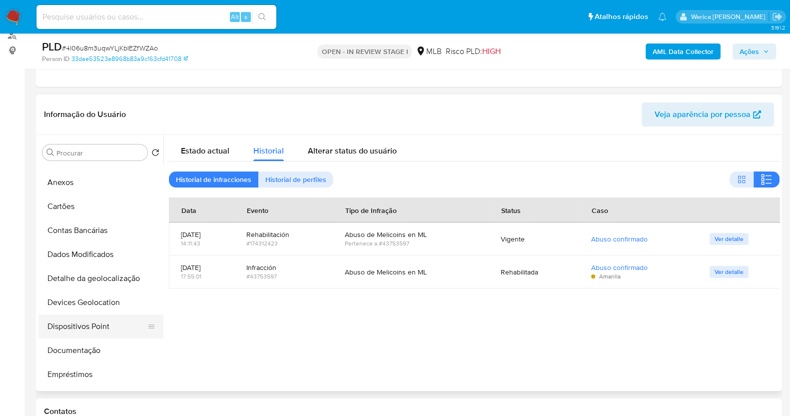
click at [105, 314] on button "Dispositivos Point" at bounding box center [96, 326] width 117 height 24
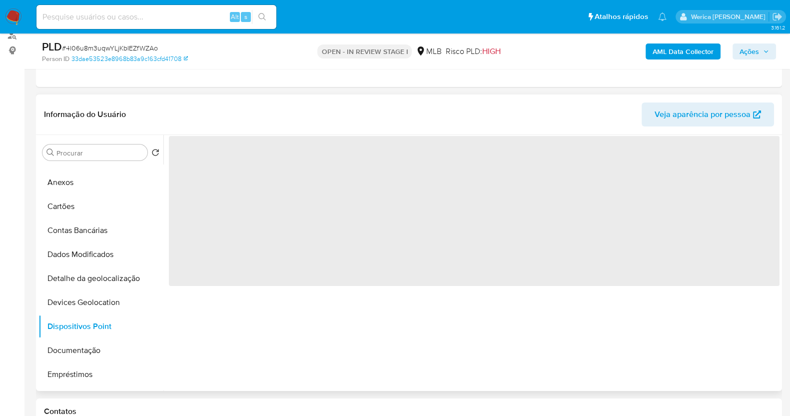
click at [464, 342] on div "‌" at bounding box center [471, 263] width 616 height 256
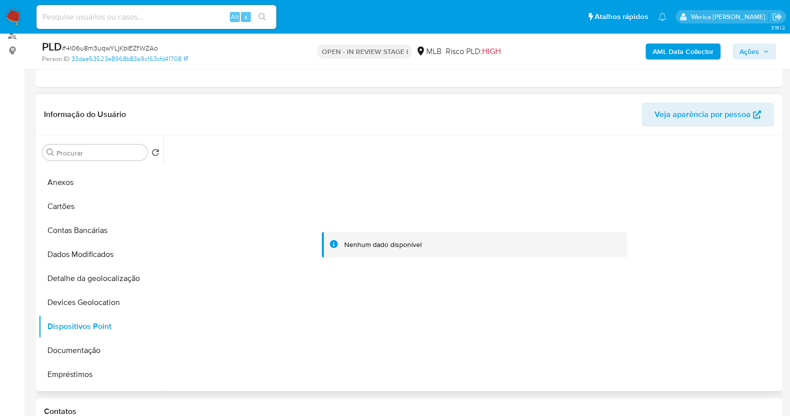
click at [705, 341] on div at bounding box center [474, 245] width 611 height 220
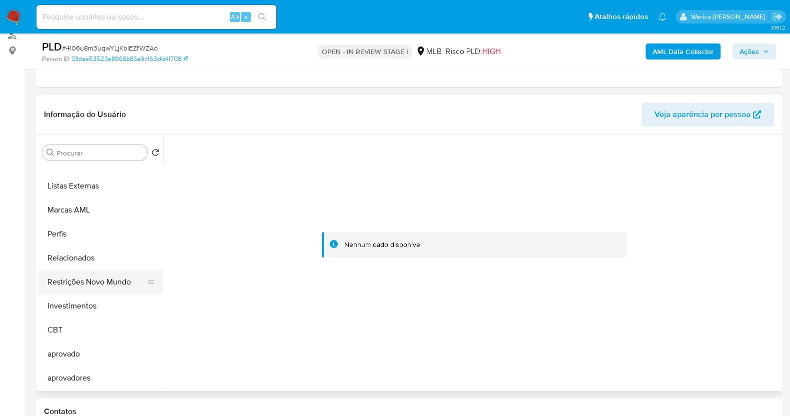
click at [92, 288] on button "Restrições Novo Mundo" at bounding box center [96, 282] width 117 height 24
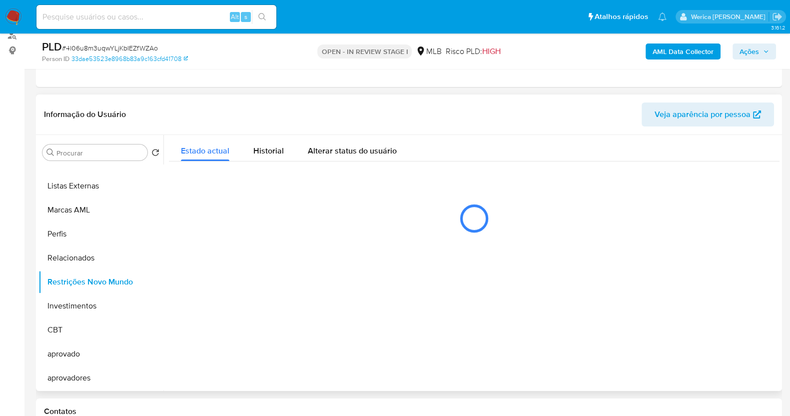
scroll to position [518, 0]
click at [273, 155] on span "Historial" at bounding box center [268, 150] width 30 height 11
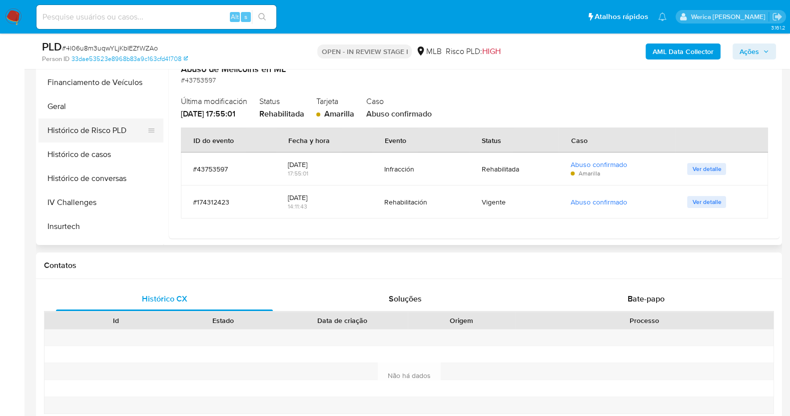
scroll to position [143, 0]
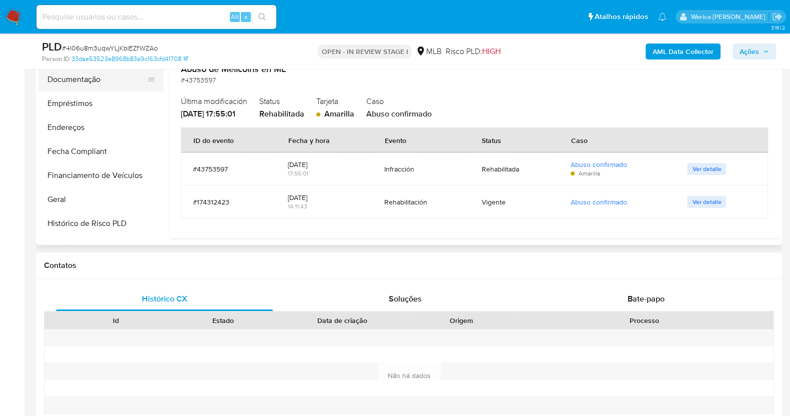
click at [122, 76] on button "Documentação" at bounding box center [96, 79] width 117 height 24
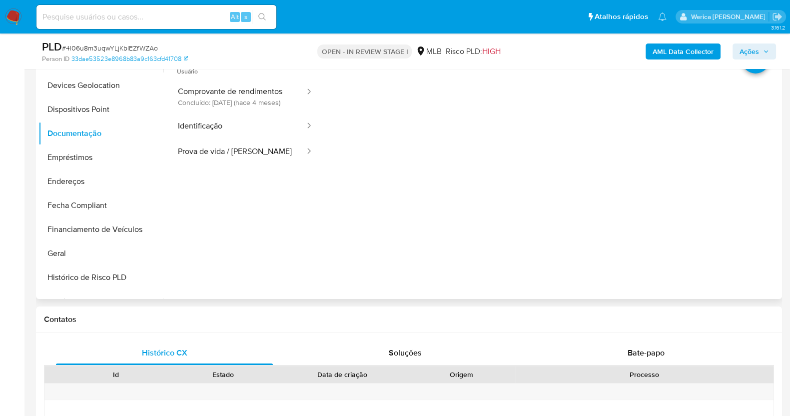
scroll to position [145, 0]
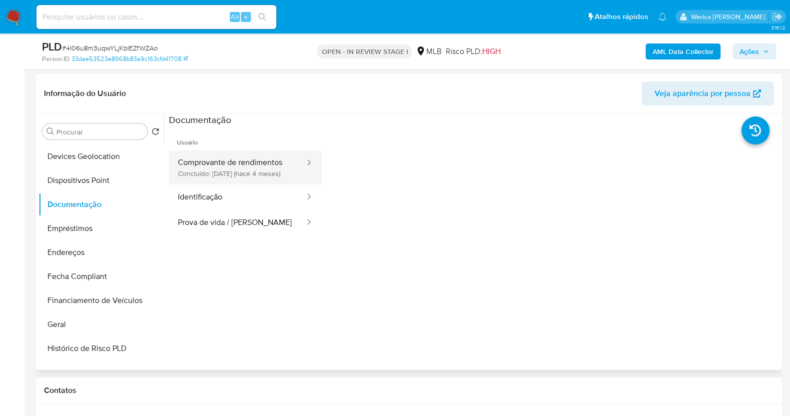
click at [200, 184] on button "Comprovante de rendimentos Concluído: 05/06/2025 (hace 4 meses)" at bounding box center [237, 167] width 137 height 34
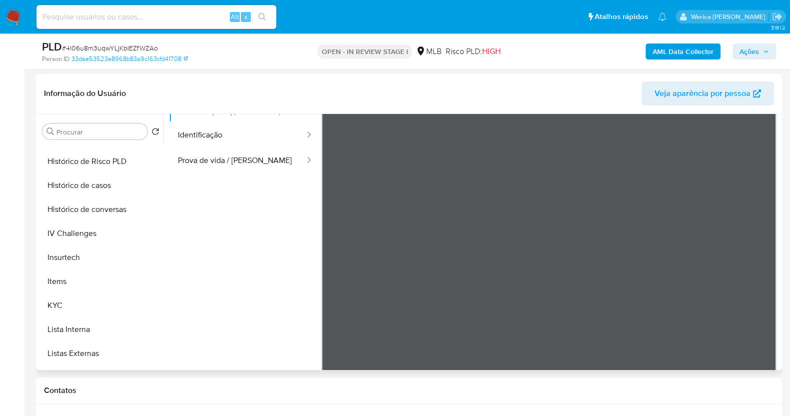
scroll to position [330, 0]
click at [99, 197] on button "Histórico de conversas" at bounding box center [96, 209] width 117 height 24
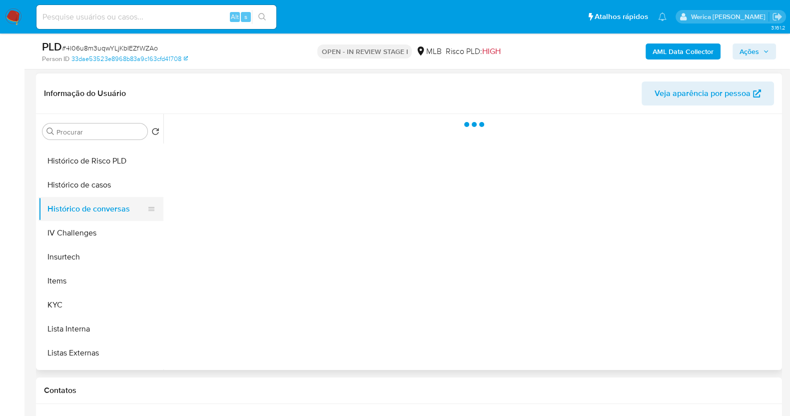
scroll to position [0, 0]
click at [96, 192] on button "Histórico de casos" at bounding box center [96, 185] width 117 height 24
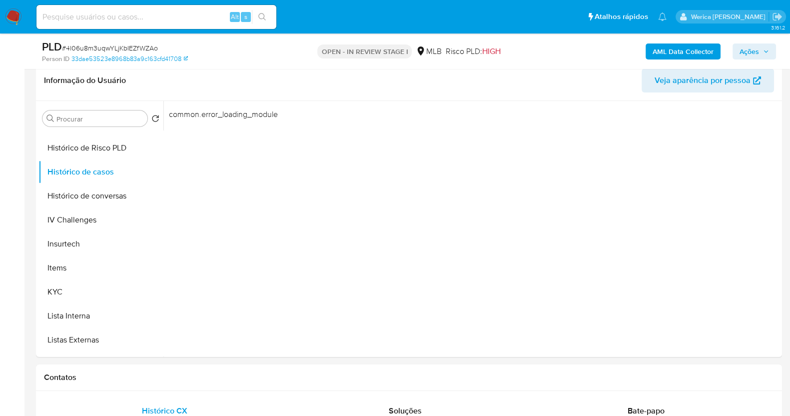
scroll to position [83, 0]
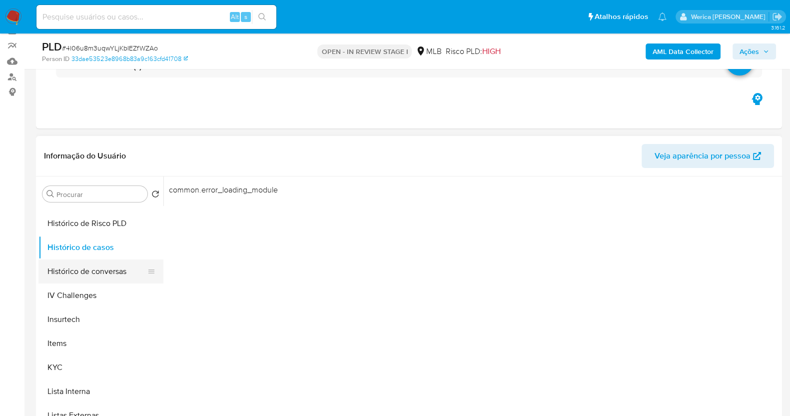
click at [97, 275] on button "Histórico de conversas" at bounding box center [96, 271] width 117 height 24
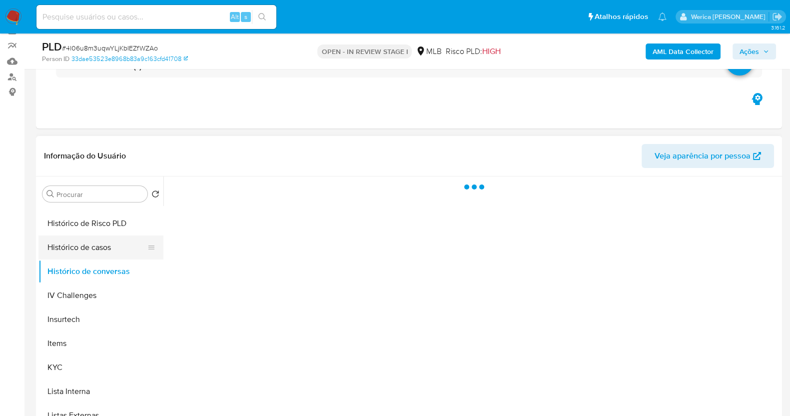
click at [93, 247] on button "Histórico de casos" at bounding box center [96, 247] width 117 height 24
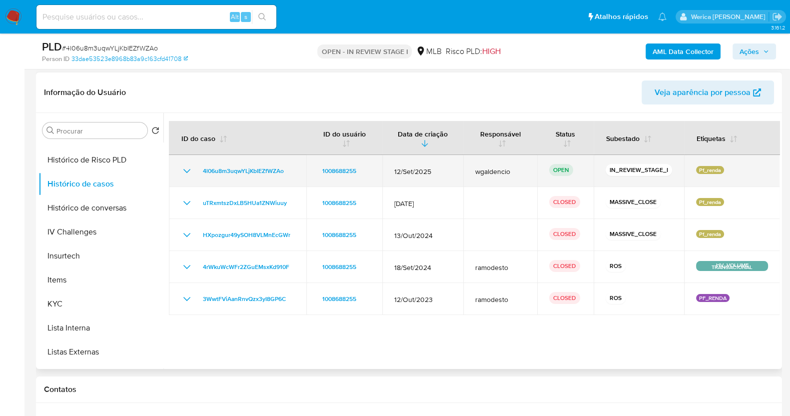
scroll to position [208, 0]
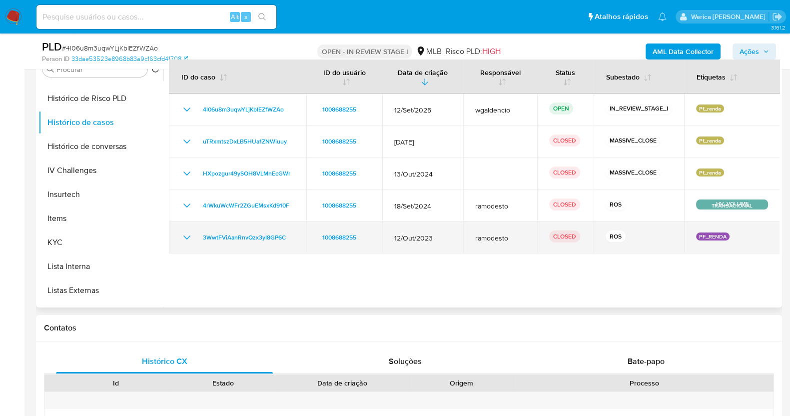
drag, startPoint x: 183, startPoint y: 243, endPoint x: 180, endPoint y: 239, distance: 5.7
click at [182, 243] on td "3WwtFViAanRnvQzx3yI8GP6C" at bounding box center [237, 237] width 137 height 32
click at [186, 243] on td "3WwtFViAanRnvQzx3yI8GP6C" at bounding box center [237, 237] width 137 height 32
click at [189, 233] on icon "Mostrar/Ocultar" at bounding box center [187, 237] width 12 height 12
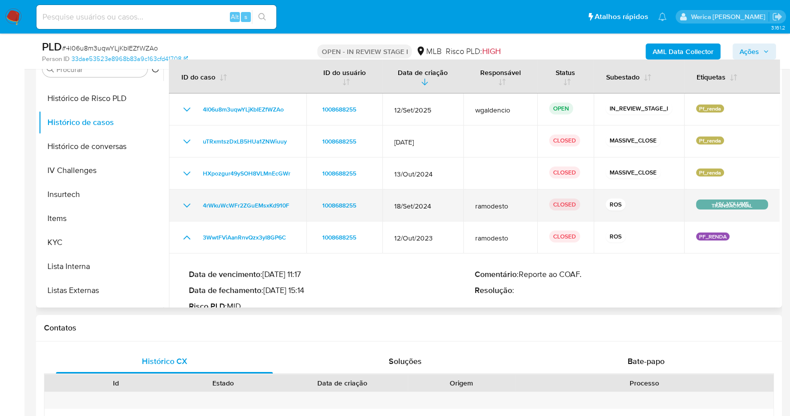
click at [184, 208] on icon "Mostrar/Ocultar" at bounding box center [187, 205] width 12 height 12
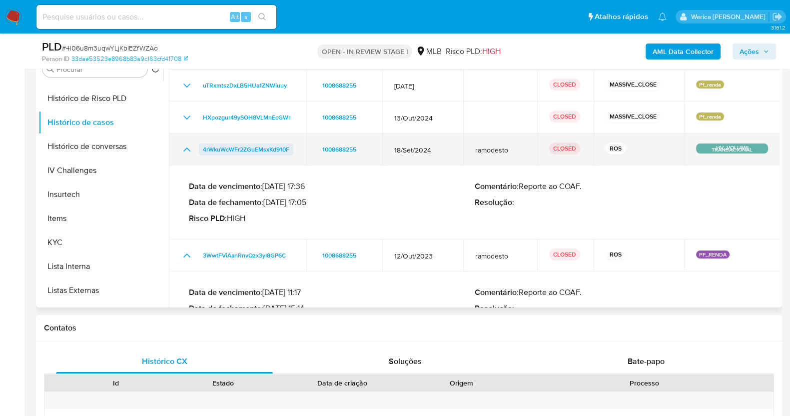
scroll to position [36, 0]
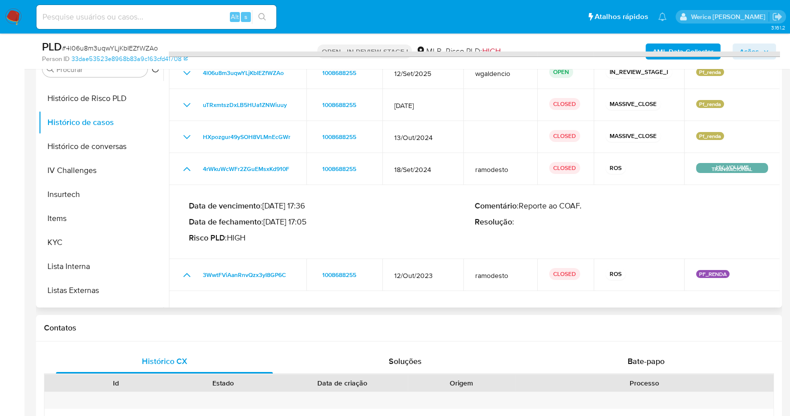
drag, startPoint x: 265, startPoint y: 204, endPoint x: 287, endPoint y: 209, distance: 22.9
click at [287, 209] on p "Data de vencimento : 02/11/2024 17:36" at bounding box center [332, 206] width 286 height 10
drag, startPoint x: 268, startPoint y: 221, endPoint x: 308, endPoint y: 223, distance: 40.1
click at [308, 223] on p "Data de fechamento : 30/09/2024 17:05" at bounding box center [332, 222] width 286 height 10
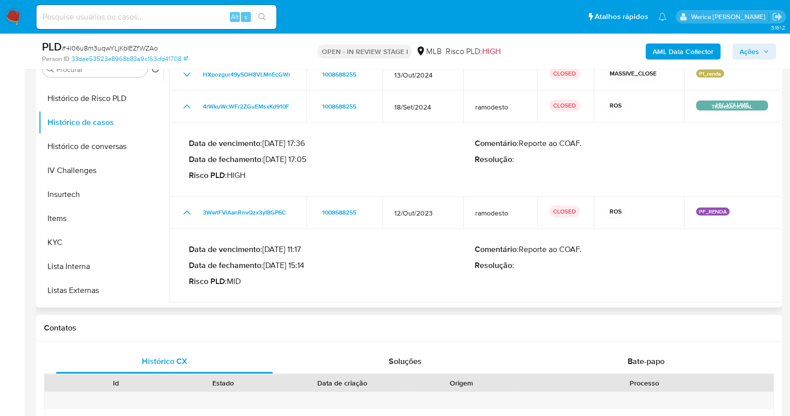
click at [273, 261] on p "Data de fechamento : 22/11/2023 15:14" at bounding box center [332, 265] width 286 height 10
drag, startPoint x: 303, startPoint y: 265, endPoint x: 270, endPoint y: 263, distance: 33.5
click at [270, 263] on p "Data de fechamento : 22/11/2023 15:14" at bounding box center [332, 265] width 286 height 10
drag, startPoint x: 268, startPoint y: 263, endPoint x: 304, endPoint y: 271, distance: 36.8
click at [304, 271] on div "Data de vencimento : 26/11/2023 11:17 Data de fechamento : 22/11/2023 15:14 Ris…" at bounding box center [332, 265] width 286 height 42
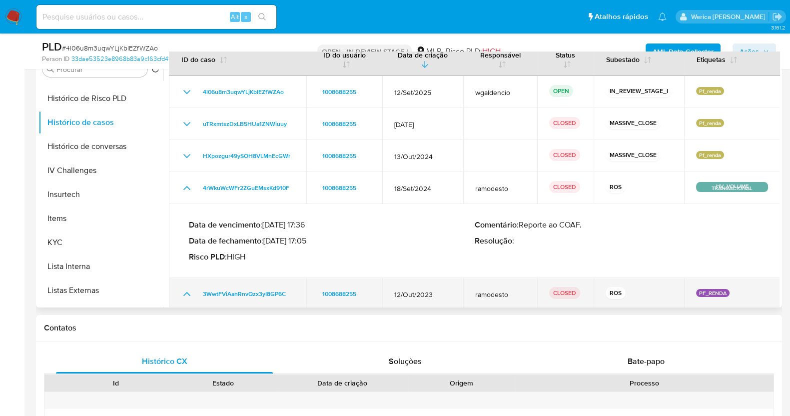
scroll to position [0, 0]
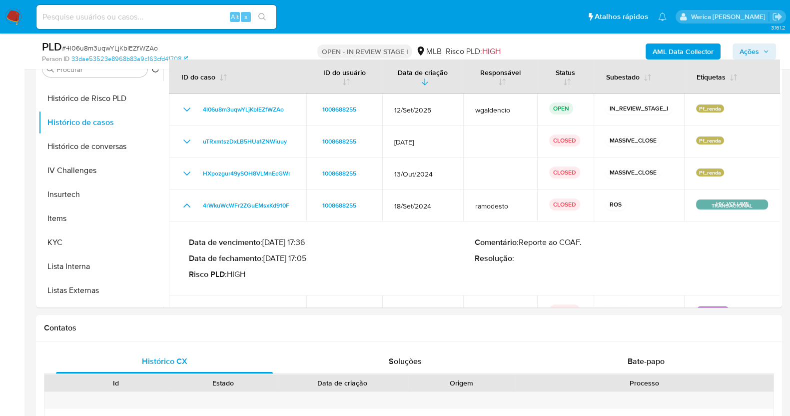
click at [675, 40] on div "AML Data Collector Ações" at bounding box center [655, 50] width 242 height 23
click at [675, 51] on b "AML Data Collector" at bounding box center [683, 51] width 61 height 16
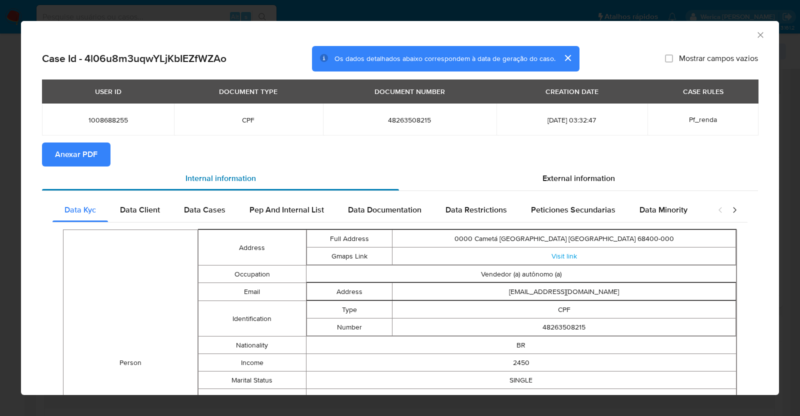
click at [65, 169] on div "Internal information" at bounding box center [220, 178] width 357 height 24
click at [50, 145] on button "Anexar PDF" at bounding box center [76, 154] width 68 height 24
click at [755, 30] on icon "Fechar a janela" at bounding box center [760, 35] width 10 height 10
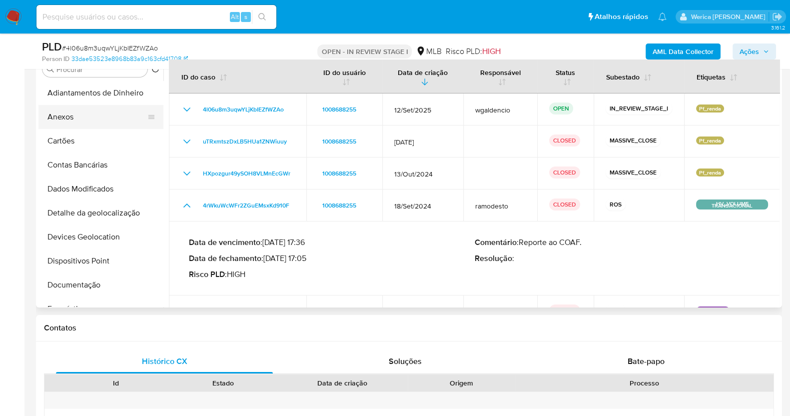
click at [92, 120] on button "Anexos" at bounding box center [96, 117] width 117 height 24
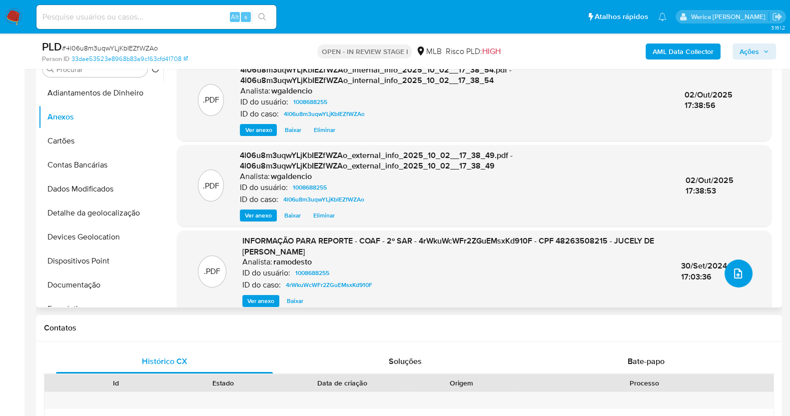
click at [737, 275] on icon "upload-file" at bounding box center [738, 273] width 12 height 12
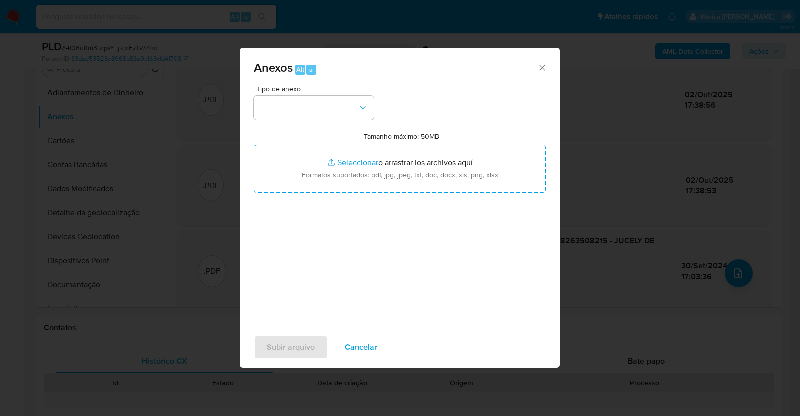
click at [300, 89] on span "Tipo de anexo" at bounding box center [316, 88] width 120 height 7
click at [308, 101] on button "button" at bounding box center [314, 108] width 120 height 24
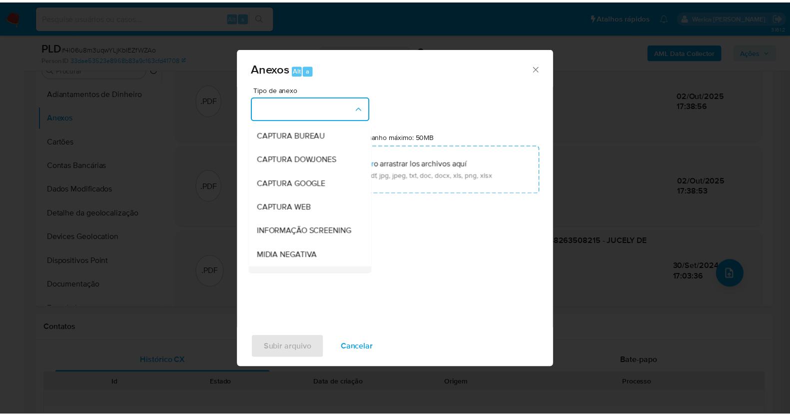
scroll to position [124, 0]
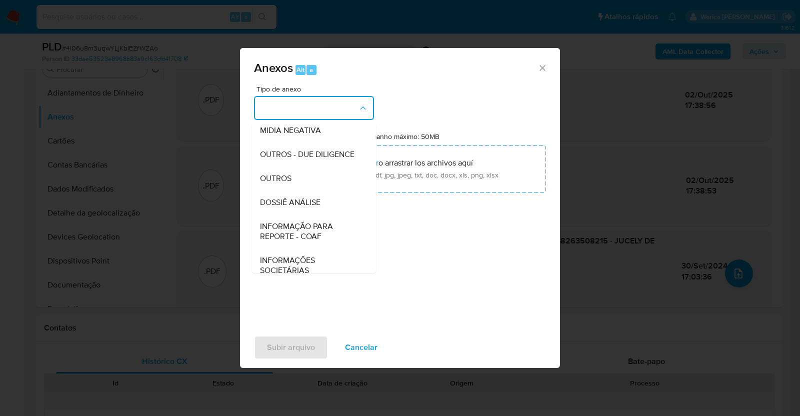
click at [322, 214] on div "DOSSIÊ ANÁLISE" at bounding box center [311, 202] width 102 height 24
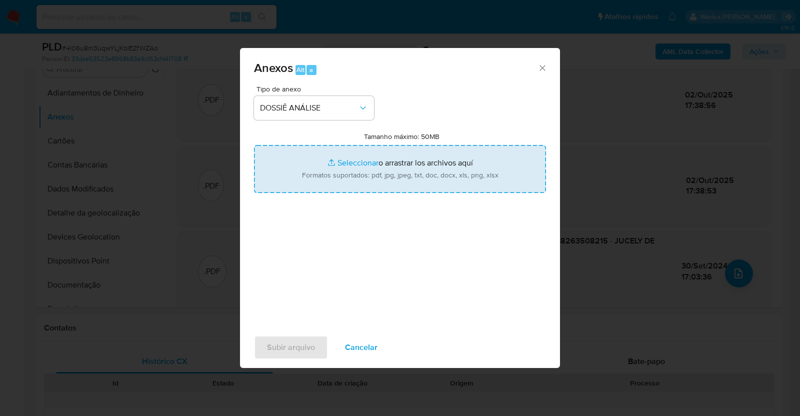
click at [350, 158] on input "Tamanho máximo: 50MB Seleccionar archivos" at bounding box center [400, 169] width 292 height 48
type input "C:\fakepath\Mulan 1008688255_2025_09_23_08_54_40.xlsx"
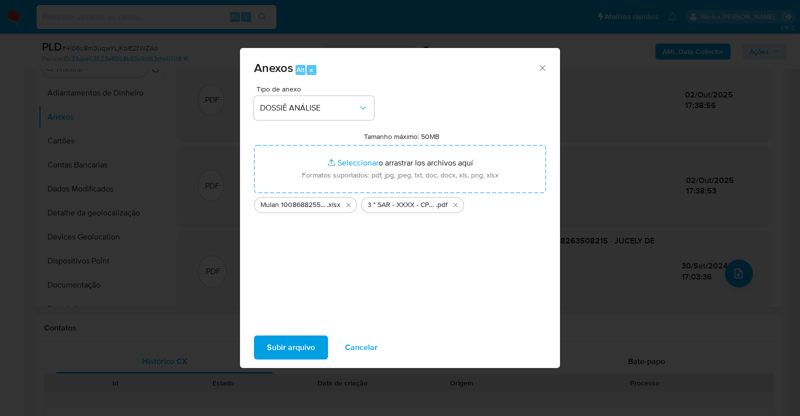
click at [289, 351] on span "Subir arquivo" at bounding box center [291, 347] width 48 height 22
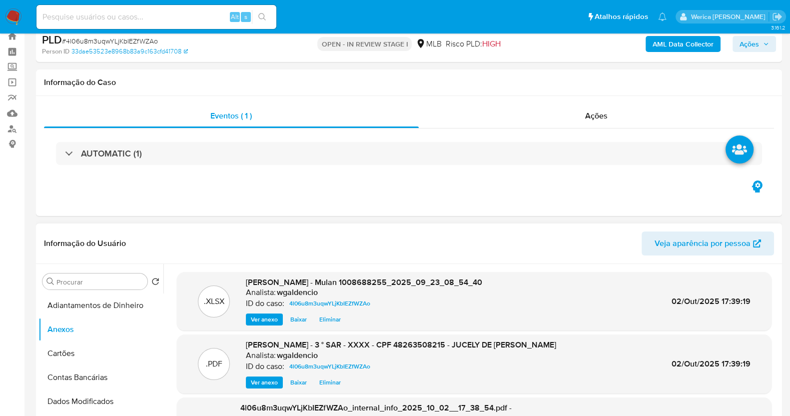
scroll to position [0, 0]
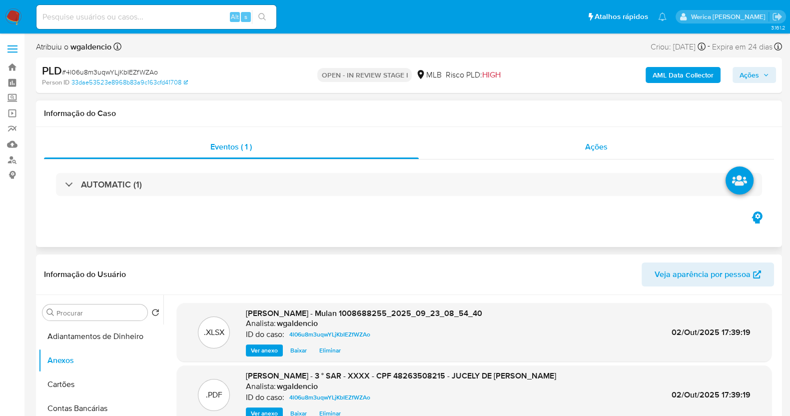
click at [597, 138] on div "Ações" at bounding box center [597, 147] width 356 height 24
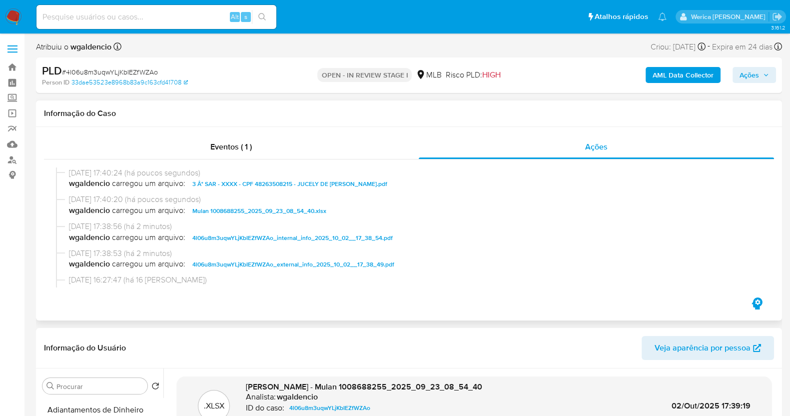
click at [372, 161] on div at bounding box center [409, 227] width 730 height 136
click at [381, 153] on div "Eventos ( 1 )" at bounding box center [231, 147] width 375 height 24
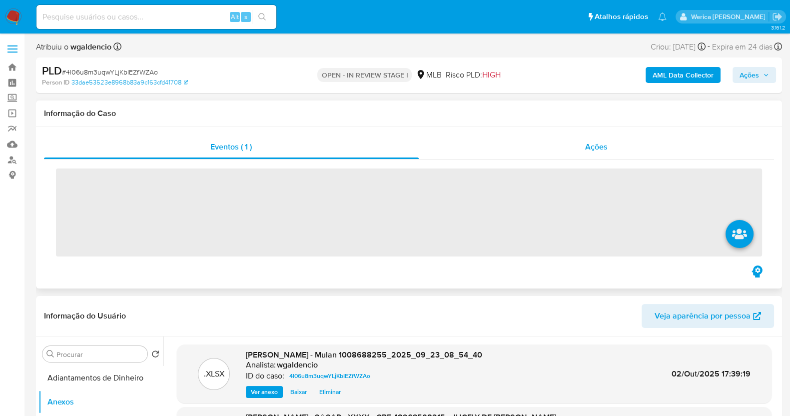
click at [532, 149] on div "Ações" at bounding box center [597, 147] width 356 height 24
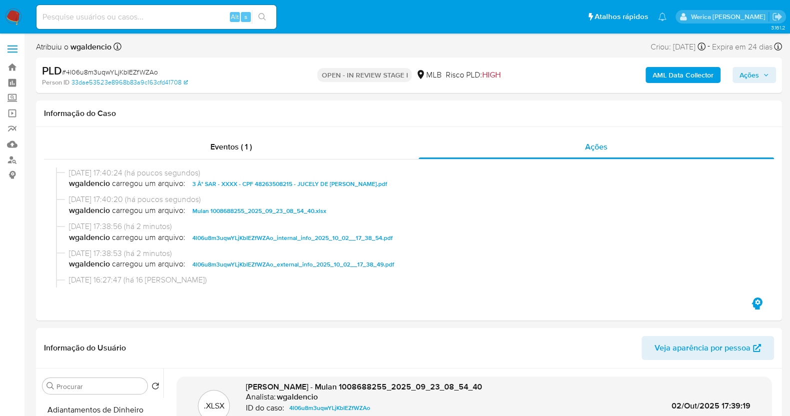
click at [745, 74] on span "Ações" at bounding box center [749, 75] width 19 height 16
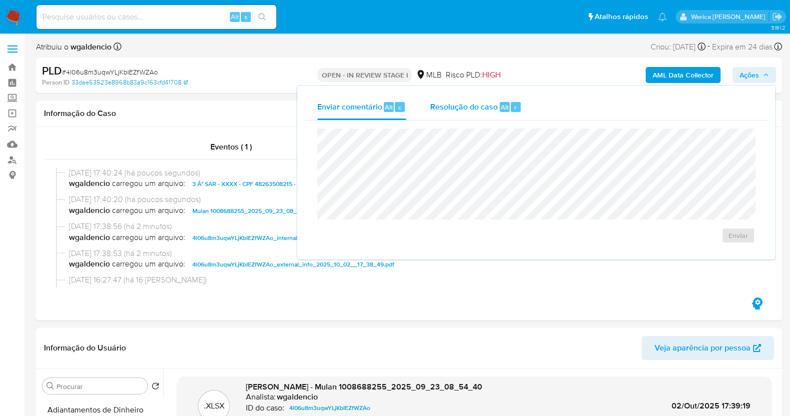
click at [460, 104] on span "Resolução do caso" at bounding box center [463, 106] width 67 height 11
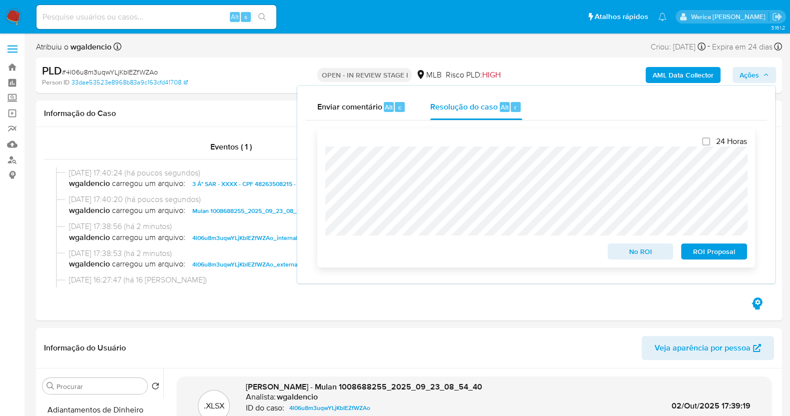
click at [696, 249] on span "ROI Proposal" at bounding box center [714, 251] width 52 height 14
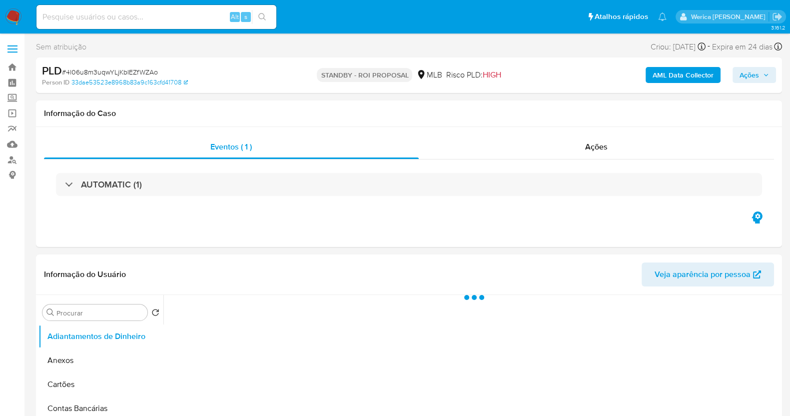
select select "10"
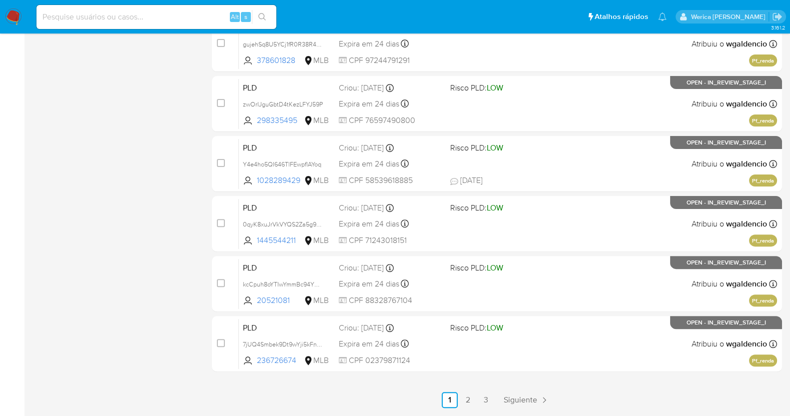
scroll to position [408, 0]
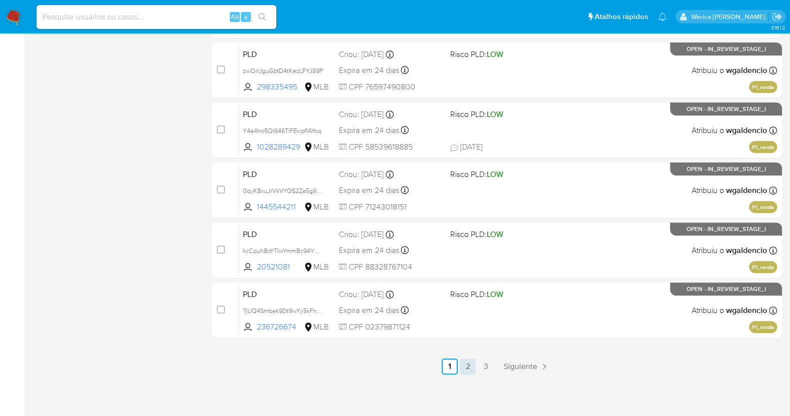
click at [468, 357] on div "select-all-cases-checkbox Asignarme a mí Remover seleção Agrupar por documento …" at bounding box center [497, 40] width 570 height 669
click at [468, 358] on link "2" at bounding box center [468, 366] width 16 height 16
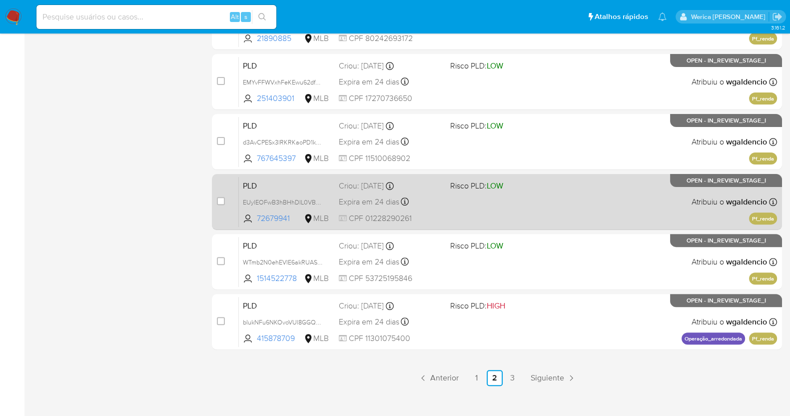
scroll to position [408, 0]
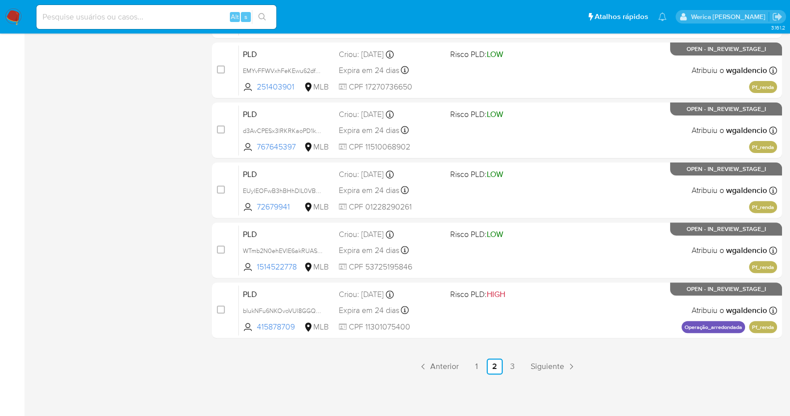
click at [507, 363] on link "3" at bounding box center [513, 366] width 16 height 16
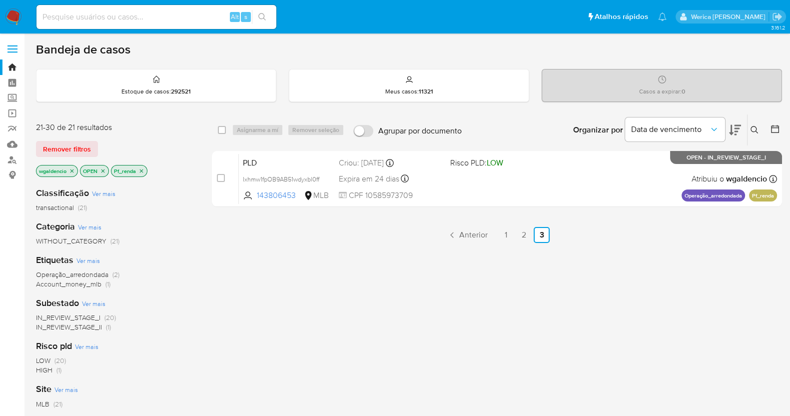
scroll to position [62, 0]
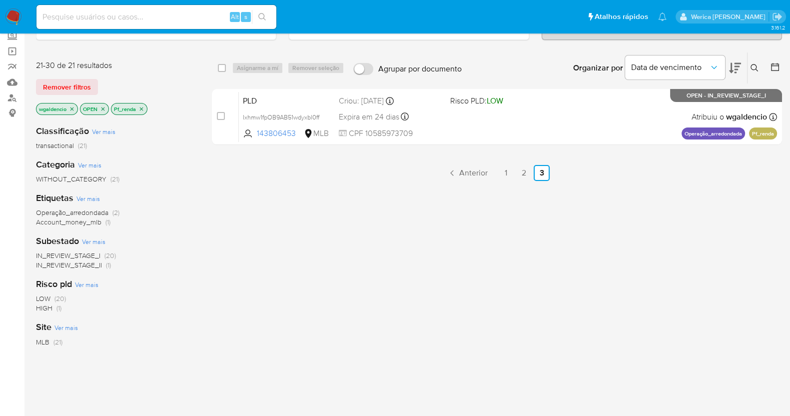
click at [140, 107] on icon "close-filter" at bounding box center [141, 109] width 6 height 6
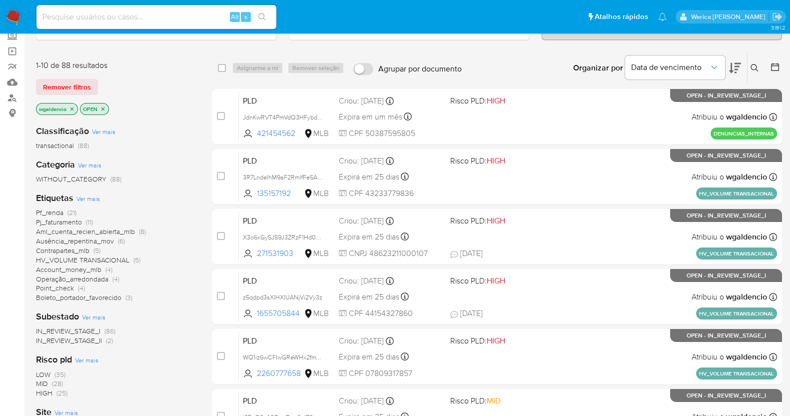
scroll to position [187, 0]
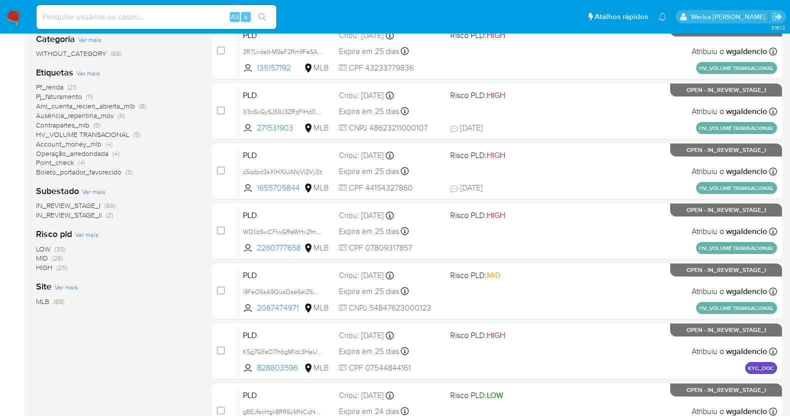
click at [57, 268] on span "(25)" at bounding box center [61, 267] width 11 height 10
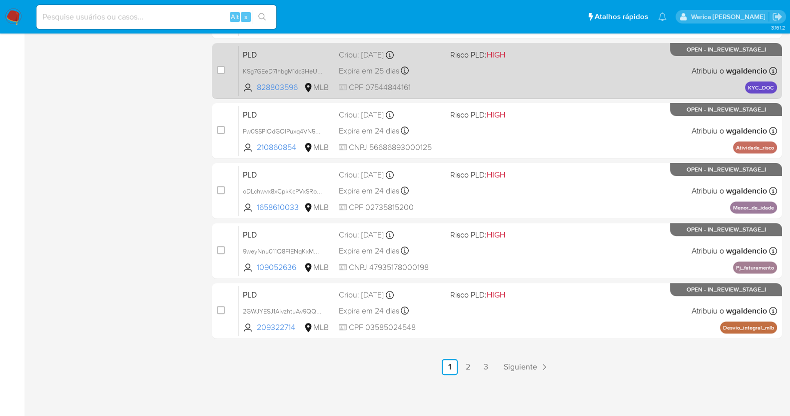
scroll to position [408, 0]
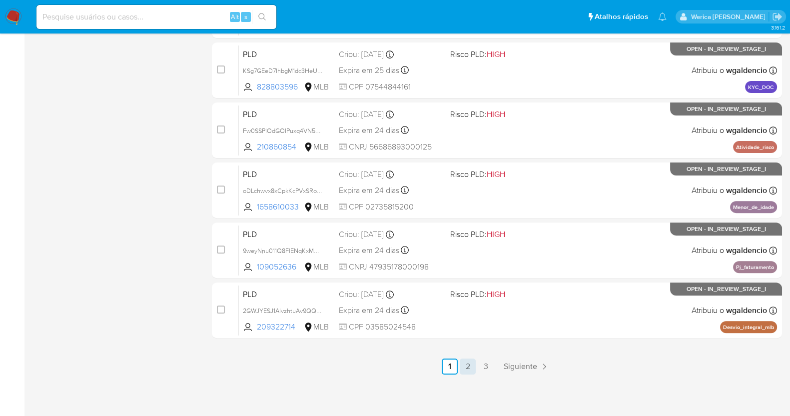
click at [465, 366] on link "2" at bounding box center [468, 366] width 16 height 16
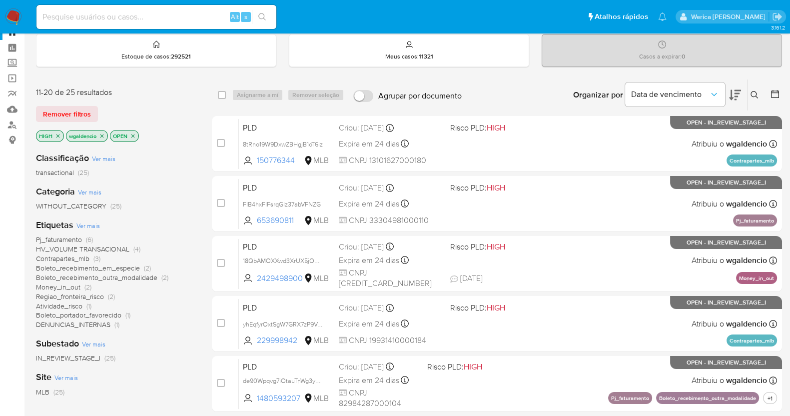
scroll to position [33, 0]
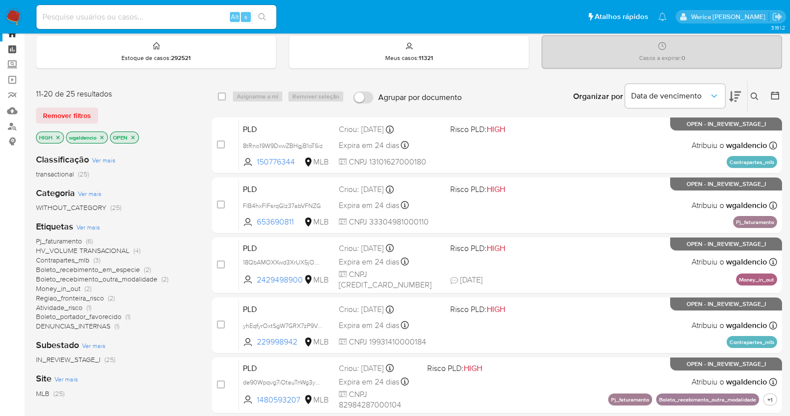
drag, startPoint x: 0, startPoint y: 48, endPoint x: 6, endPoint y: 48, distance: 6.0
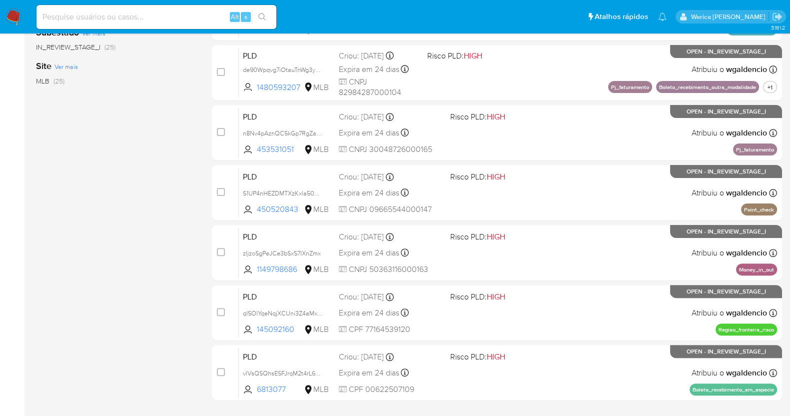
scroll to position [158, 0]
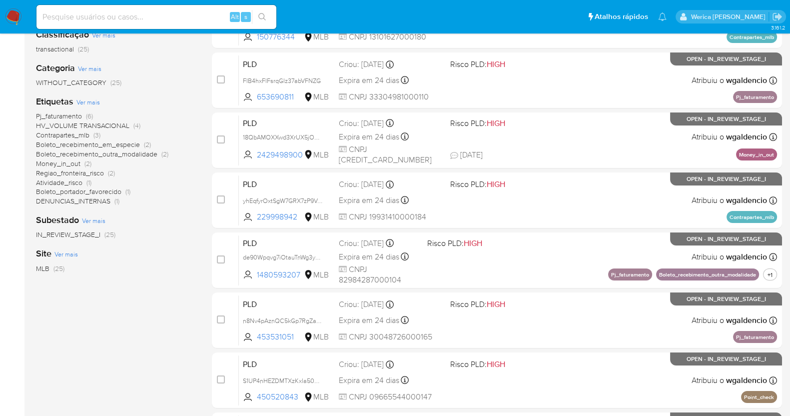
click at [76, 114] on span "Pj_faturamento" at bounding box center [59, 116] width 46 height 10
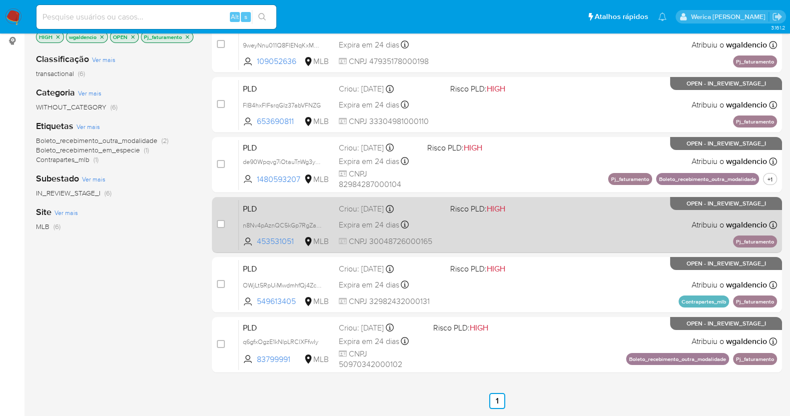
scroll to position [67, 0]
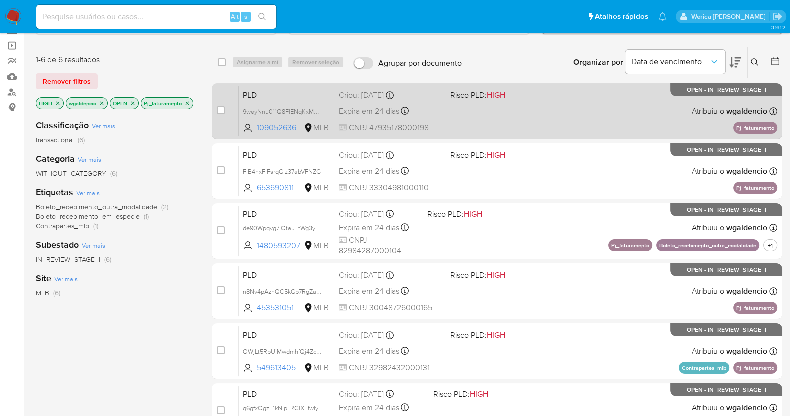
click at [545, 111] on span at bounding box center [501, 111] width 103 height 2
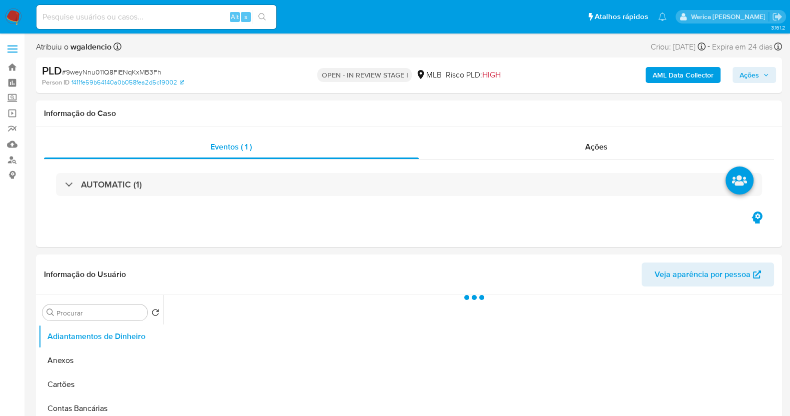
select select "10"
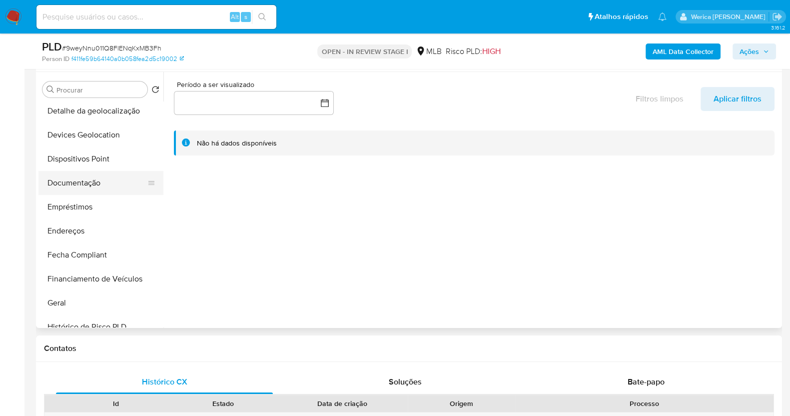
scroll to position [249, 0]
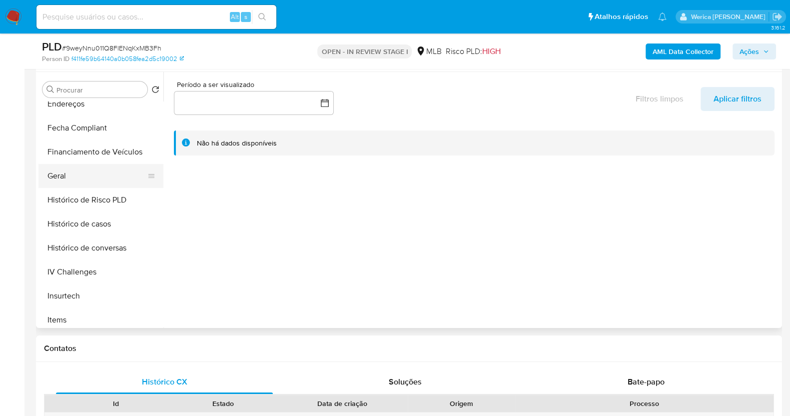
click at [95, 171] on button "Geral" at bounding box center [96, 176] width 117 height 24
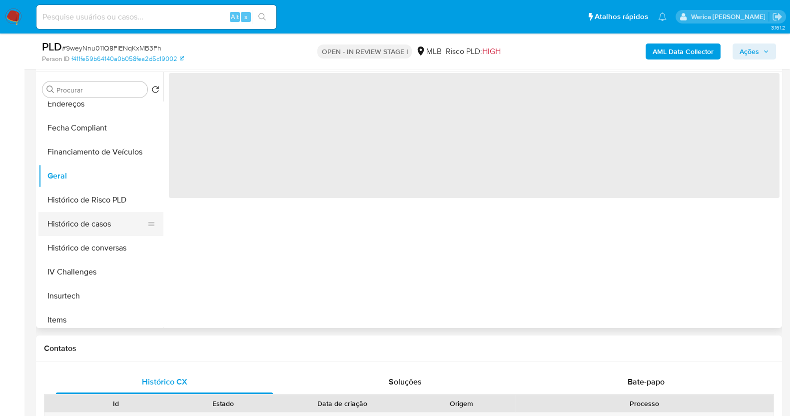
click at [97, 223] on button "Histórico de casos" at bounding box center [96, 224] width 117 height 24
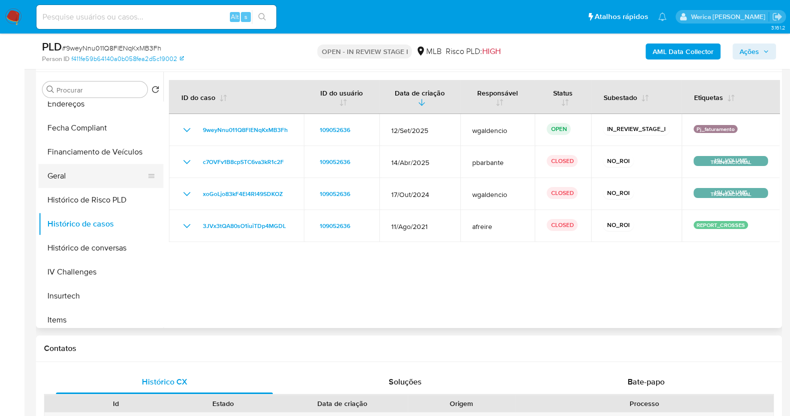
click at [91, 172] on button "Geral" at bounding box center [96, 176] width 117 height 24
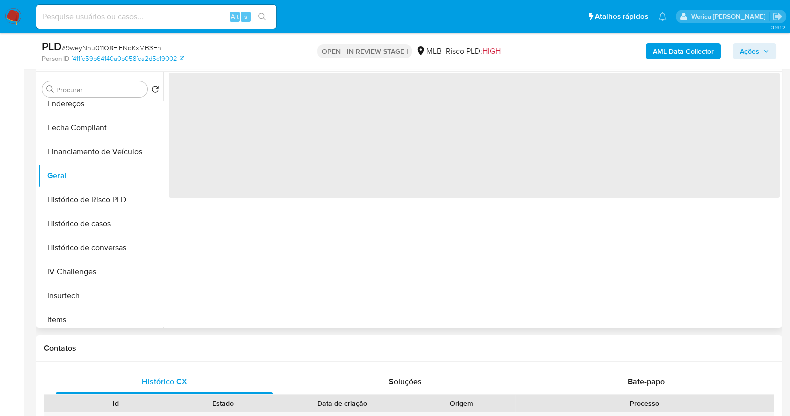
click at [221, 130] on span "‌" at bounding box center [474, 135] width 611 height 125
click at [218, 121] on span "‌" at bounding box center [474, 135] width 611 height 125
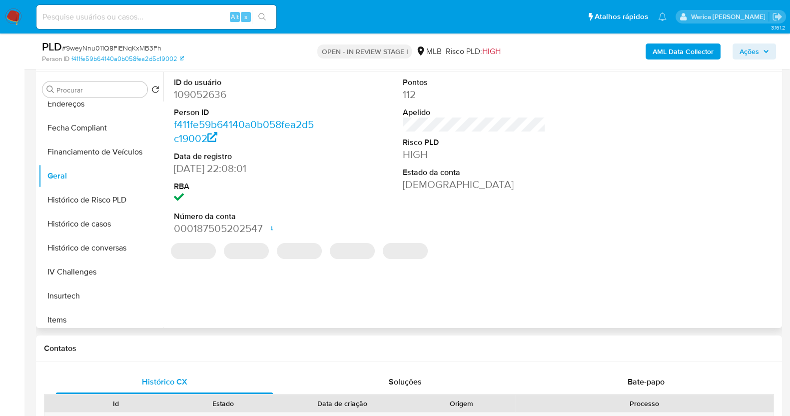
click at [205, 87] on dd "109052636" at bounding box center [245, 94] width 143 height 14
copy dd "109052636"
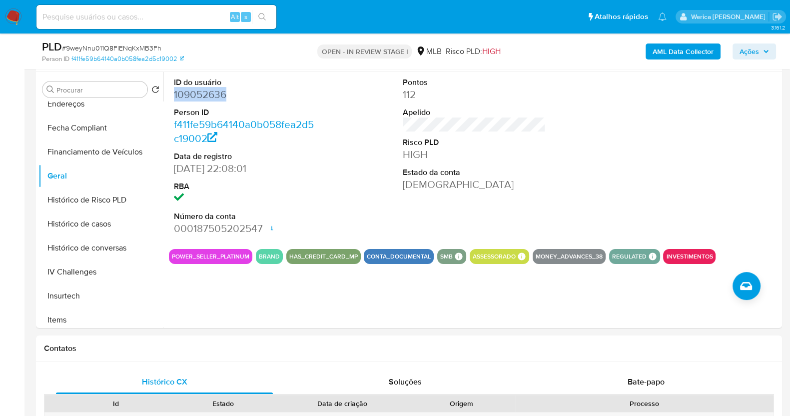
click at [682, 49] on b "AML Data Collector" at bounding box center [683, 51] width 61 height 16
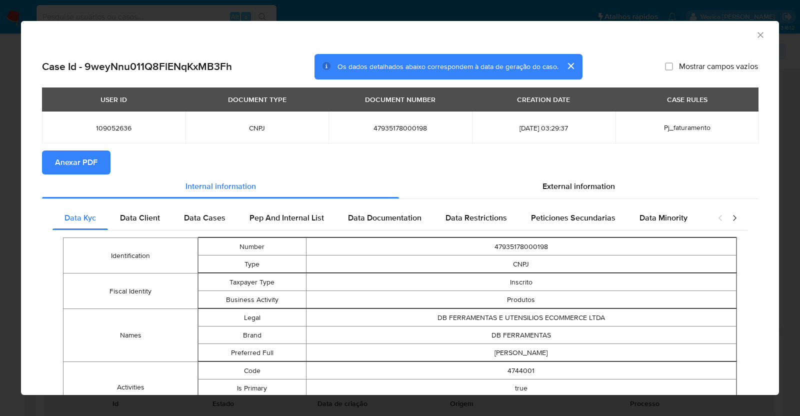
click at [73, 144] on div "USER ID DOCUMENT TYPE DOCUMENT NUMBER CREATION DATE CASE RULES 109052636 CNPJ 4…" at bounding box center [400, 118] width 716 height 63
click at [92, 158] on span "Anexar PDF" at bounding box center [76, 162] width 42 height 22
click at [7, 215] on div "AML Data Collector Case Id - 9weyNnu011Q8FlENqKxMB3Fh Os dados detalhados abaix…" at bounding box center [400, 208] width 800 height 416
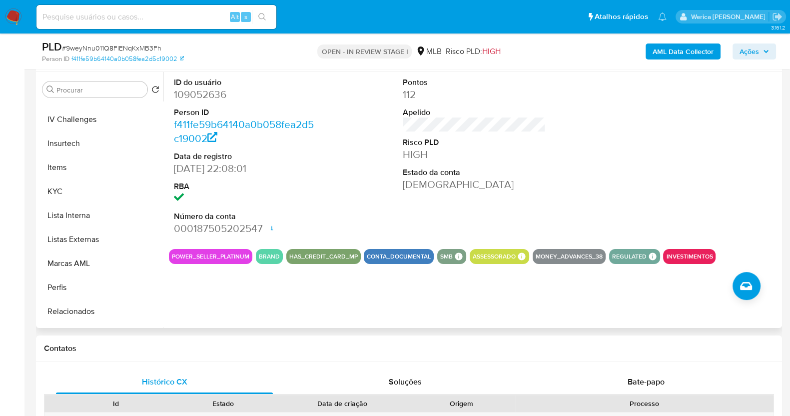
scroll to position [437, 0]
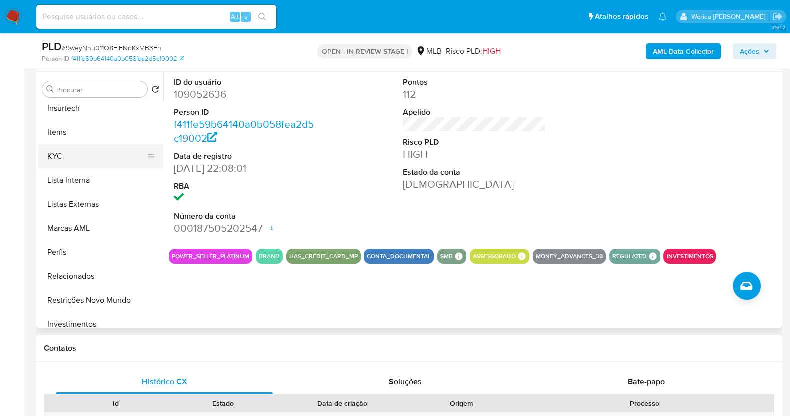
click at [70, 154] on button "KYC" at bounding box center [96, 156] width 117 height 24
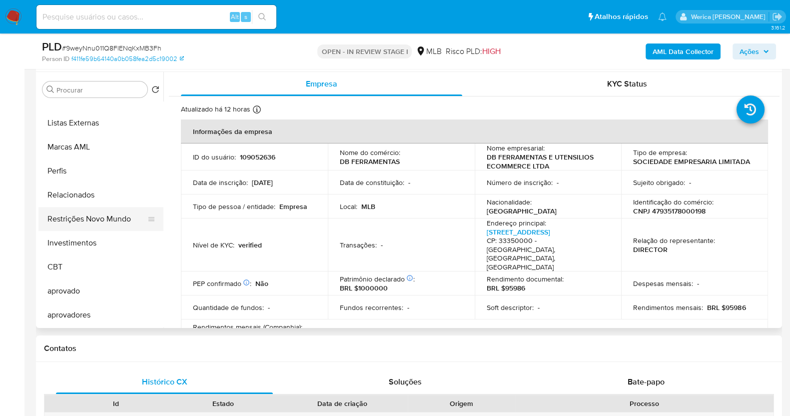
scroll to position [393, 0]
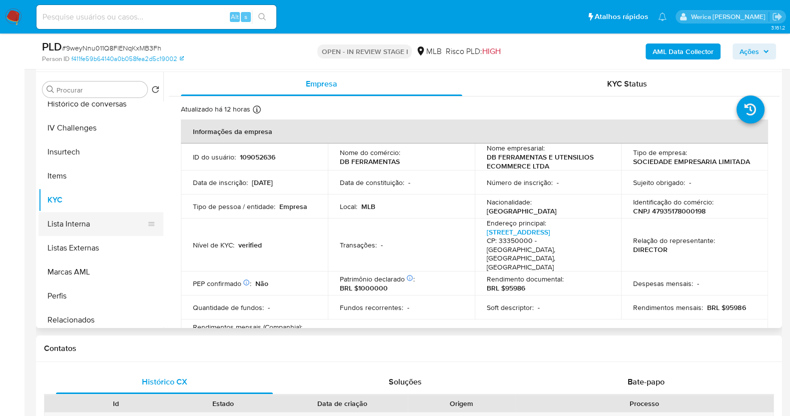
click at [92, 227] on button "Lista Interna" at bounding box center [96, 224] width 117 height 24
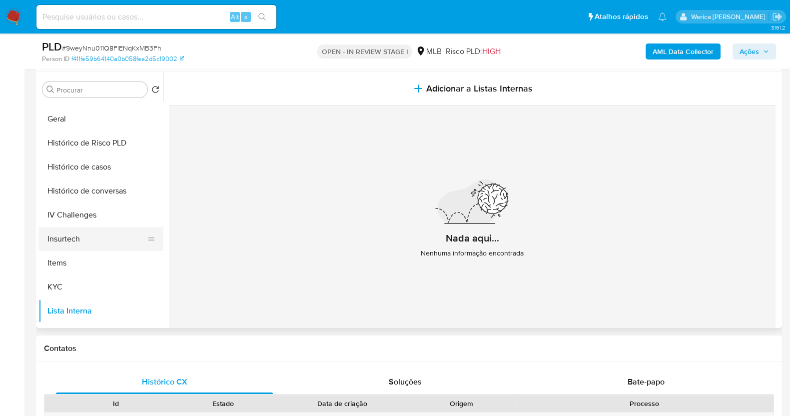
scroll to position [268, 0]
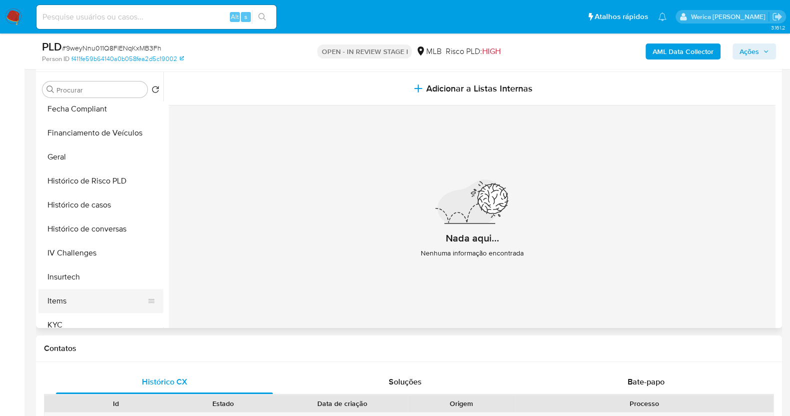
drag, startPoint x: 98, startPoint y: 306, endPoint x: 92, endPoint y: 307, distance: 5.7
click at [92, 307] on button "Items" at bounding box center [96, 301] width 117 height 24
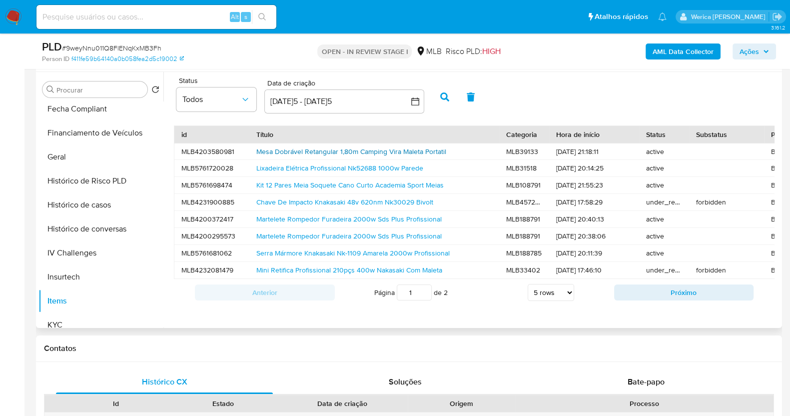
click at [386, 156] on link "Mesa Dobrável Retangular 1,80m Camping Vira Maleta Portatil" at bounding box center [351, 151] width 190 height 10
click at [95, 149] on button "Geral" at bounding box center [96, 157] width 117 height 24
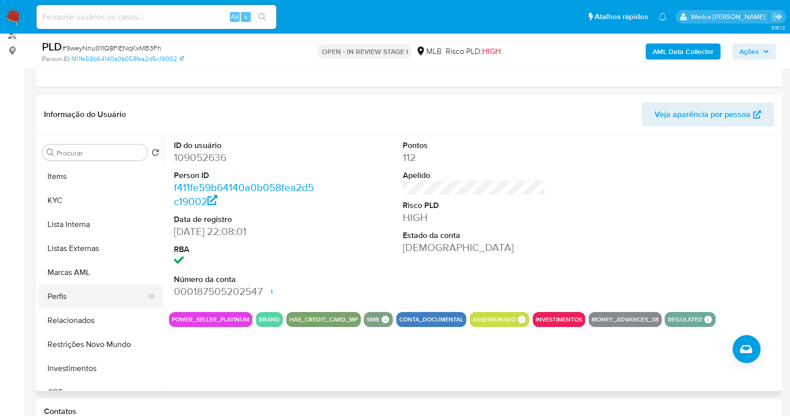
scroll to position [455, 0]
click at [101, 234] on button "Lista Interna" at bounding box center [96, 225] width 117 height 24
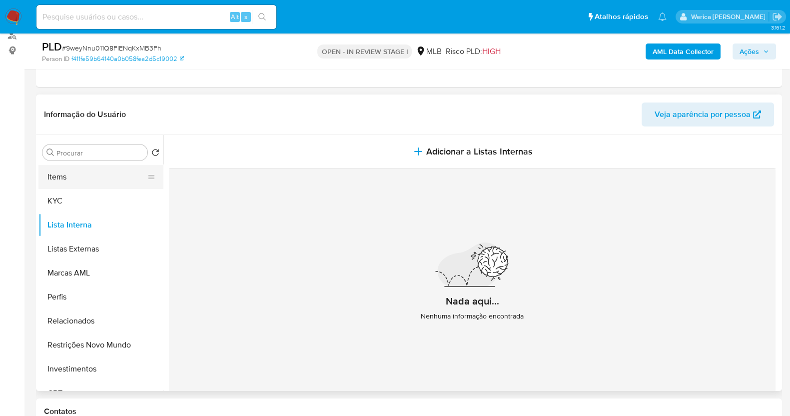
click at [89, 168] on button "Items" at bounding box center [96, 177] width 117 height 24
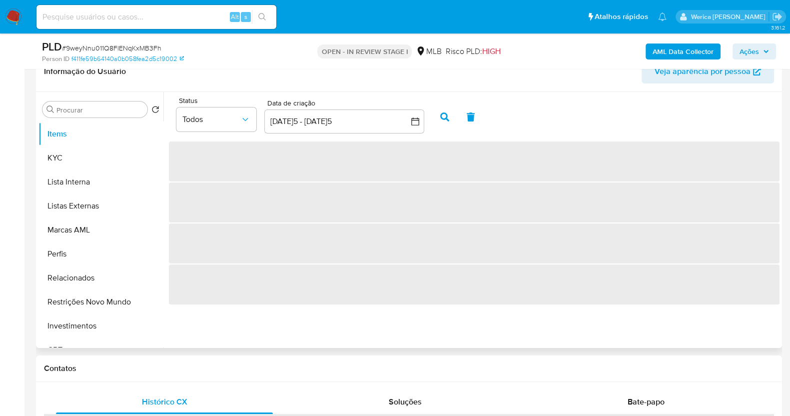
scroll to position [187, 0]
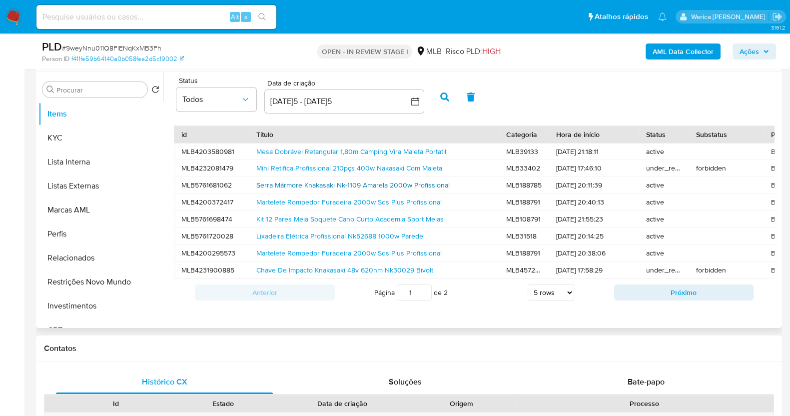
click at [285, 183] on link "Serra Mármore Knakasaki Nk-1109 Amarela 2000w Profissional" at bounding box center [352, 185] width 193 height 10
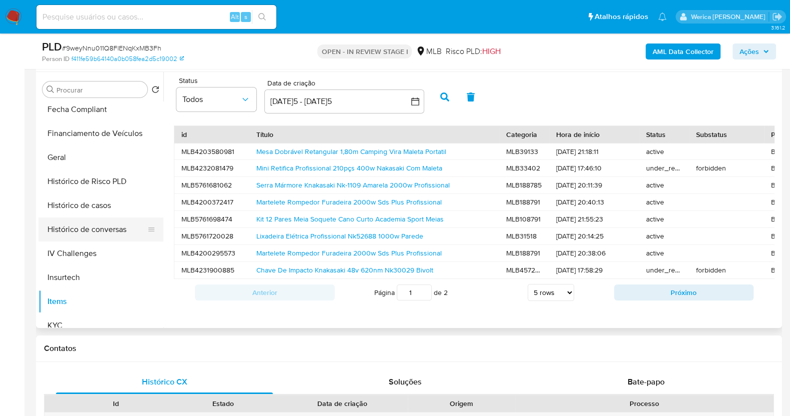
click at [109, 219] on button "Histórico de conversas" at bounding box center [96, 229] width 117 height 24
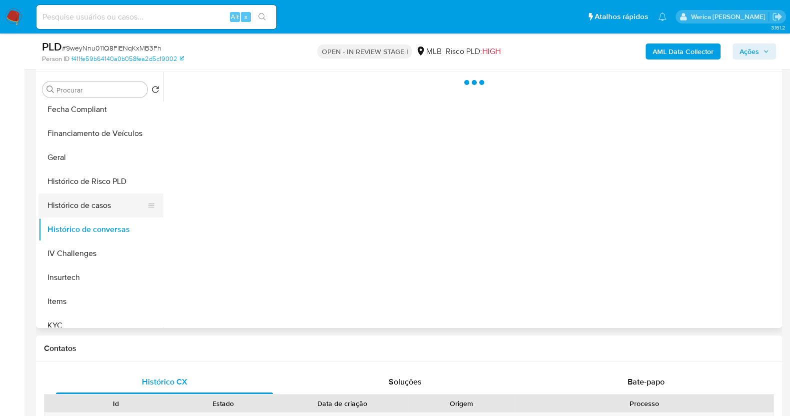
click at [107, 210] on button "Histórico de casos" at bounding box center [96, 205] width 117 height 24
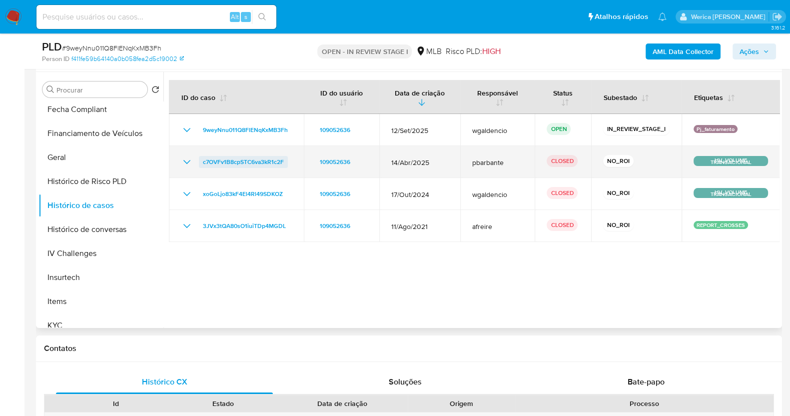
click at [260, 163] on span "c7OVFv1B8cpSTC6va3kR1c2F" at bounding box center [243, 162] width 81 height 12
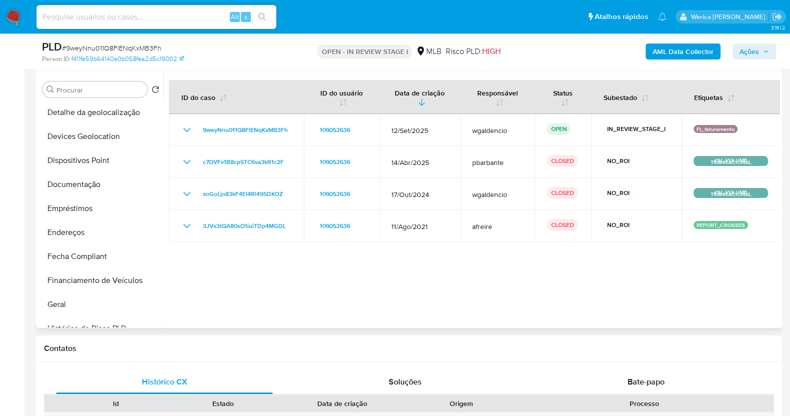
scroll to position [80, 0]
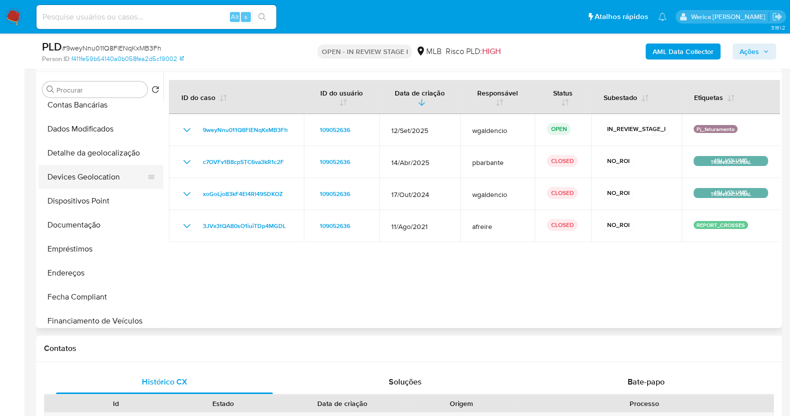
click at [95, 186] on button "Devices Geolocation" at bounding box center [96, 177] width 117 height 24
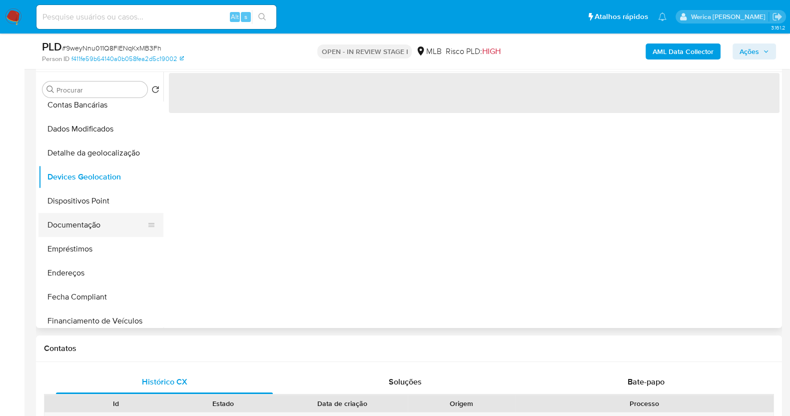
click at [110, 228] on button "Documentação" at bounding box center [96, 225] width 117 height 24
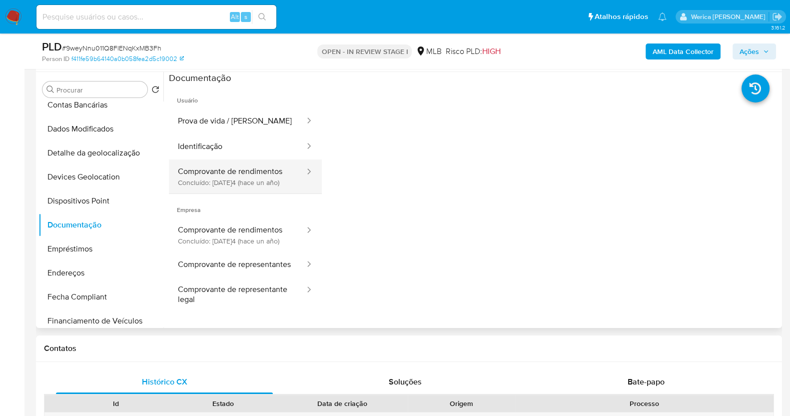
click at [236, 172] on button "Comprovante de rendimentos Concluído: 07/10/2024 (hace un año)" at bounding box center [237, 176] width 137 height 34
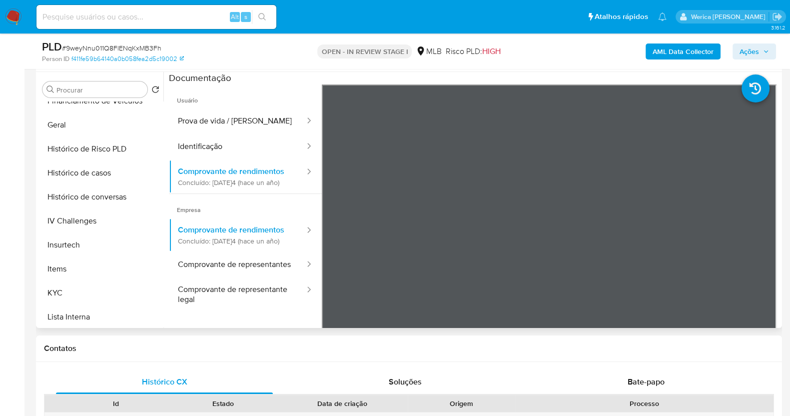
scroll to position [393, 0]
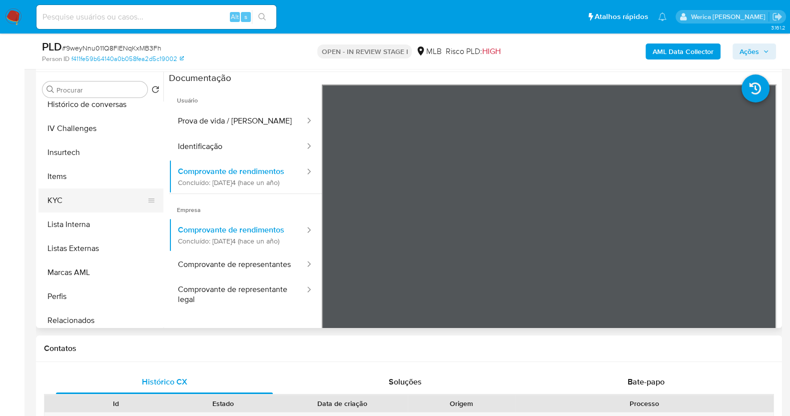
click at [86, 208] on button "KYC" at bounding box center [96, 200] width 117 height 24
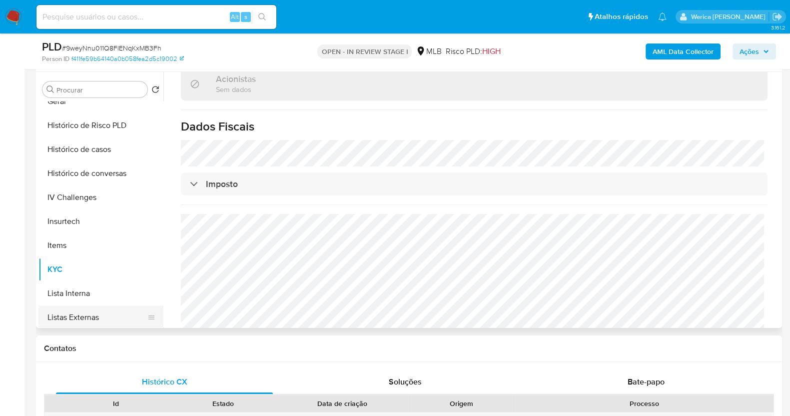
scroll to position [268, 0]
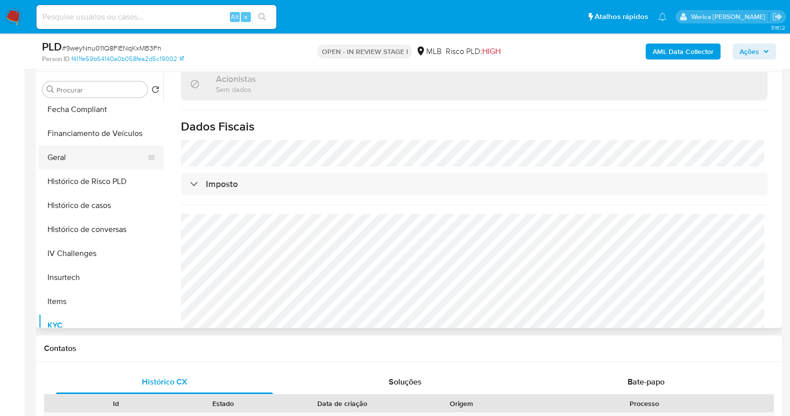
click at [88, 166] on button "Geral" at bounding box center [96, 157] width 117 height 24
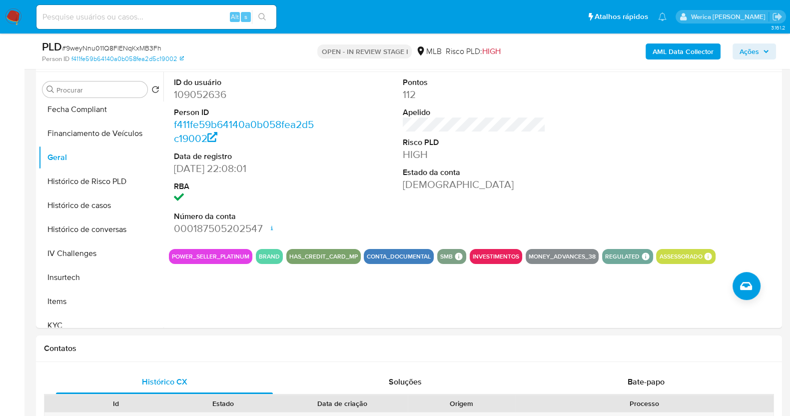
click at [685, 205] on div at bounding box center [703, 156] width 153 height 169
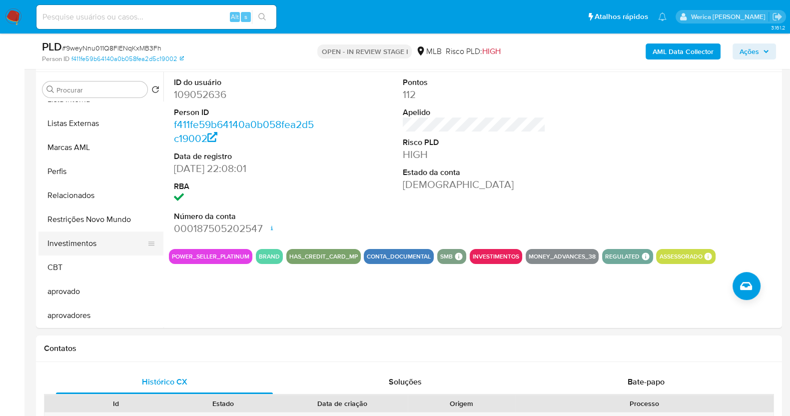
scroll to position [393, 0]
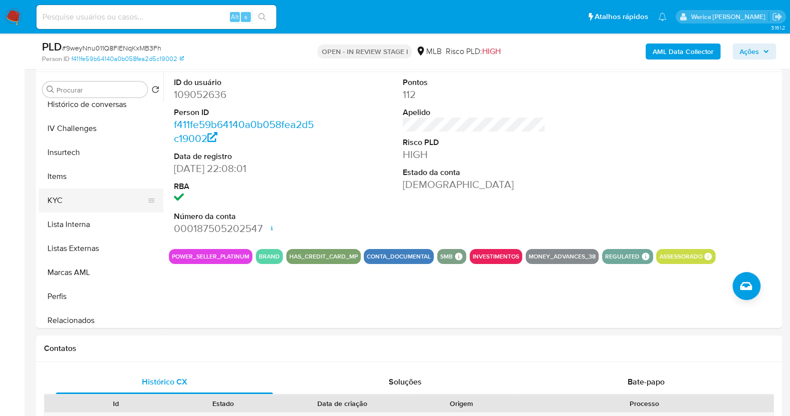
click at [80, 199] on button "KYC" at bounding box center [96, 200] width 117 height 24
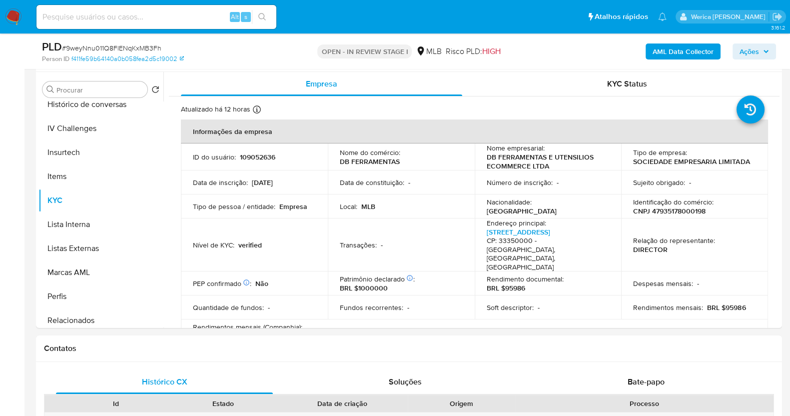
click at [668, 199] on p "Identificação do comércio :" at bounding box center [673, 201] width 80 height 9
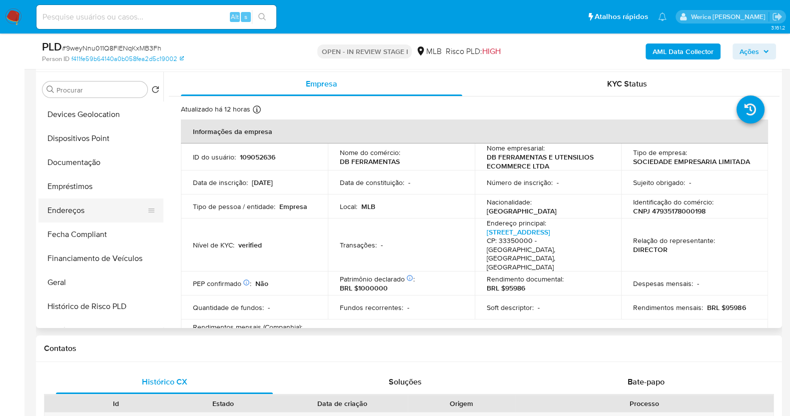
click at [121, 214] on button "Endereços" at bounding box center [96, 210] width 117 height 24
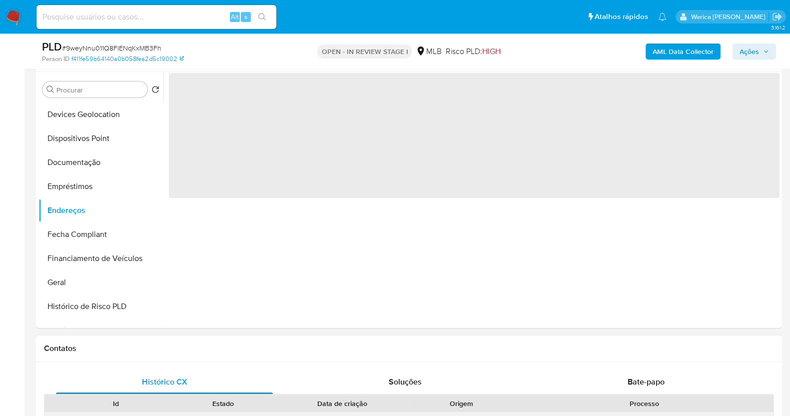
click at [562, 413] on div "Reputación" at bounding box center [644, 420] width 258 height 16
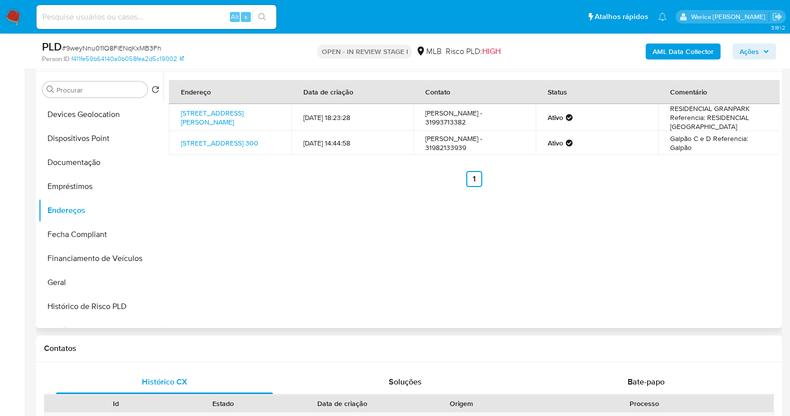
drag, startPoint x: 700, startPoint y: 213, endPoint x: 678, endPoint y: 171, distance: 47.6
click at [700, 213] on div "Endereço Data de criação Contato Status Comentário Rua Machado De Assis 932, Ve…" at bounding box center [471, 200] width 616 height 256
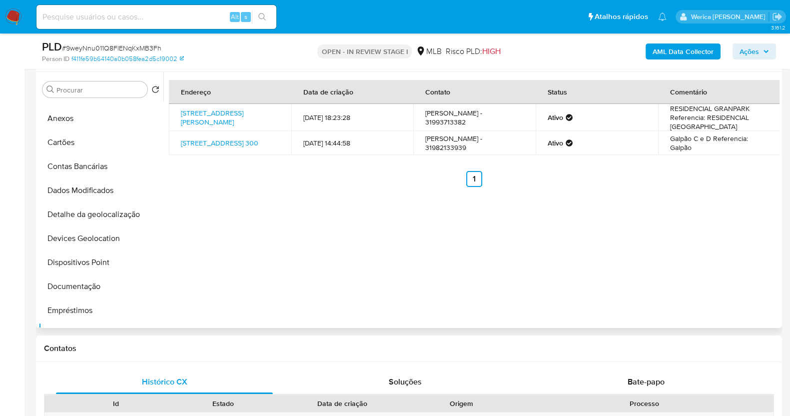
scroll to position [0, 0]
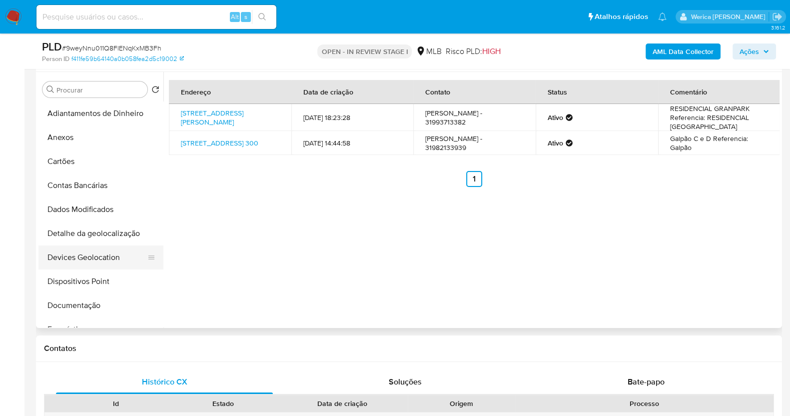
click at [83, 248] on button "Devices Geolocation" at bounding box center [96, 257] width 117 height 24
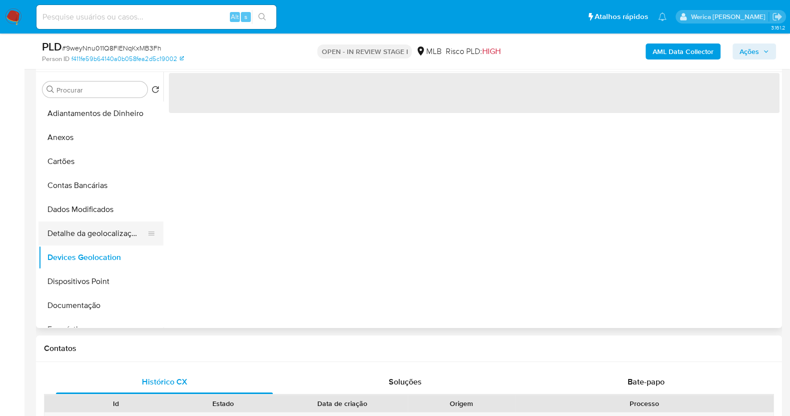
click at [75, 240] on button "Detalhe da geolocalização" at bounding box center [96, 233] width 117 height 24
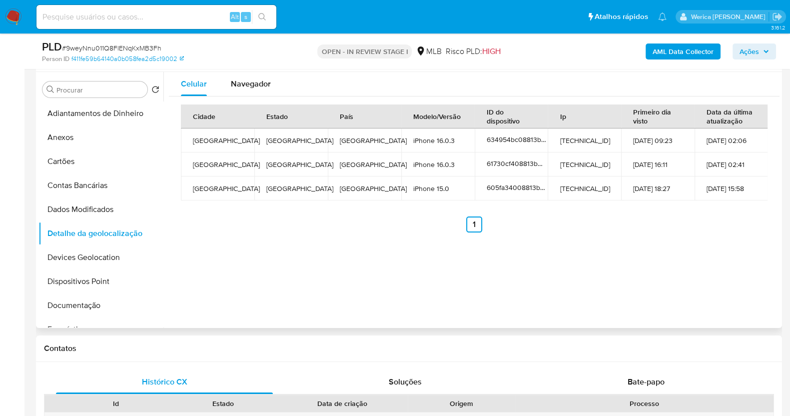
click at [634, 241] on div "Celular Navegador Cidade Estado País Modelo/Versão ID do dispositivo Ip Primeir…" at bounding box center [471, 200] width 616 height 256
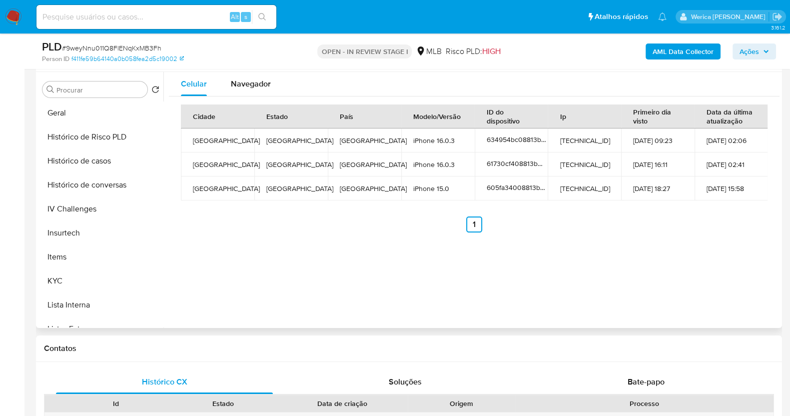
scroll to position [518, 0]
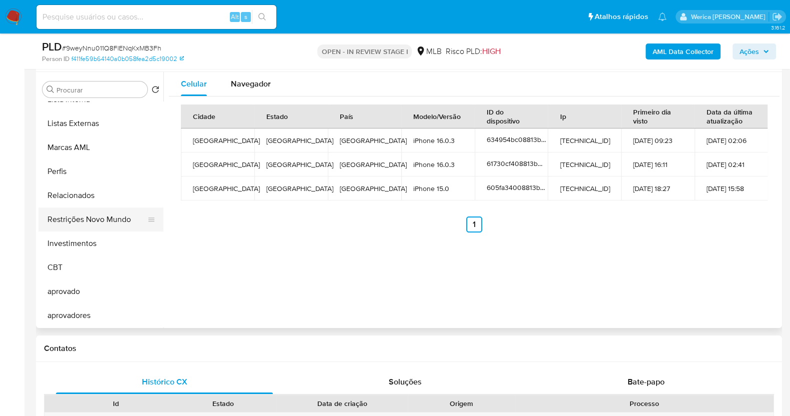
click at [78, 221] on button "Restrições Novo Mundo" at bounding box center [96, 219] width 117 height 24
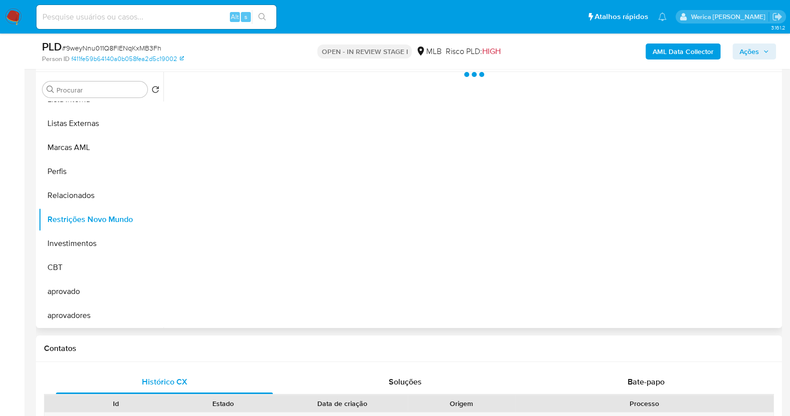
click at [226, 200] on div at bounding box center [471, 200] width 616 height 256
click at [228, 98] on div at bounding box center [471, 200] width 616 height 256
click at [251, 94] on div at bounding box center [471, 200] width 616 height 256
click at [242, 86] on div at bounding box center [471, 200] width 616 height 256
click at [242, 86] on button "Historial" at bounding box center [268, 85] width 54 height 26
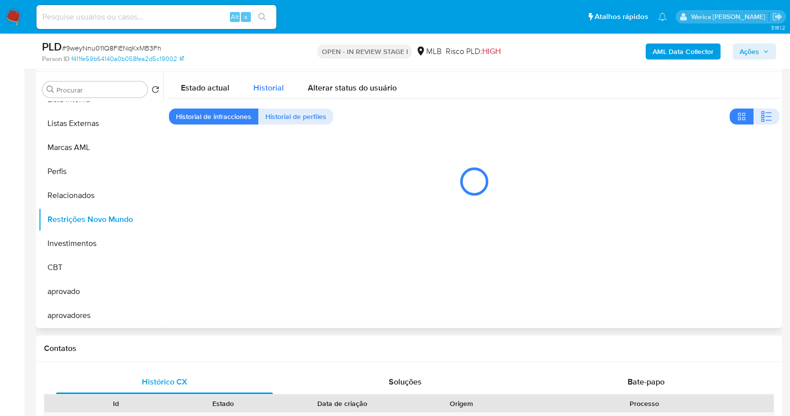
click at [245, 86] on button "Historial" at bounding box center [268, 85] width 54 height 26
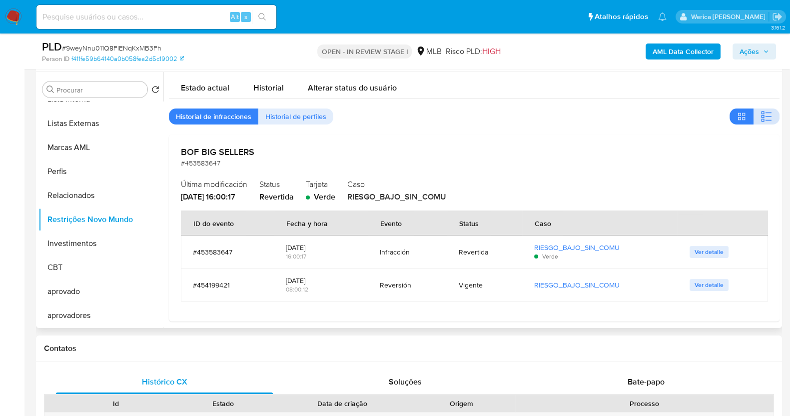
click at [756, 119] on button "button" at bounding box center [767, 116] width 26 height 16
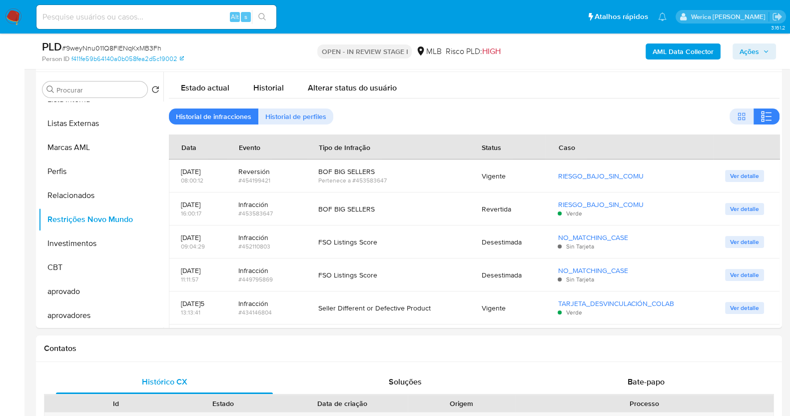
drag, startPoint x: 642, startPoint y: 82, endPoint x: 620, endPoint y: 56, distance: 34.8
click at [642, 82] on div "Estado actual Historial Alterar status do usuário" at bounding box center [474, 85] width 611 height 26
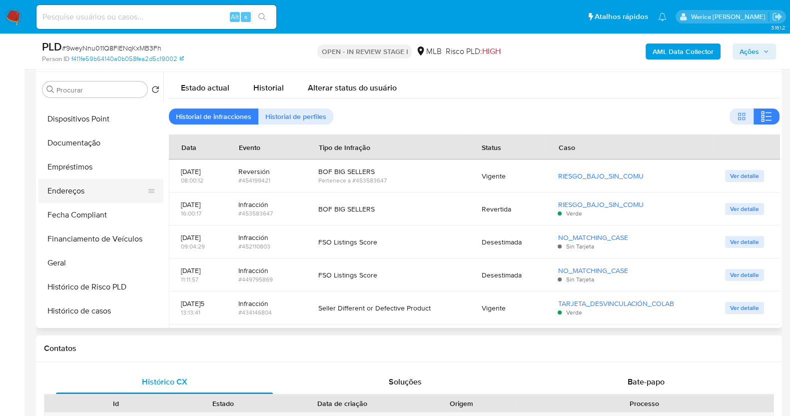
scroll to position [143, 0]
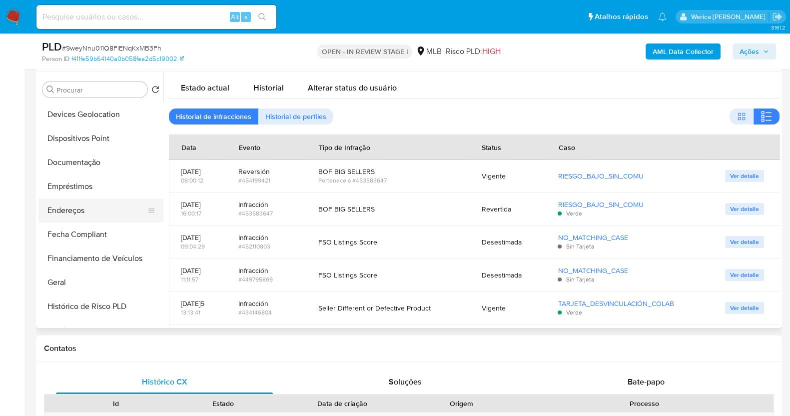
click at [90, 138] on button "Dispositivos Point" at bounding box center [100, 138] width 125 height 24
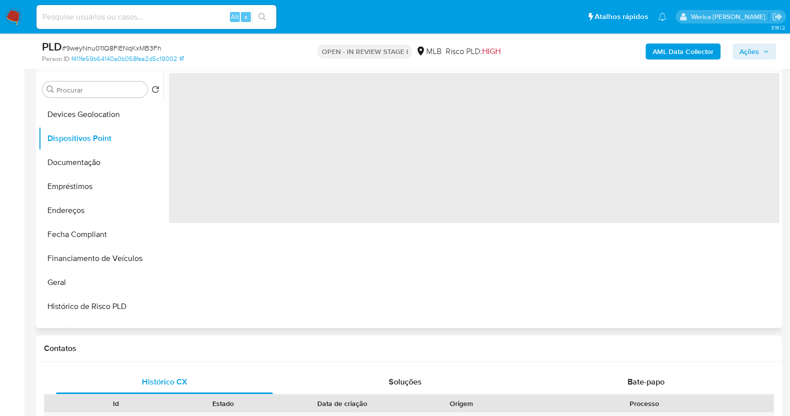
click at [372, 266] on div "‌" at bounding box center [471, 200] width 616 height 256
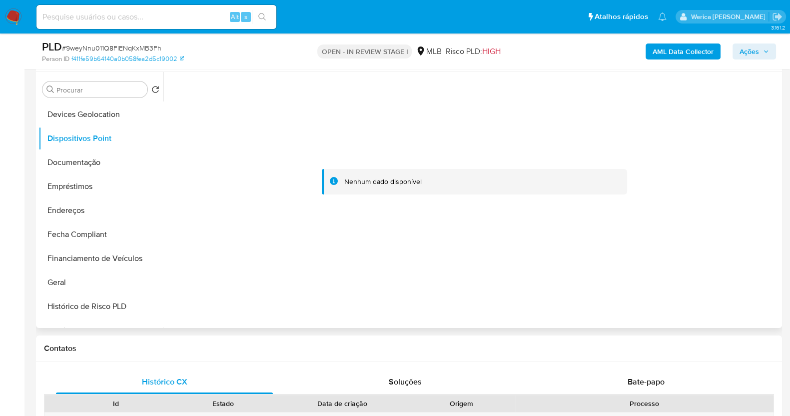
click at [674, 249] on div at bounding box center [474, 182] width 611 height 220
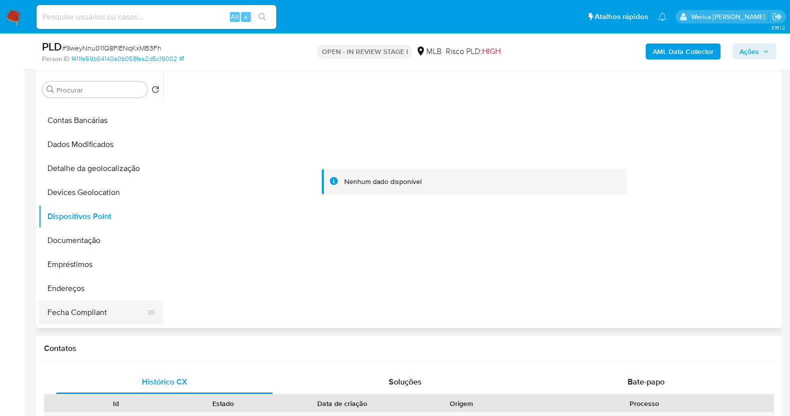
scroll to position [0, 0]
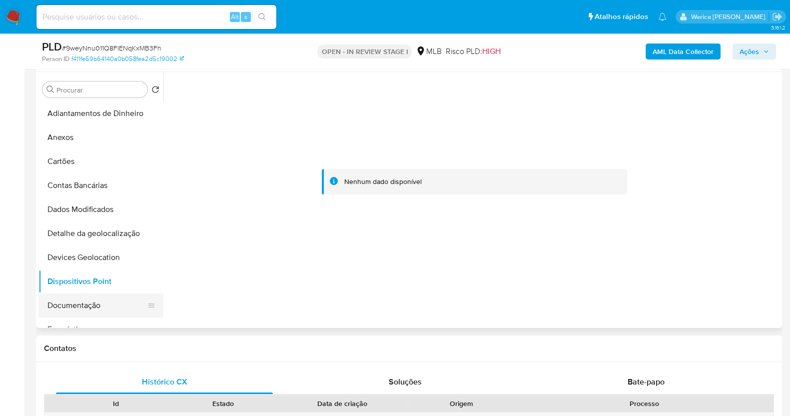
click at [112, 298] on button "Documentação" at bounding box center [96, 305] width 117 height 24
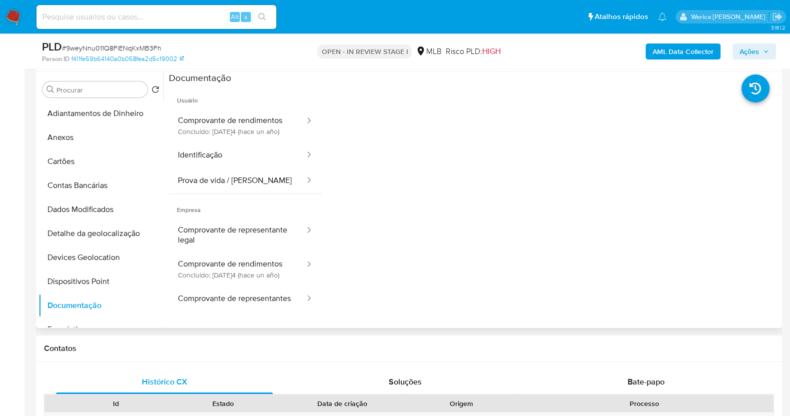
click at [166, 205] on div at bounding box center [471, 200] width 616 height 256
click at [273, 126] on button "Comprovante de rendimentos Concluído: 07/10/2024 (hace un año)" at bounding box center [237, 125] width 137 height 34
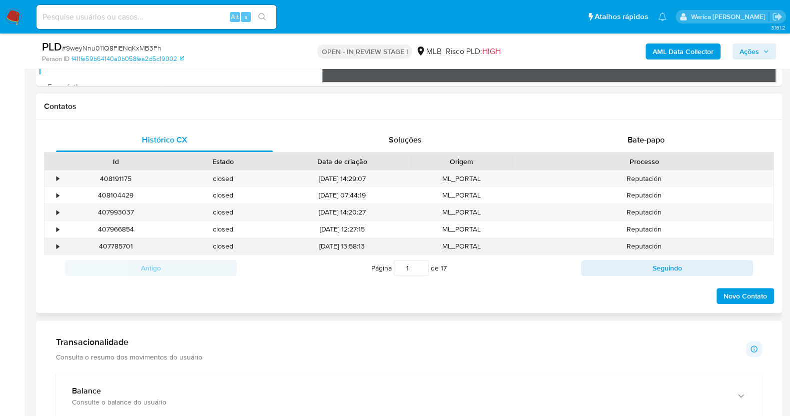
scroll to position [687, 0]
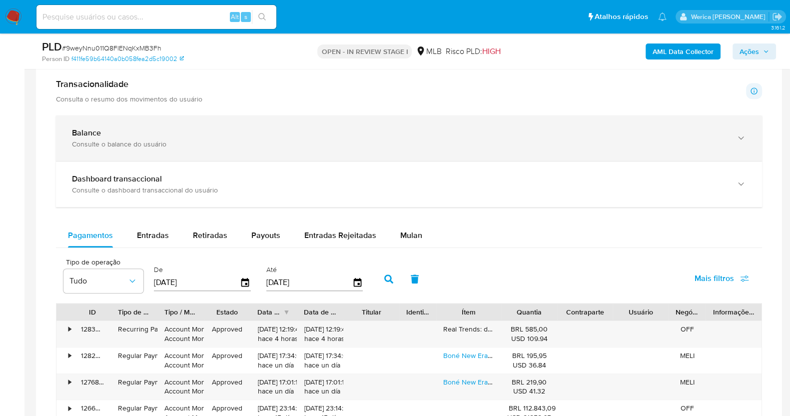
click at [284, 133] on div "Balance" at bounding box center [399, 133] width 654 height 10
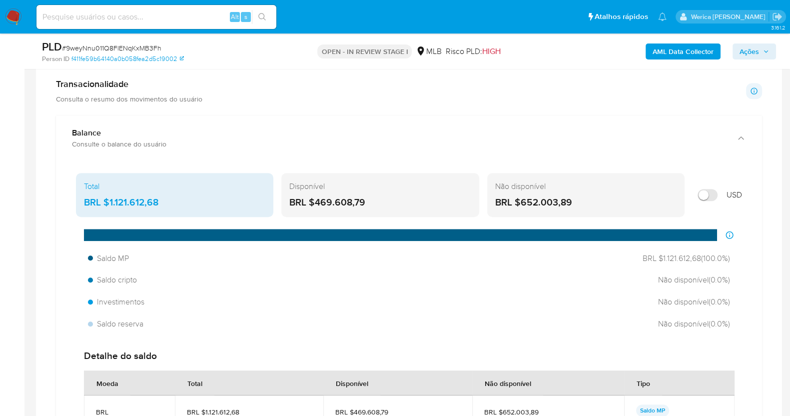
drag, startPoint x: 110, startPoint y: 203, endPoint x: 175, endPoint y: 205, distance: 65.5
click at [175, 205] on div "BRL $1.121.612,68" at bounding box center [174, 202] width 181 height 13
drag, startPoint x: 317, startPoint y: 202, endPoint x: 383, endPoint y: 209, distance: 65.9
click at [380, 208] on div "Disponível BRL $469.608,79" at bounding box center [379, 195] width 197 height 44
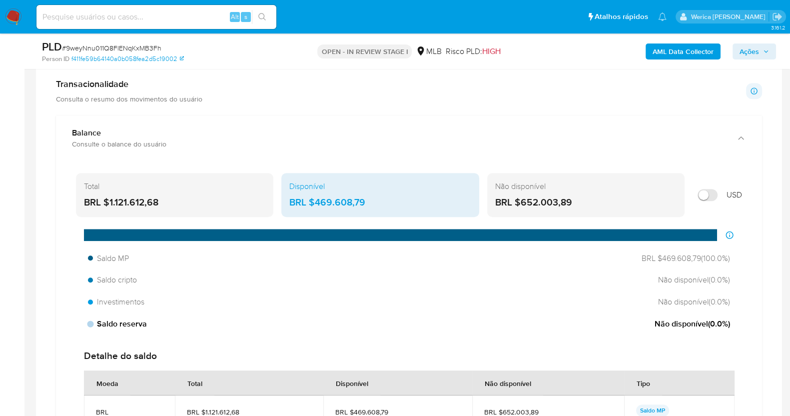
click at [557, 319] on div "Saldo reserva Não disponível ( 0.0 %)" at bounding box center [409, 323] width 650 height 19
click at [0, 281] on aside "Bandeja Painel Screening Pesquisa em Listas Watchlist Ferramentas Operações em …" at bounding box center [12, 381] width 24 height 2136
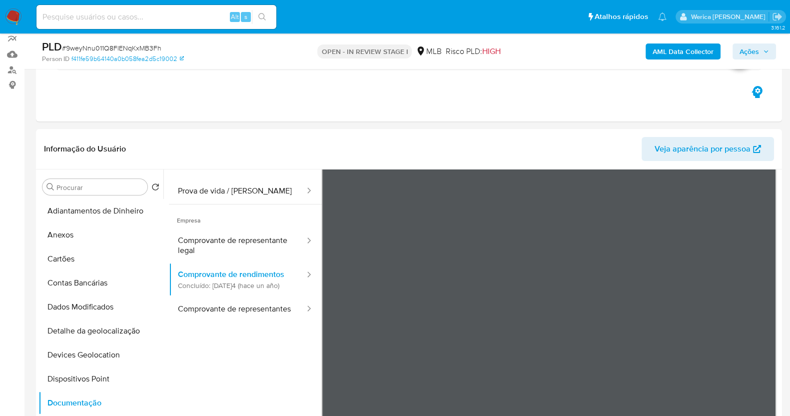
scroll to position [0, 0]
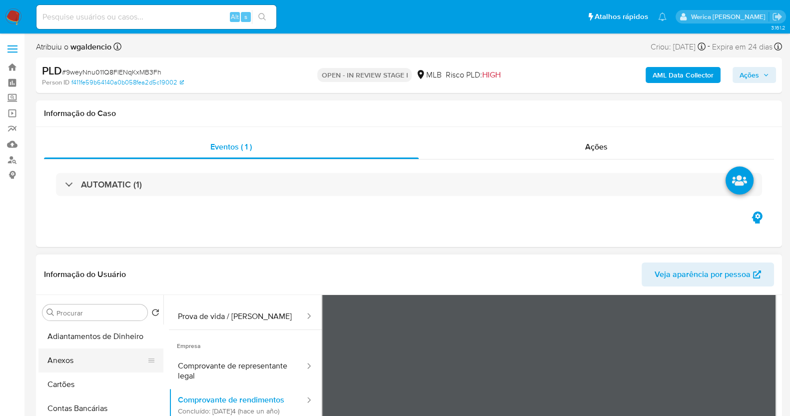
click at [104, 354] on button "Anexos" at bounding box center [96, 360] width 117 height 24
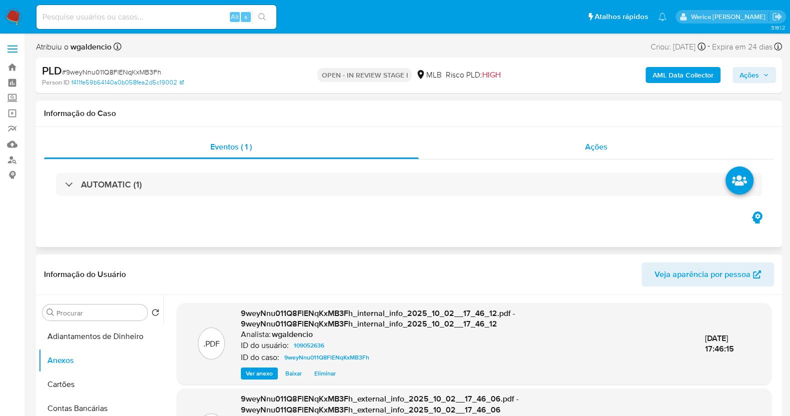
click at [596, 154] on div "Ações" at bounding box center [597, 147] width 356 height 24
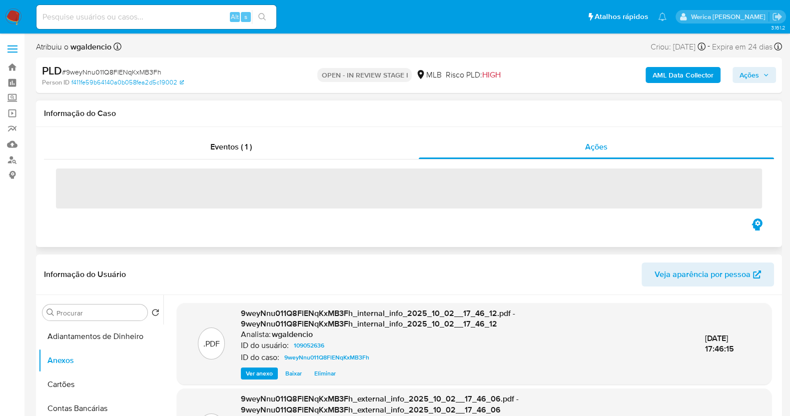
click at [282, 161] on div "‌" at bounding box center [409, 187] width 730 height 57
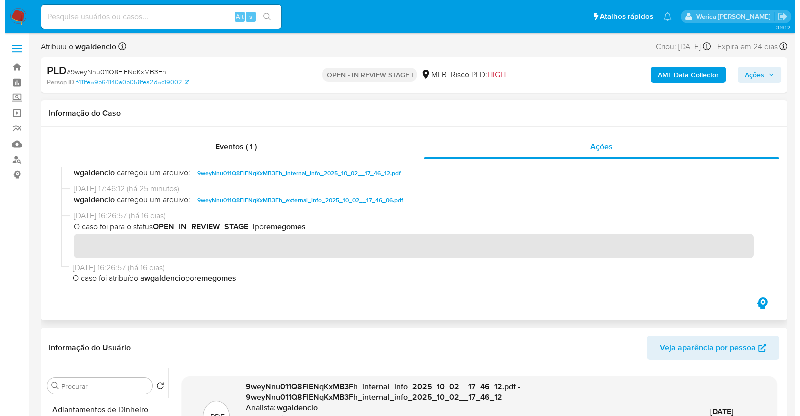
scroll to position [249, 0]
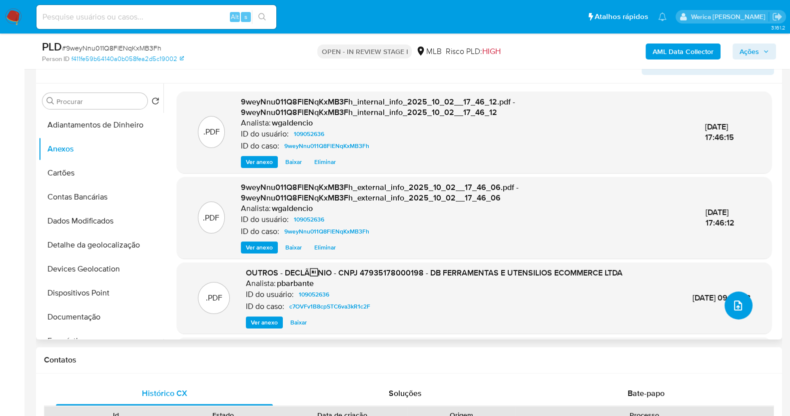
click at [728, 313] on button "upload-file" at bounding box center [739, 305] width 28 height 28
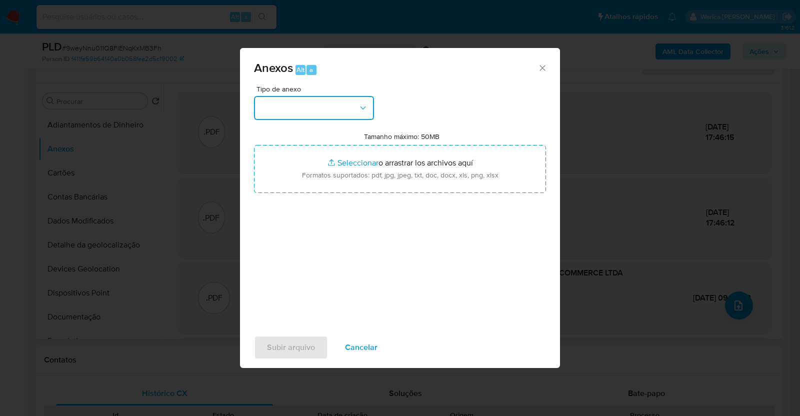
click at [320, 111] on button "button" at bounding box center [314, 108] width 120 height 24
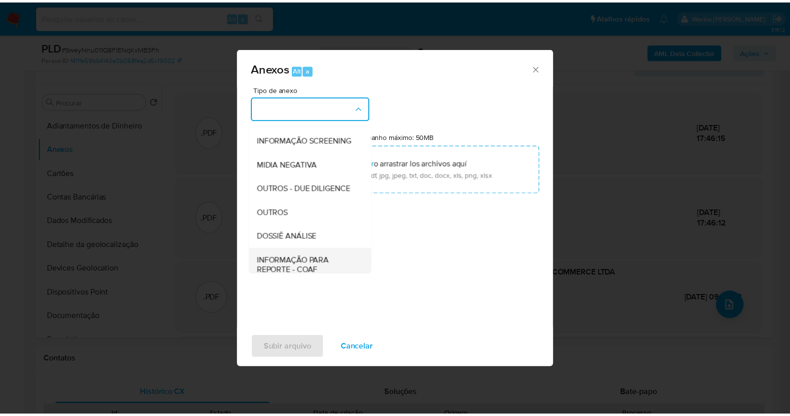
scroll to position [153, 0]
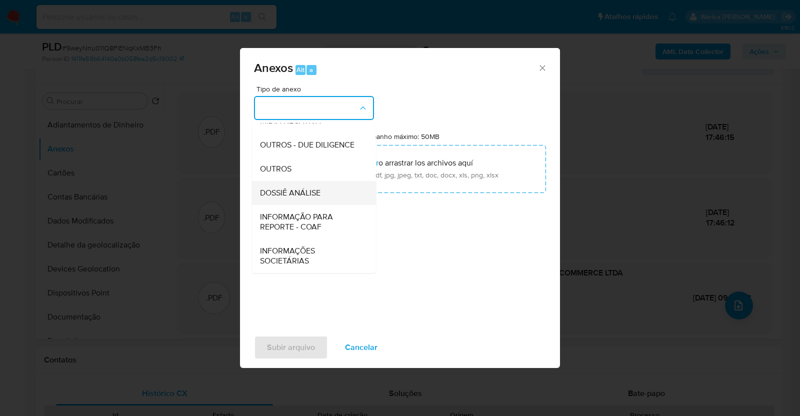
click at [321, 184] on div "DOSSIÊ ANÁLISE" at bounding box center [311, 193] width 102 height 24
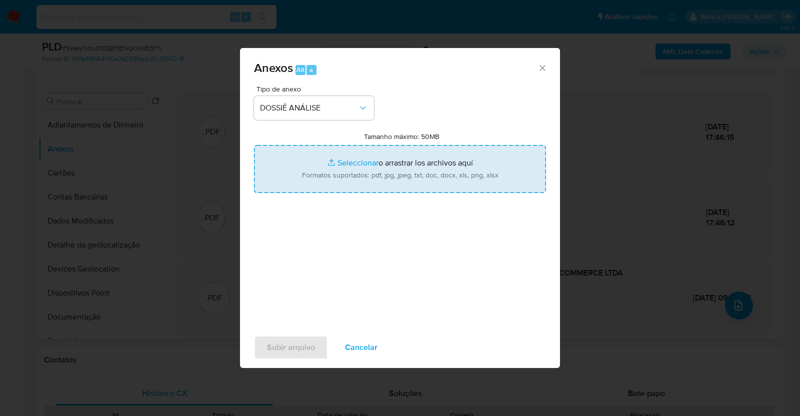
click at [413, 167] on input "Tamanho máximo: 50MB Seleccionar archivos" at bounding box center [400, 169] width 292 height 48
type input "C:\fakepath\Declinio - XXXX - CNPJ 47935178000198 - DB FERRAMENTAS E UTENSILIOS…"
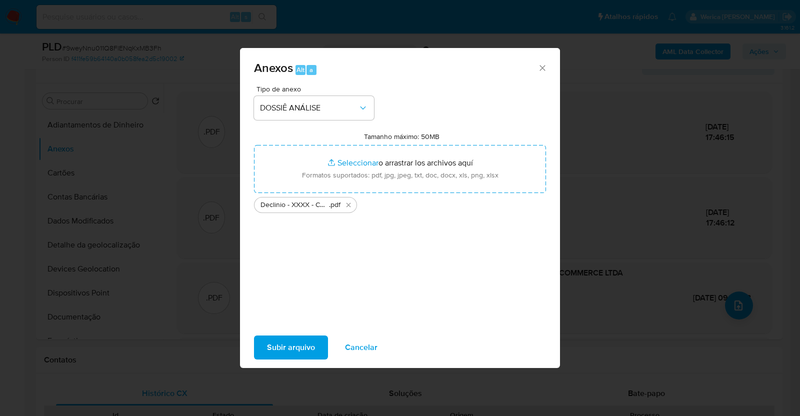
click at [322, 343] on button "Subir arquivo" at bounding box center [291, 347] width 74 height 24
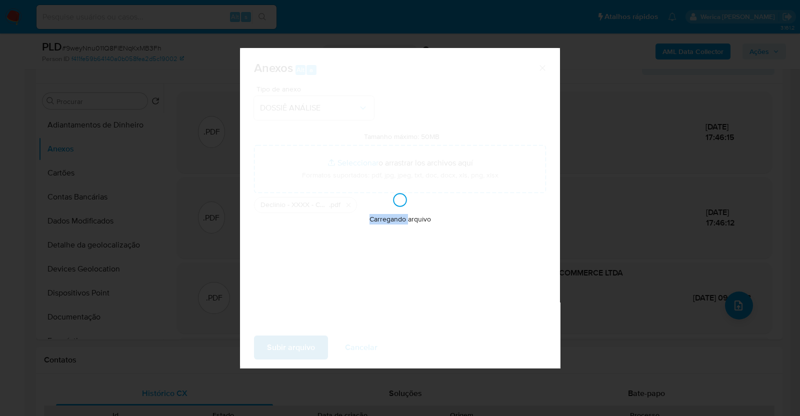
click at [322, 343] on div "Carregando arquivo" at bounding box center [400, 208] width 320 height 320
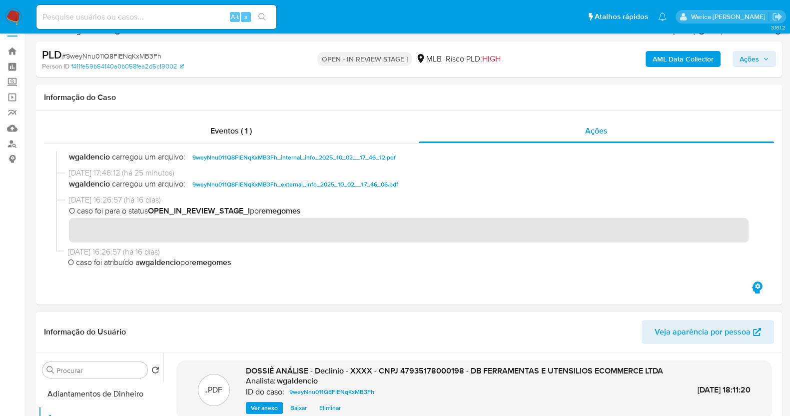
scroll to position [0, 0]
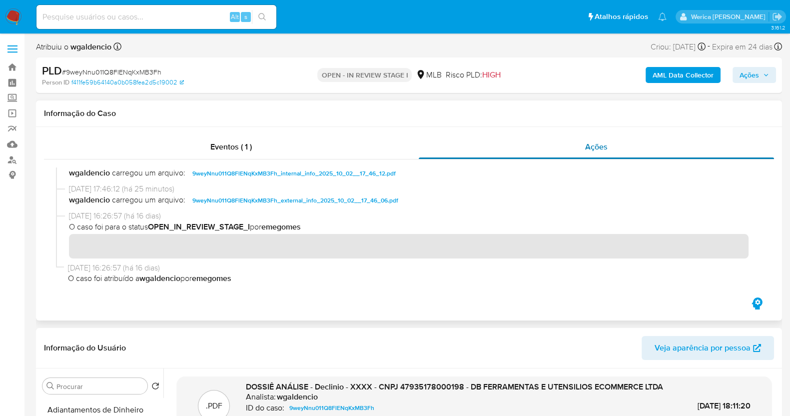
drag, startPoint x: 399, startPoint y: 144, endPoint x: 461, endPoint y: 156, distance: 63.6
click at [398, 144] on div "Eventos ( 1 )" at bounding box center [231, 147] width 375 height 24
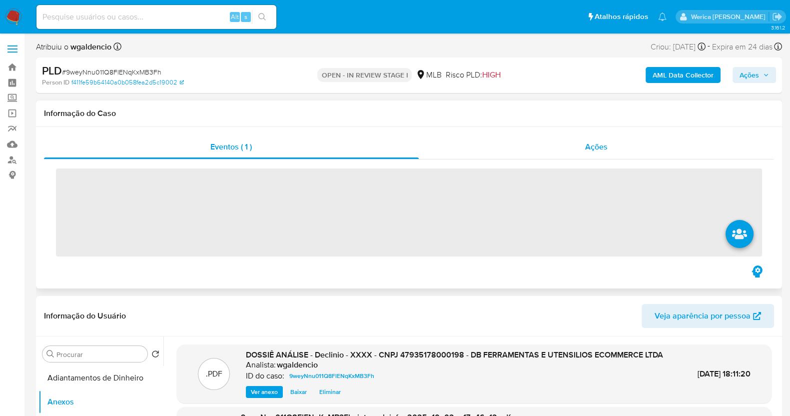
click at [617, 148] on div "Ações" at bounding box center [597, 147] width 356 height 24
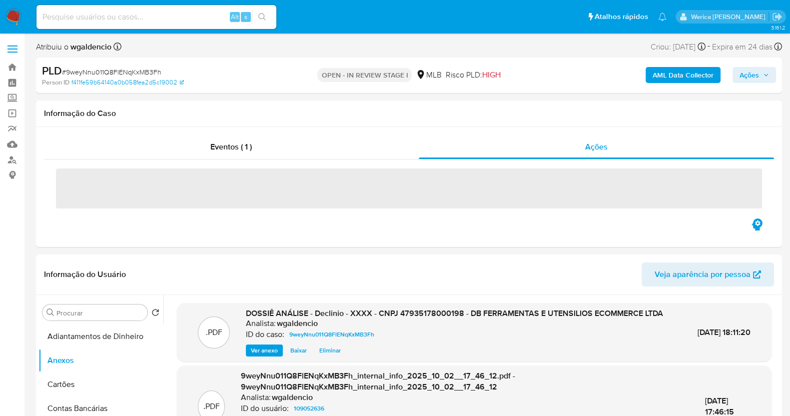
click at [754, 71] on span "Ações" at bounding box center [749, 75] width 19 height 16
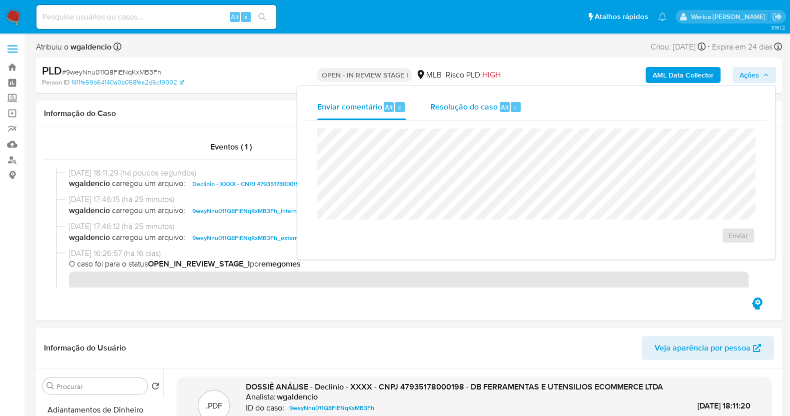
click at [450, 116] on div "Resolução do caso Alt r" at bounding box center [475, 107] width 91 height 26
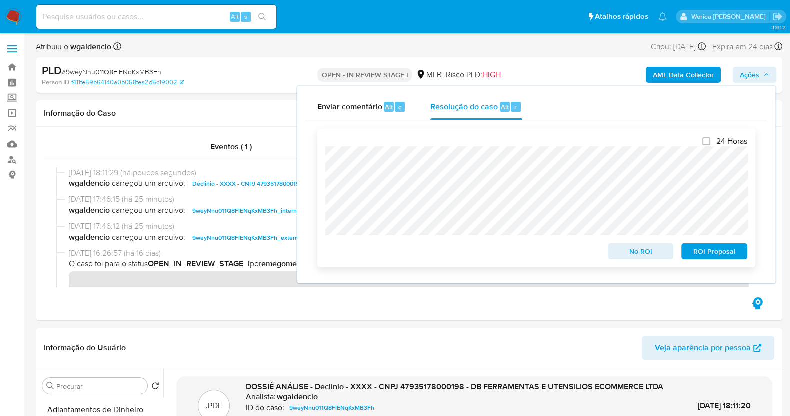
click at [639, 256] on span "No ROI" at bounding box center [641, 251] width 52 height 14
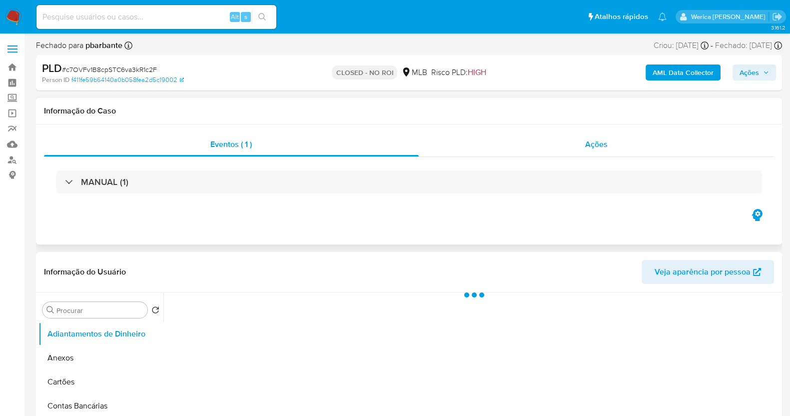
select select "10"
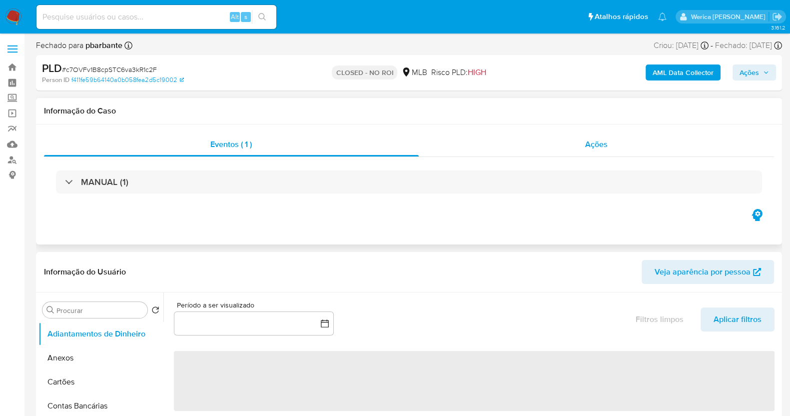
click at [578, 150] on div "Ações" at bounding box center [597, 144] width 356 height 24
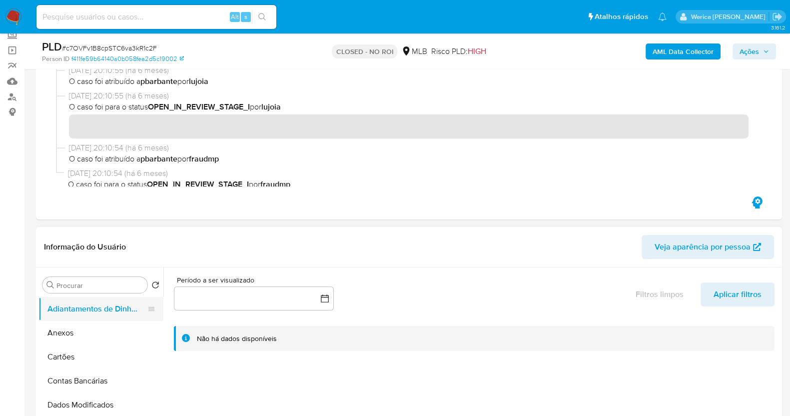
scroll to position [62, 0]
click at [79, 343] on button "Anexos" at bounding box center [96, 334] width 117 height 24
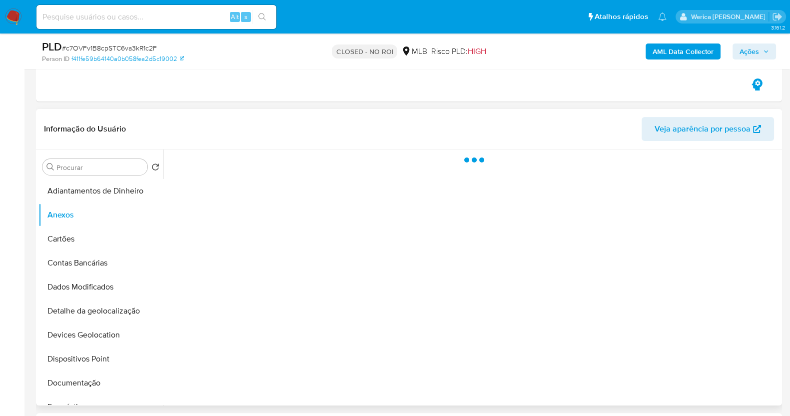
scroll to position [187, 0]
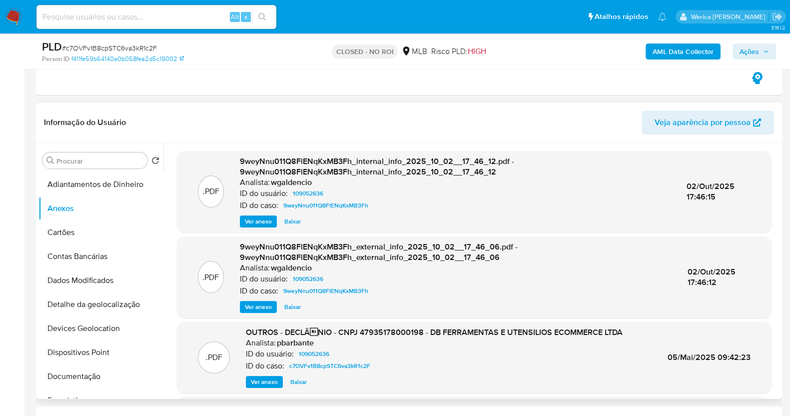
click at [244, 221] on button "Ver anexo" at bounding box center [258, 221] width 37 height 12
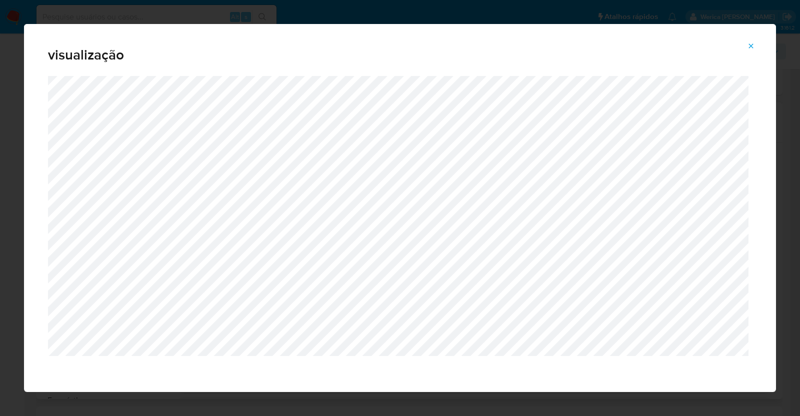
click at [748, 42] on icon "Attachment preview" at bounding box center [751, 46] width 8 height 8
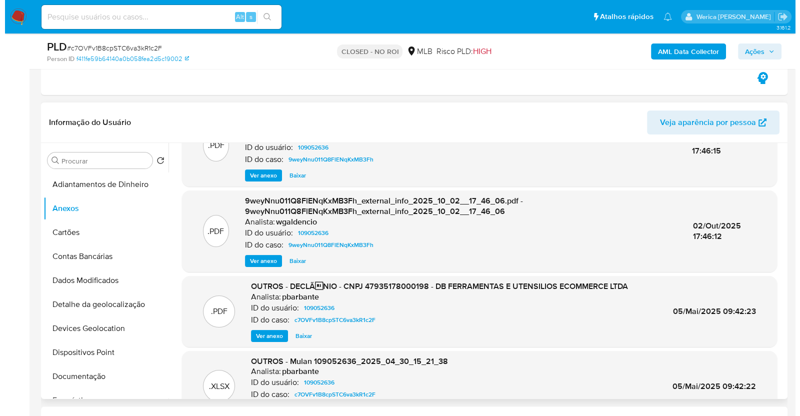
scroll to position [62, 0]
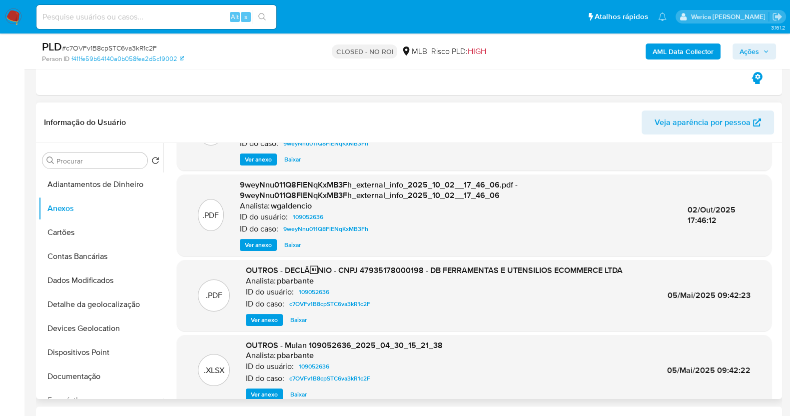
click at [263, 316] on span "Ver anexo" at bounding box center [264, 320] width 27 height 10
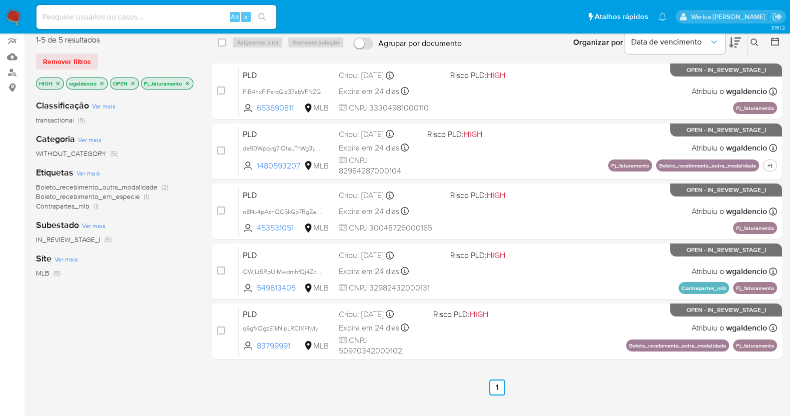
scroll to position [62, 0]
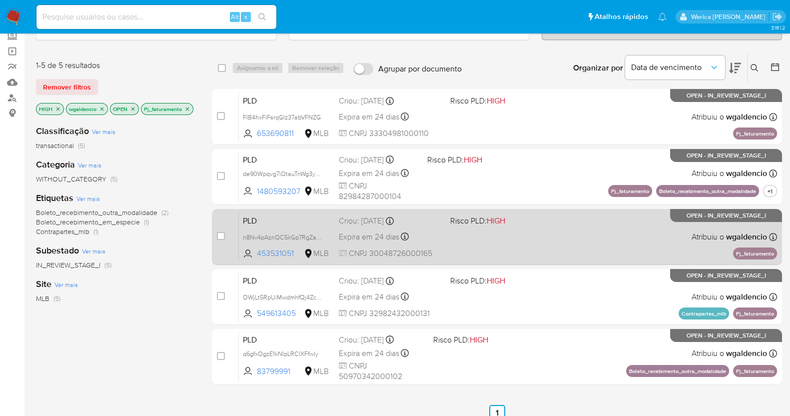
click at [592, 221] on div "PLD n8Nv4pAznQC5kGp7RgZaONem 453531051 MLB Risco PLD: HIGH Criou: [DATE] Criou:…" at bounding box center [508, 236] width 538 height 50
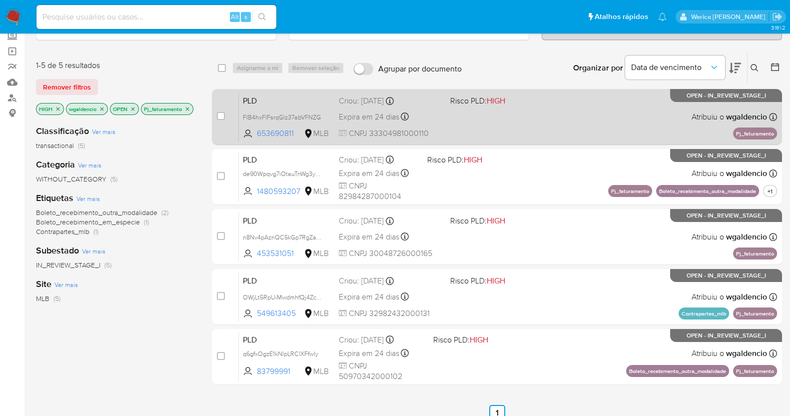
click at [556, 101] on div "PLD FIB4hxFlFsrqGlz37abVFNZG 653690811 MLB Risco PLD: HIGH Criou: [DATE] Criou:…" at bounding box center [508, 116] width 538 height 50
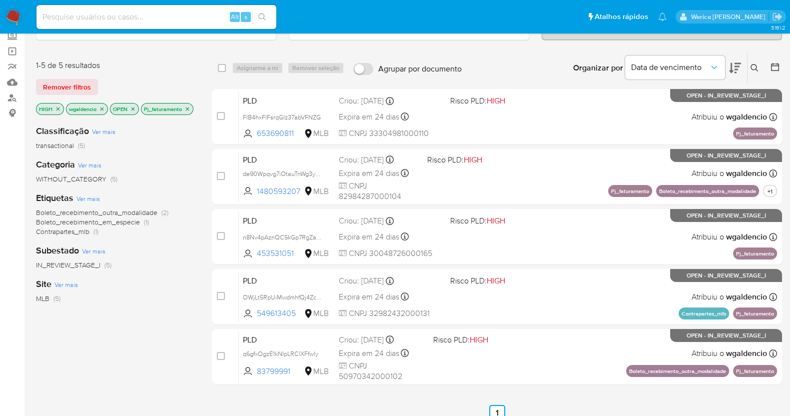
click at [188, 103] on p "Pj_faturamento" at bounding box center [166, 108] width 51 height 11
click at [188, 108] on icon "close-filter" at bounding box center [187, 108] width 3 height 3
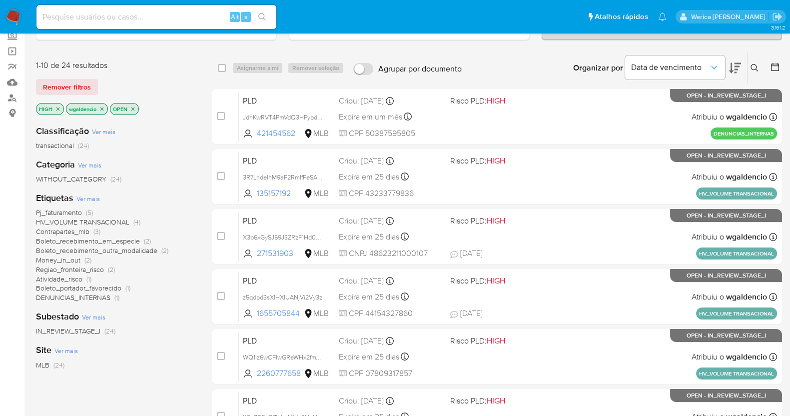
drag, startPoint x: 116, startPoint y: 226, endPoint x: 111, endPoint y: 273, distance: 47.7
click at [111, 273] on div "Pj_faturamento (5) HV_VOLUME TRANSACIONAL (4) Contrapartes_mlb (3) Boleto_receb…" at bounding box center [116, 255] width 160 height 94
click at [94, 264] on span "Regiao_fronteira_risco" at bounding box center [70, 269] width 68 height 10
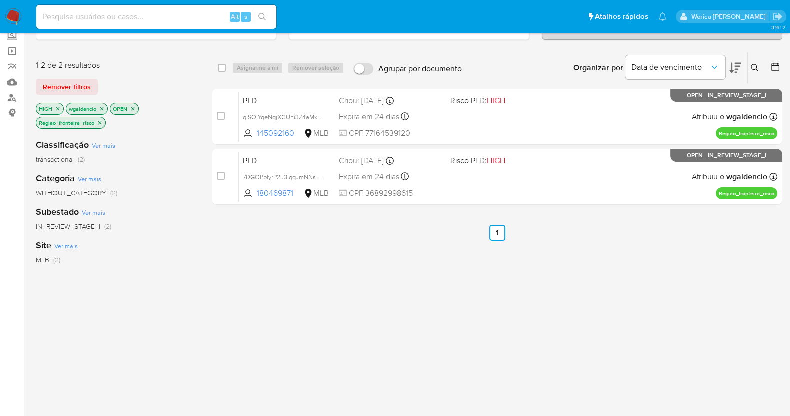
click at [133, 322] on div "Classificação Ver mais transactional (2) Categoria Ver mais WITHOUT_CATEGORY (2…" at bounding box center [116, 301] width 160 height 340
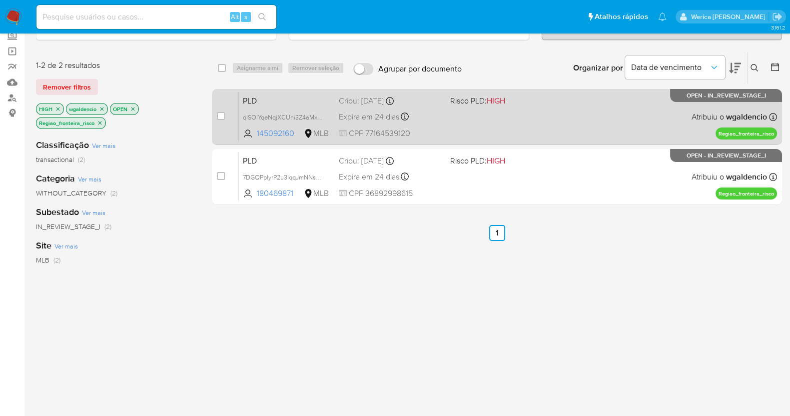
click at [548, 120] on div "PLD qlSOlYqeNqjXCUni3Z4aMxuN 145092160 MLB Risco PLD: HIGH Criou: [DATE] Criou:…" at bounding box center [508, 116] width 538 height 50
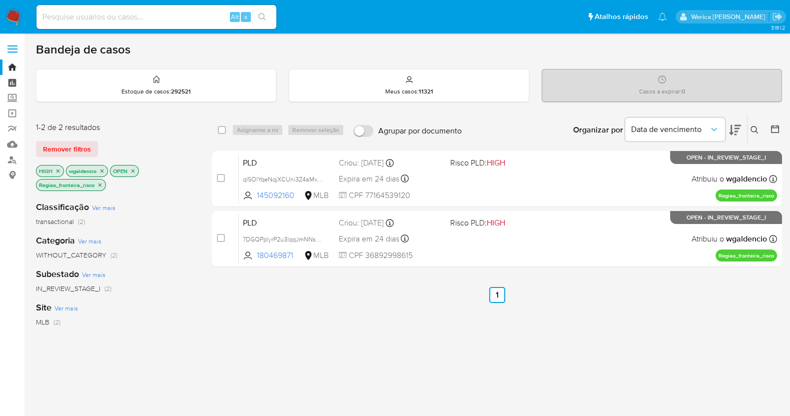
click at [11, 79] on link "Painel" at bounding box center [59, 82] width 119 height 15
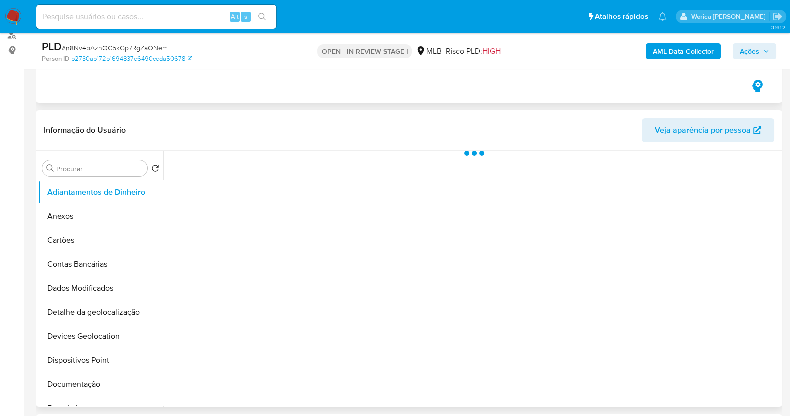
scroll to position [187, 0]
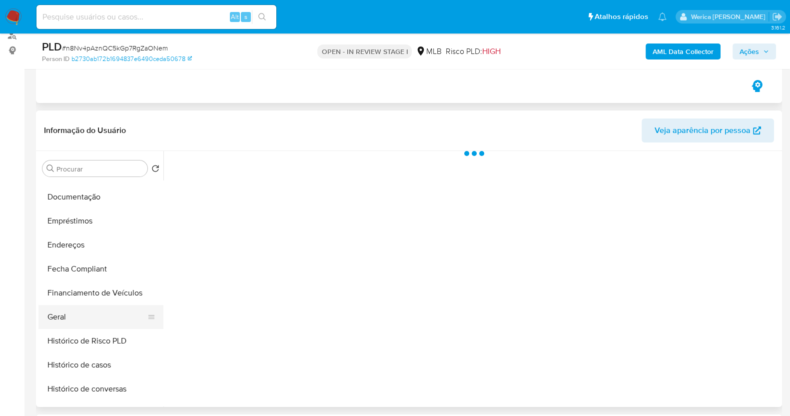
select select "10"
click at [92, 320] on button "Geral" at bounding box center [96, 317] width 117 height 24
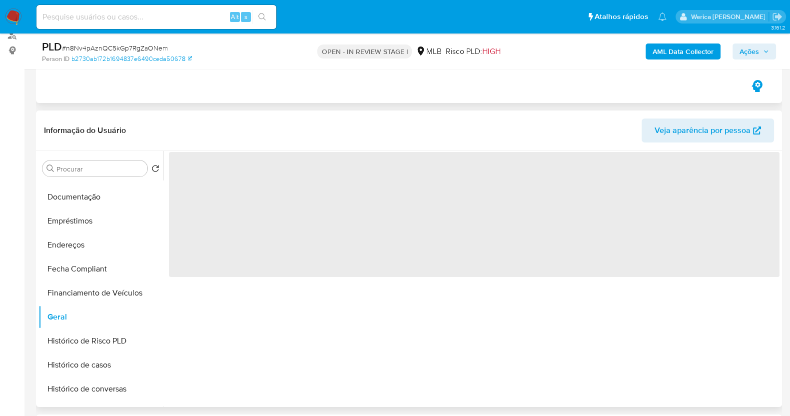
click at [262, 254] on span "‌" at bounding box center [474, 214] width 611 height 125
click at [260, 246] on span "‌" at bounding box center [474, 214] width 611 height 125
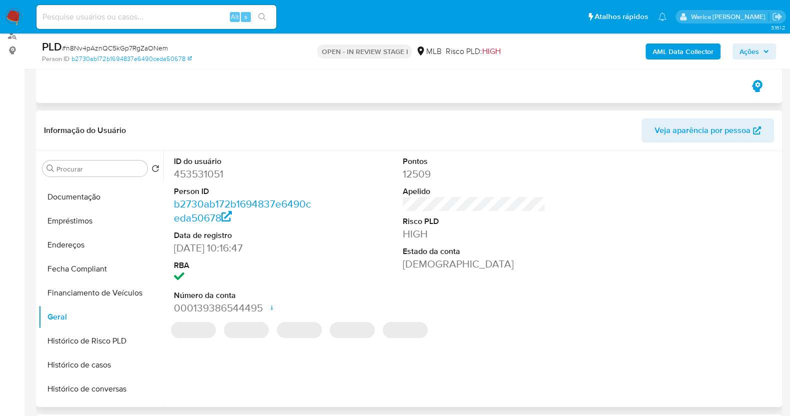
click at [237, 189] on dt "Person ID" at bounding box center [245, 191] width 143 height 11
click at [220, 173] on dd "453531051" at bounding box center [245, 174] width 143 height 14
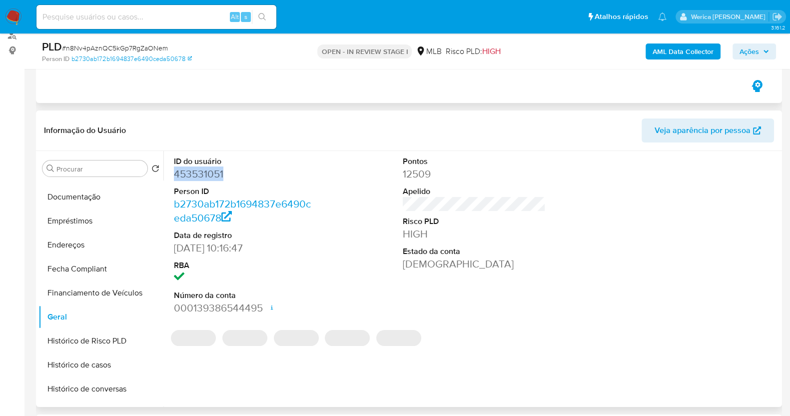
copy dd "453531051"
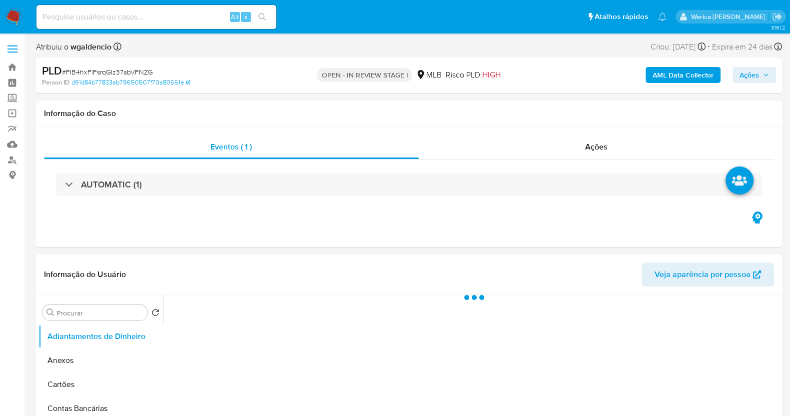
select select "10"
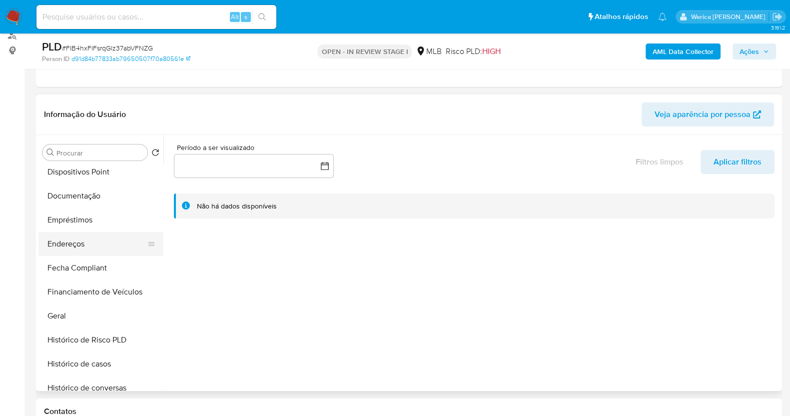
scroll to position [187, 0]
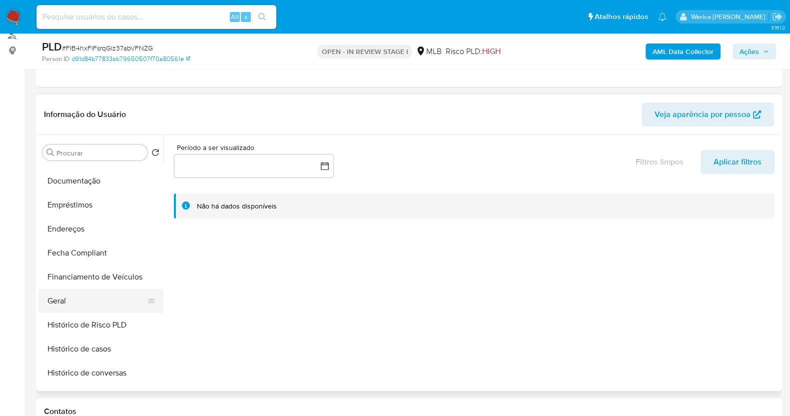
click at [89, 296] on button "Geral" at bounding box center [96, 301] width 117 height 24
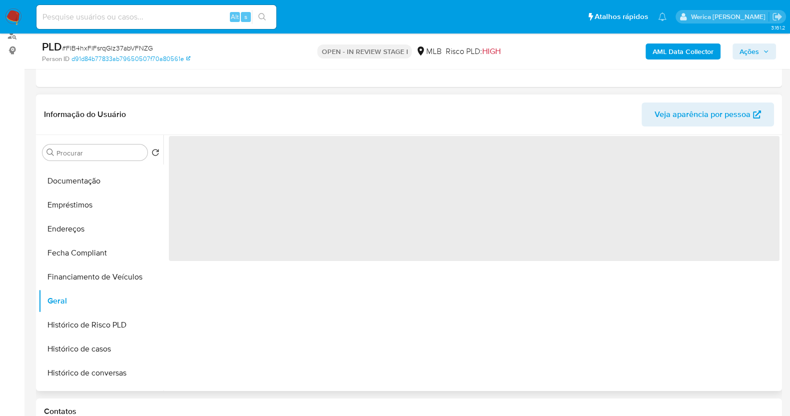
click at [200, 216] on span "‌" at bounding box center [474, 198] width 611 height 125
click at [202, 196] on span "‌" at bounding box center [474, 198] width 611 height 125
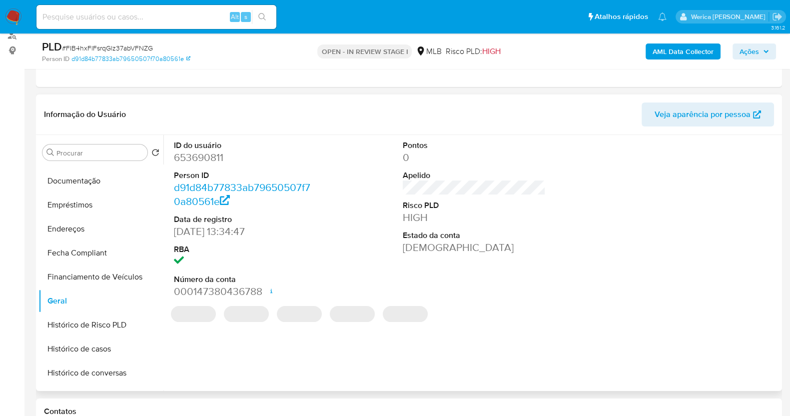
click at [201, 159] on dd "653690811" at bounding box center [245, 157] width 143 height 14
copy dd "653690811"
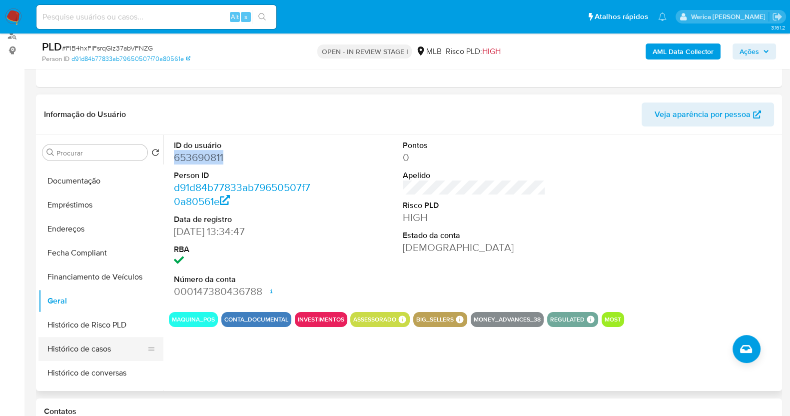
click at [107, 343] on button "Histórico de casos" at bounding box center [96, 349] width 117 height 24
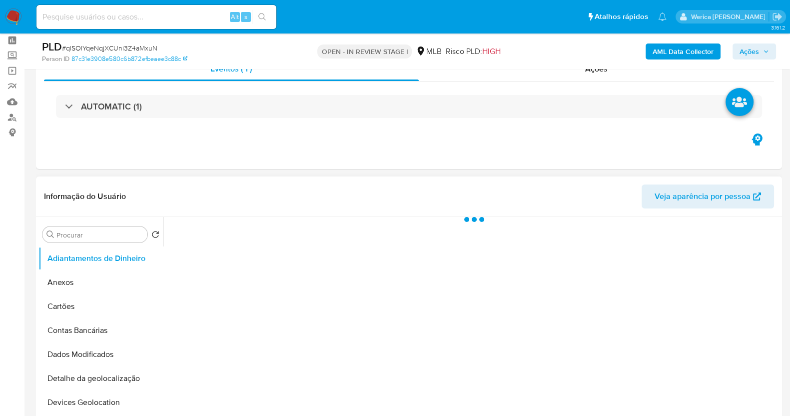
scroll to position [62, 0]
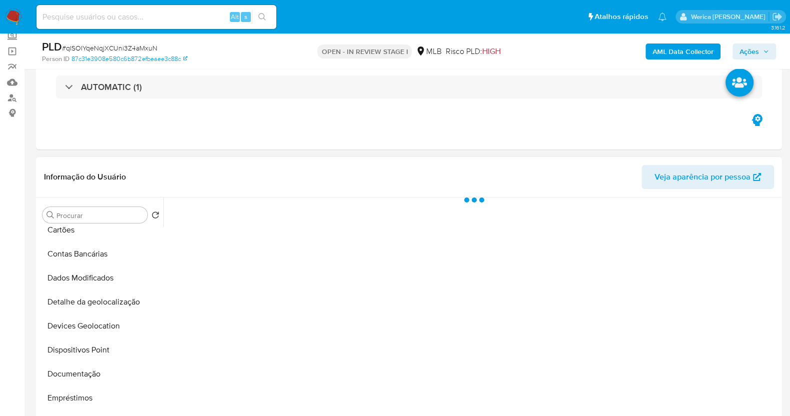
select select "10"
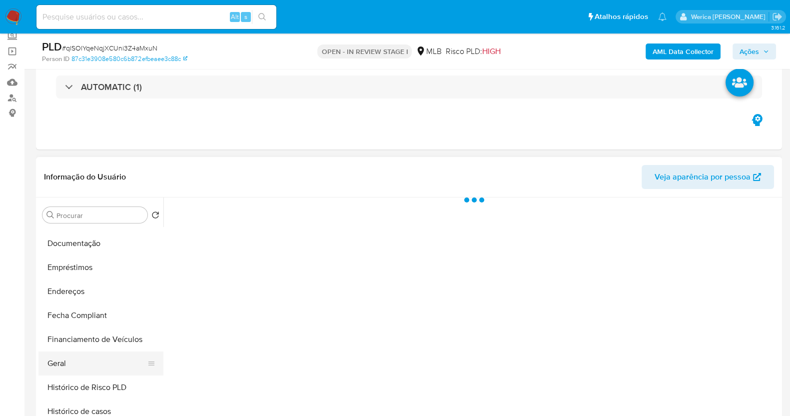
click at [95, 366] on button "Geral" at bounding box center [96, 363] width 117 height 24
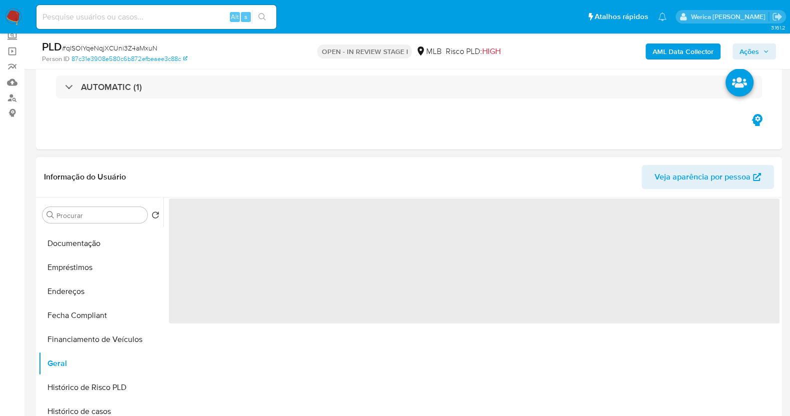
click at [240, 281] on span "‌" at bounding box center [474, 260] width 611 height 125
click at [217, 241] on span "‌" at bounding box center [474, 260] width 611 height 125
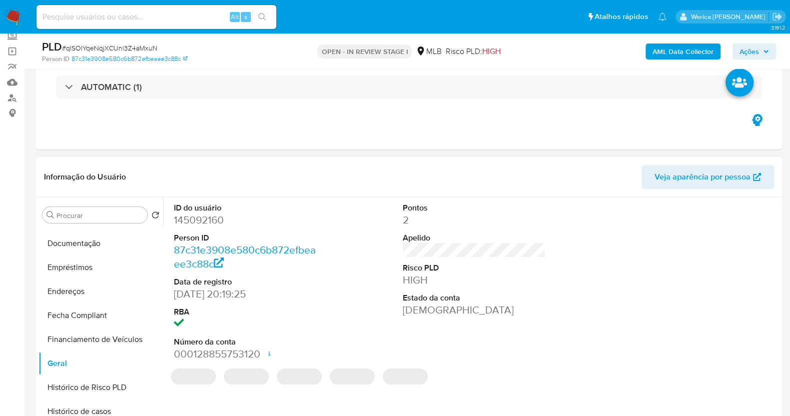
click at [202, 219] on dd "145092160" at bounding box center [245, 220] width 143 height 14
copy dd "145092160"
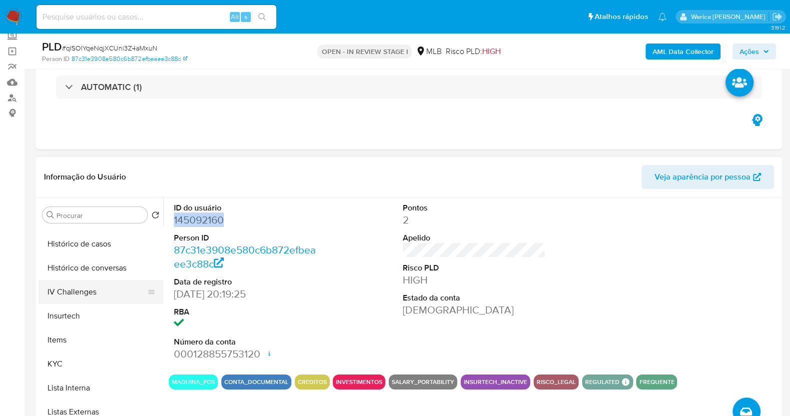
scroll to position [375, 0]
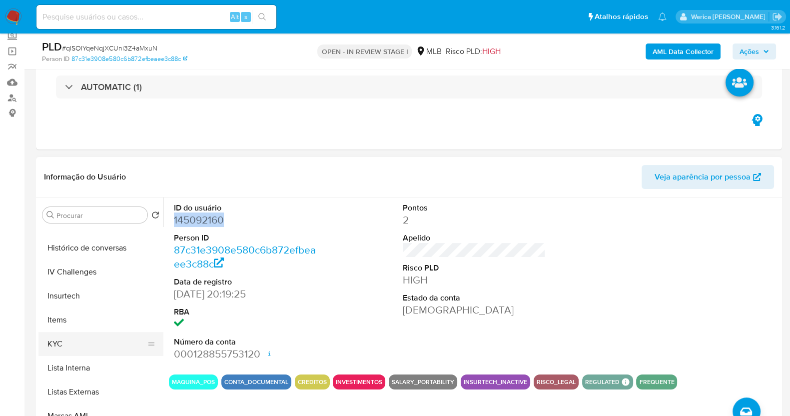
click at [95, 342] on button "KYC" at bounding box center [96, 344] width 117 height 24
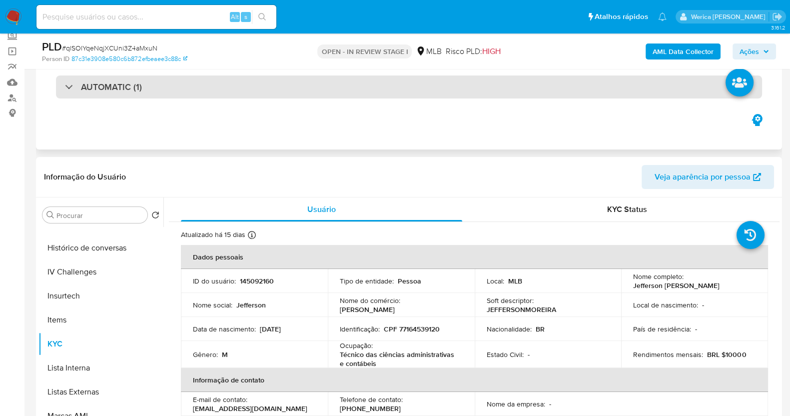
click at [472, 87] on div "AUTOMATIC (1)" at bounding box center [409, 86] width 706 height 23
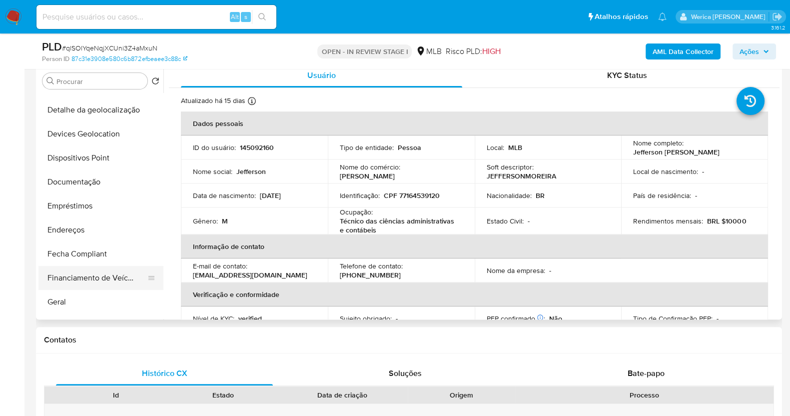
scroll to position [62, 0]
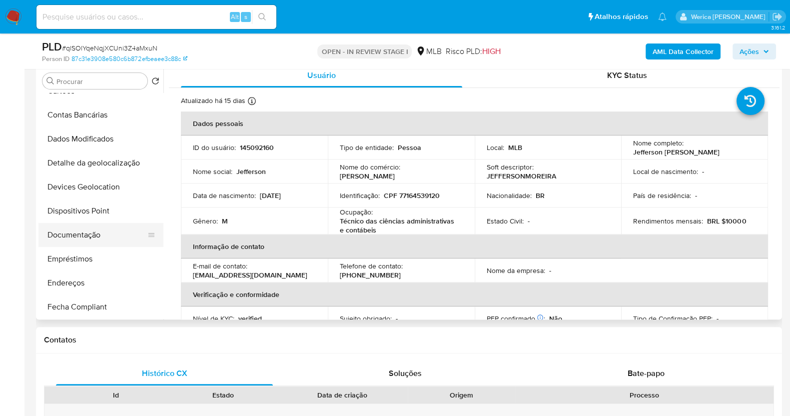
click at [87, 224] on button "Documentação" at bounding box center [96, 235] width 117 height 24
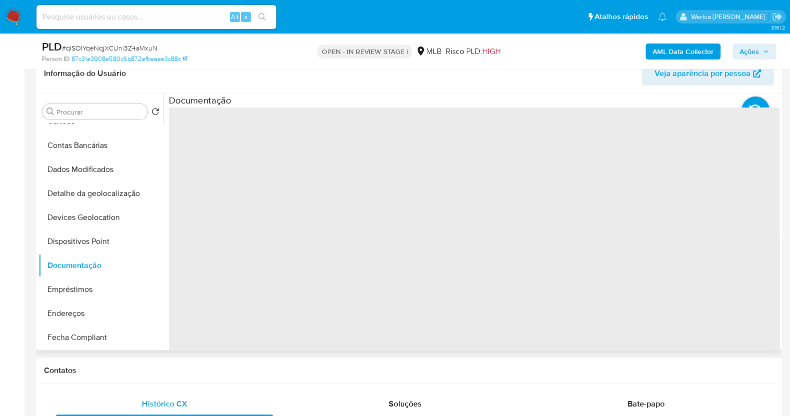
scroll to position [437, 0]
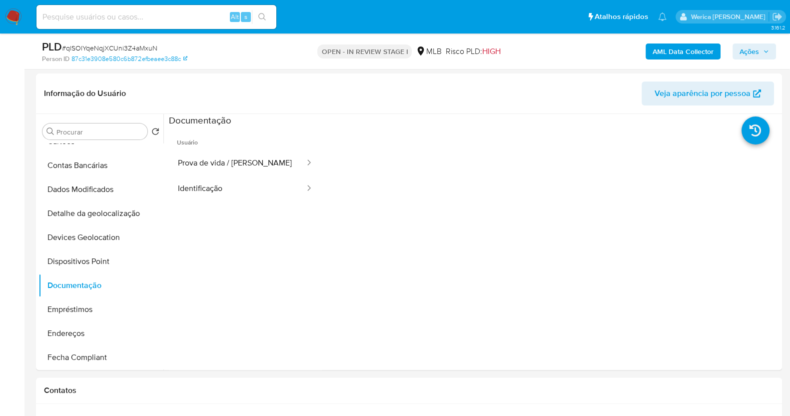
click at [238, 168] on button "Prova de vida / Selfie" at bounding box center [237, 162] width 137 height 25
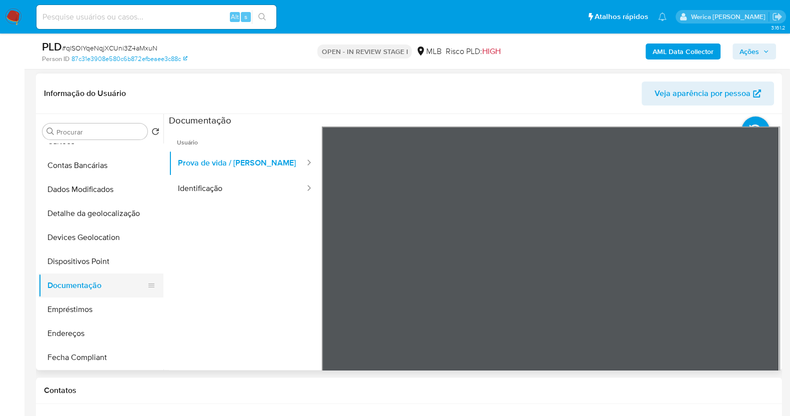
scroll to position [312, 0]
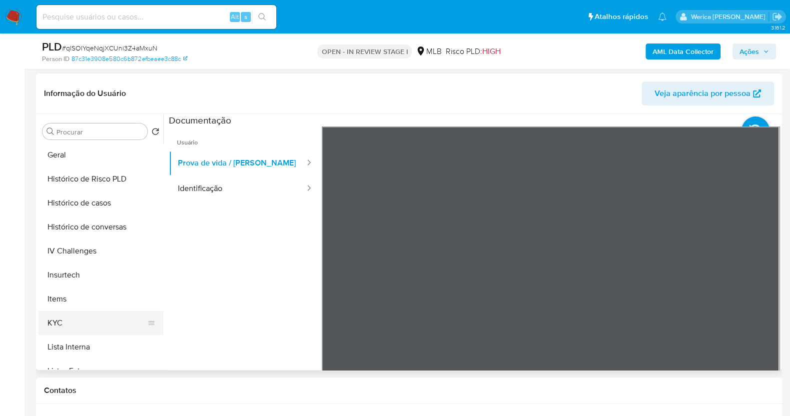
click at [71, 316] on button "KYC" at bounding box center [96, 323] width 117 height 24
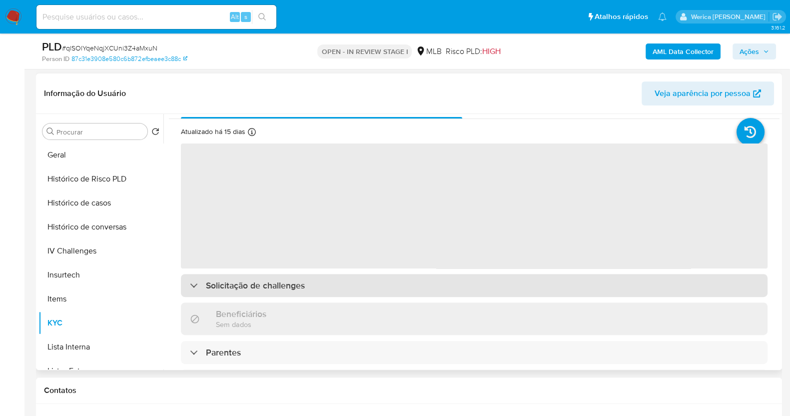
scroll to position [0, 0]
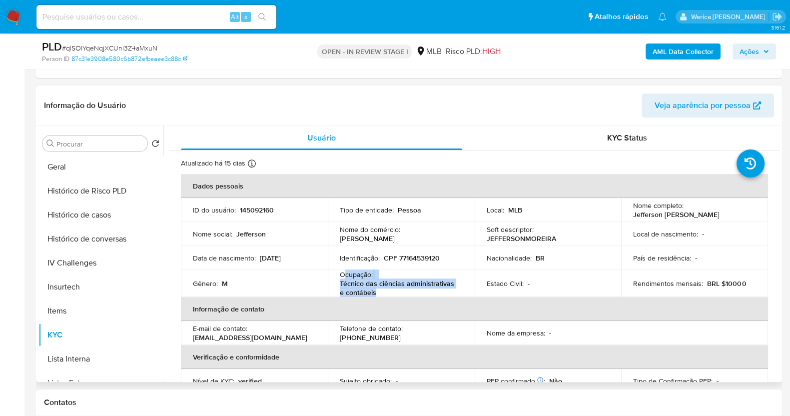
drag, startPoint x: 345, startPoint y: 274, endPoint x: 392, endPoint y: 293, distance: 50.7
click at [392, 293] on div "Ocupação : Técnico das ciências administrativas e contábeis" at bounding box center [401, 283] width 123 height 27
copy div "cupação : Técnico das ciências administrativas e contábeis"
click at [432, 258] on p "CPF 77164539120" at bounding box center [412, 257] width 56 height 9
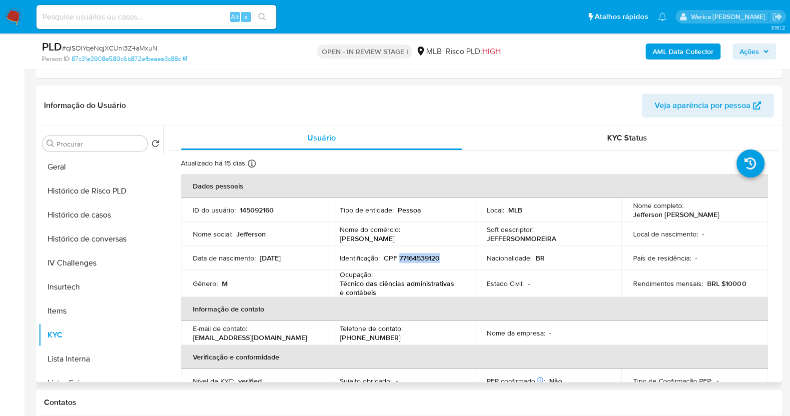
click at [432, 258] on p "CPF 77164539120" at bounding box center [412, 257] width 56 height 9
click at [139, 191] on button "Histórico de Risco PLD" at bounding box center [96, 191] width 117 height 24
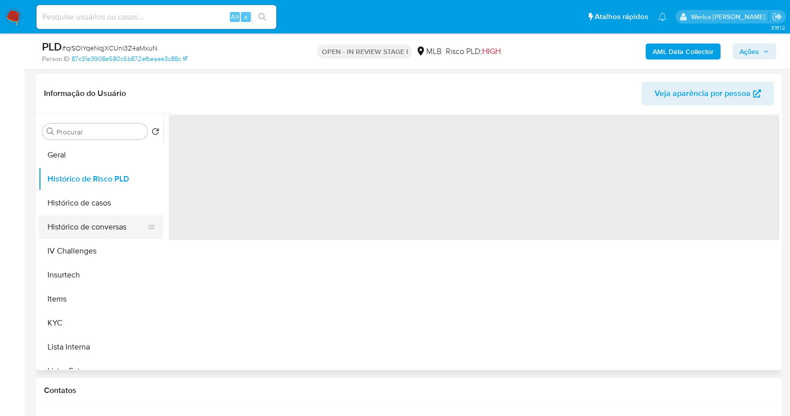
click at [114, 215] on button "Histórico de conversas" at bounding box center [96, 227] width 117 height 24
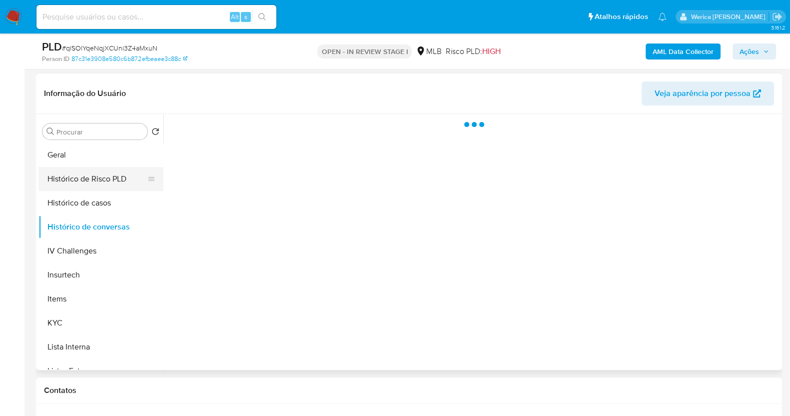
click at [135, 189] on button "Histórico de Risco PLD" at bounding box center [96, 179] width 117 height 24
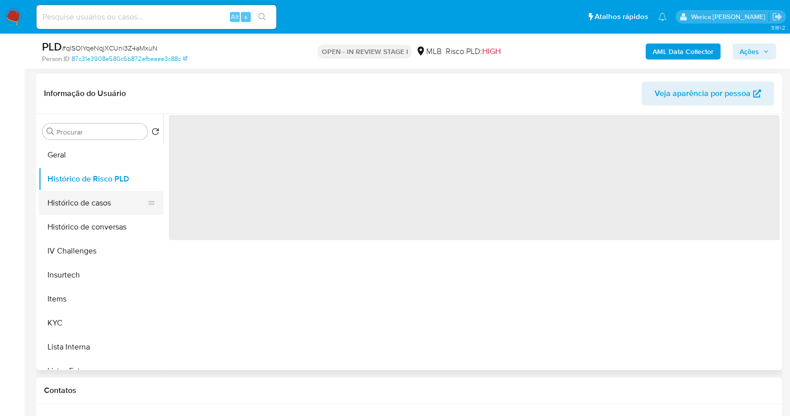
click at [109, 200] on button "Histórico de casos" at bounding box center [96, 203] width 117 height 24
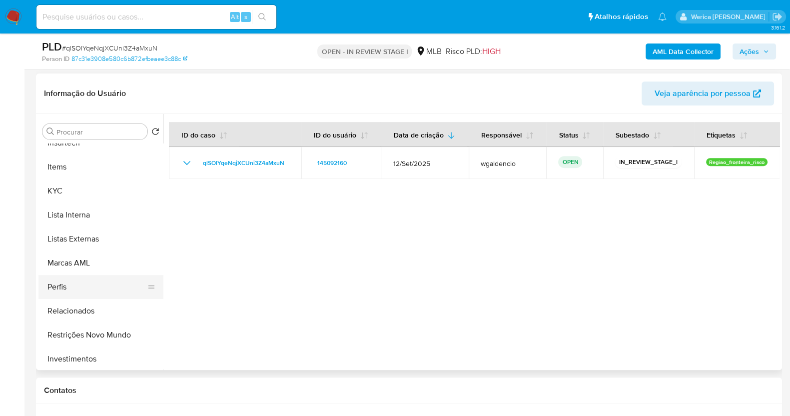
scroll to position [375, 0]
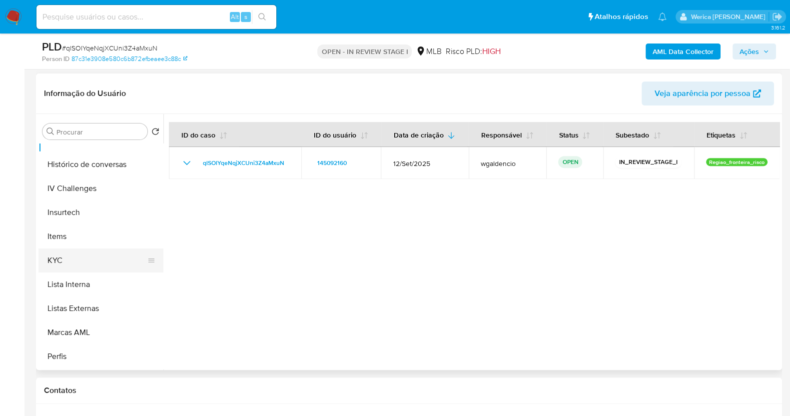
click at [97, 251] on button "KYC" at bounding box center [96, 260] width 117 height 24
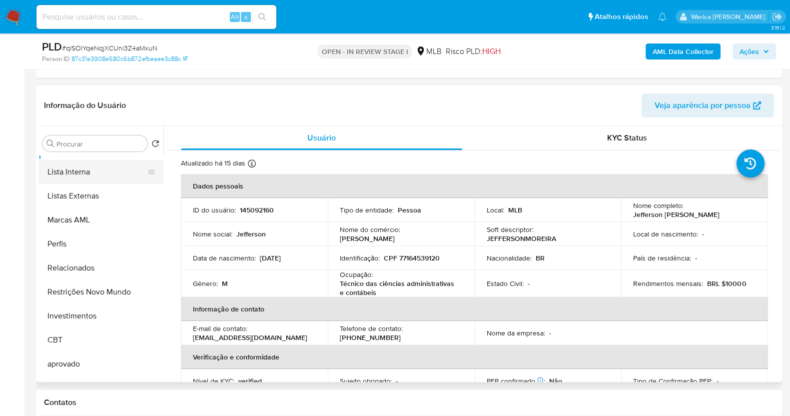
scroll to position [499, 0]
click at [86, 163] on button "Lista Interna" at bounding box center [96, 172] width 117 height 24
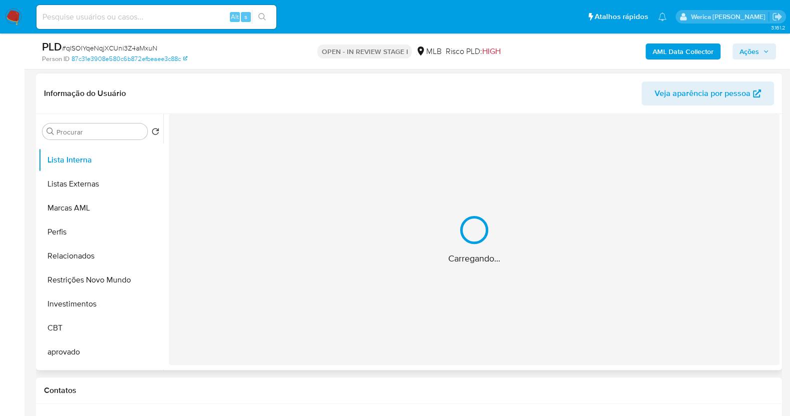
click at [500, 233] on div "Carregando..." at bounding box center [474, 239] width 611 height 251
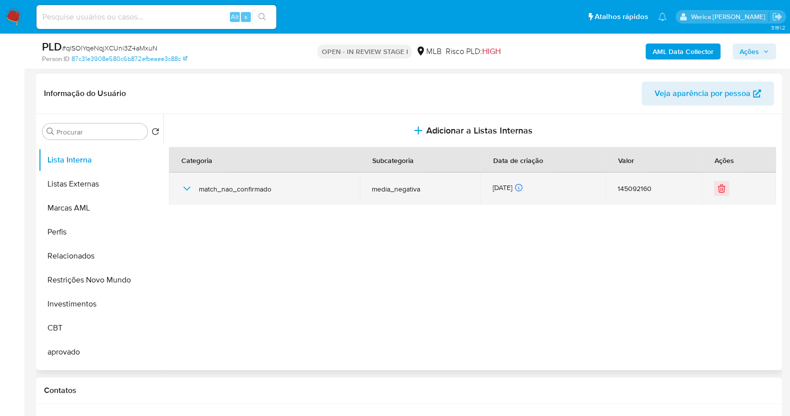
click at [182, 191] on icon "button" at bounding box center [187, 188] width 12 height 12
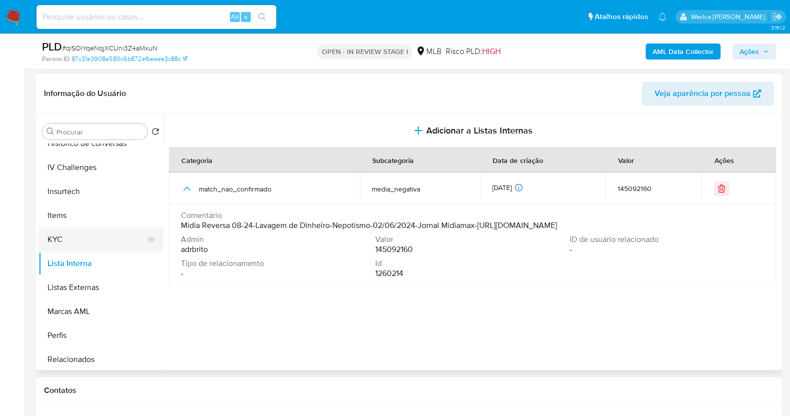
scroll to position [393, 0]
click at [94, 236] on button "KYC" at bounding box center [96, 242] width 117 height 24
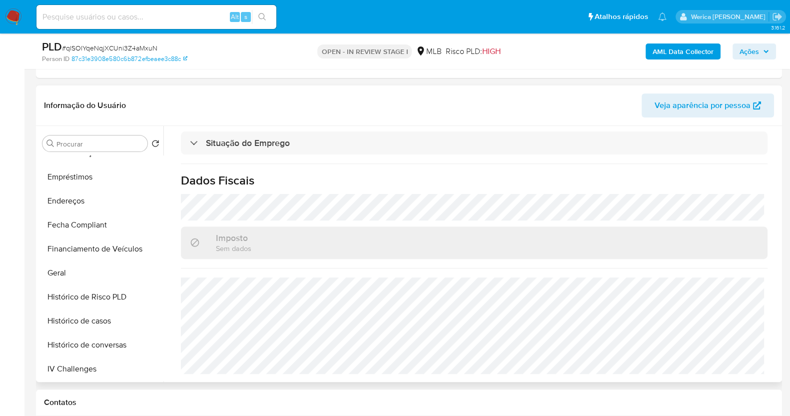
scroll to position [206, 0]
click at [82, 261] on button "Geral" at bounding box center [96, 273] width 117 height 24
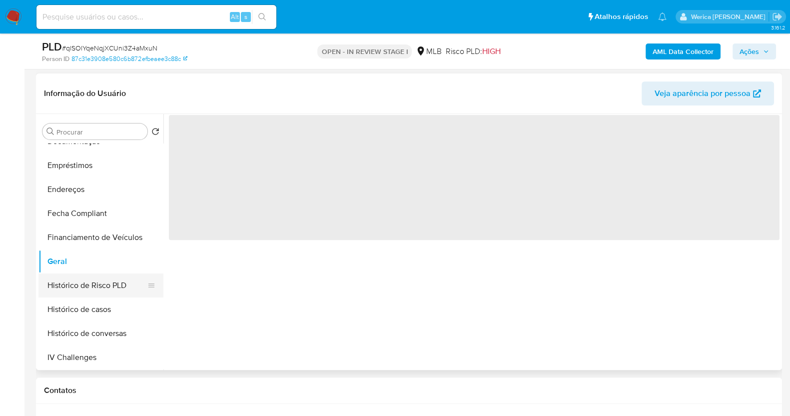
scroll to position [0, 0]
click at [94, 273] on button "Histórico de Risco PLD" at bounding box center [96, 285] width 117 height 24
click at [95, 265] on button "Geral" at bounding box center [96, 261] width 117 height 24
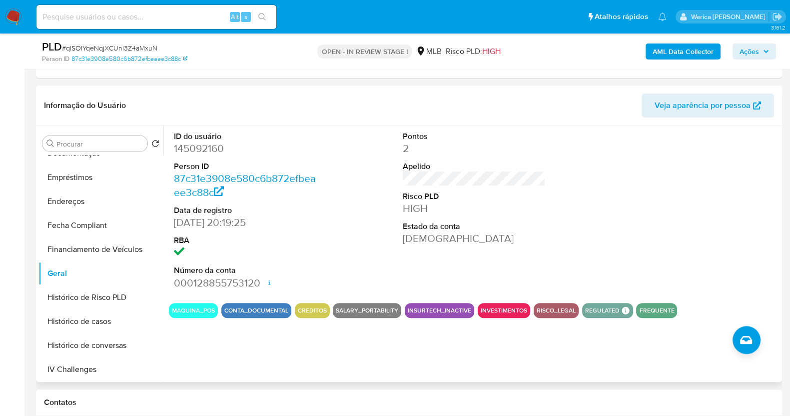
click at [640, 208] on div at bounding box center [703, 210] width 153 height 169
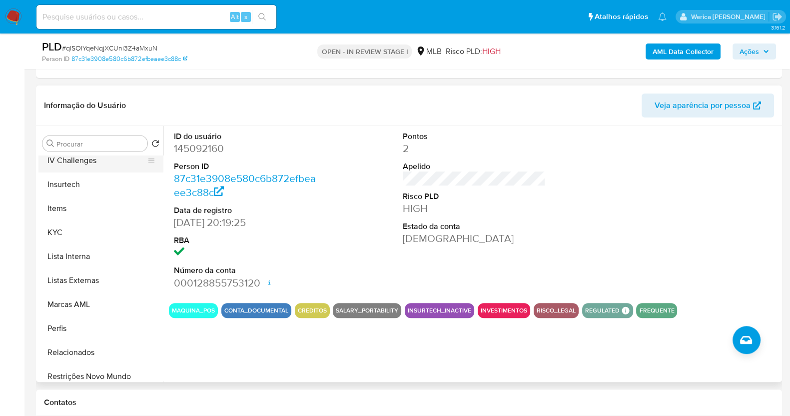
scroll to position [330, 0]
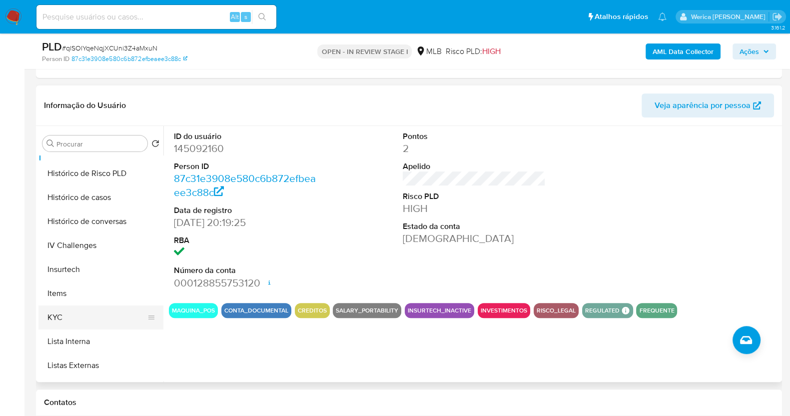
click at [86, 310] on button "KYC" at bounding box center [96, 317] width 117 height 24
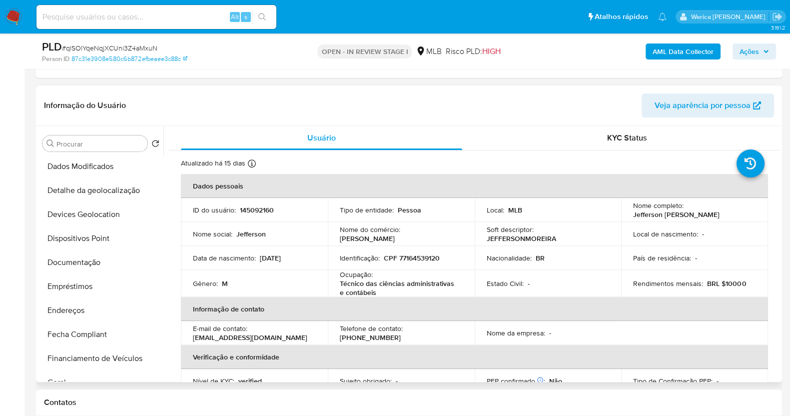
scroll to position [17, 0]
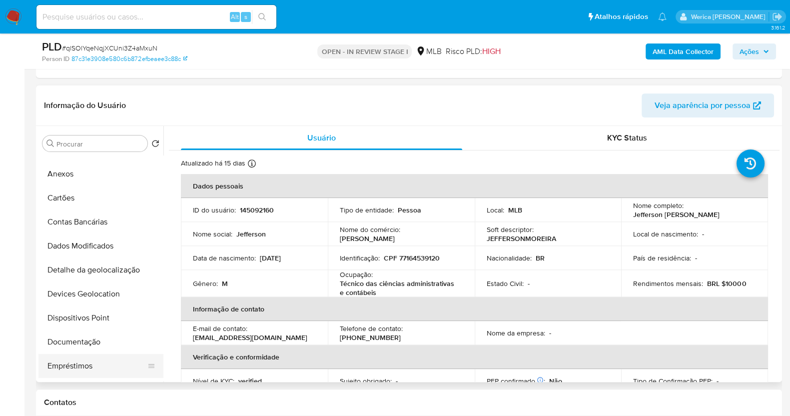
click at [101, 361] on button "Empréstimos" at bounding box center [96, 366] width 117 height 24
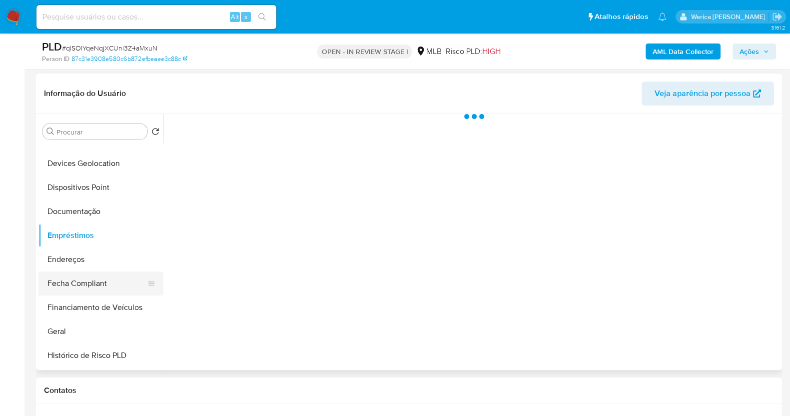
scroll to position [142, 0]
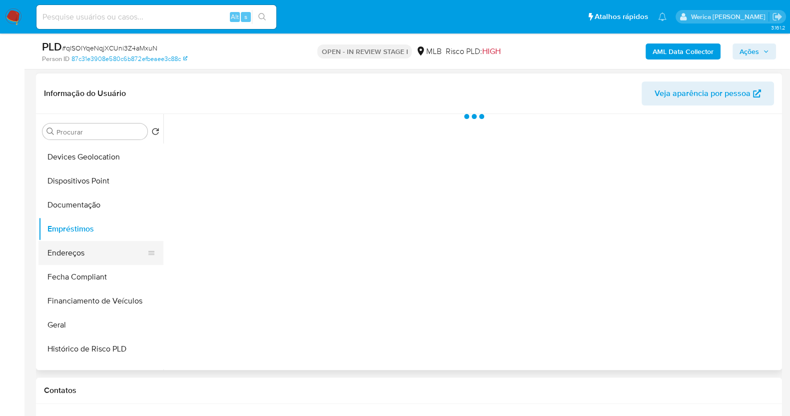
click at [85, 250] on button "Endereços" at bounding box center [96, 253] width 117 height 24
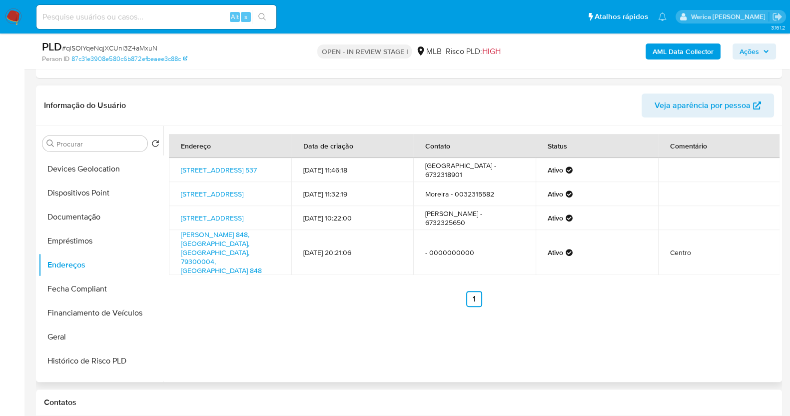
click at [690, 307] on div "Endereço Data de criação Contato Status Comentário Rua Firmo De Matos 537, Coru…" at bounding box center [471, 254] width 616 height 256
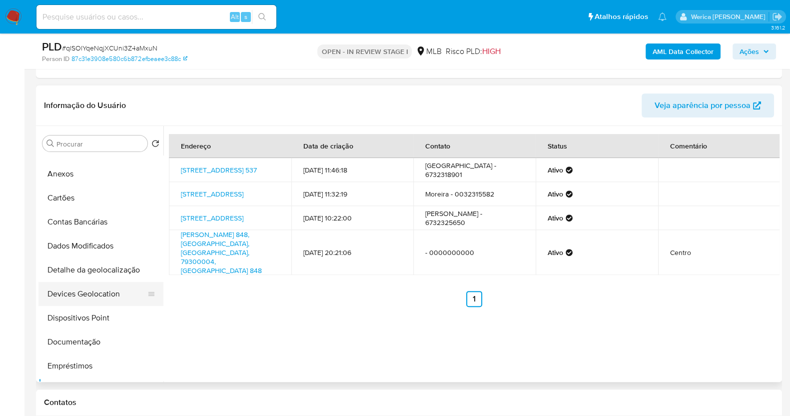
scroll to position [0, 0]
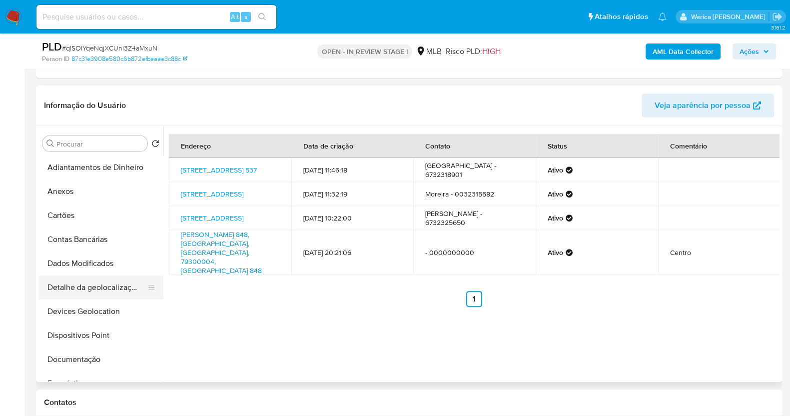
click at [106, 281] on button "Detalhe da geolocalização" at bounding box center [96, 287] width 117 height 24
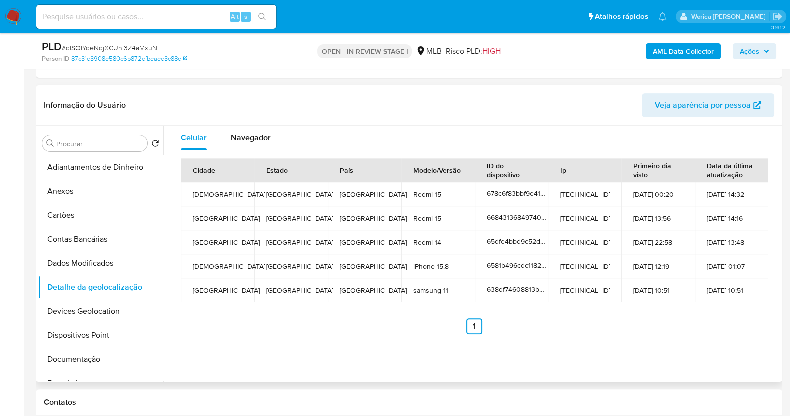
click at [662, 289] on td "05-12-2022 10:51" at bounding box center [657, 290] width 73 height 24
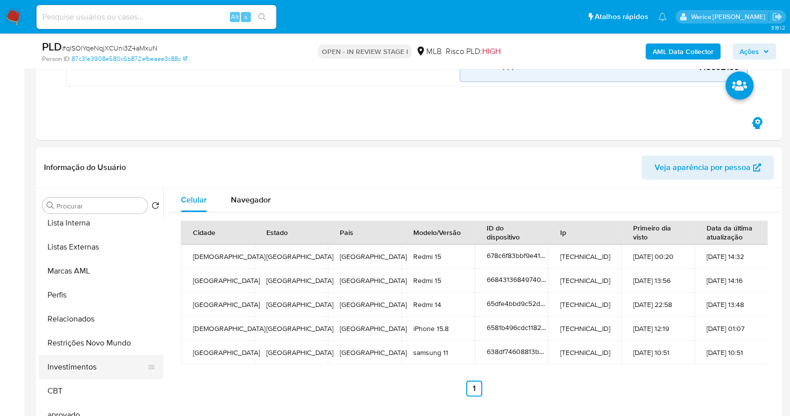
scroll to position [517, 0]
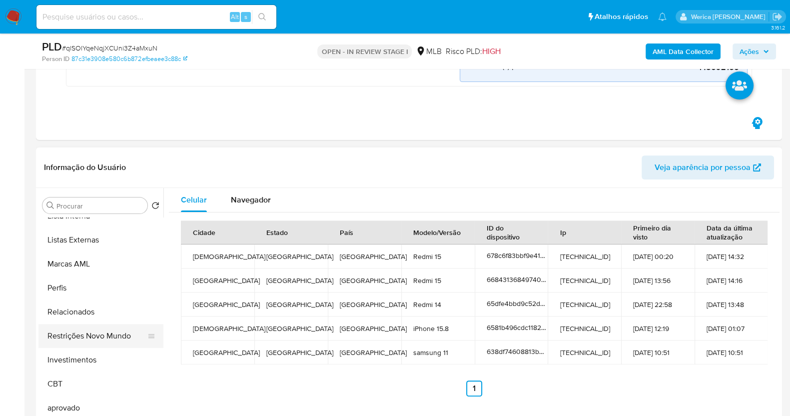
click at [112, 341] on button "Restrições Novo Mundo" at bounding box center [96, 336] width 117 height 24
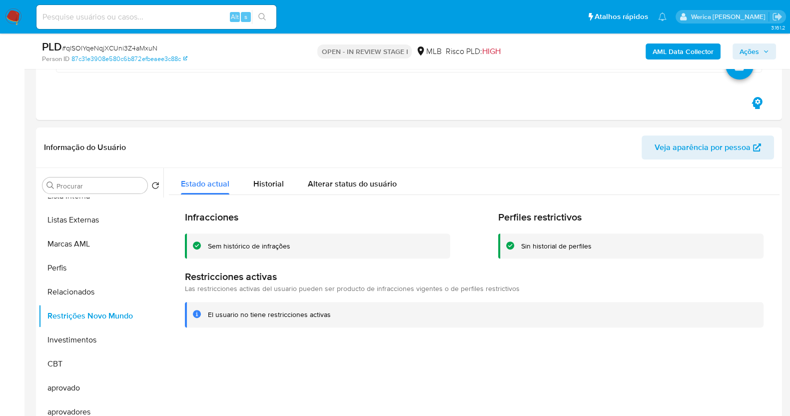
scroll to position [375, 0]
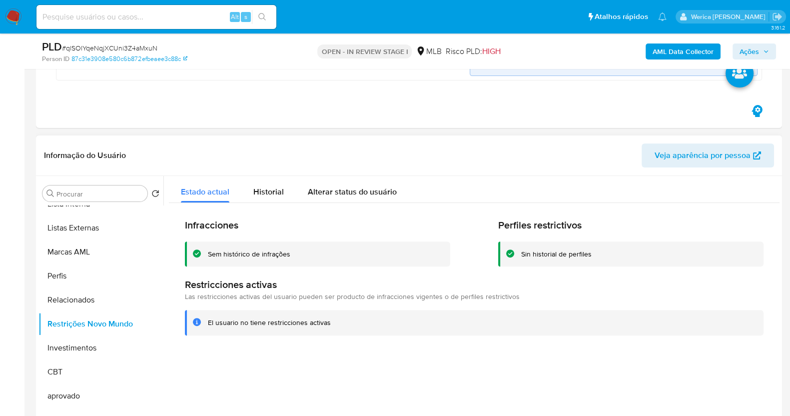
click at [639, 334] on div "El usuario no tiene restricciones activas" at bounding box center [474, 322] width 579 height 25
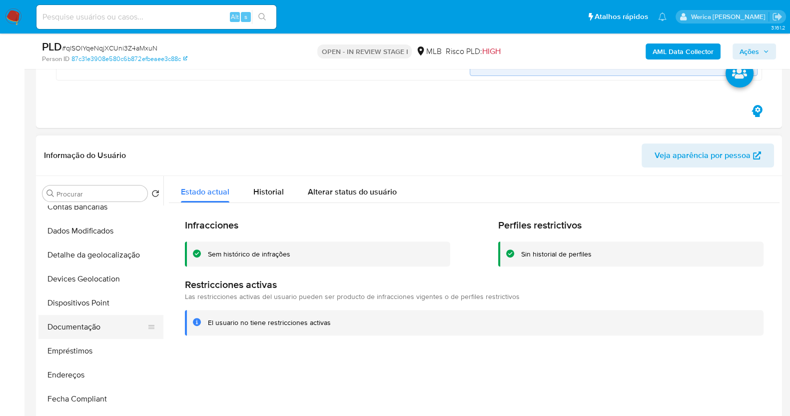
scroll to position [80, 0]
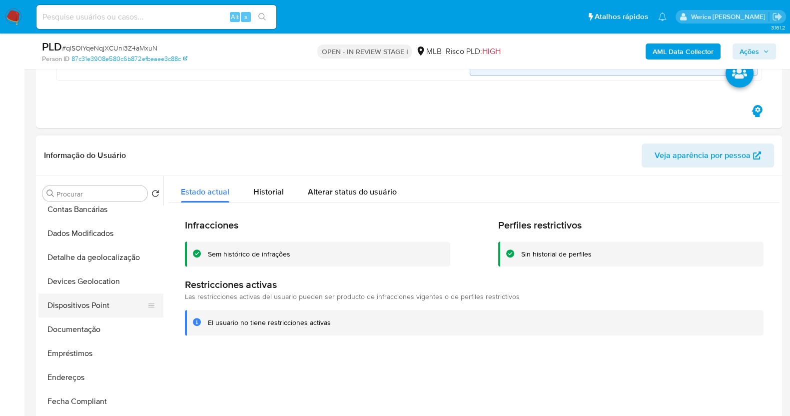
click at [95, 297] on button "Dispositivos Point" at bounding box center [96, 305] width 117 height 24
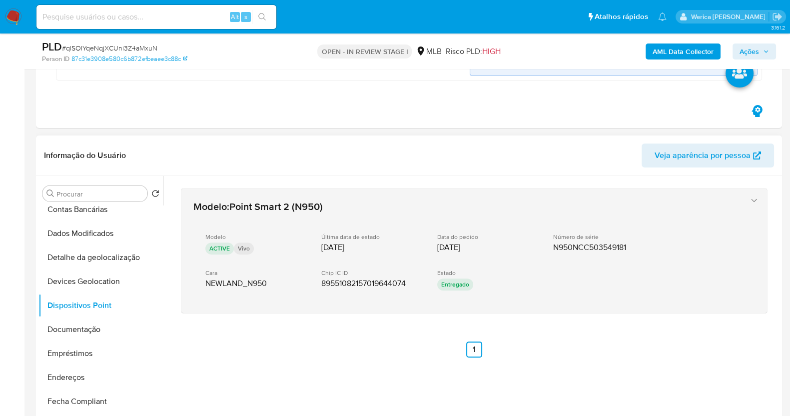
click at [687, 298] on div "Modelo ACTIVE Vivo Última data de estado 12/07/2025 Data do pedido 05/07/2025 N…" at bounding box center [464, 263] width 542 height 76
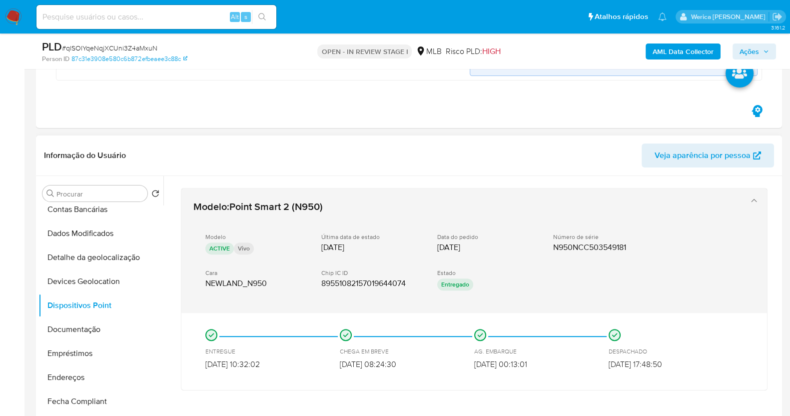
click at [687, 298] on div "Modelo ACTIVE Vivo Última data de estado 12/07/2025 Data do pedido 05/07/2025 N…" at bounding box center [464, 263] width 542 height 76
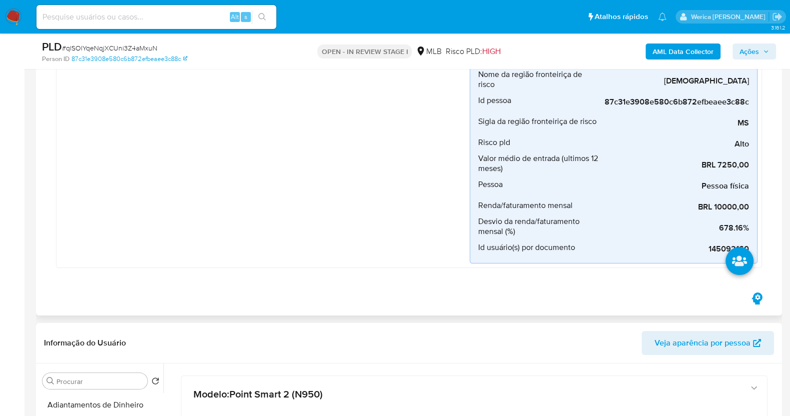
scroll to position [437, 0]
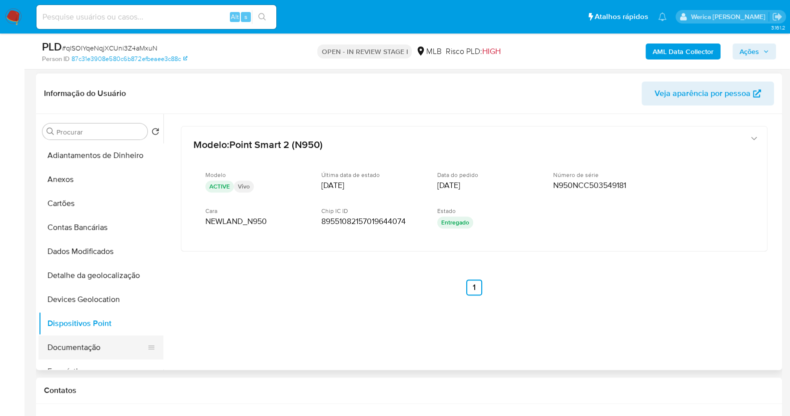
click at [78, 349] on button "Documentação" at bounding box center [96, 347] width 117 height 24
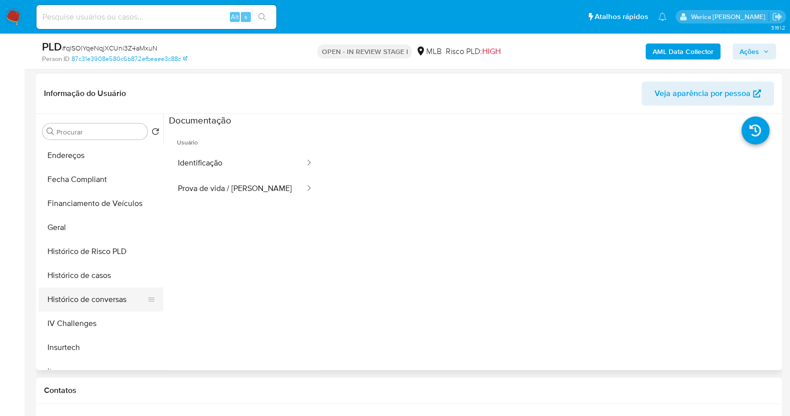
scroll to position [249, 0]
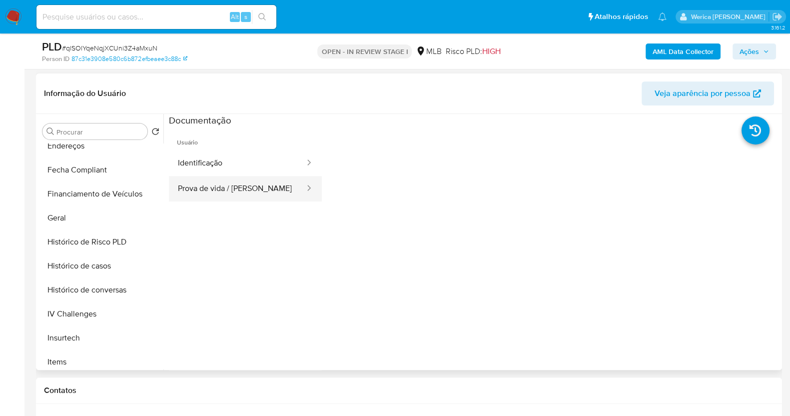
click at [221, 190] on button "Prova de vida / Selfie" at bounding box center [237, 188] width 137 height 25
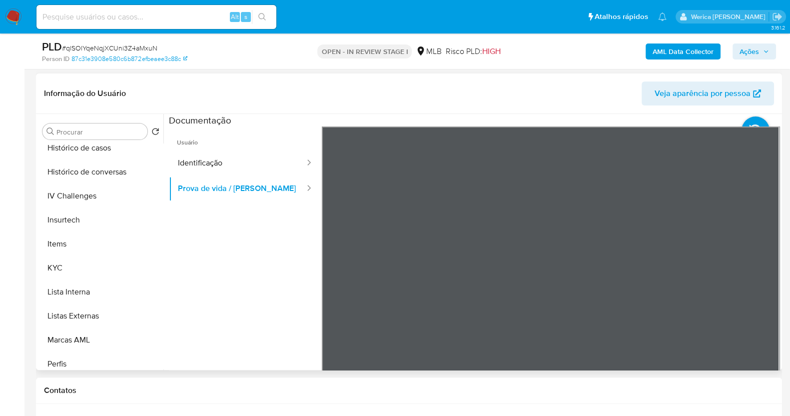
scroll to position [518, 0]
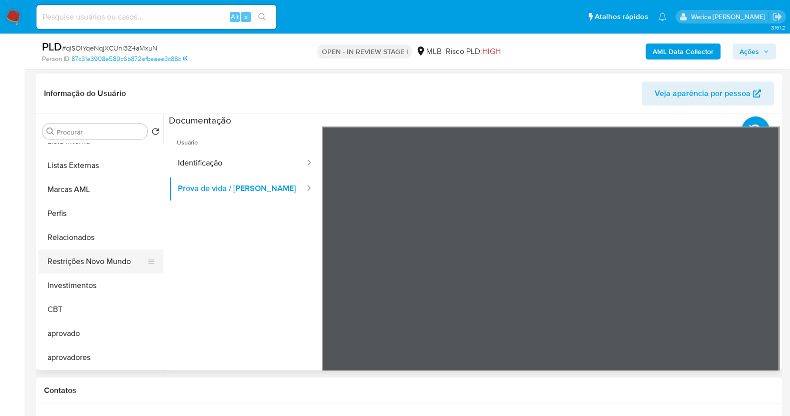
click at [102, 255] on button "Restrições Novo Mundo" at bounding box center [96, 261] width 117 height 24
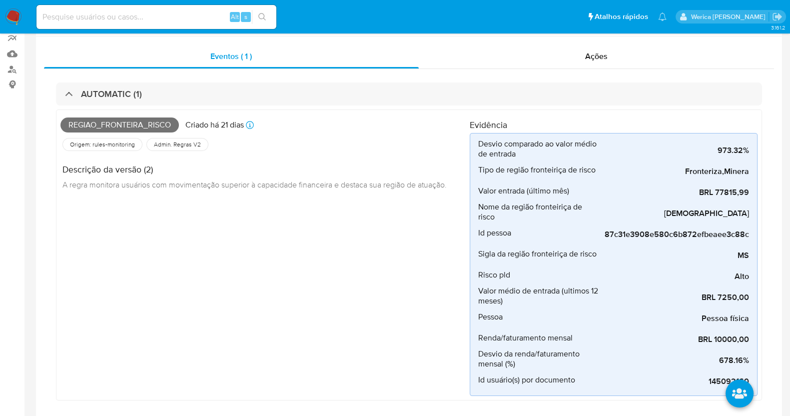
scroll to position [5, 0]
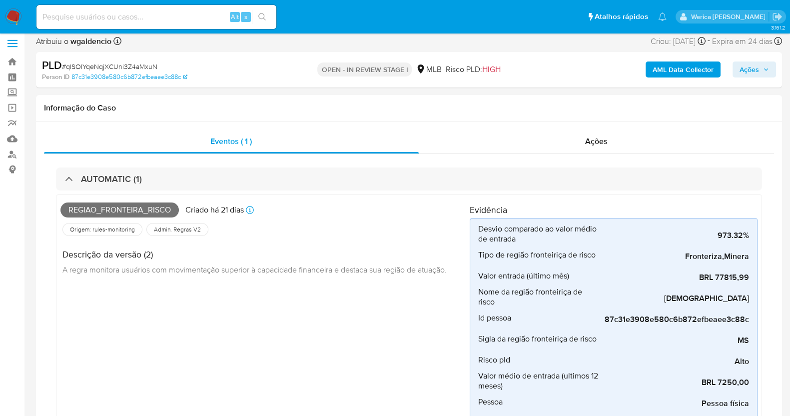
click at [680, 66] on b "AML Data Collector" at bounding box center [683, 69] width 61 height 16
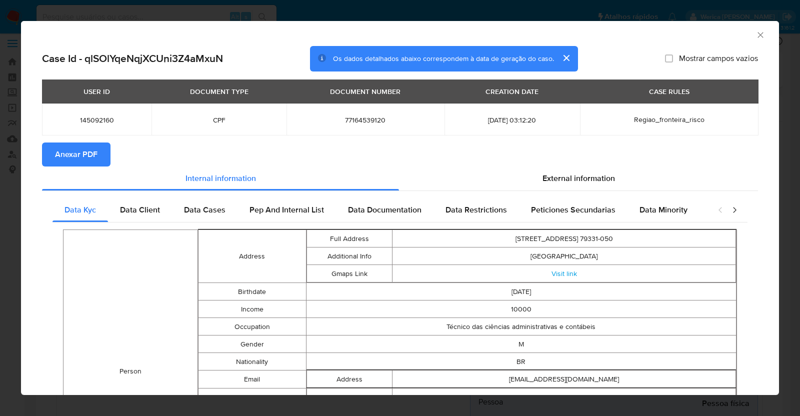
click at [93, 150] on span "Anexar PDF" at bounding box center [76, 154] width 42 height 22
click at [757, 32] on icon "Fechar a janela" at bounding box center [759, 34] width 5 height 5
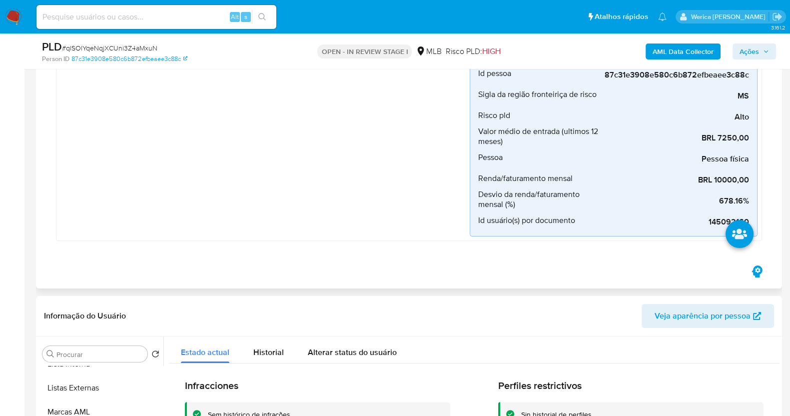
scroll to position [312, 0]
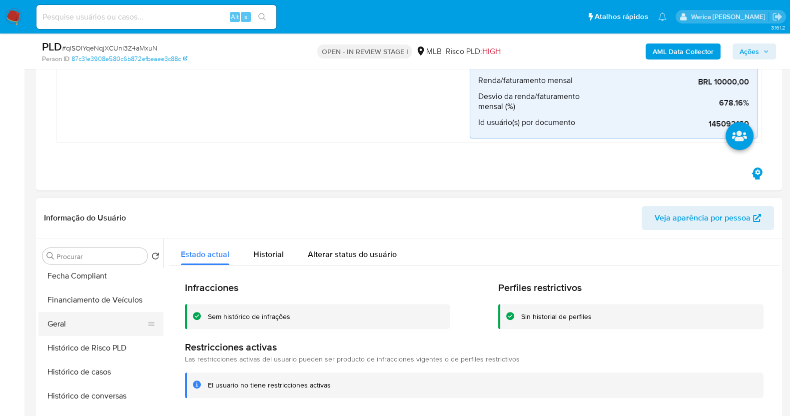
click at [93, 321] on button "Geral" at bounding box center [96, 324] width 117 height 24
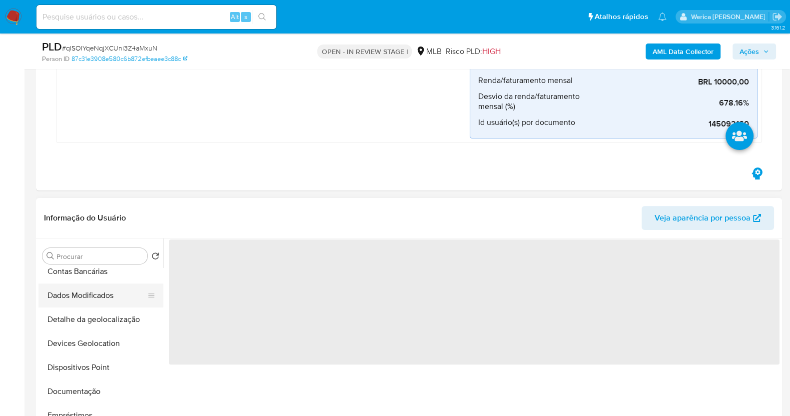
scroll to position [18, 0]
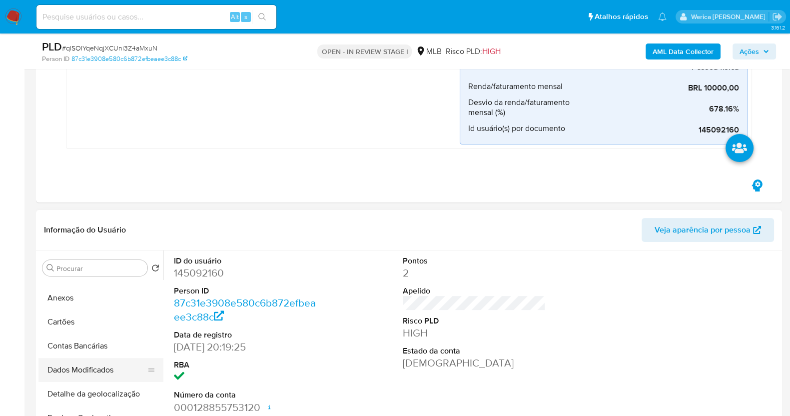
click at [90, 301] on button "Anexos" at bounding box center [100, 298] width 125 height 24
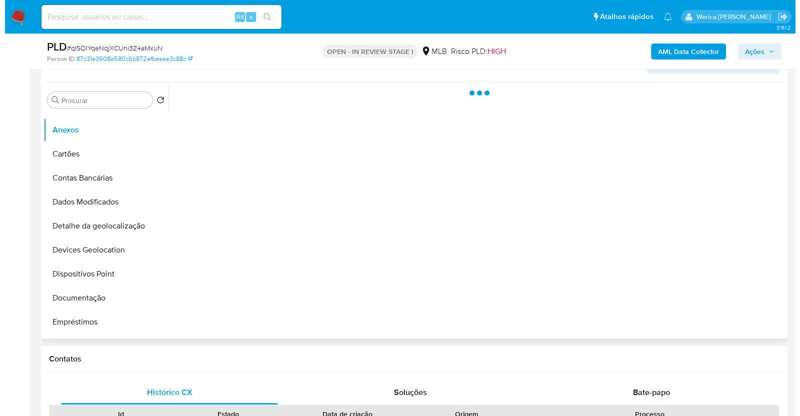
scroll to position [499, 0]
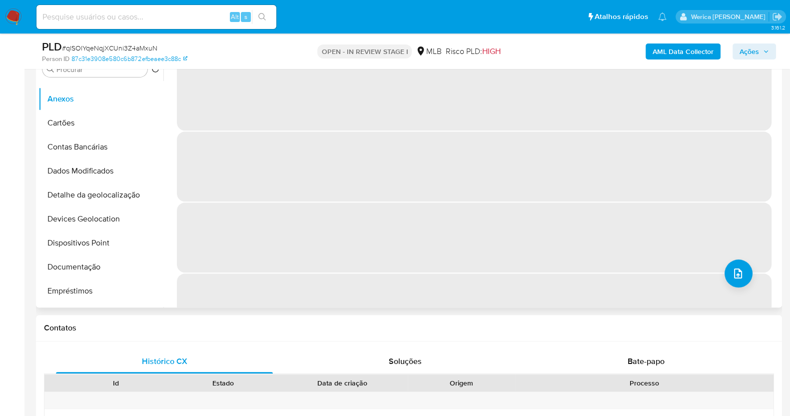
click at [756, 271] on span "‌" at bounding box center [474, 237] width 595 height 70
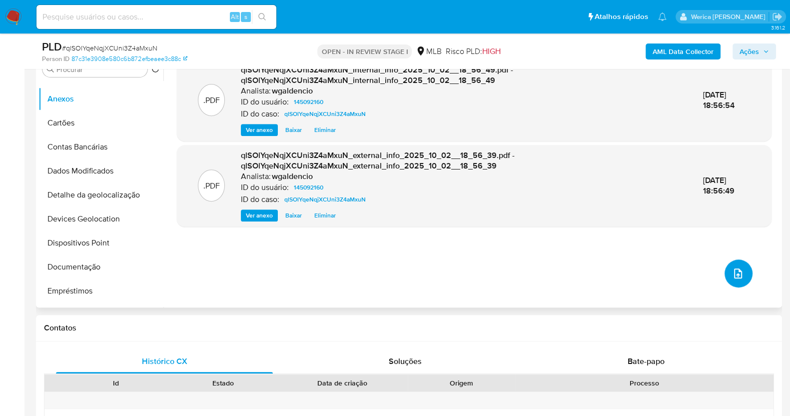
click at [732, 277] on icon "upload-file" at bounding box center [738, 273] width 12 height 12
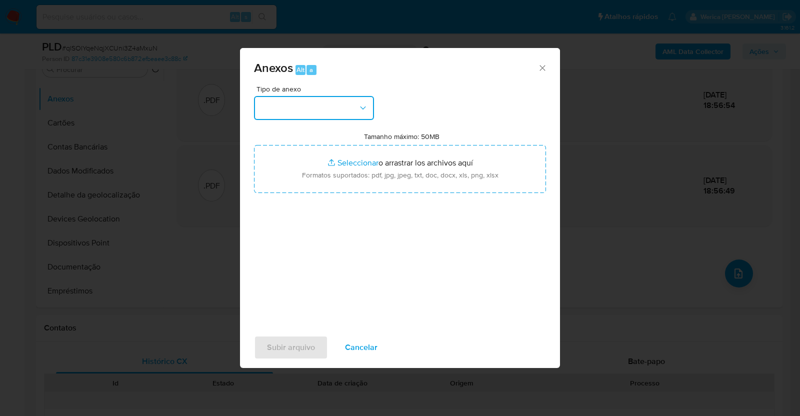
click at [301, 112] on button "button" at bounding box center [314, 108] width 120 height 24
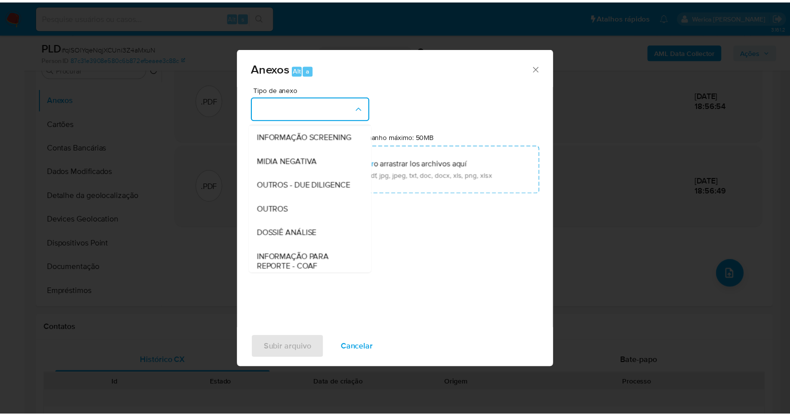
scroll to position [153, 0]
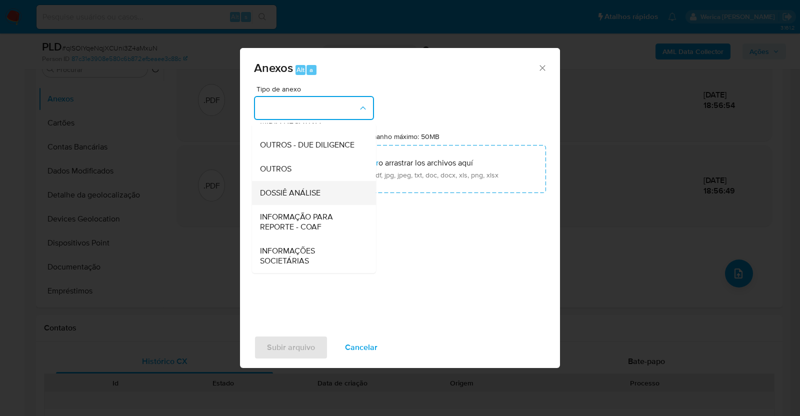
click at [308, 195] on span "DOSSIÊ ANÁLISE" at bounding box center [290, 193] width 60 height 10
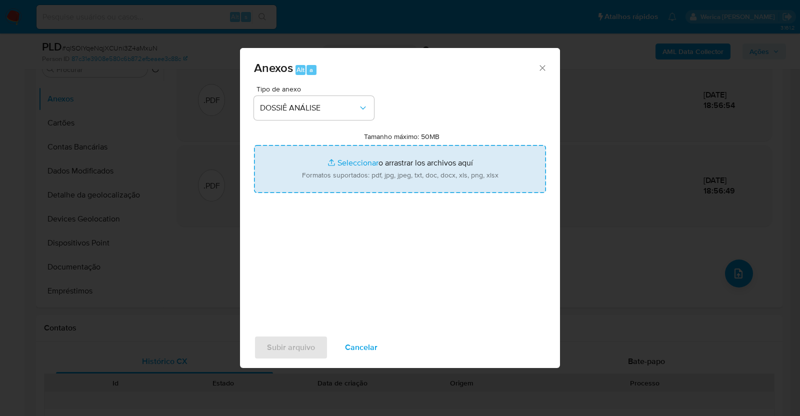
click at [414, 163] on input "Tamanho máximo: 50MB Seleccionar archivos" at bounding box center [400, 169] width 292 height 48
type input "C:\fakepath\Mulan 145092160_2025_09_30_17_53_22 (2).xlsx"
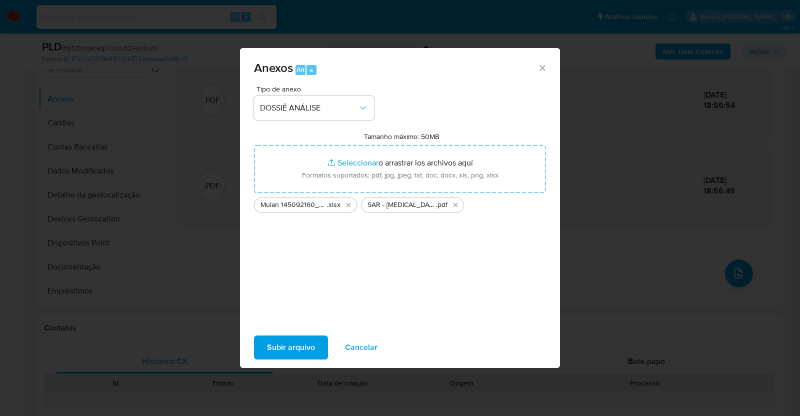
click at [320, 350] on button "Subir arquivo" at bounding box center [291, 347] width 74 height 24
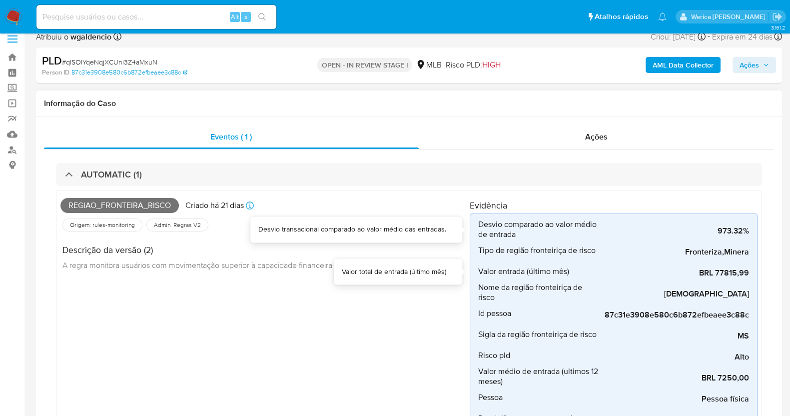
scroll to position [0, 0]
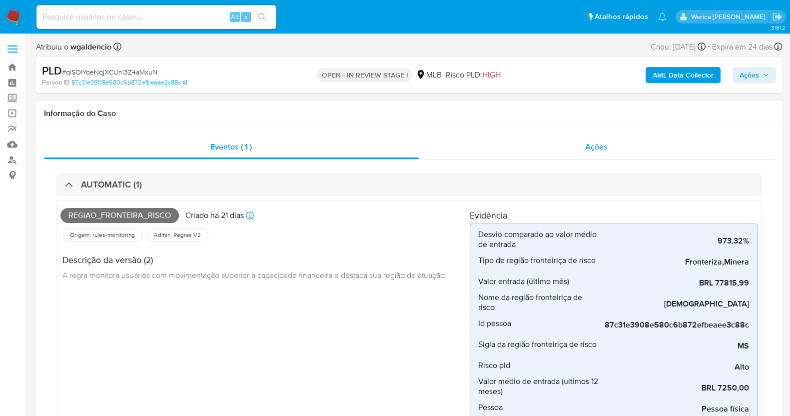
click at [603, 140] on div "Ações" at bounding box center [597, 147] width 356 height 24
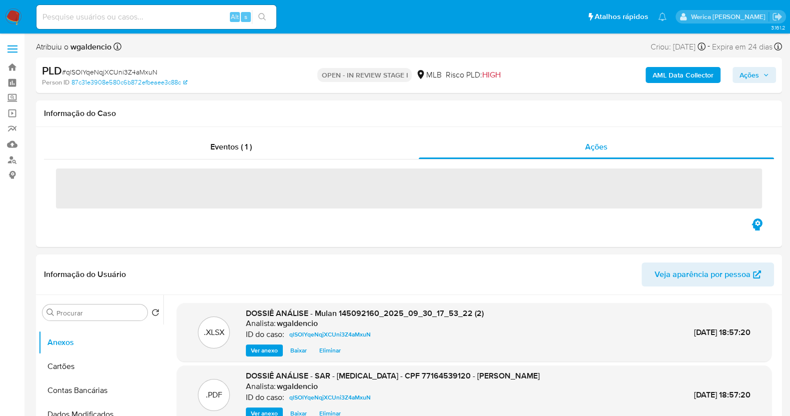
click at [746, 69] on span "Ações" at bounding box center [749, 75] width 19 height 16
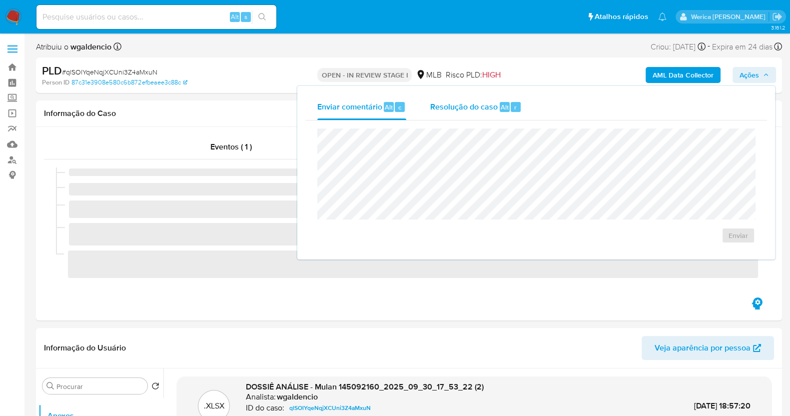
click at [502, 109] on span "Alt" at bounding box center [505, 106] width 8 height 9
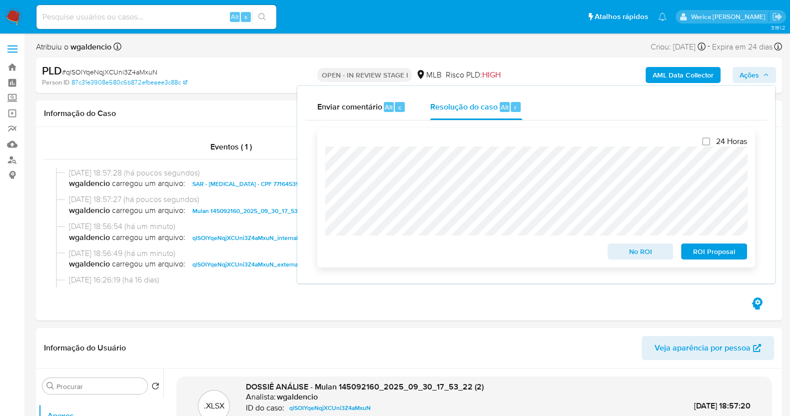
click at [698, 256] on span "ROI Proposal" at bounding box center [714, 251] width 52 height 14
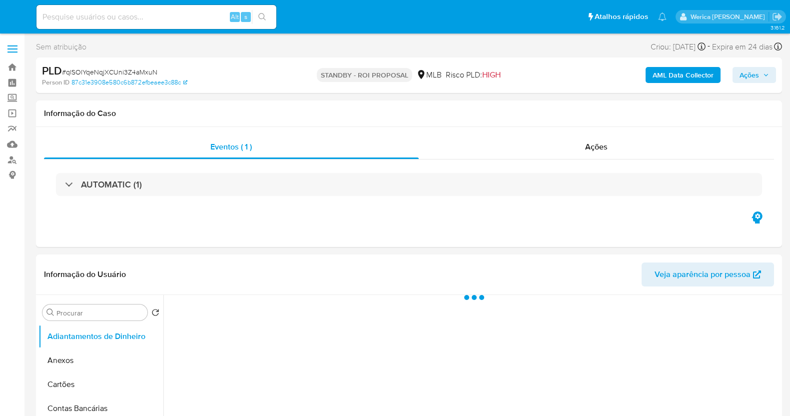
select select "10"
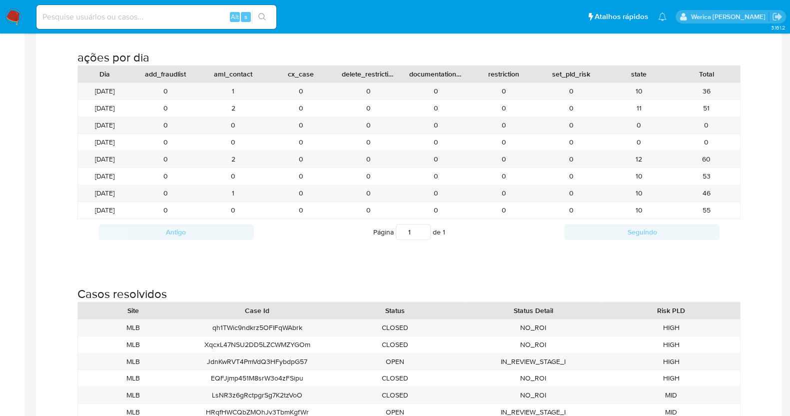
scroll to position [999, 0]
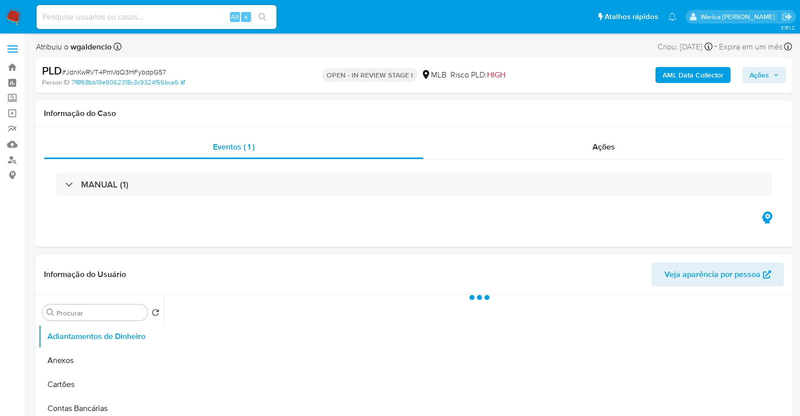
select select "10"
